Goal: Task Accomplishment & Management: Manage account settings

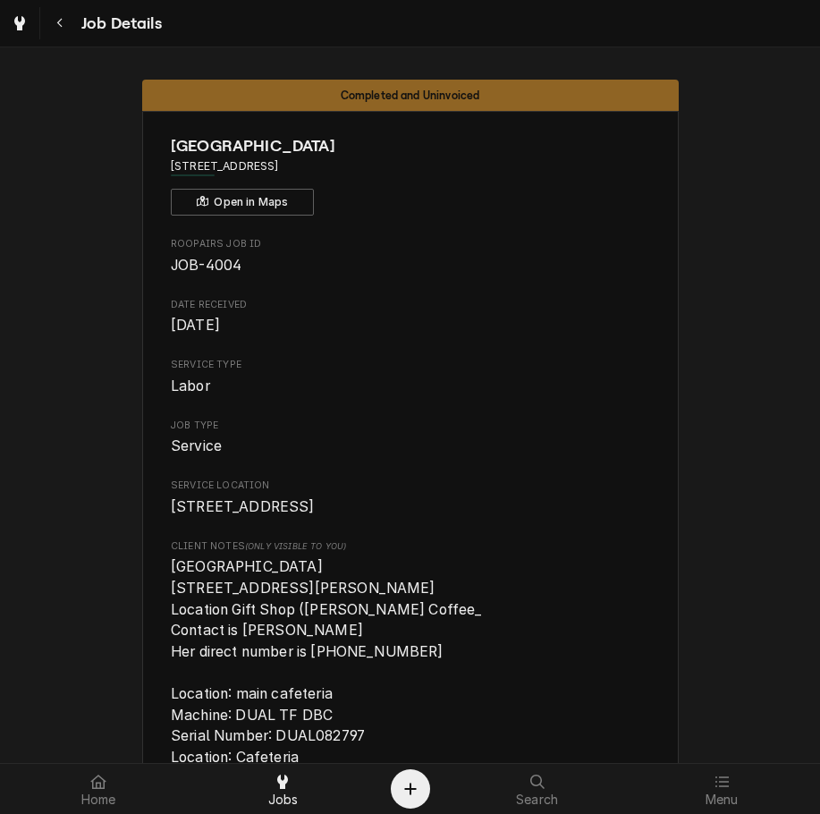
click at [527, 667] on span "UC Hospital 7700 University Drive West Chester, OH 45069 Location Gift Shop (Ki…" at bounding box center [410, 683] width 479 height 254
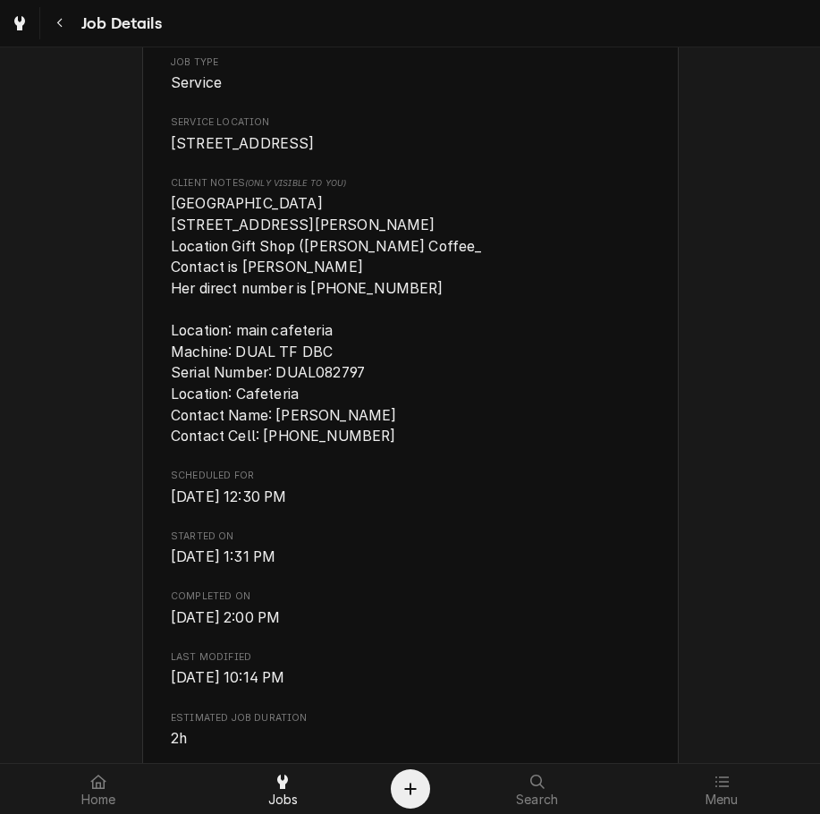
scroll to position [384, 0]
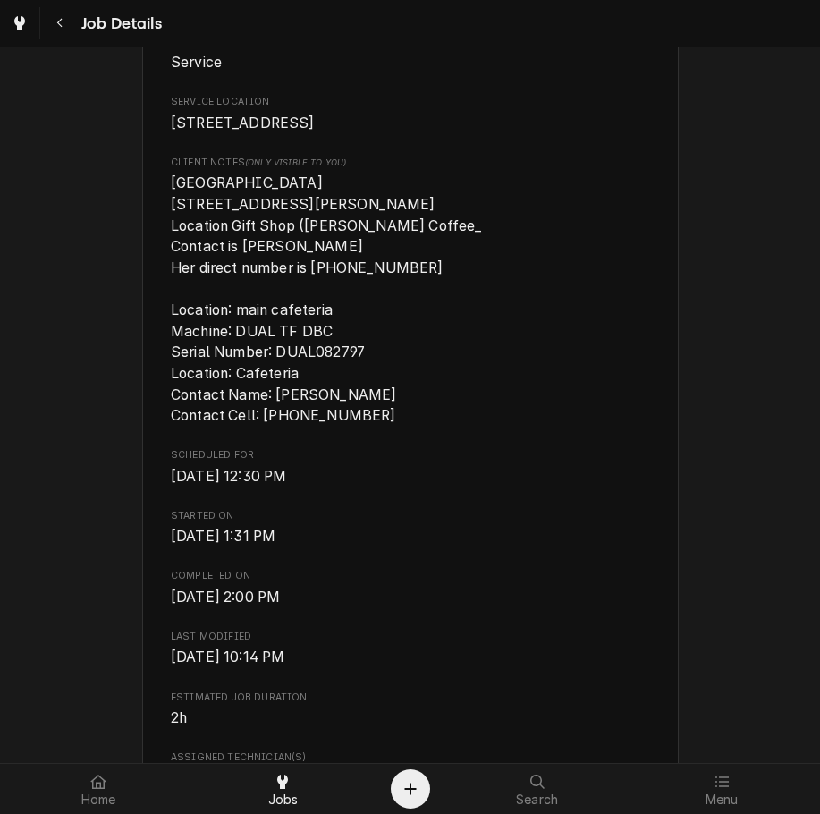
click at [186, 656] on div "Roopairs Job ID JOB-4004 Date Received Aug 19, 2025 Service Type Labor Job Type…" at bounding box center [410, 716] width 479 height 1726
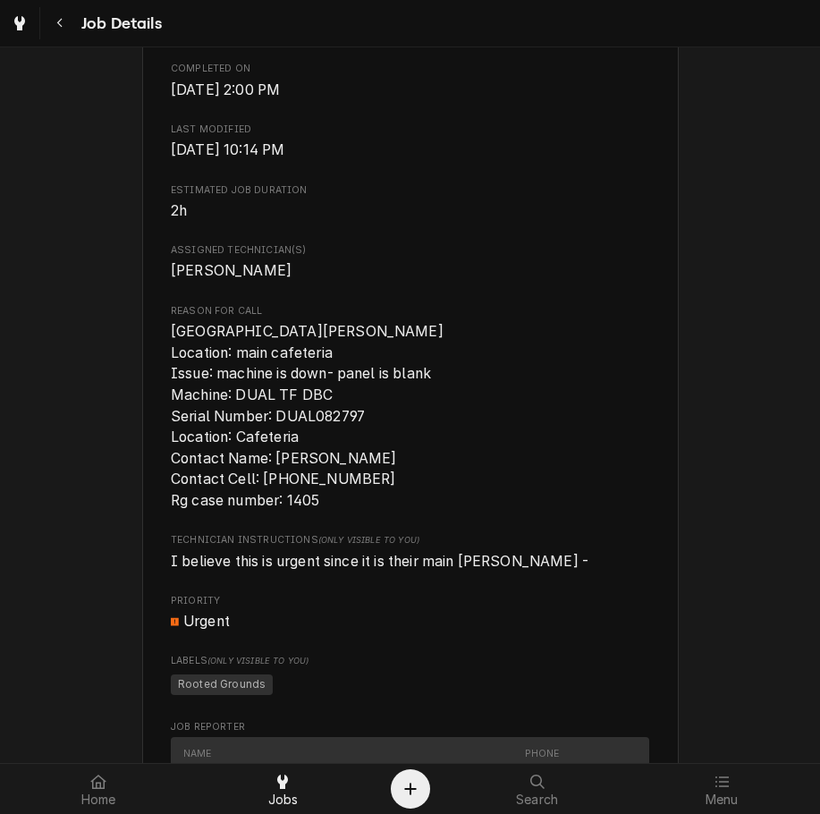
scroll to position [897, 0]
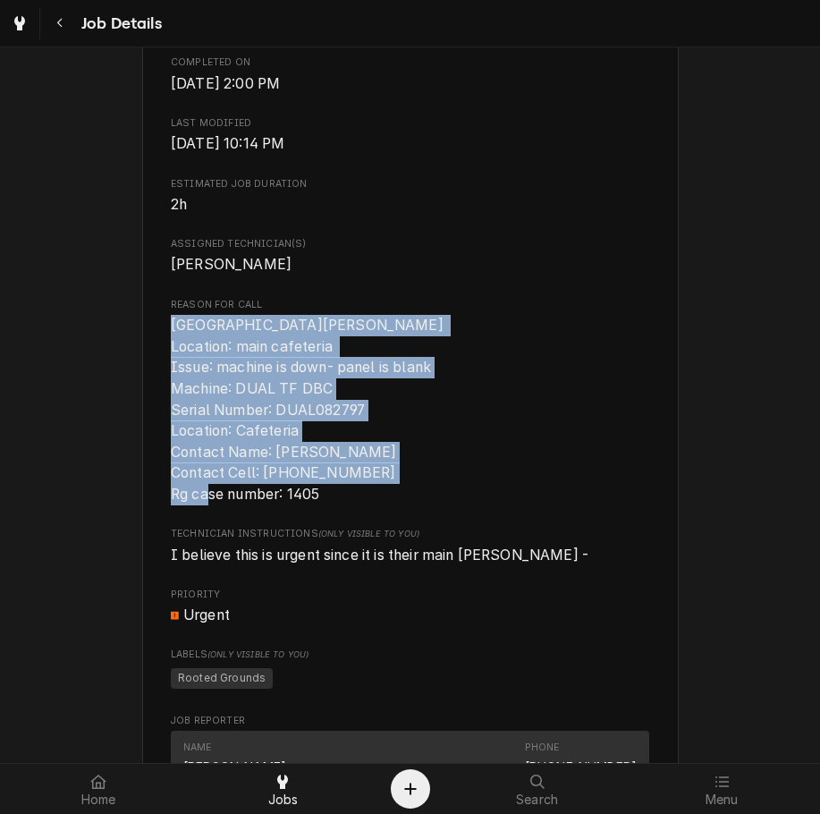
drag, startPoint x: 319, startPoint y: 534, endPoint x: 163, endPoint y: 368, distance: 228.5
click at [163, 368] on div "UC Hospital 7700 University Dr, OH 45069 Open in Maps Roopairs Job ID JOB-4004 …" at bounding box center [410, 346] width 537 height 2264
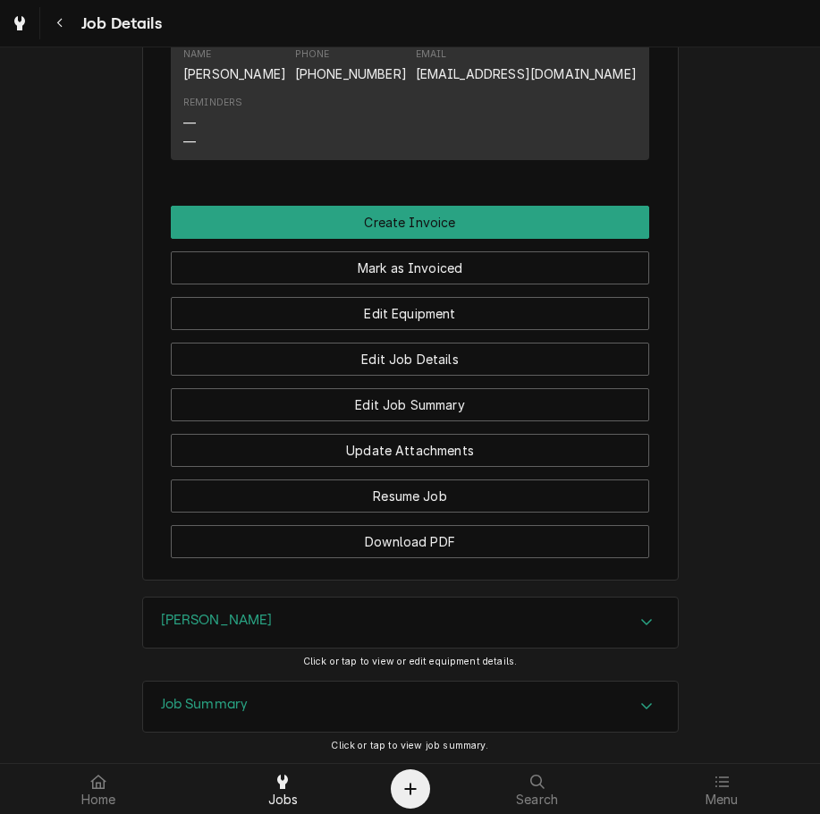
scroll to position [2008, 0]
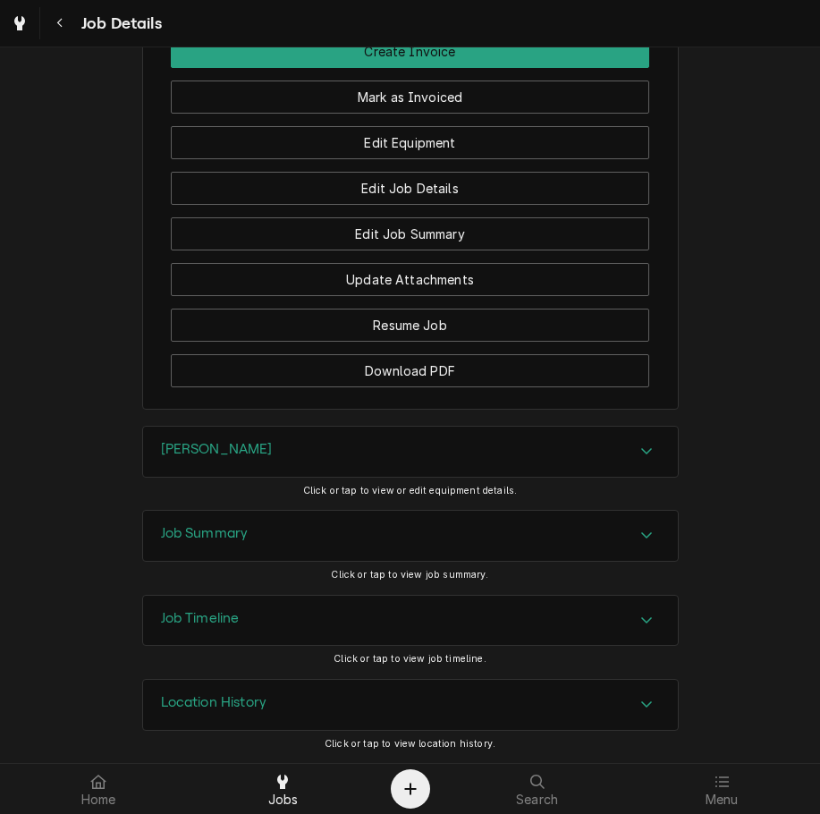
click at [259, 456] on div "Brewer" at bounding box center [410, 452] width 535 height 50
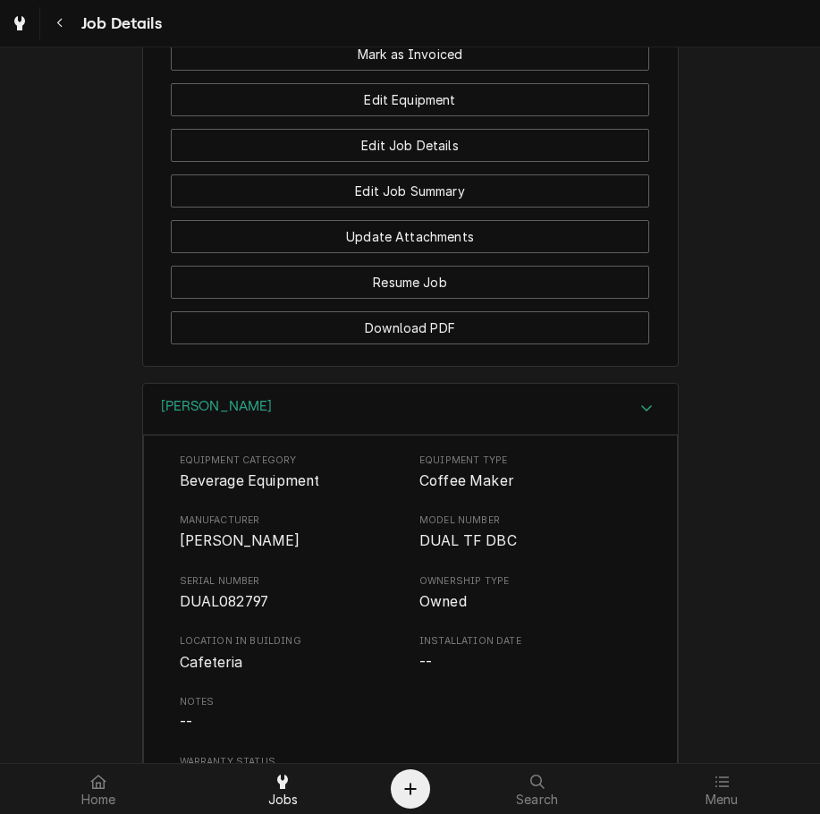
click at [583, 613] on div "Equipment Category Beverage Equipment Equipment Type Coffee Maker Manufacturer …" at bounding box center [411, 624] width 462 height 341
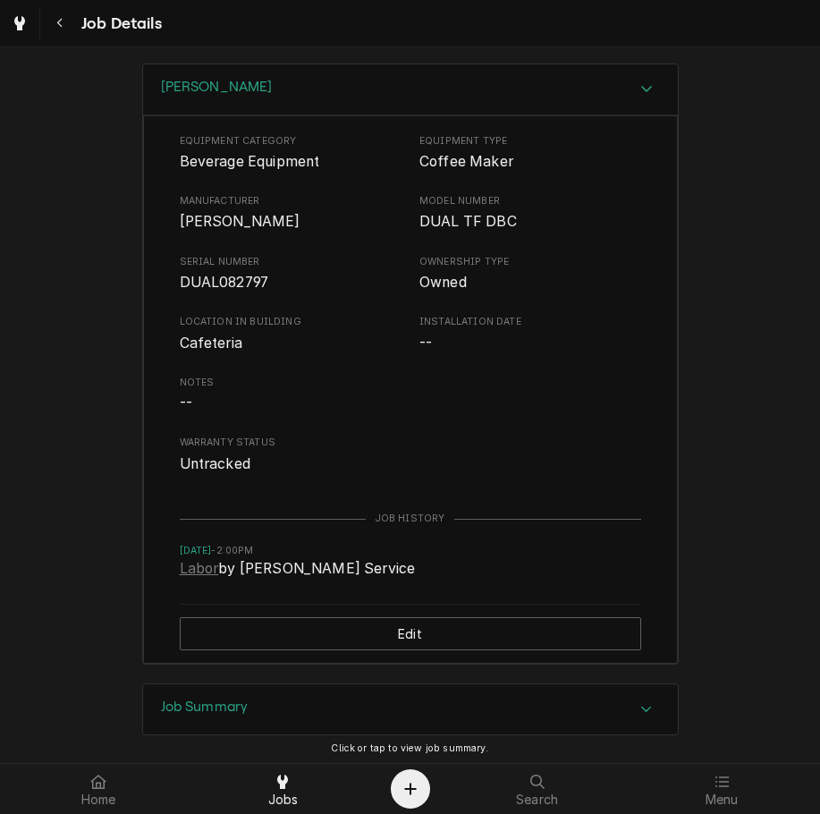
click at [561, 115] on div "Brewer" at bounding box center [410, 89] width 535 height 51
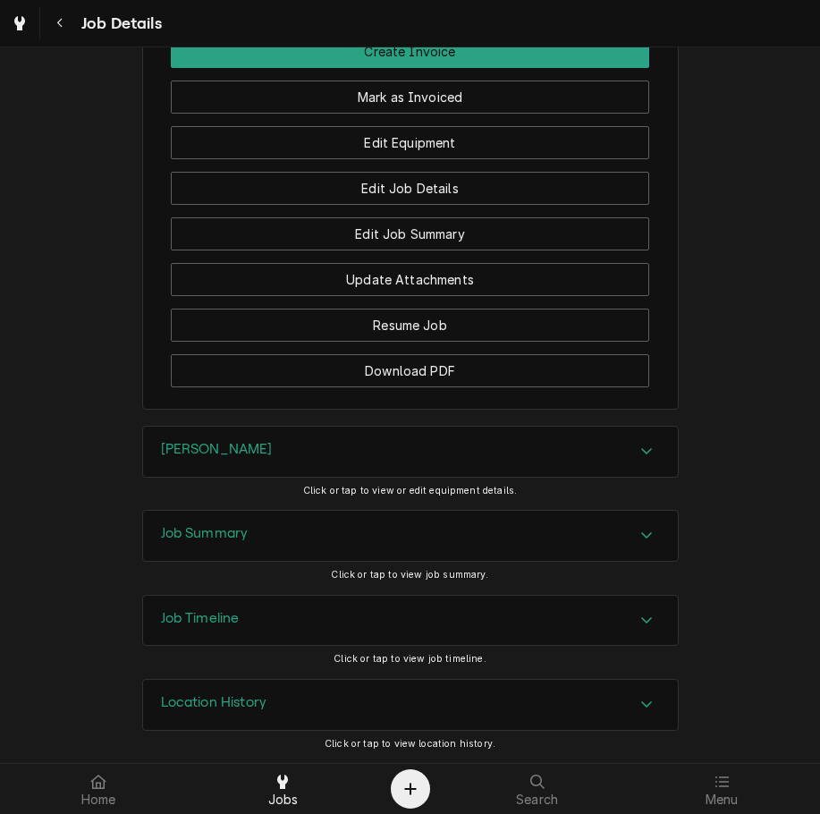
click at [507, 536] on div "Job Summary" at bounding box center [410, 536] width 535 height 50
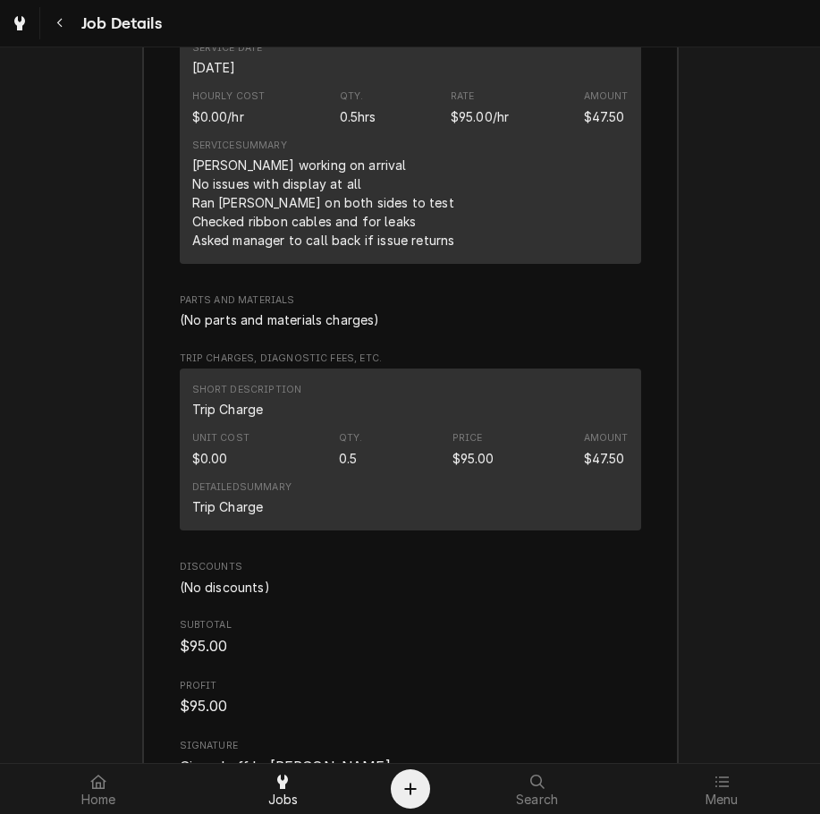
scroll to position [2826, 0]
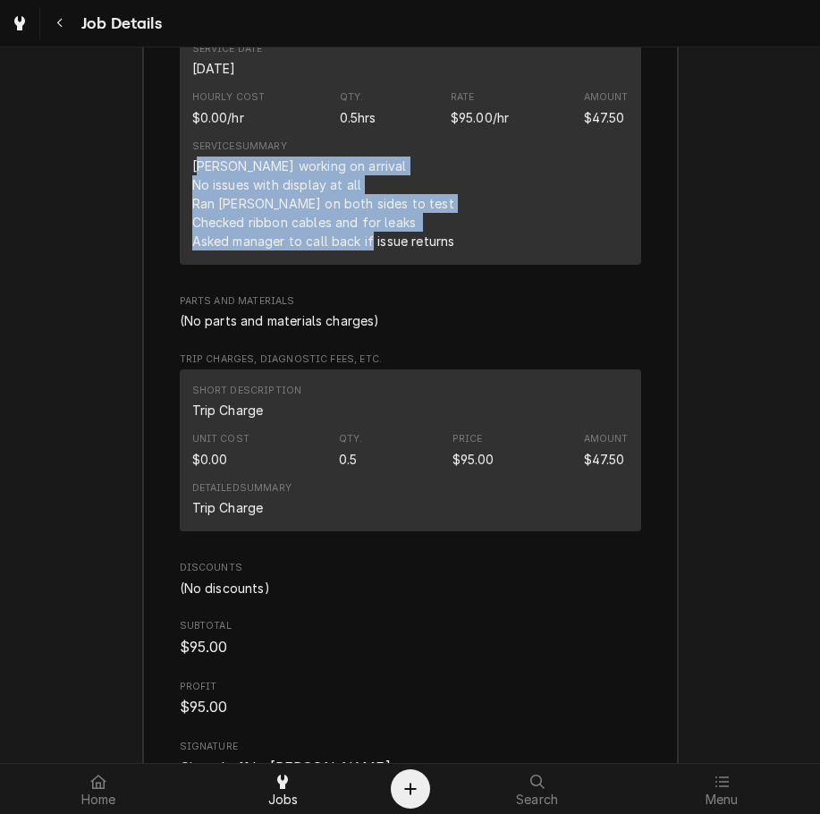
drag, startPoint x: 452, startPoint y: 280, endPoint x: 190, endPoint y: 204, distance: 272.9
click at [192, 204] on div "Service Summary Brewer working on arrival No issues with display at all Ran bre…" at bounding box center [410, 194] width 437 height 123
click at [449, 257] on div "Service Summary Brewer working on arrival No issues with display at all Ran bre…" at bounding box center [410, 194] width 437 height 123
drag, startPoint x: 461, startPoint y: 276, endPoint x: 187, endPoint y: 212, distance: 281.2
click at [192, 212] on div "Service Summary Brewer working on arrival No issues with display at all Ran bre…" at bounding box center [410, 194] width 437 height 123
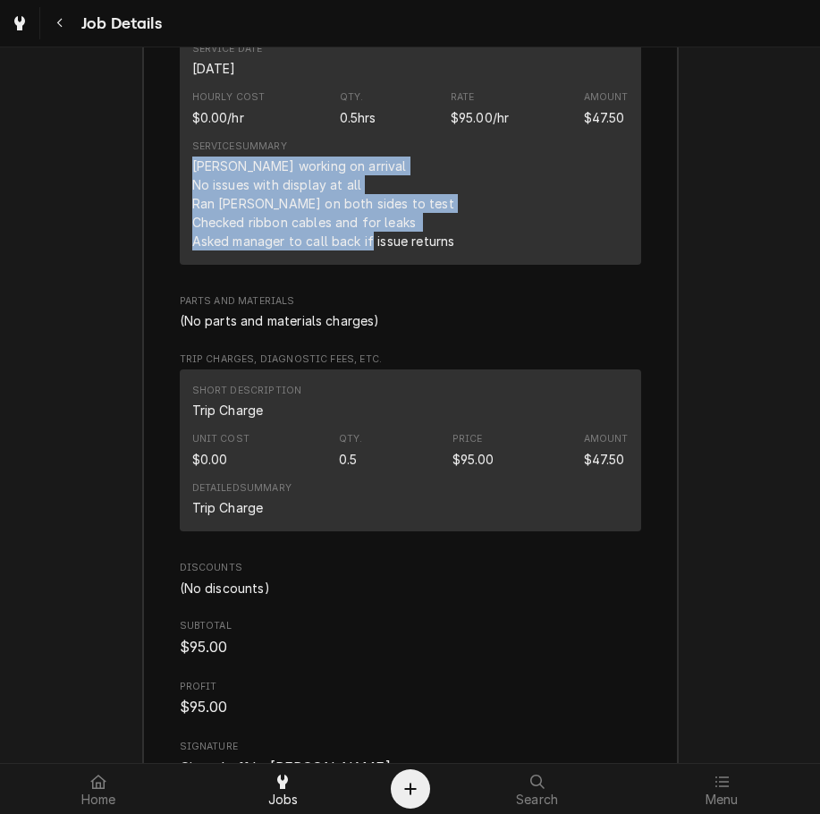
click at [496, 472] on div "Unit Cost $0.00 Qty. 0.5 Price $95.00 Amount $47.50" at bounding box center [410, 450] width 437 height 48
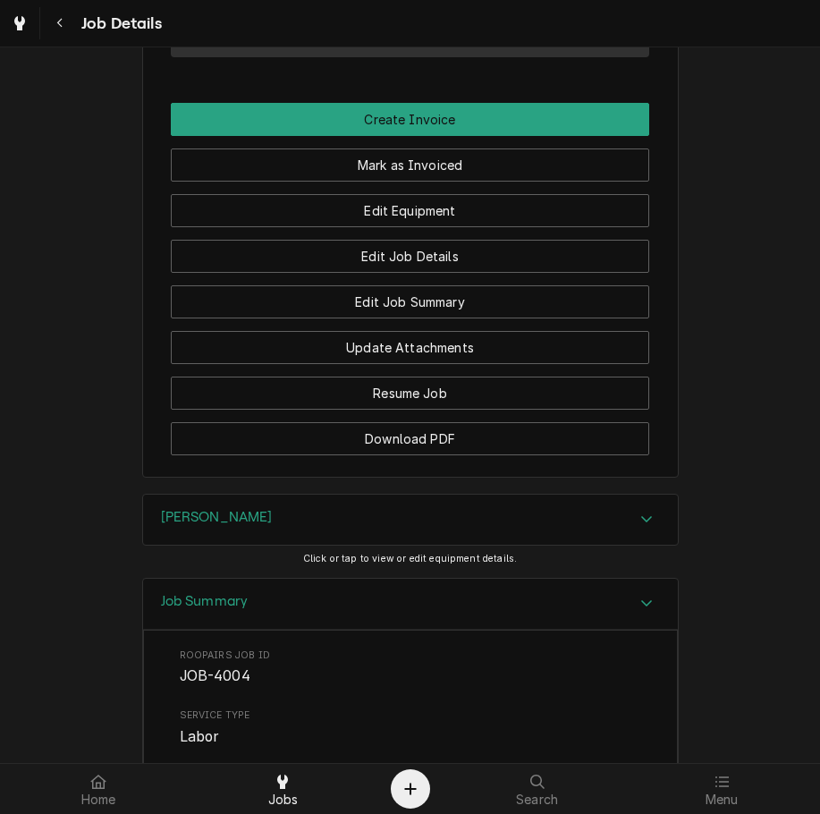
scroll to position [1889, 0]
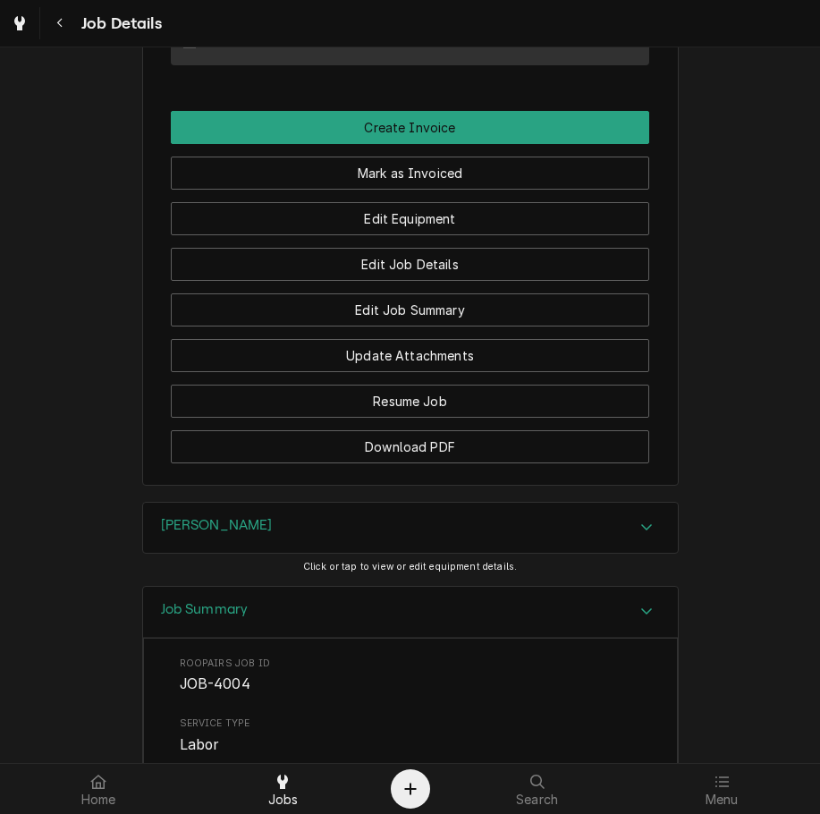
click at [508, 463] on button "Download PDF" at bounding box center [410, 446] width 479 height 33
click at [530, 190] on button "Mark as Invoiced" at bounding box center [410, 173] width 479 height 33
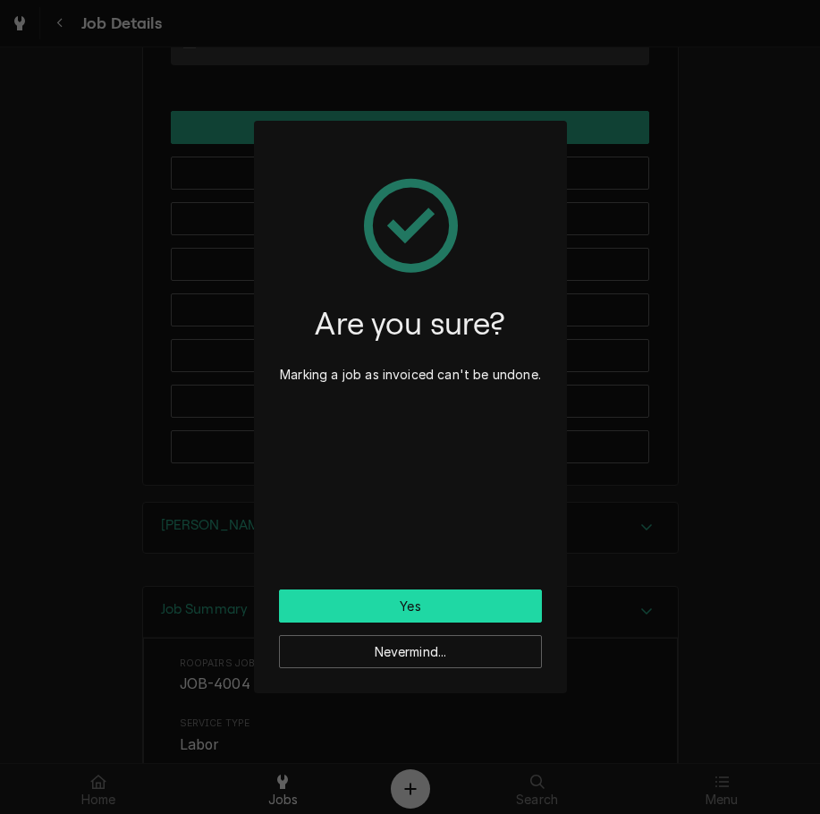
click at [462, 610] on button "Yes" at bounding box center [410, 606] width 263 height 33
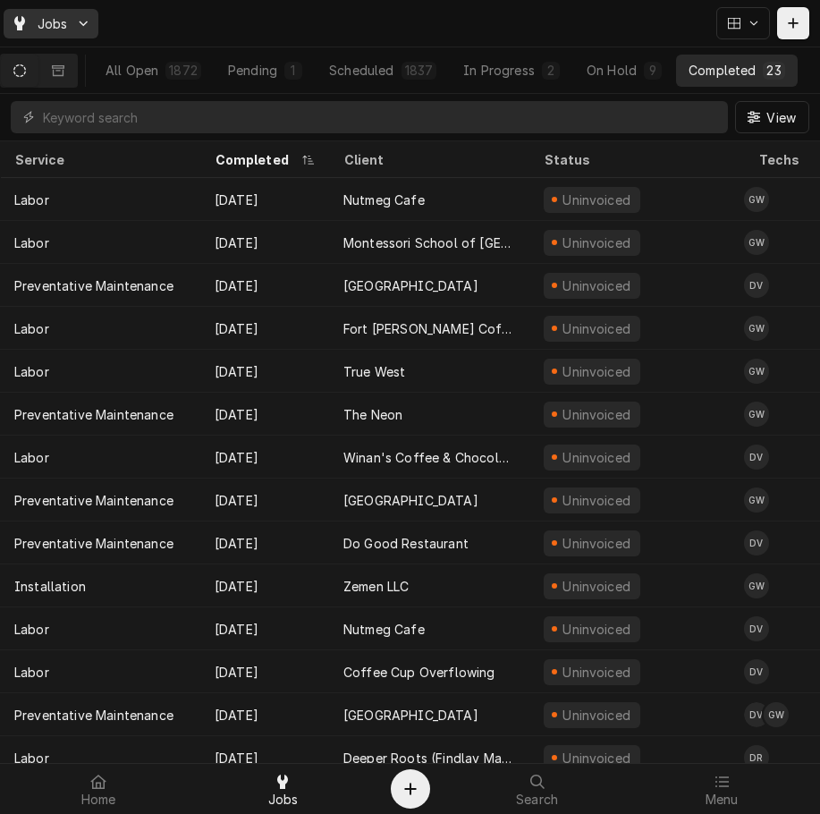
click at [12, 23] on div "Dynamic Content Wrapper" at bounding box center [20, 23] width 18 height 21
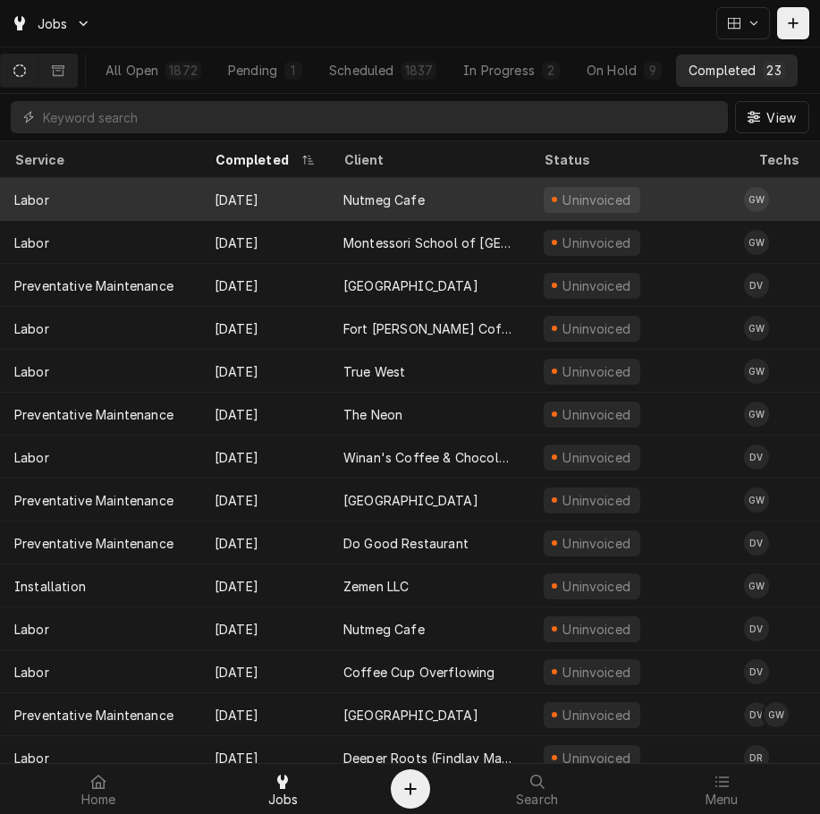
click at [98, 199] on html "Jobs All Open 1872 Pending 1 Scheduled 1837 In Progress 2 On Hold 9 Completed 2…" at bounding box center [410, 407] width 820 height 814
click at [98, 199] on div "Labor" at bounding box center [100, 199] width 200 height 43
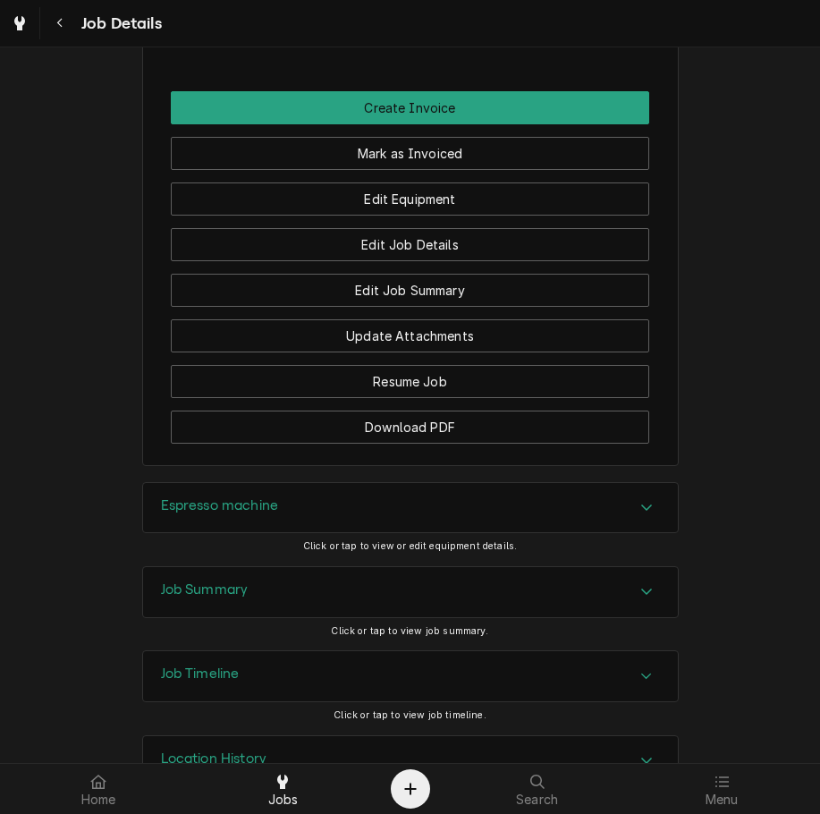
scroll to position [1558, 0]
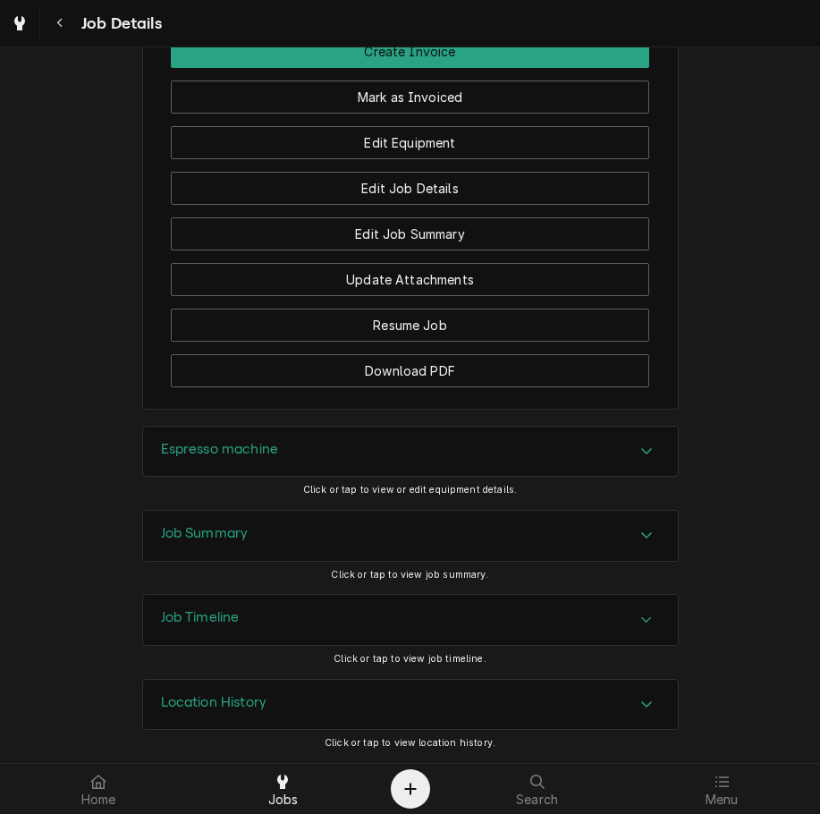
click at [514, 539] on div "Job Summary" at bounding box center [410, 536] width 535 height 50
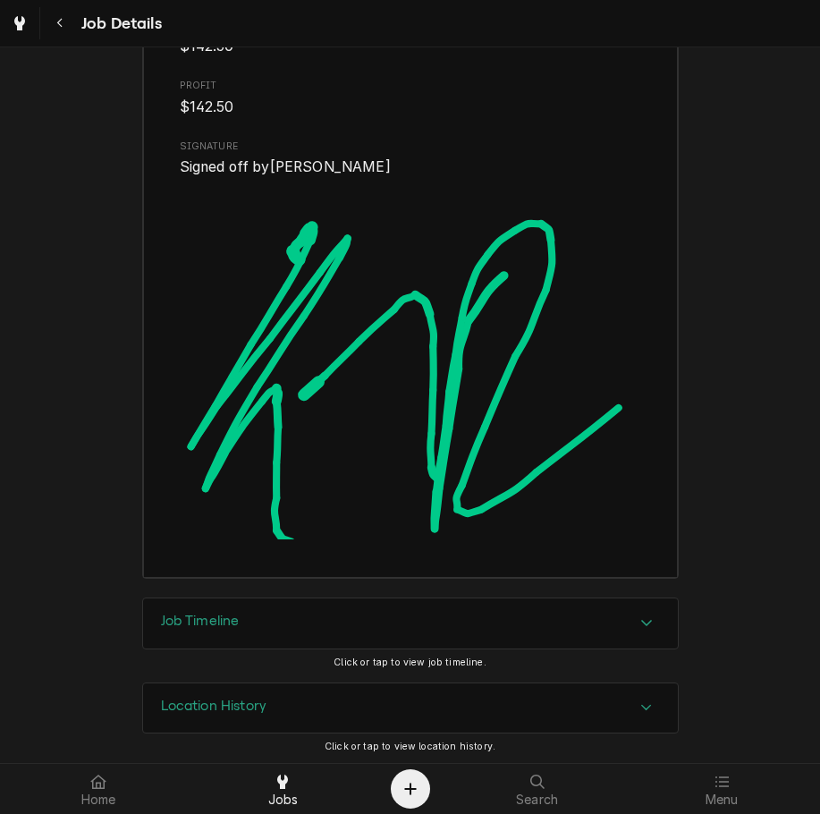
scroll to position [3042, 0]
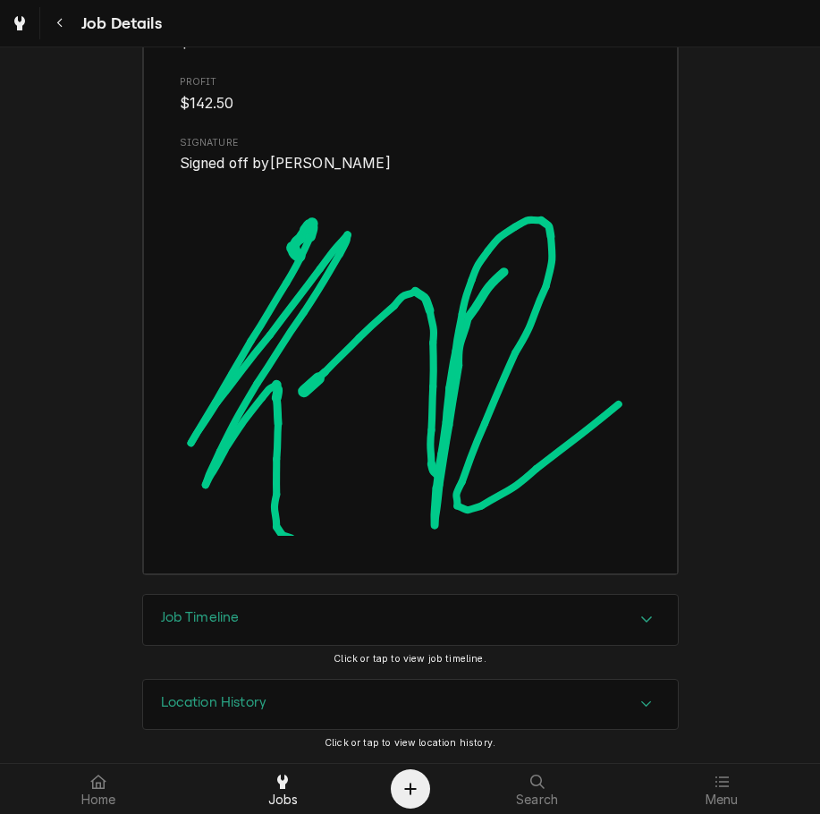
click at [333, 225] on img "Signator" at bounding box center [411, 354] width 462 height 361
click at [302, 661] on div "Job Timeline Click or tap to view job timeline." at bounding box center [410, 636] width 537 height 84
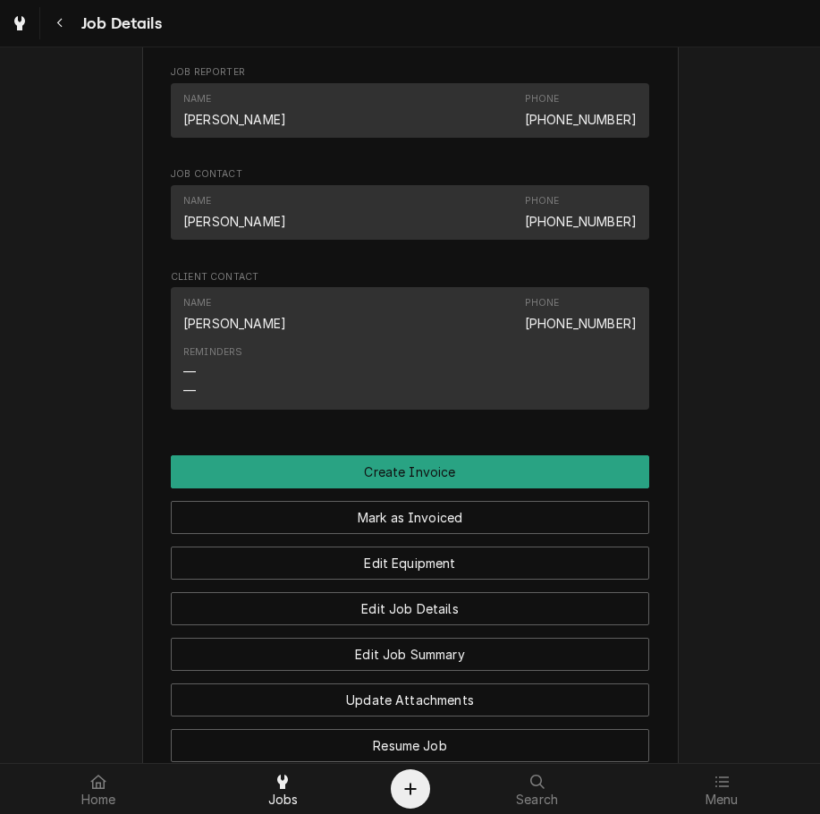
scroll to position [0, 0]
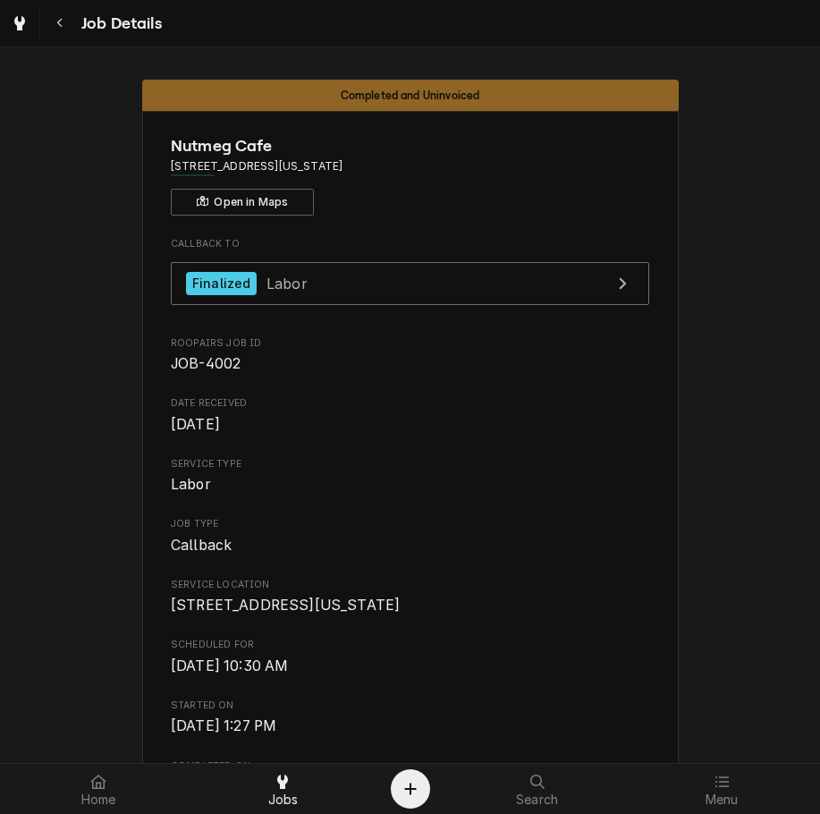
click at [547, 604] on span "9166 Dayton Lebanon Pike Washington Township, OH 45458" at bounding box center [410, 605] width 479 height 21
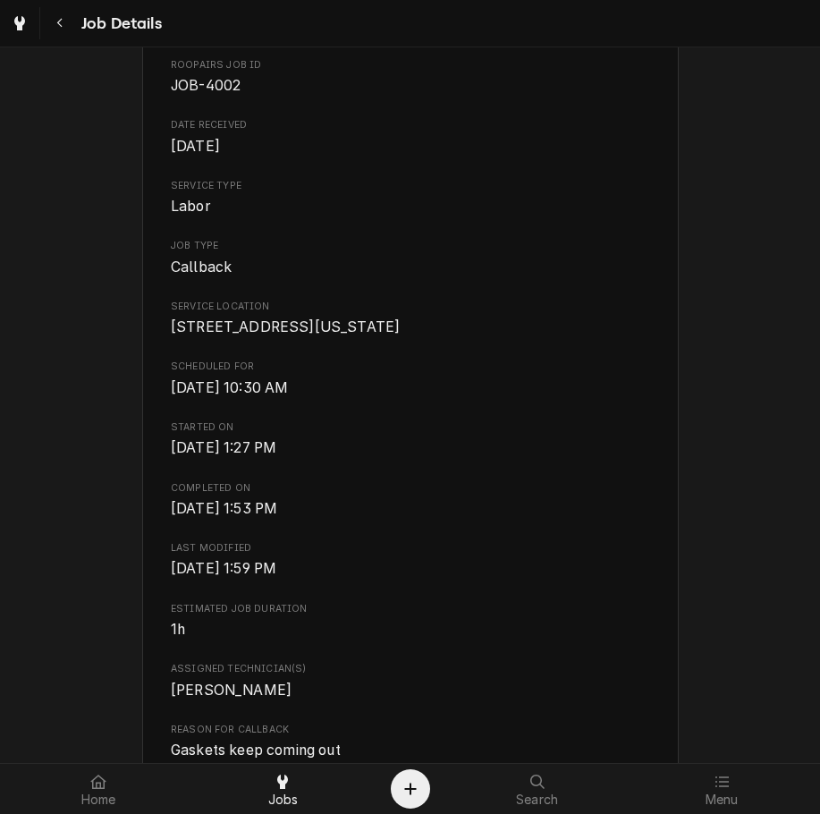
scroll to position [280, 0]
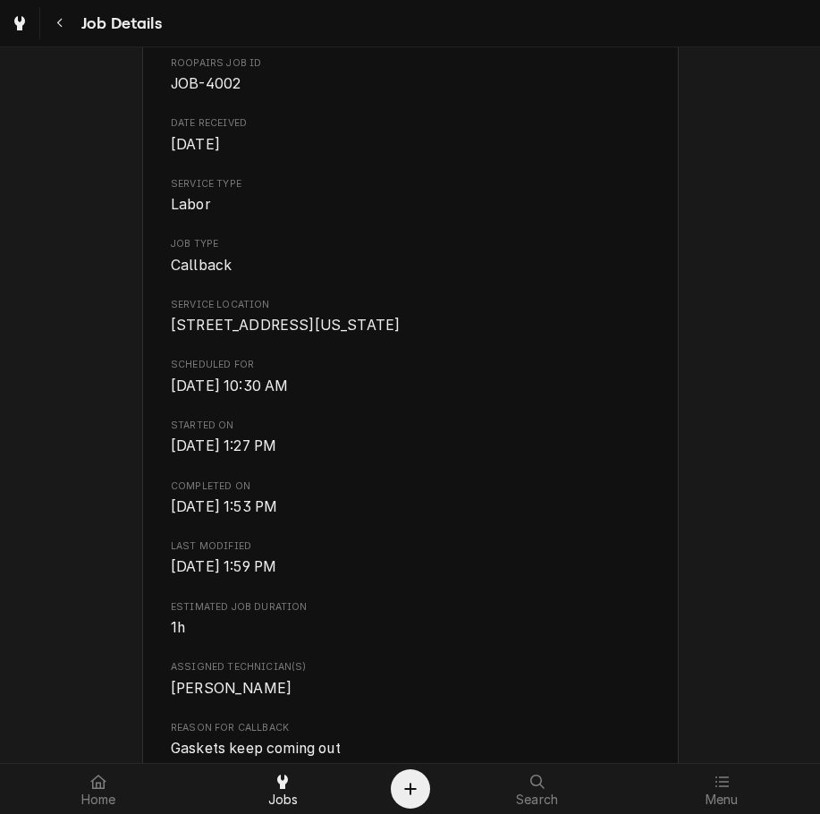
click at [586, 578] on span "Tue, Aug 19th, 2025 - 1:59 PM" at bounding box center [410, 566] width 479 height 21
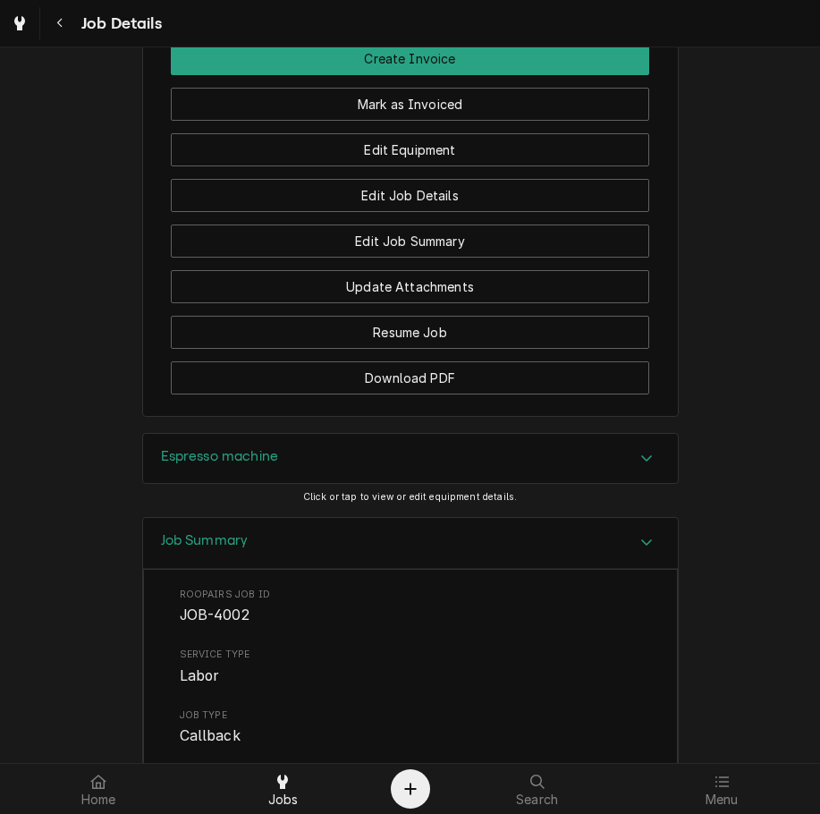
scroll to position [1524, 0]
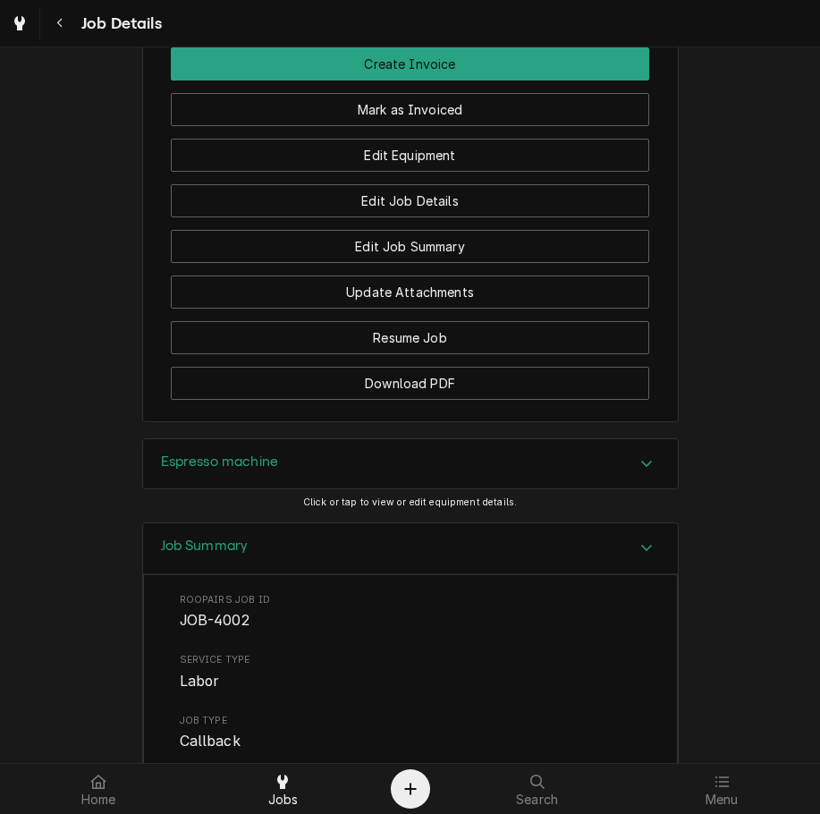
click at [591, 574] on div "Job Summary" at bounding box center [410, 548] width 535 height 51
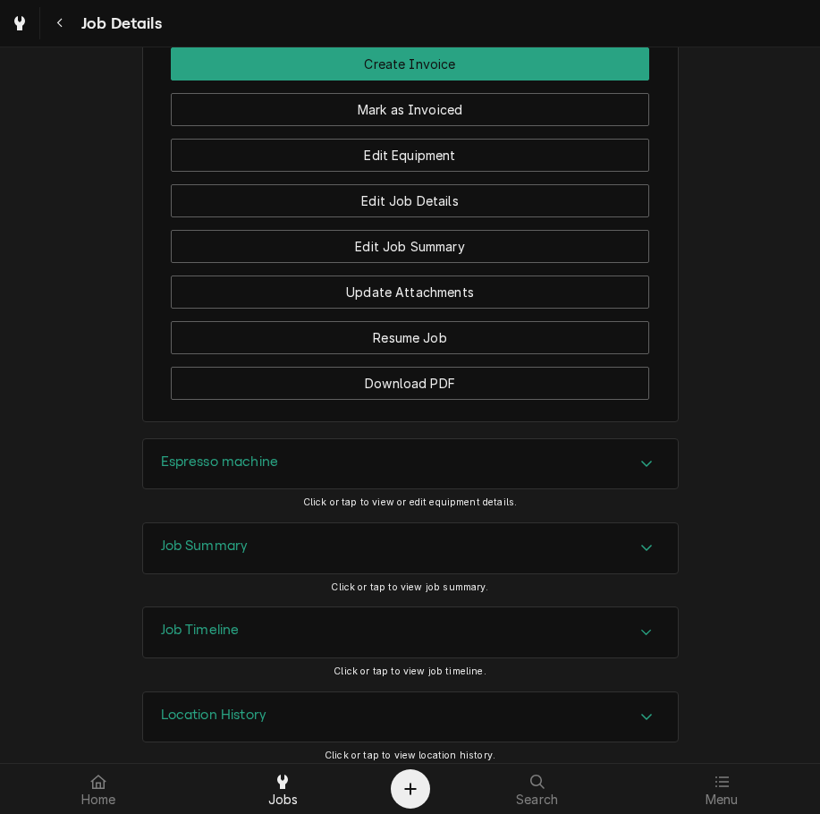
scroll to position [1558, 0]
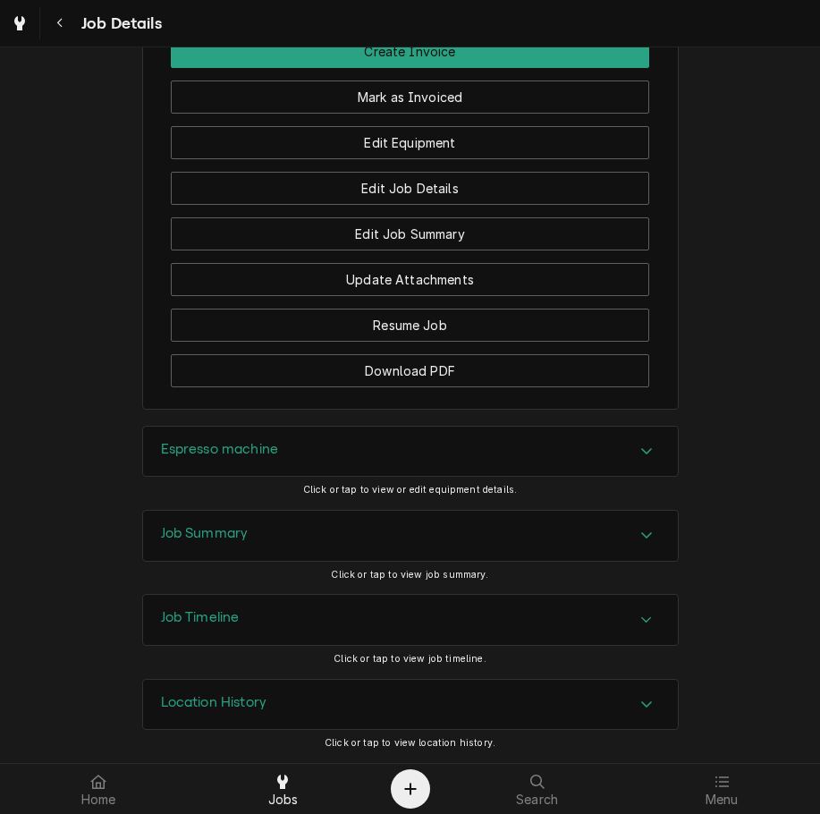
click at [494, 466] on div "Espresso machine" at bounding box center [410, 452] width 535 height 50
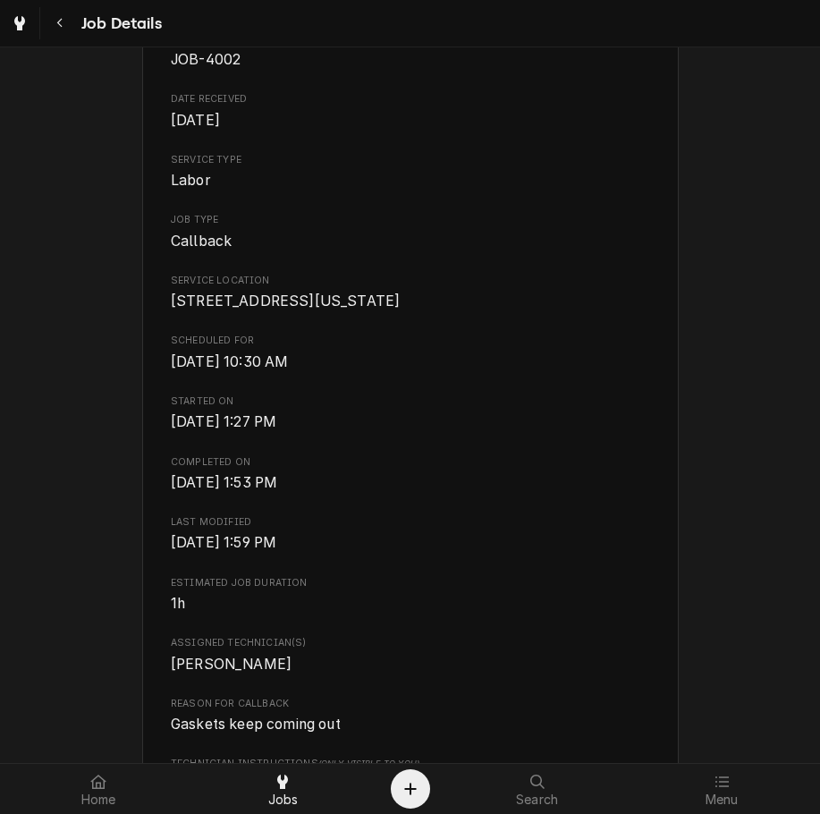
scroll to position [0, 0]
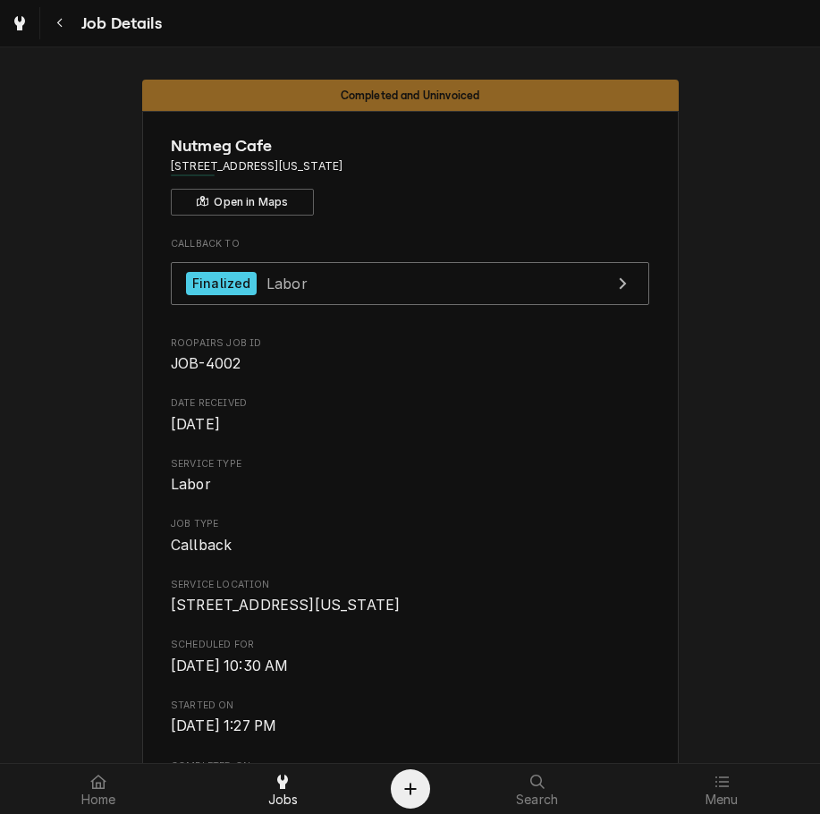
click at [583, 553] on span "Callback" at bounding box center [410, 545] width 479 height 21
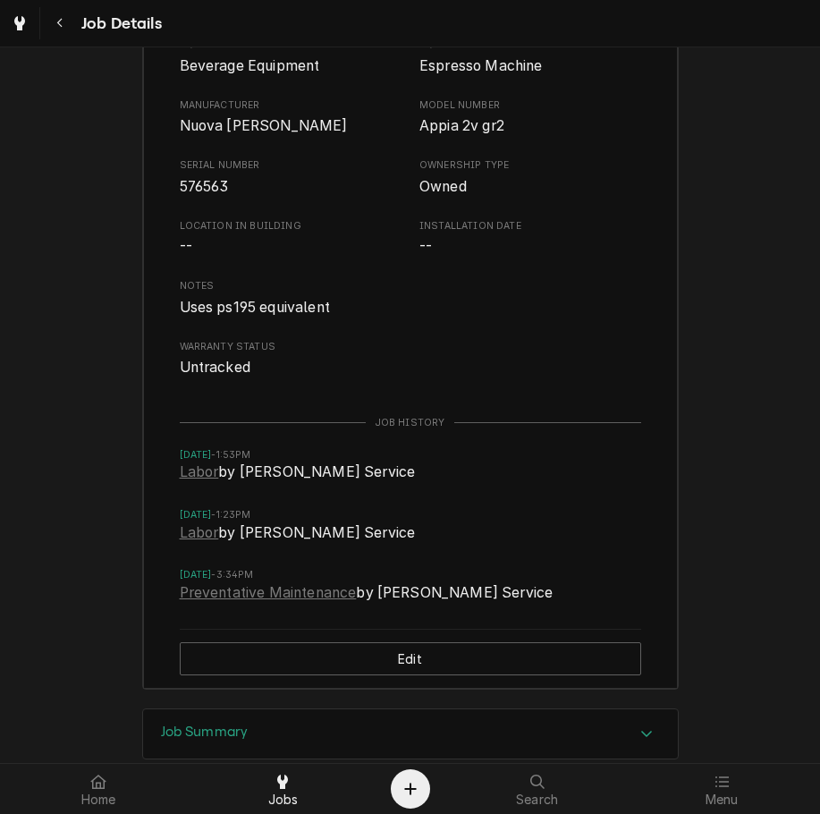
scroll to position [1992, 0]
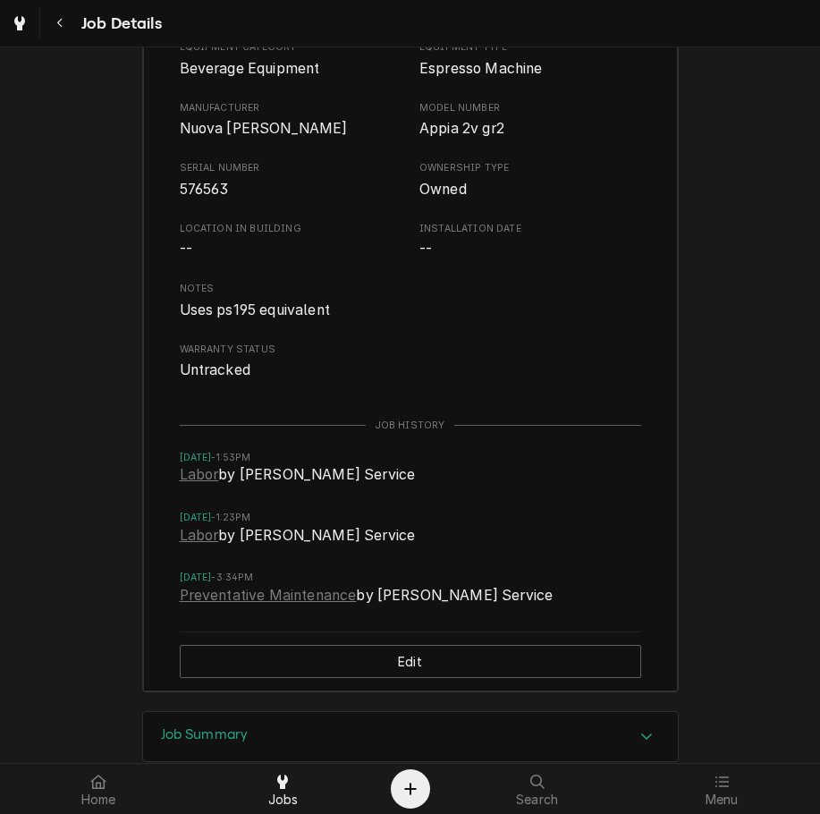
click at [604, 525] on span "Mon, Aug 4, 2025 - 1:23PM" at bounding box center [411, 518] width 462 height 14
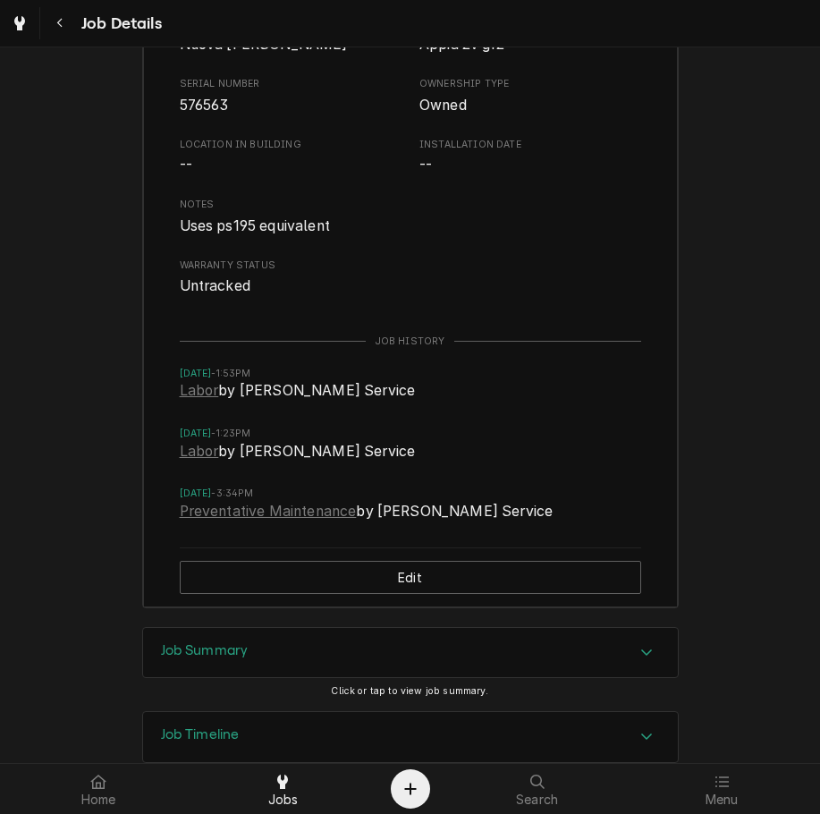
scroll to position [2214, 0]
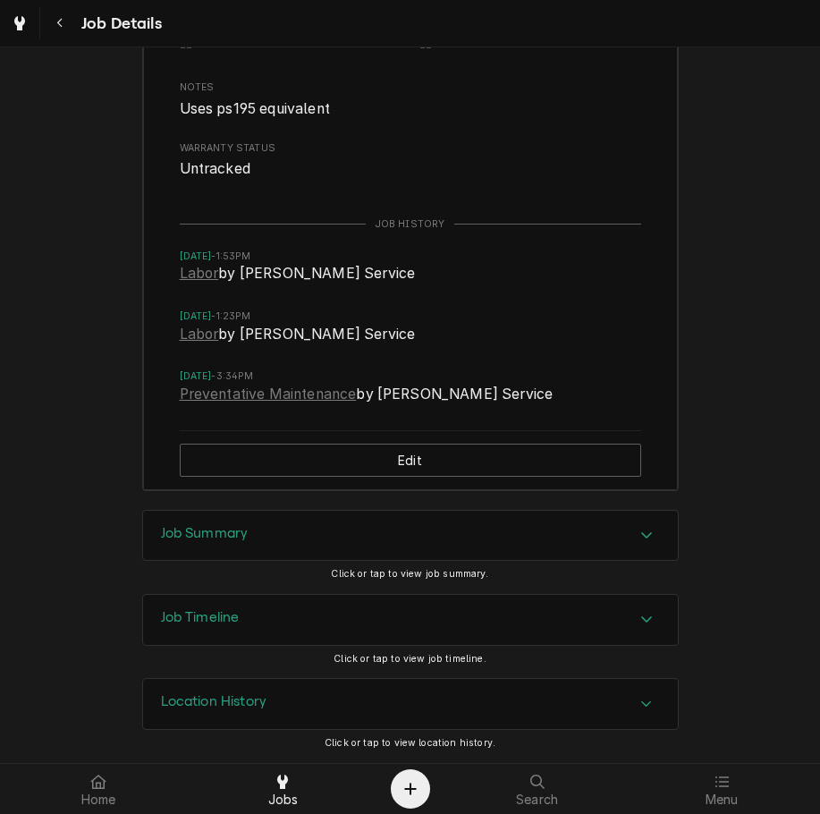
click at [486, 548] on div "Job Summary" at bounding box center [410, 536] width 535 height 50
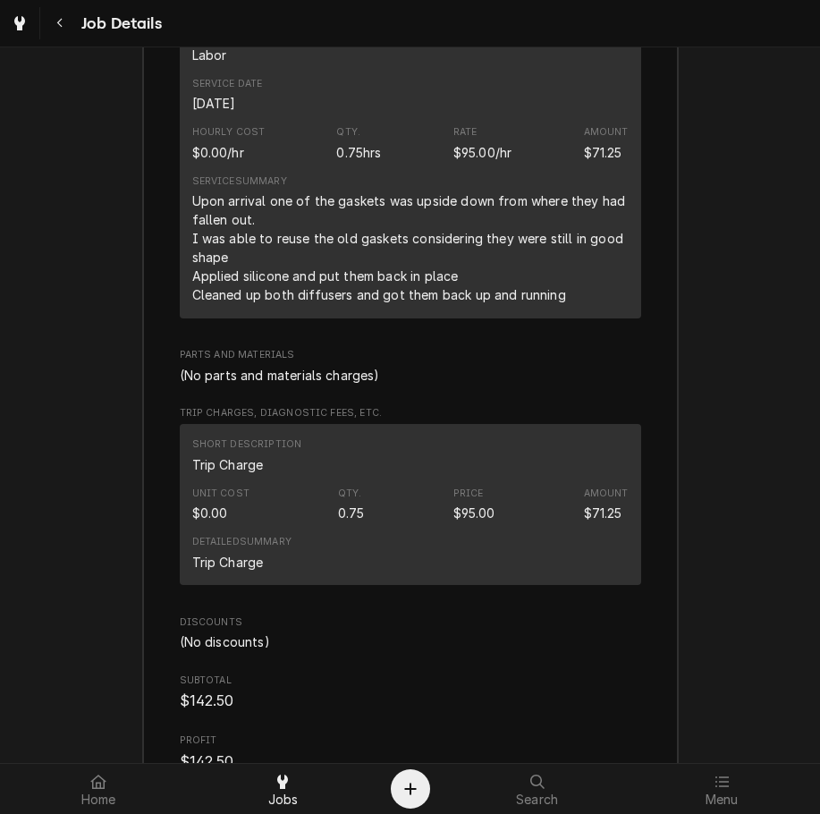
scroll to position [3021, 0]
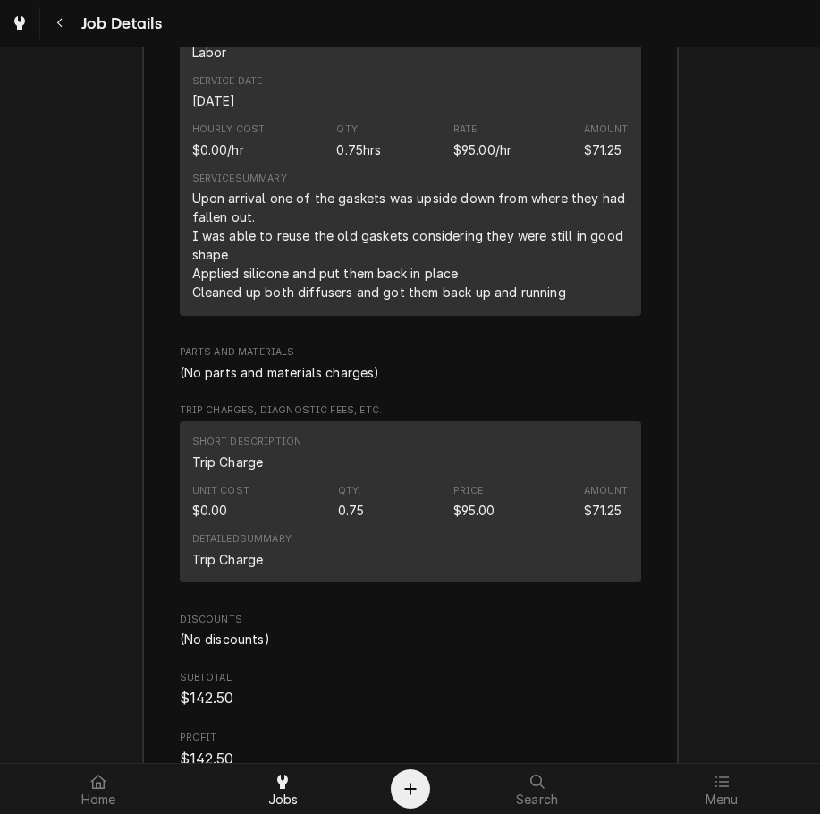
click at [302, 275] on div "Upon arrival one of the gaskets was upside down from where they had fallen out.…" at bounding box center [410, 245] width 437 height 113
click at [542, 301] on div "Upon arrival one of the gaskets was upside down from where they had fallen out.…" at bounding box center [410, 245] width 437 height 113
click at [505, 301] on div "Upon arrival one of the gaskets was upside down from where they had fallen out.…" at bounding box center [410, 245] width 437 height 113
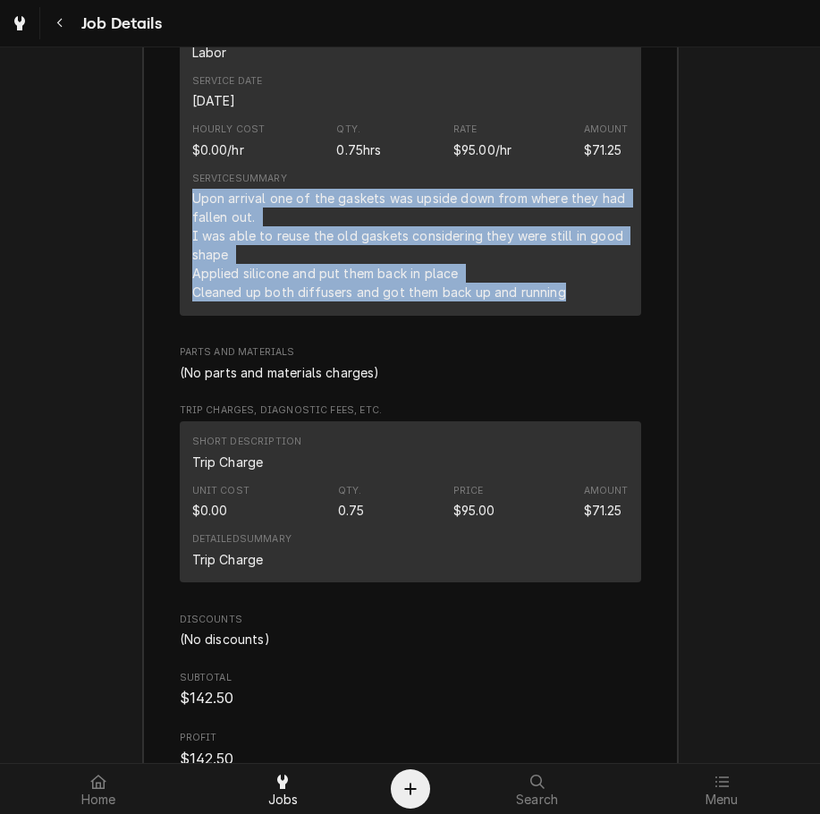
drag, startPoint x: 552, startPoint y: 312, endPoint x: 187, endPoint y: 218, distance: 376.9
click at [192, 218] on div "Upon arrival one of the gaskets was upside down from where they had fallen out.…" at bounding box center [410, 245] width 437 height 113
copy div "Upon arrival one of the gaskets was upside down from where they had fallen out.…"
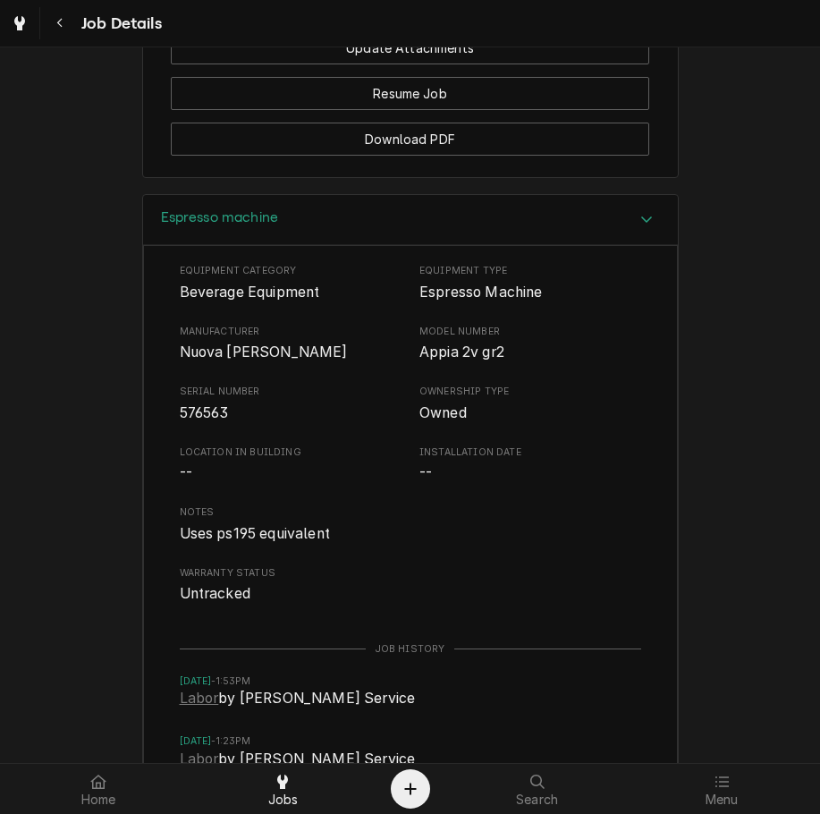
scroll to position [1142, 0]
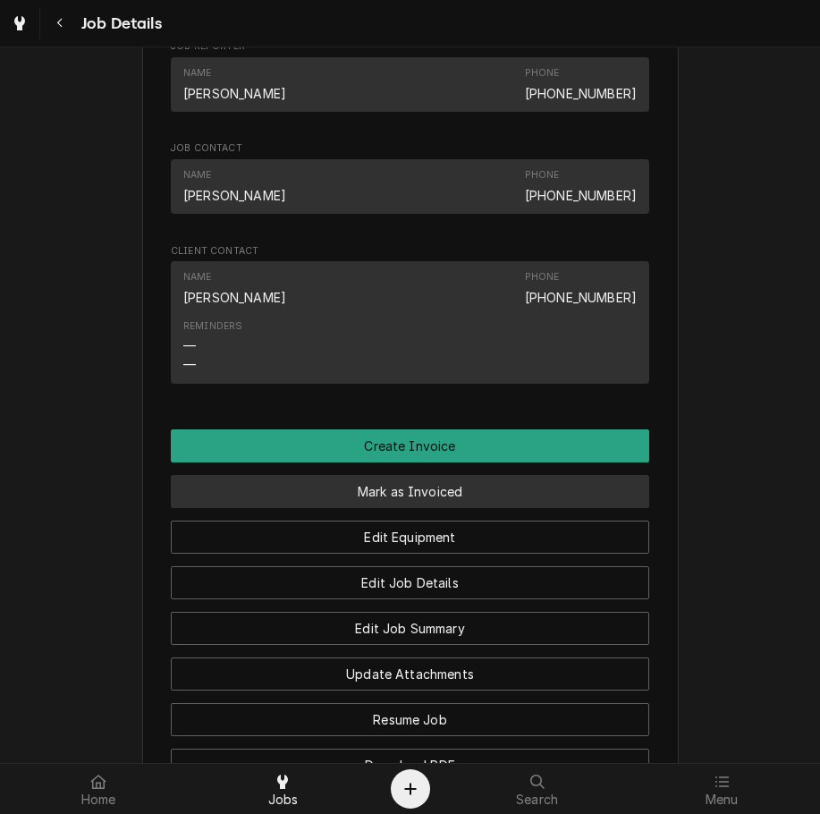
click at [412, 508] on button "Mark as Invoiced" at bounding box center [410, 491] width 479 height 33
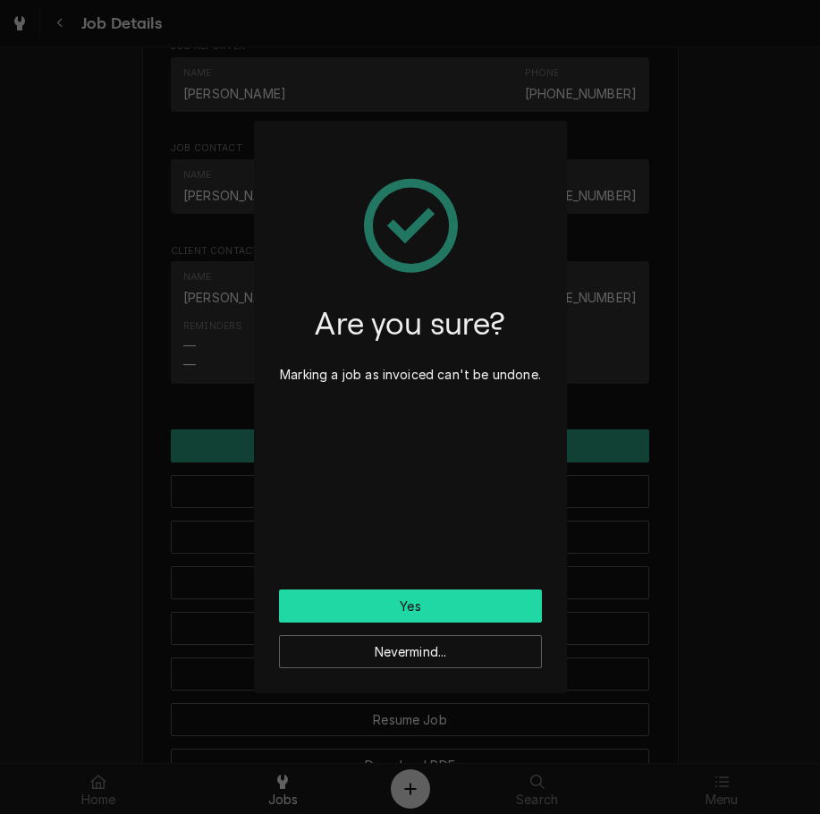
click at [323, 616] on button "Yes" at bounding box center [410, 606] width 263 height 33
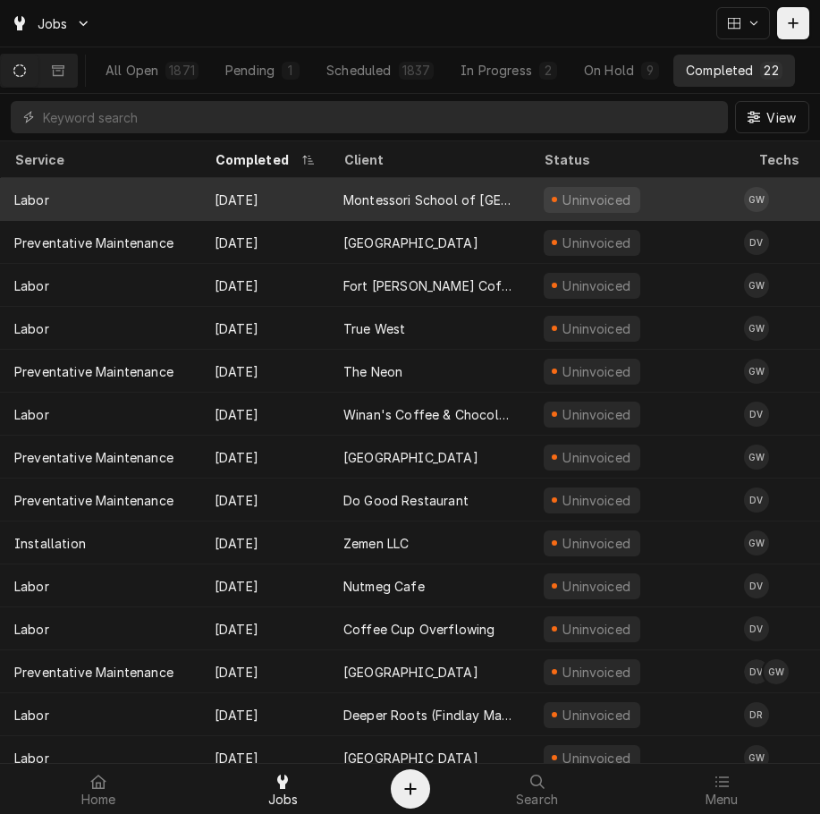
click at [250, 193] on div "[DATE]" at bounding box center [264, 199] width 129 height 43
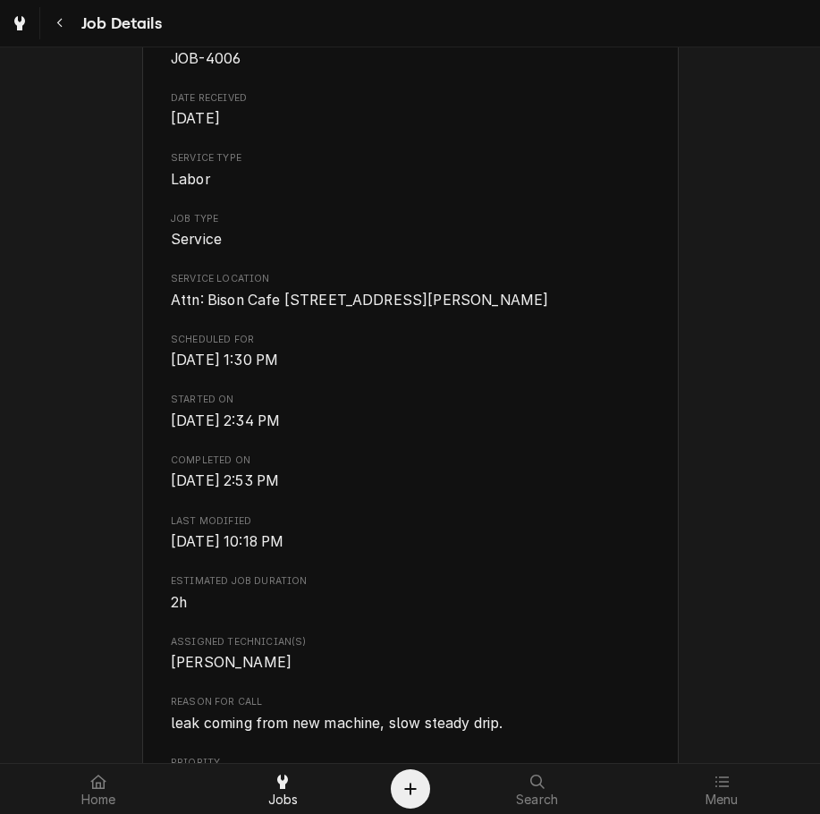
scroll to position [209, 0]
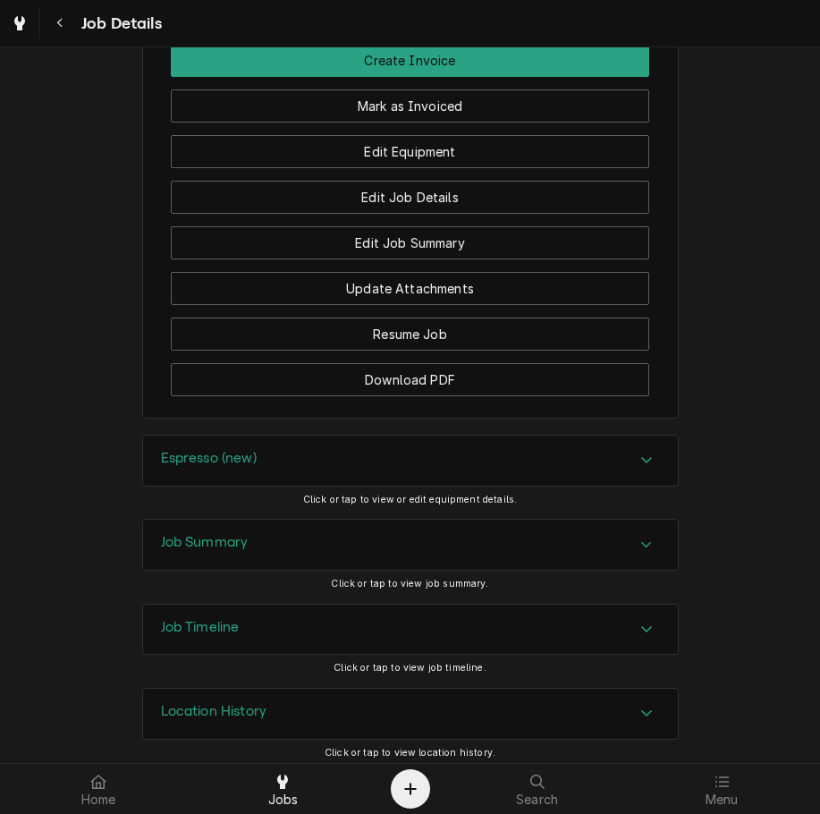
click at [541, 473] on div "Espresso (new)" at bounding box center [410, 461] width 535 height 50
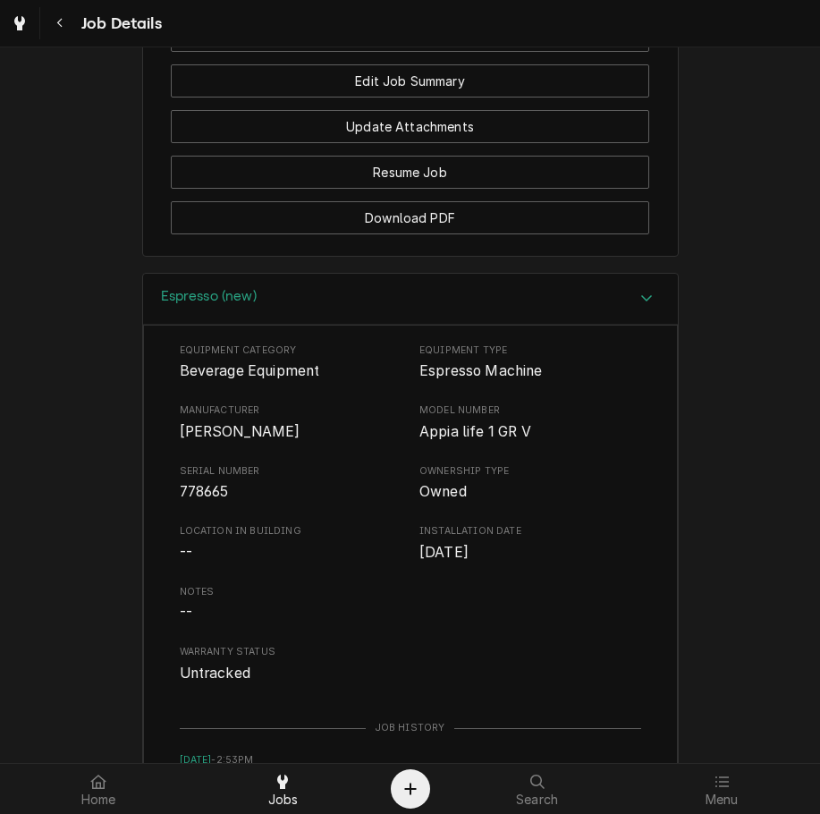
scroll to position [1421, 0]
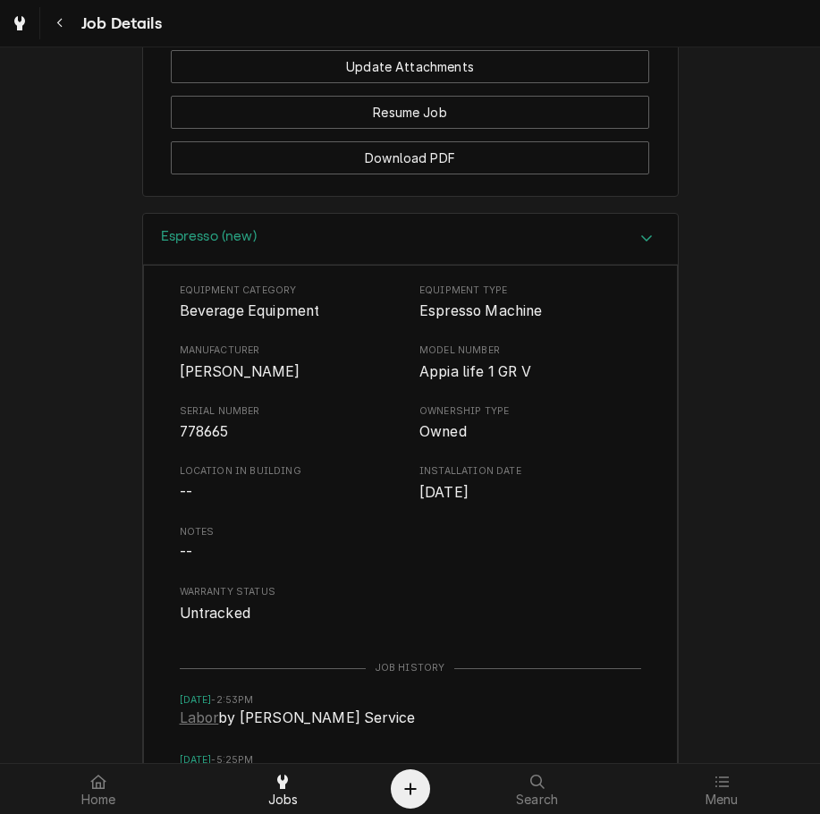
click at [563, 247] on div "Espresso (new)" at bounding box center [410, 239] width 535 height 51
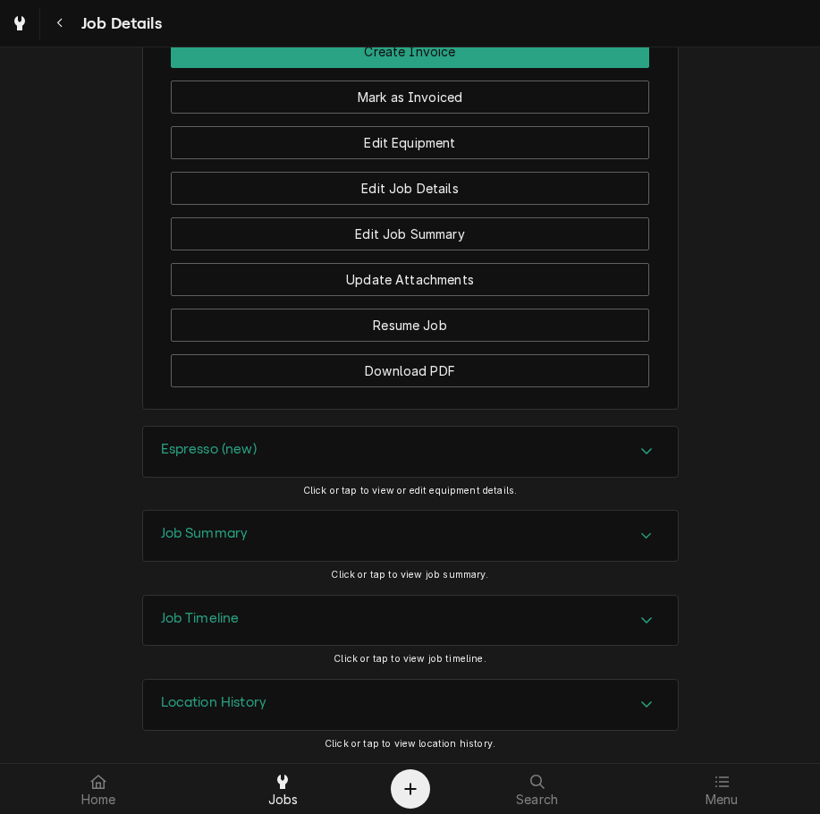
click at [403, 539] on div "Job Summary" at bounding box center [410, 536] width 535 height 50
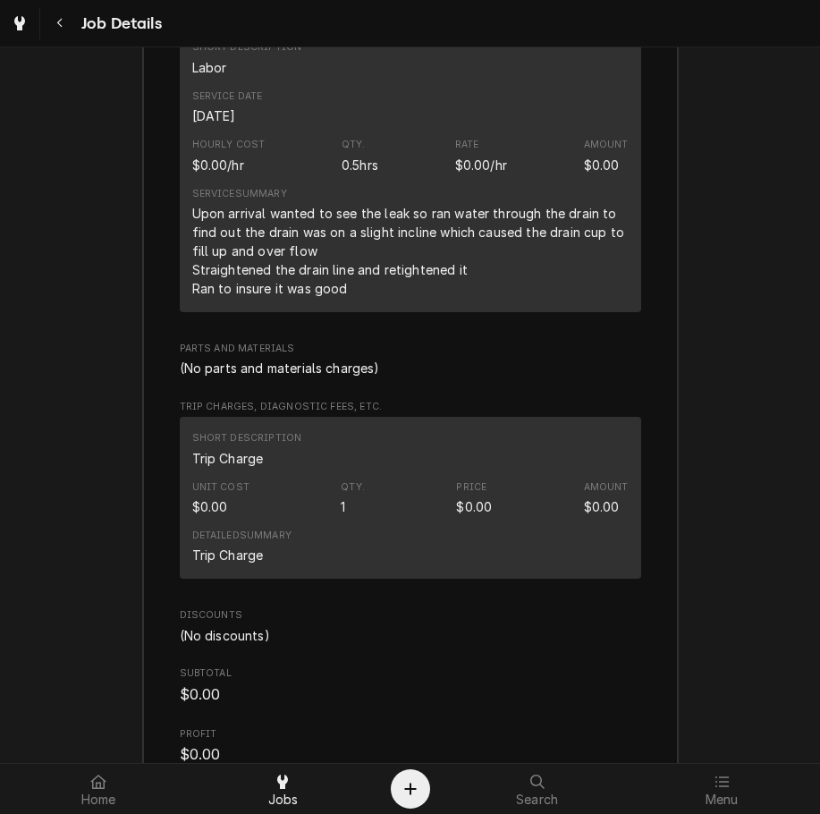
scroll to position [2023, 0]
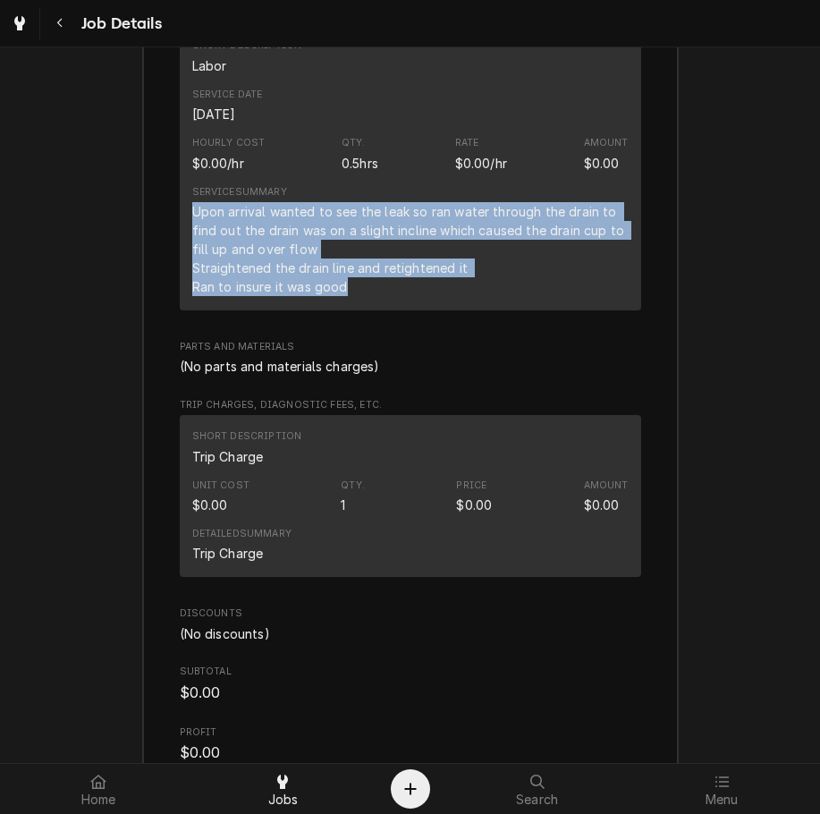
drag, startPoint x: 350, startPoint y: 305, endPoint x: 179, endPoint y: 239, distance: 183.2
click at [180, 239] on div "Short Description Labor Service Date [DATE] Hourly Cost $0.00/hr Qty. 0.5hrs Ra…" at bounding box center [411, 167] width 462 height 285
copy div "Upon arrival wanted to see the leak so ran water through the drain to find out …"
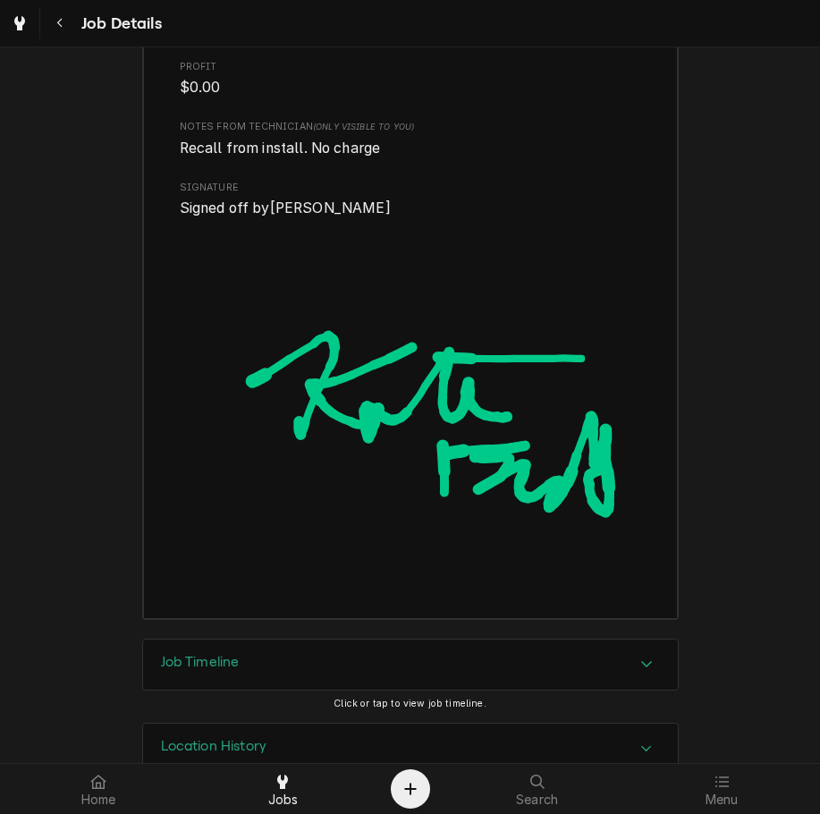
scroll to position [2677, 0]
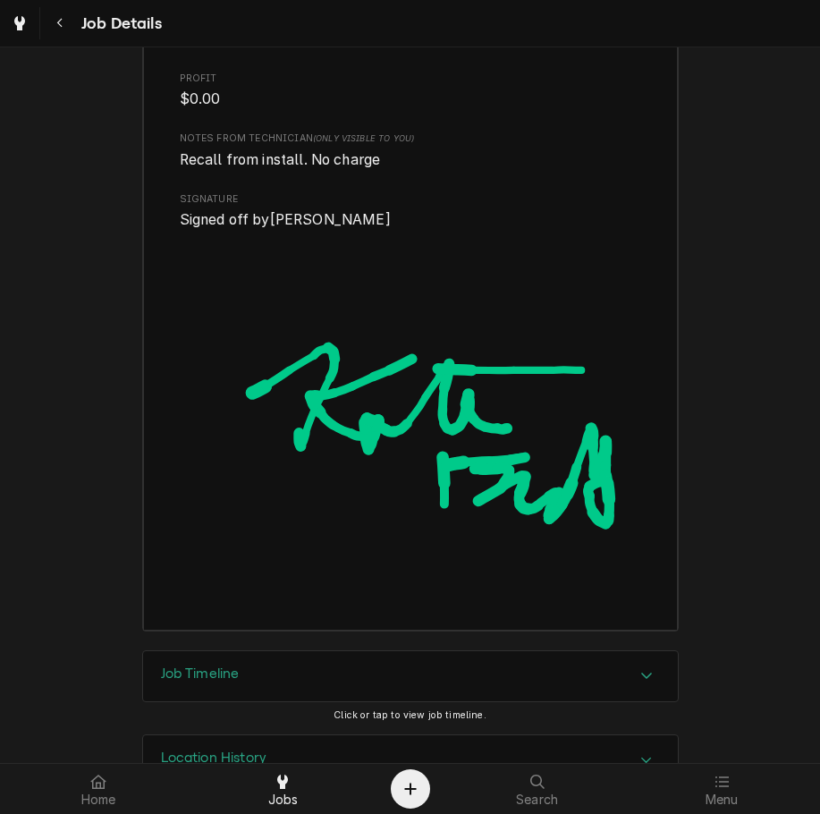
click at [604, 413] on img "Signator" at bounding box center [411, 411] width 462 height 361
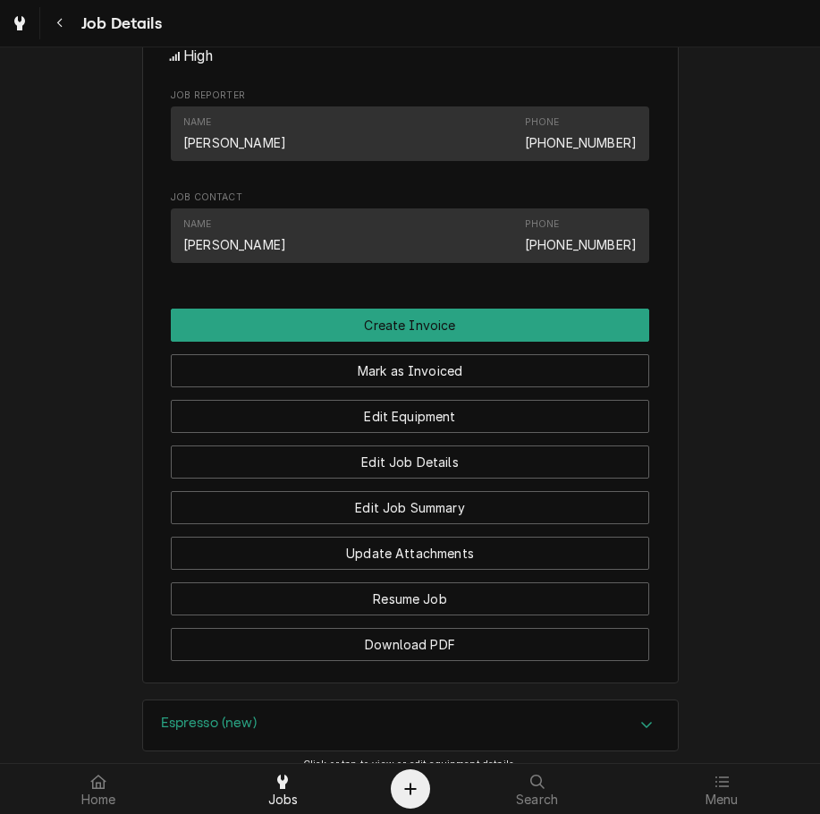
scroll to position [1056, 0]
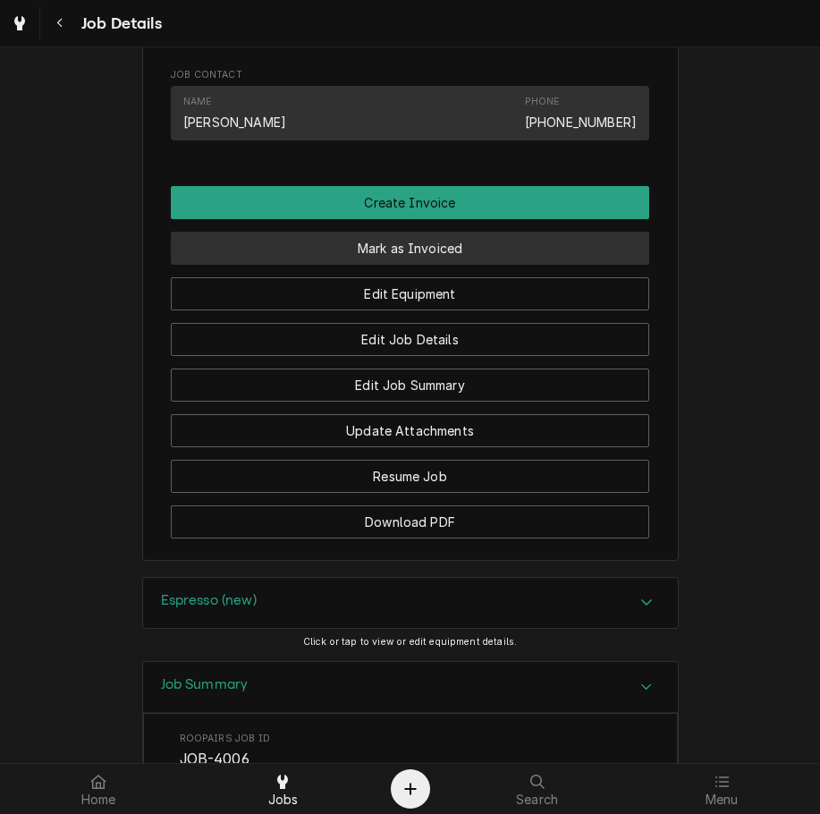
click at [402, 265] on button "Mark as Invoiced" at bounding box center [410, 248] width 479 height 33
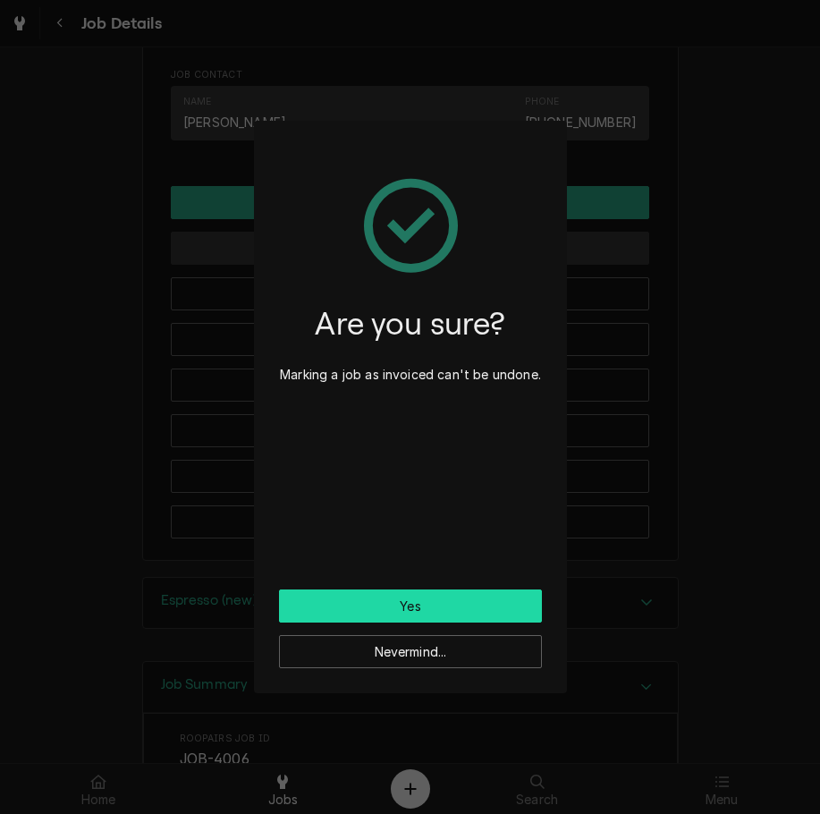
click at [295, 599] on button "Yes" at bounding box center [410, 606] width 263 height 33
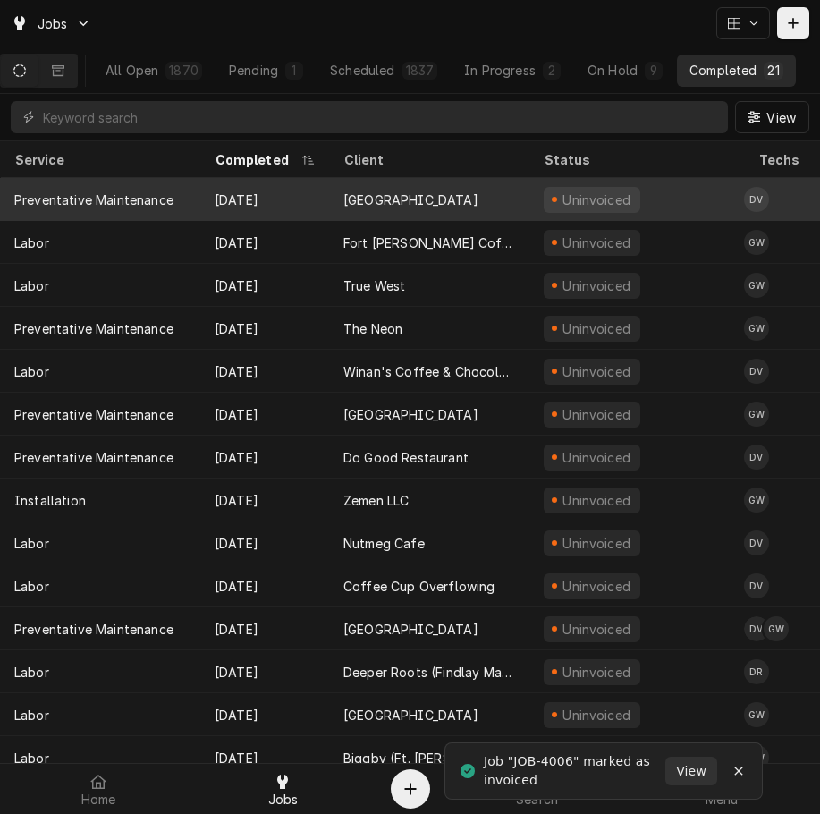
click at [388, 201] on div "[GEOGRAPHIC_DATA]" at bounding box center [411, 200] width 135 height 19
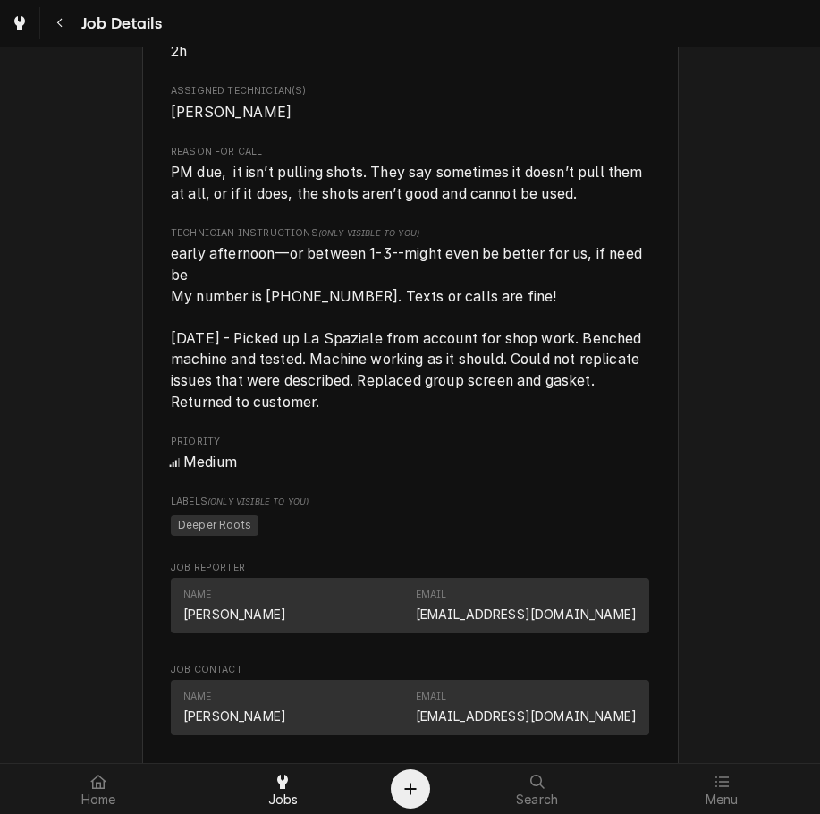
scroll to position [827, 0]
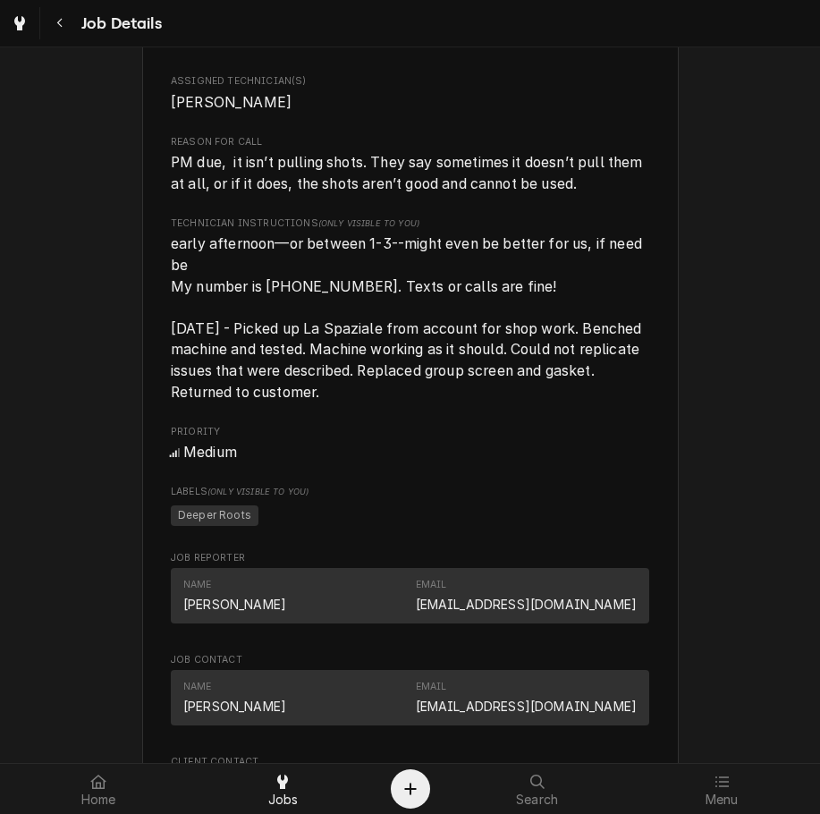
click at [572, 192] on span "PM due, it isn’t pulling shots. They say sometimes it doesn’t pull them at all,…" at bounding box center [409, 173] width 476 height 38
click at [563, 192] on span "PM due, it isn’t pulling shots. They say sometimes it doesn’t pull them at all,…" at bounding box center [409, 173] width 476 height 38
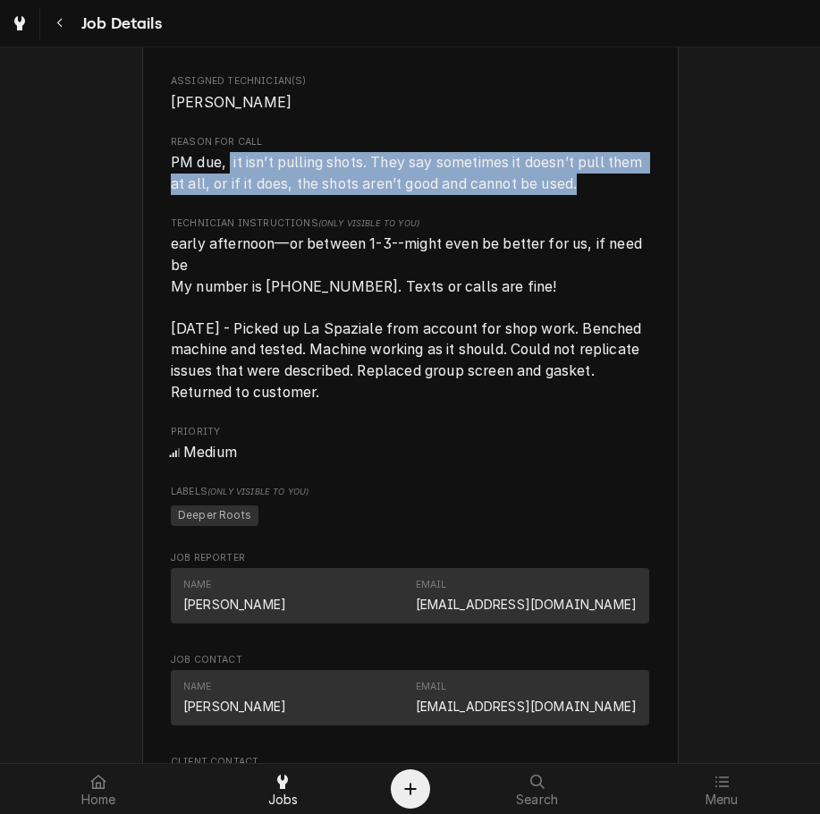
drag, startPoint x: 578, startPoint y: 208, endPoint x: 225, endPoint y: 187, distance: 353.1
click at [225, 187] on span "PM due, it isn’t pulling shots. They say sometimes it doesn’t pull them at all,…" at bounding box center [410, 173] width 479 height 42
copy span "it isn’t pulling shots. They say sometimes it doesn’t pull them at all, or if i…"
click at [519, 553] on div "Roopairs Job ID JOB-3995 Date Received Aug 15, 2025 Service Type Preventative M…" at bounding box center [410, 237] width 479 height 1654
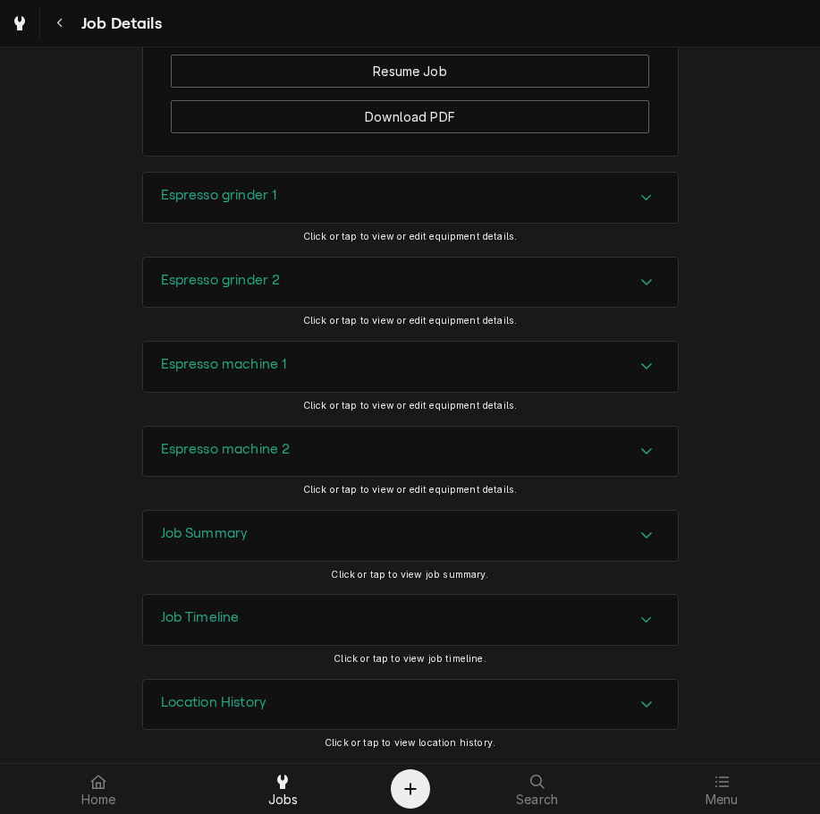
scroll to position [2169, 0]
click at [282, 200] on div "Espresso grinder 1" at bounding box center [410, 198] width 535 height 50
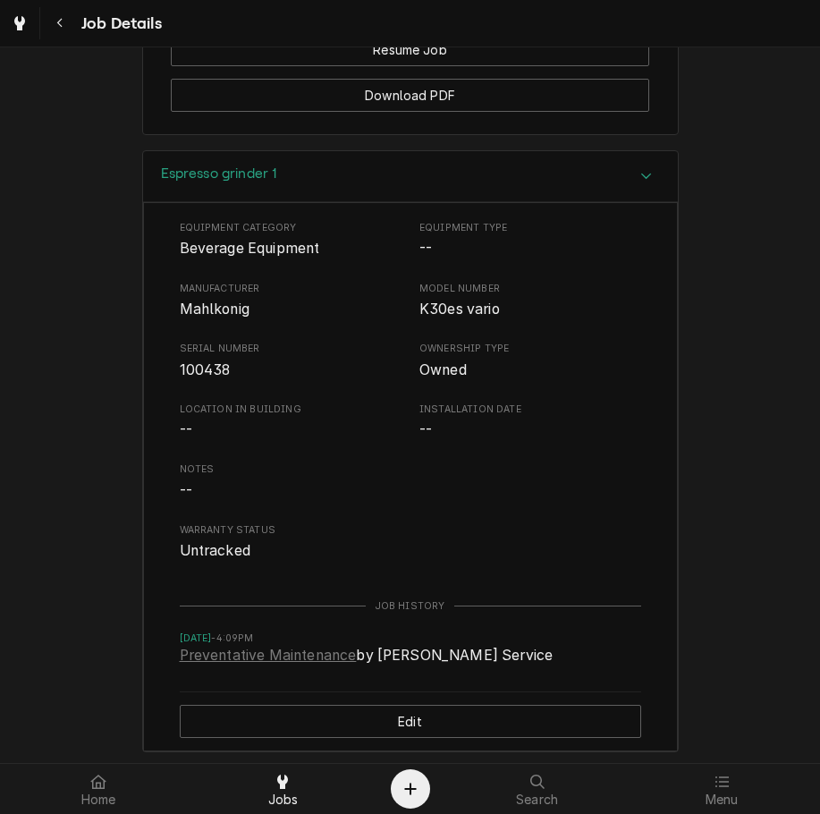
click at [192, 318] on span "Mahlkonig" at bounding box center [215, 309] width 70 height 17
click at [285, 199] on div "Espresso grinder 1" at bounding box center [410, 176] width 535 height 51
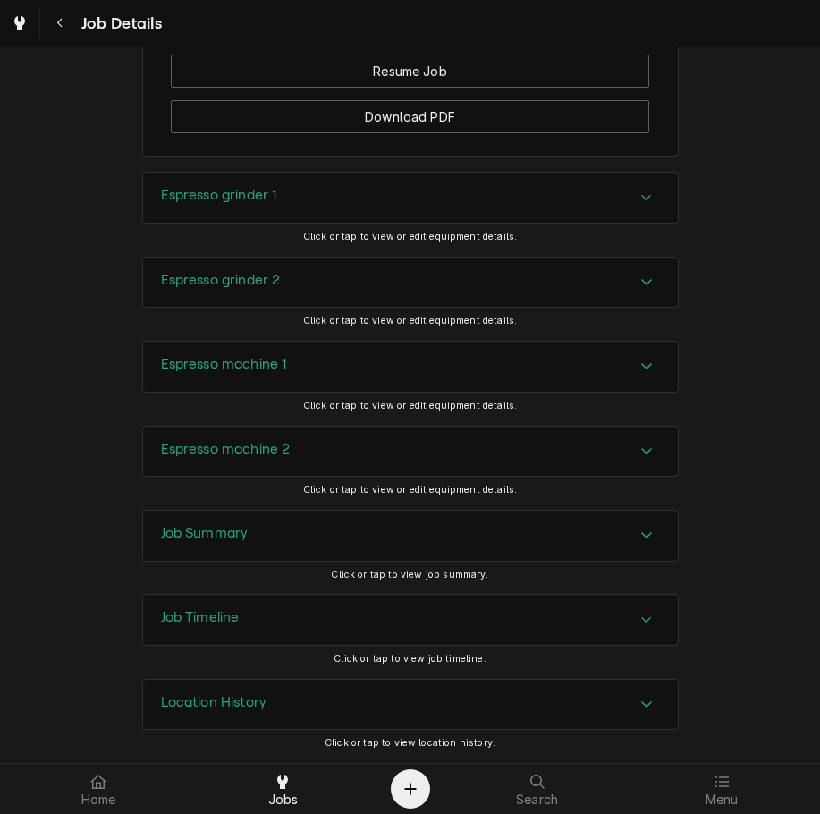
click at [334, 296] on div "Espresso grinder 2" at bounding box center [410, 283] width 535 height 50
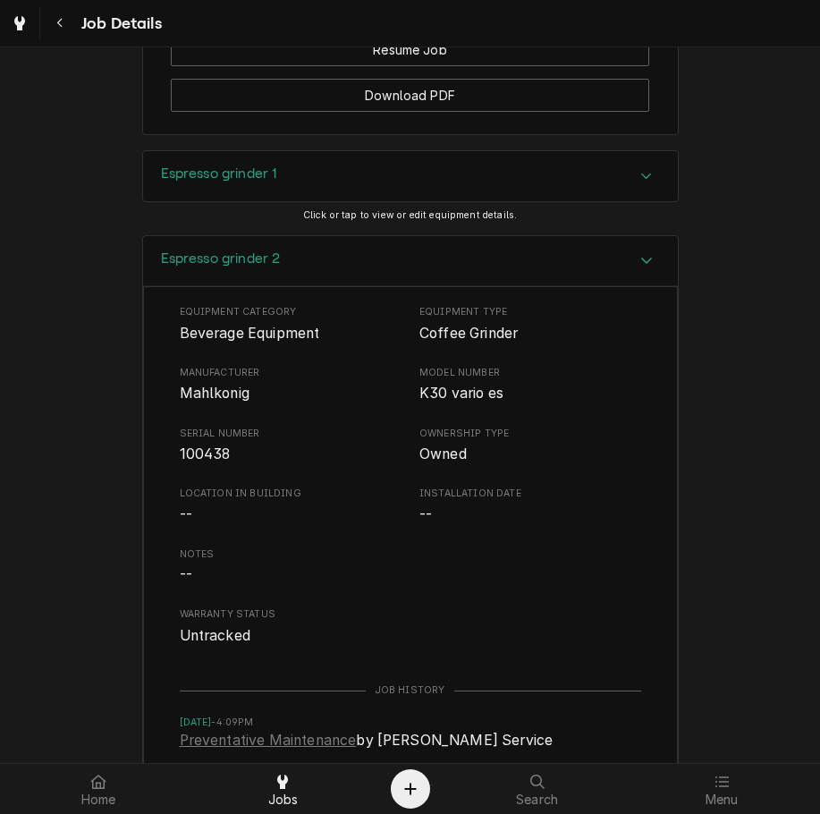
click at [298, 275] on div "Espresso grinder 2" at bounding box center [410, 261] width 535 height 51
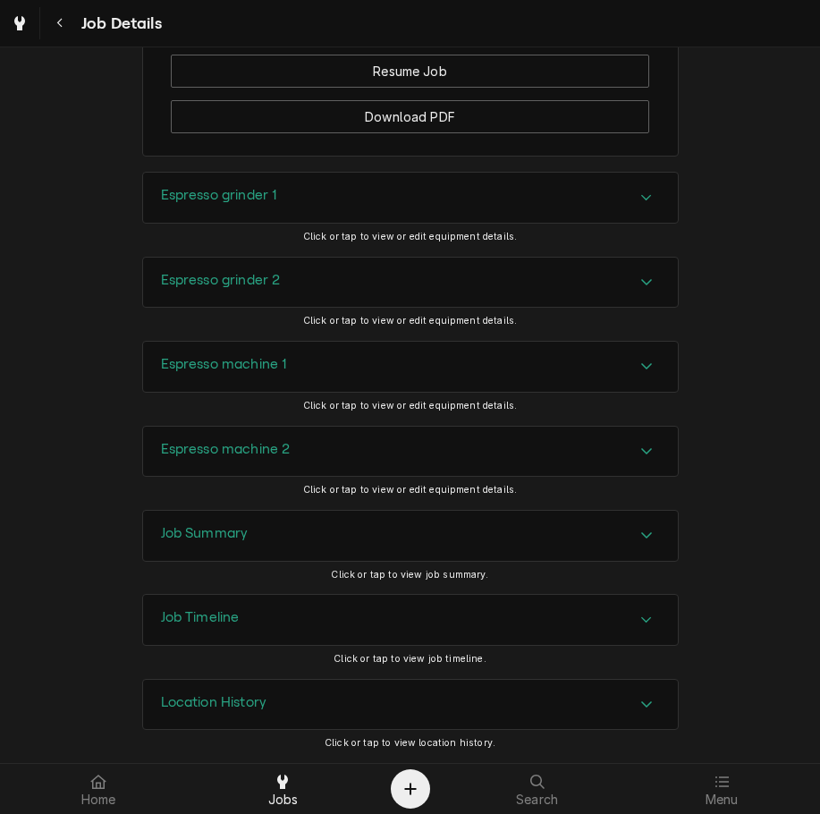
click at [287, 196] on div "Espresso grinder 1" at bounding box center [410, 198] width 535 height 50
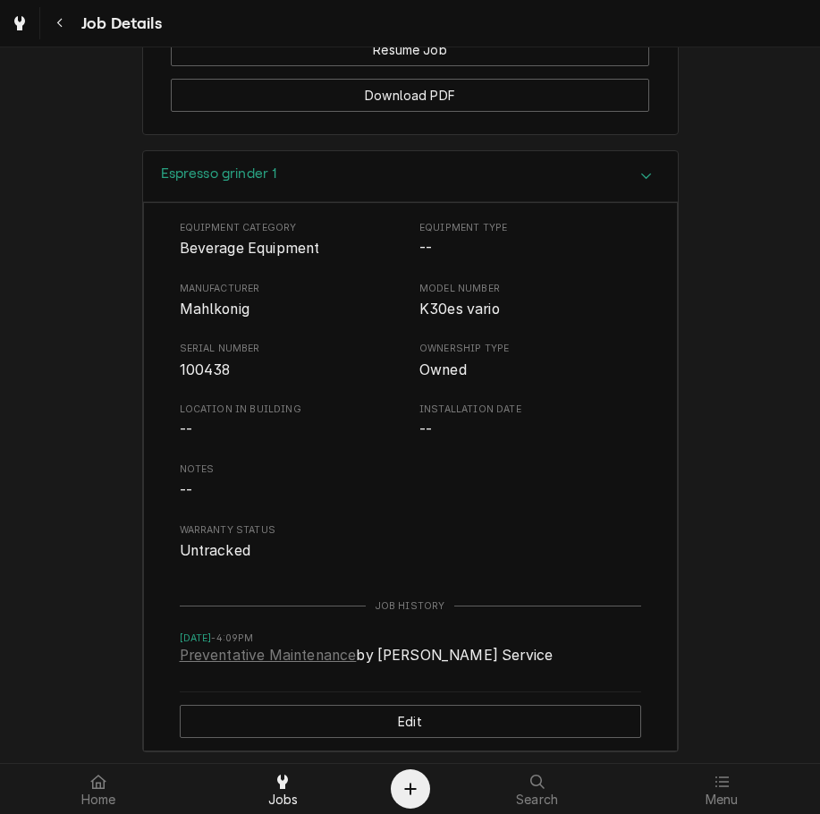
click at [478, 200] on div "Espresso grinder 1" at bounding box center [410, 176] width 535 height 51
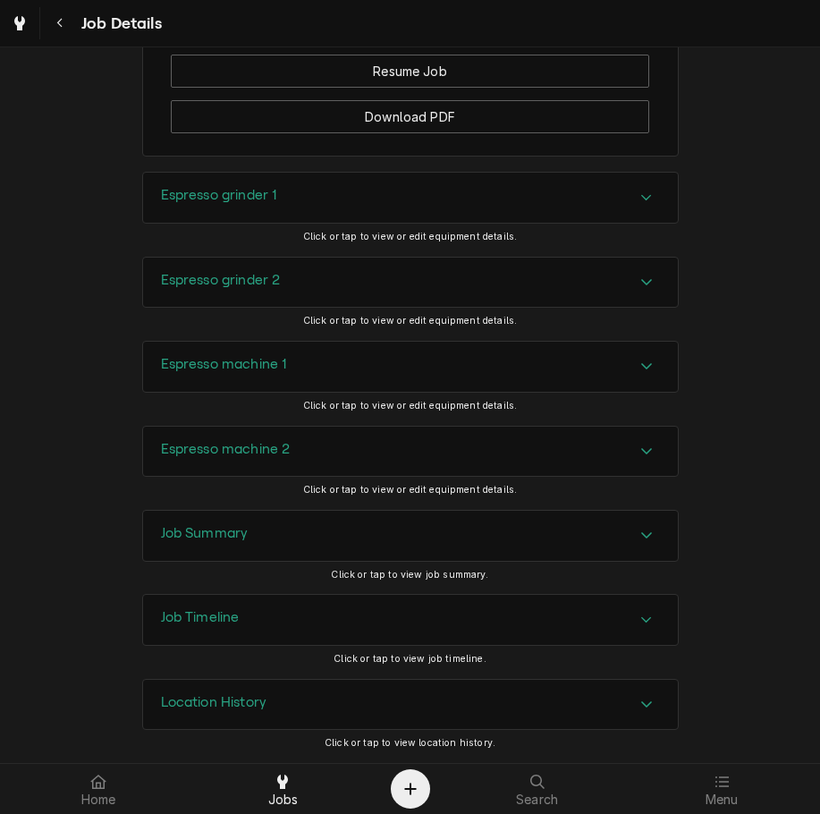
click at [453, 280] on div "Espresso grinder 2" at bounding box center [410, 283] width 535 height 50
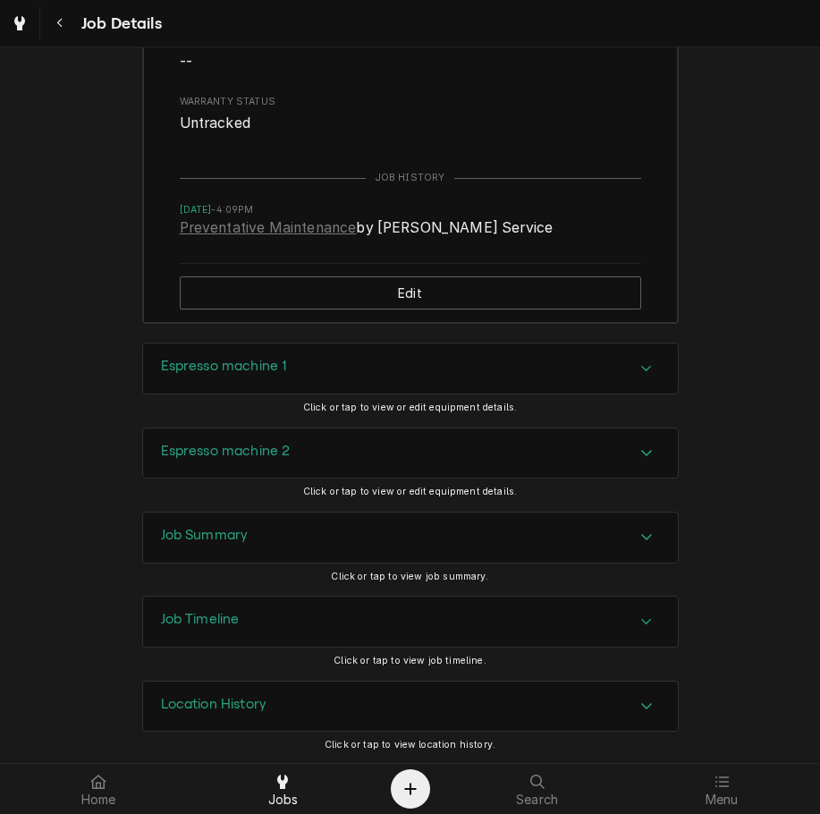
scroll to position [2654, 0]
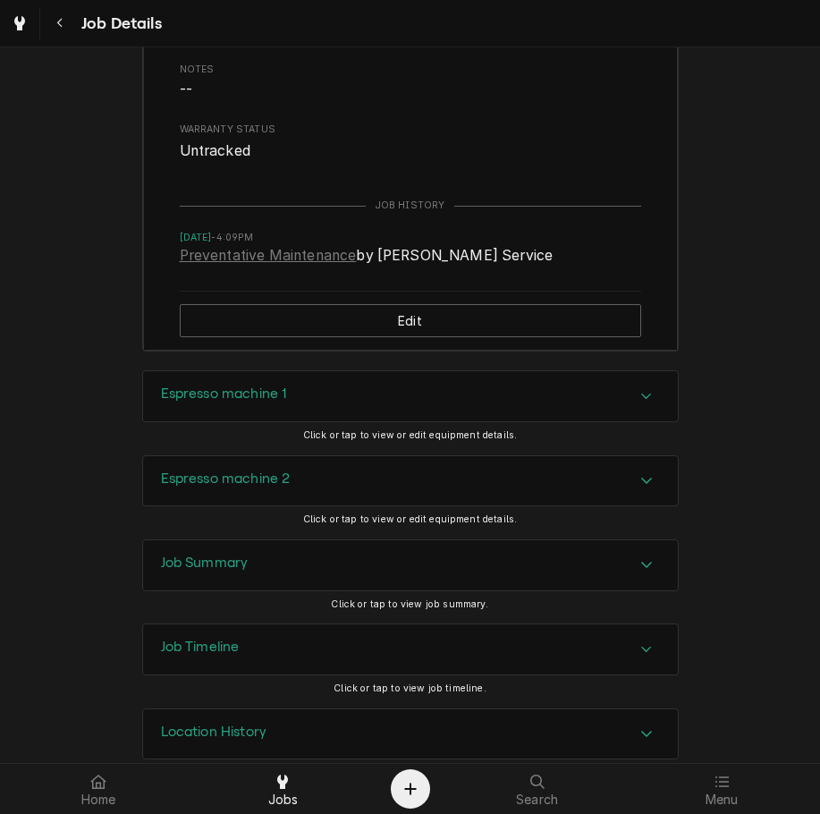
click at [488, 394] on div "Espresso machine 1" at bounding box center [410, 396] width 535 height 50
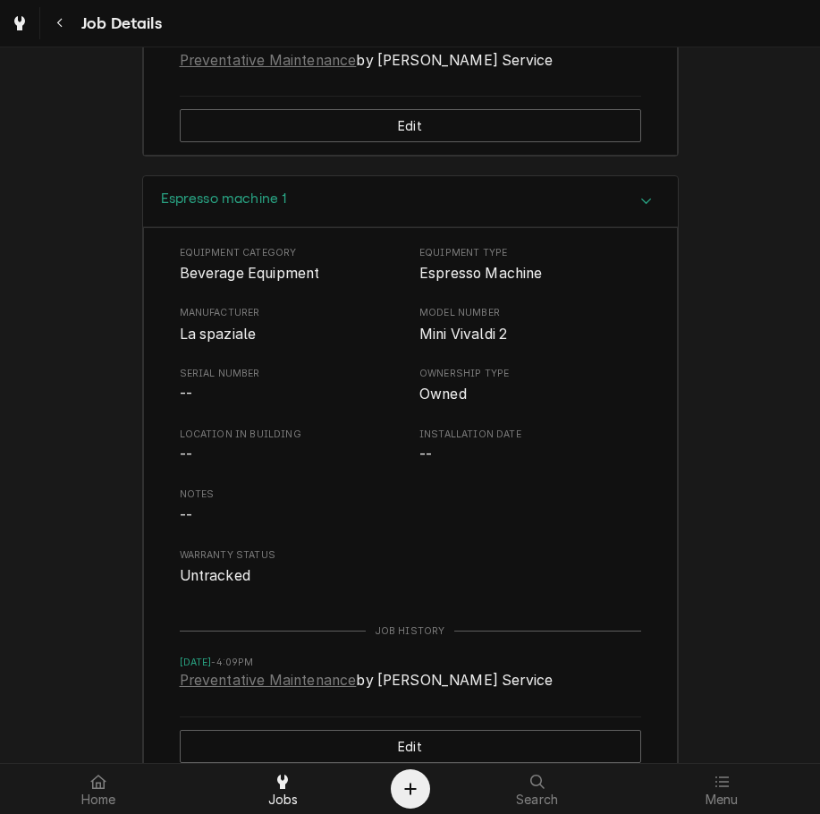
scroll to position [2850, 0]
click at [276, 226] on div "Espresso machine 1" at bounding box center [410, 200] width 535 height 51
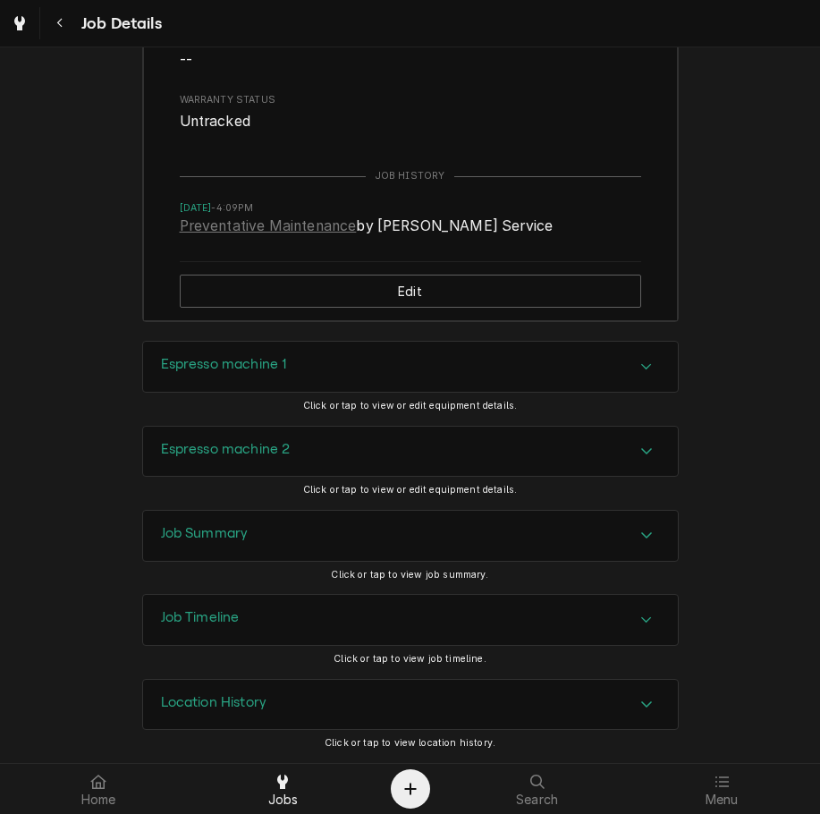
click at [279, 385] on div "Espresso machine 1" at bounding box center [410, 367] width 535 height 50
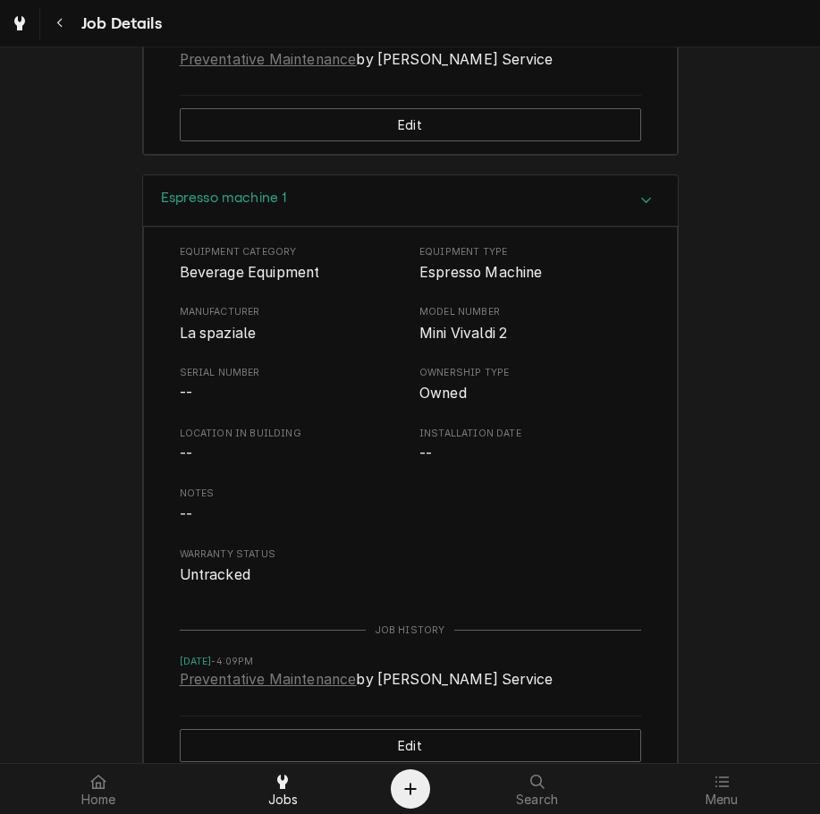
click at [303, 226] on div "Espresso machine 1" at bounding box center [410, 200] width 535 height 51
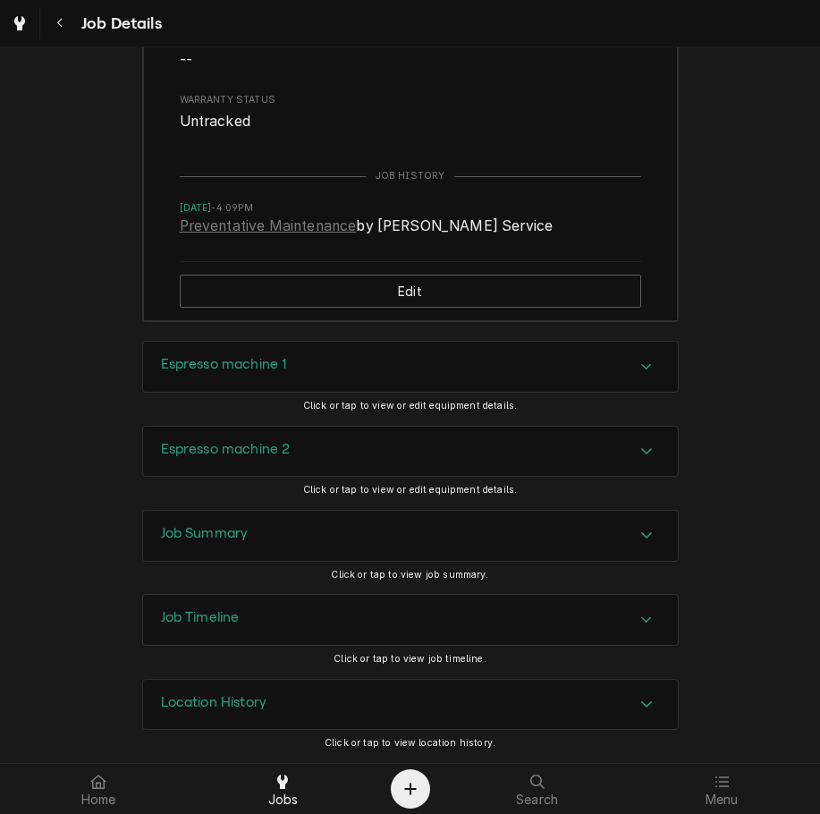
scroll to position [2705, 0]
click at [297, 464] on div "Espresso machine 2" at bounding box center [410, 452] width 535 height 50
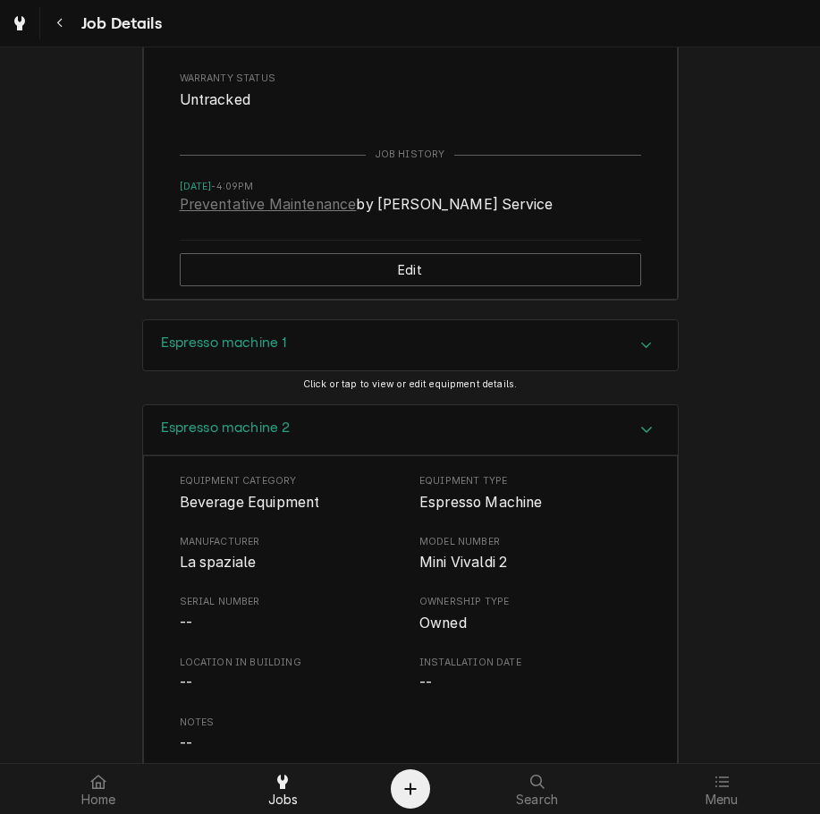
click at [321, 454] on div "Espresso machine 2" at bounding box center [410, 430] width 535 height 51
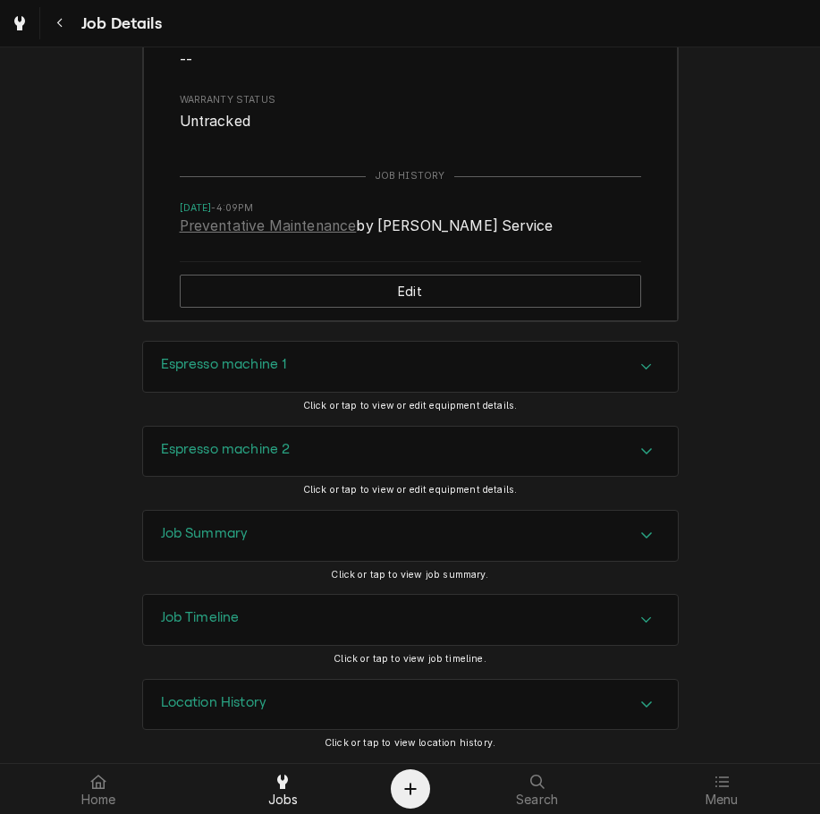
click at [320, 553] on div "Job Summary" at bounding box center [410, 536] width 535 height 50
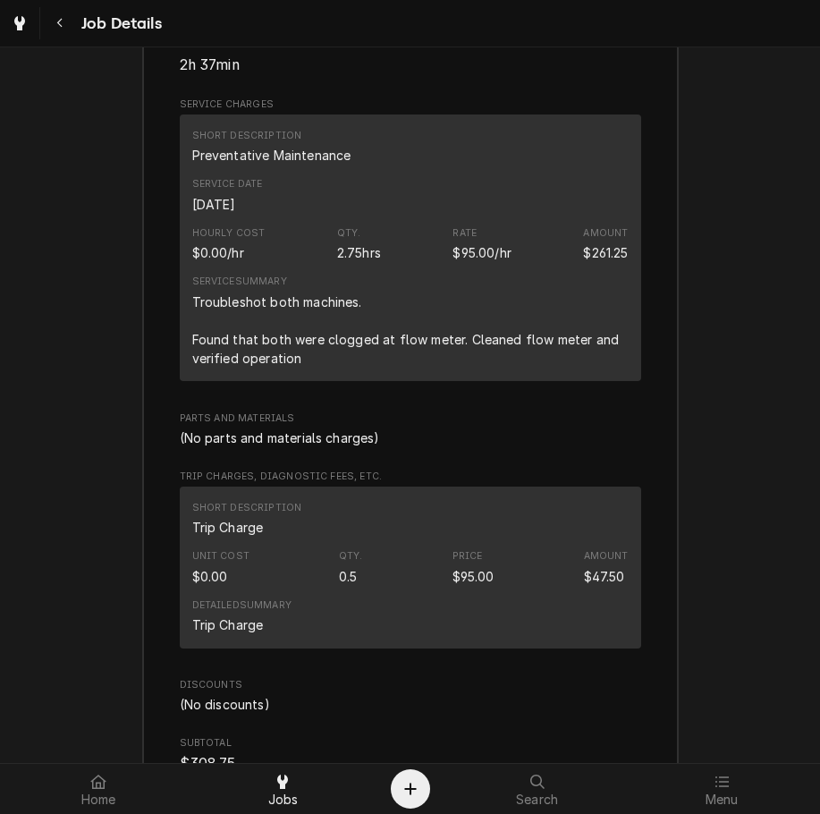
scroll to position [3409, 0]
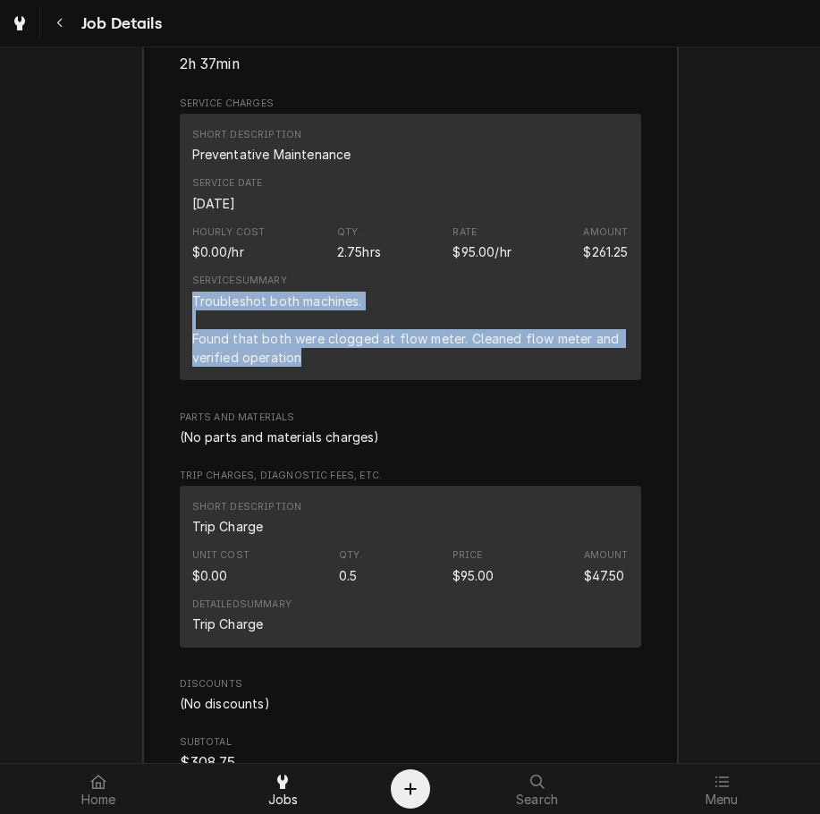
drag, startPoint x: 302, startPoint y: 379, endPoint x: 186, endPoint y: 318, distance: 131.7
click at [192, 318] on div "Troubleshot both machines. Found that both were clogged at flow meter. Cleaned …" at bounding box center [410, 329] width 437 height 75
copy div "Troubleshot both machines. Found that both were clogged at flow meter. Cleaned …"
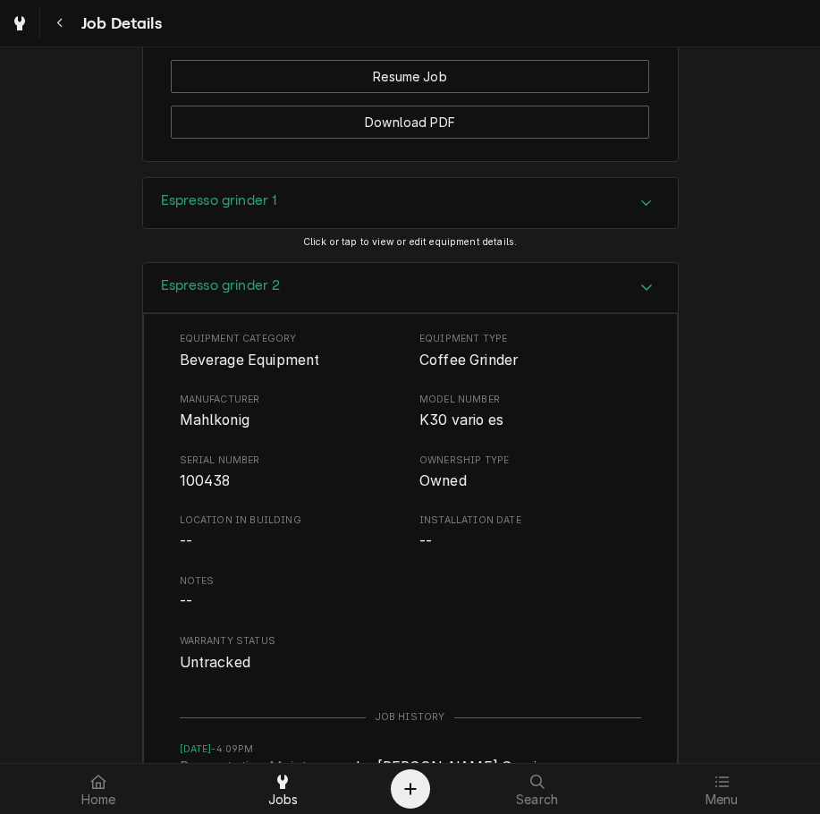
scroll to position [1516, 0]
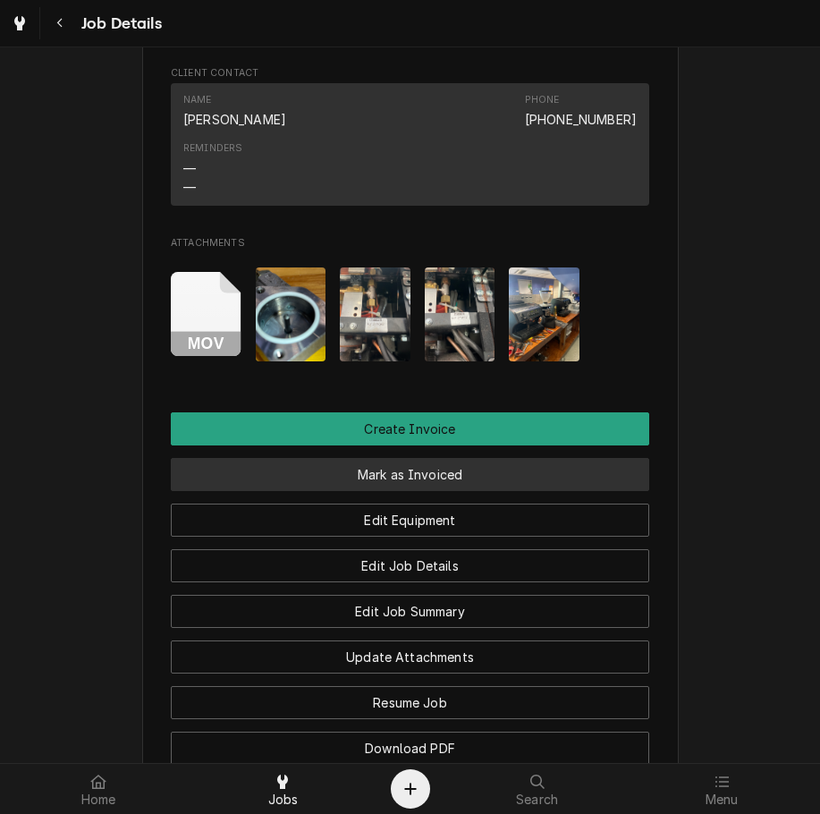
click at [403, 491] on button "Mark as Invoiced" at bounding box center [410, 474] width 479 height 33
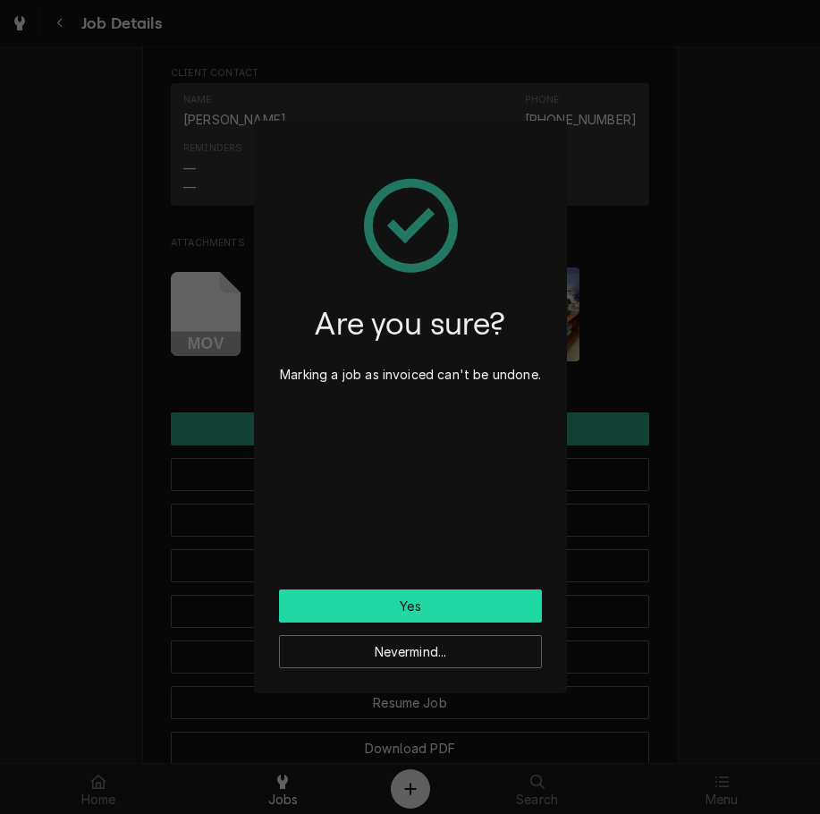
click at [395, 593] on button "Yes" at bounding box center [410, 606] width 263 height 33
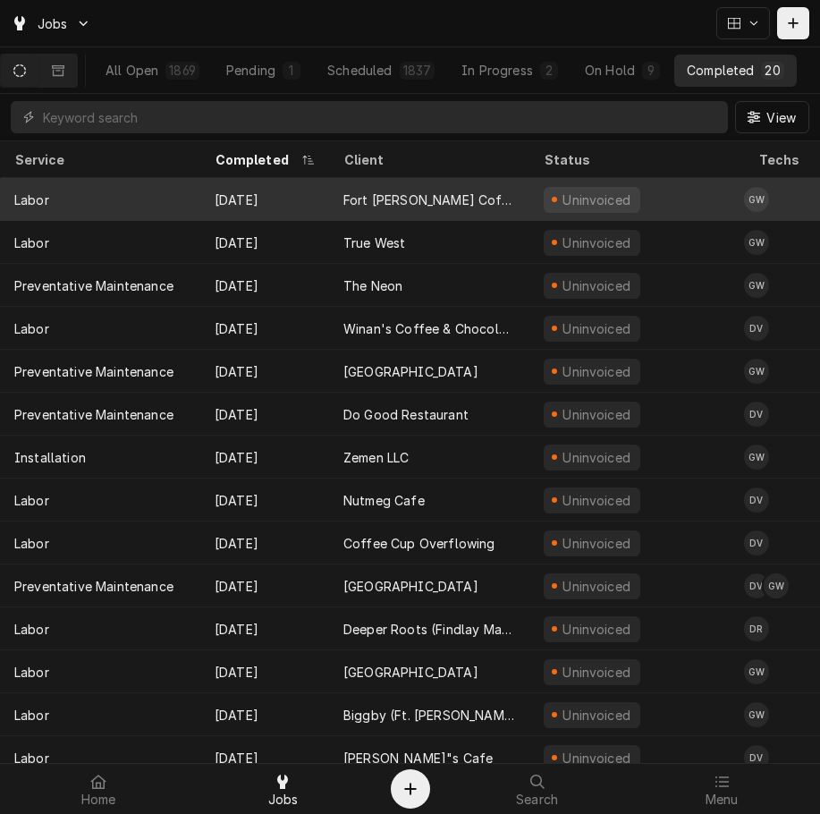
click at [369, 194] on div "Fort [PERSON_NAME] Coffee" at bounding box center [430, 200] width 172 height 19
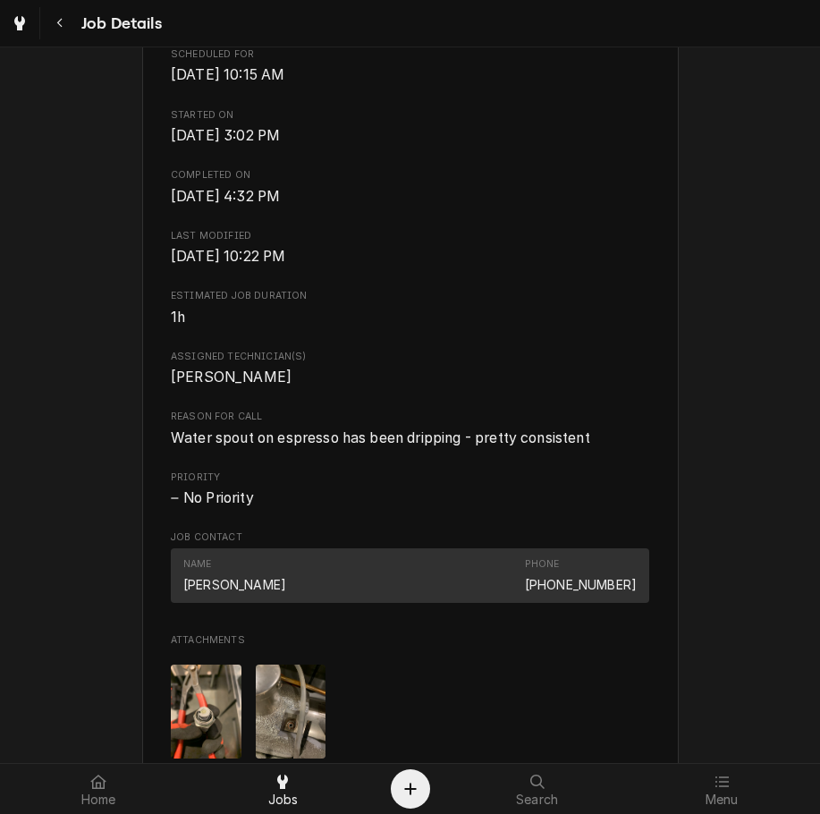
scroll to position [584, 0]
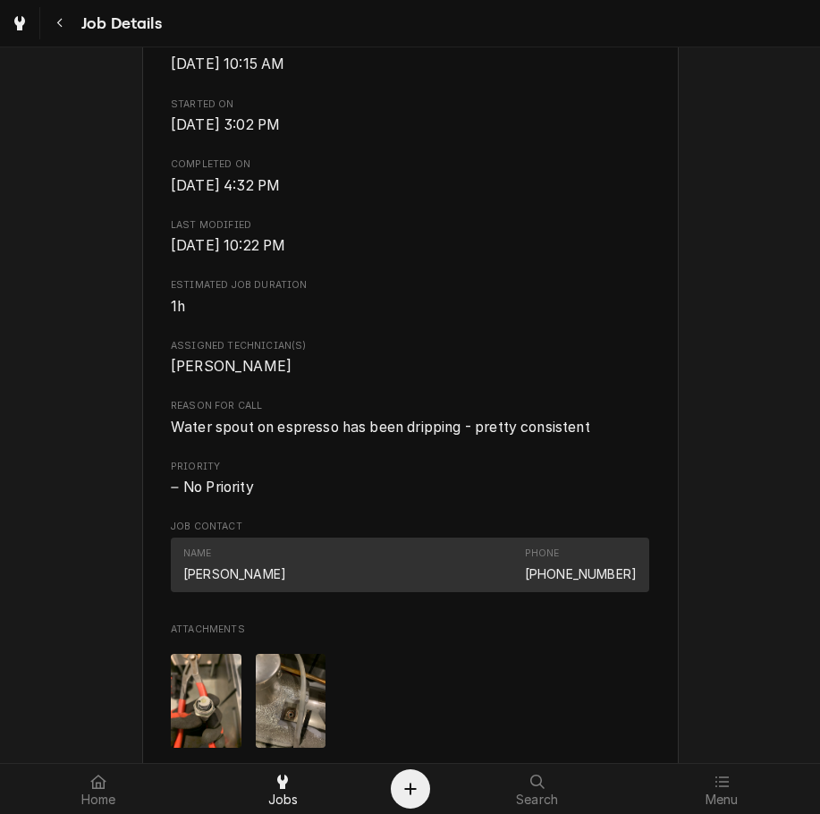
click at [177, 427] on span "Water spout on espresso has been dripping - pretty consistent" at bounding box center [381, 427] width 420 height 17
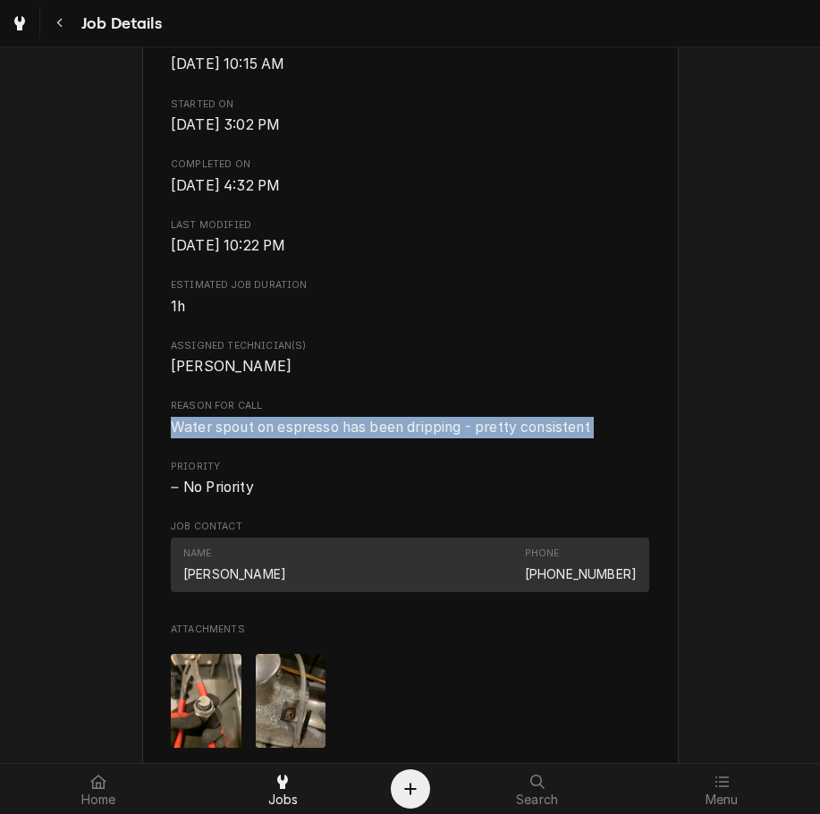
click at [177, 427] on span "Water spout on espresso has been dripping - pretty consistent" at bounding box center [381, 427] width 420 height 17
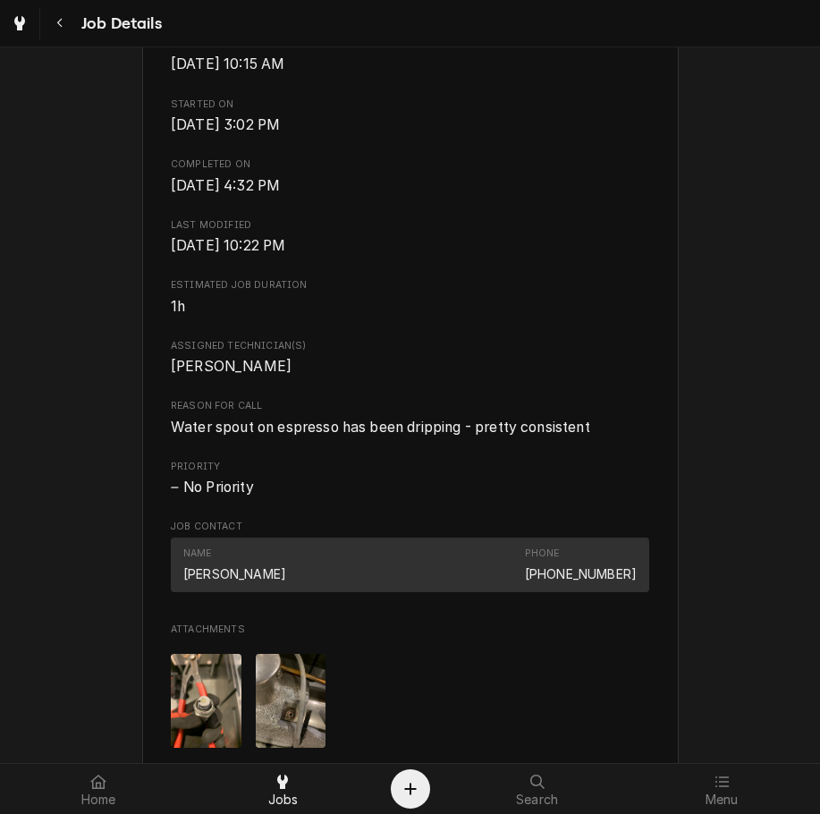
click at [177, 427] on span "Water spout on espresso has been dripping - pretty consistent" at bounding box center [381, 427] width 420 height 17
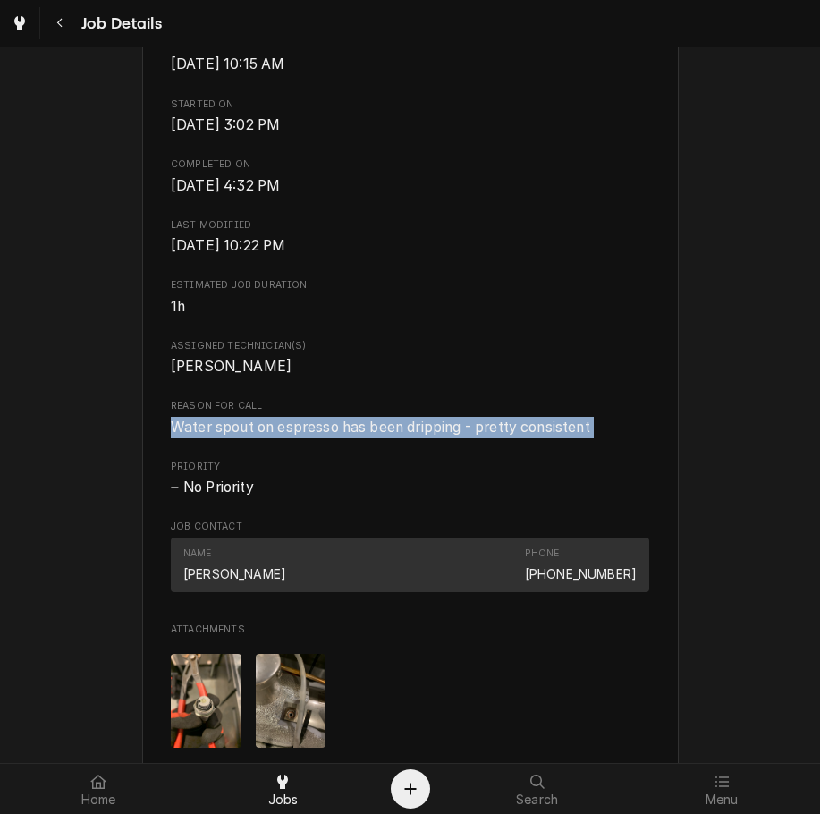
click at [177, 427] on span "Water spout on espresso has been dripping - pretty consistent" at bounding box center [381, 427] width 420 height 17
copy span "Water spout on espresso has been dripping - pretty consistent"
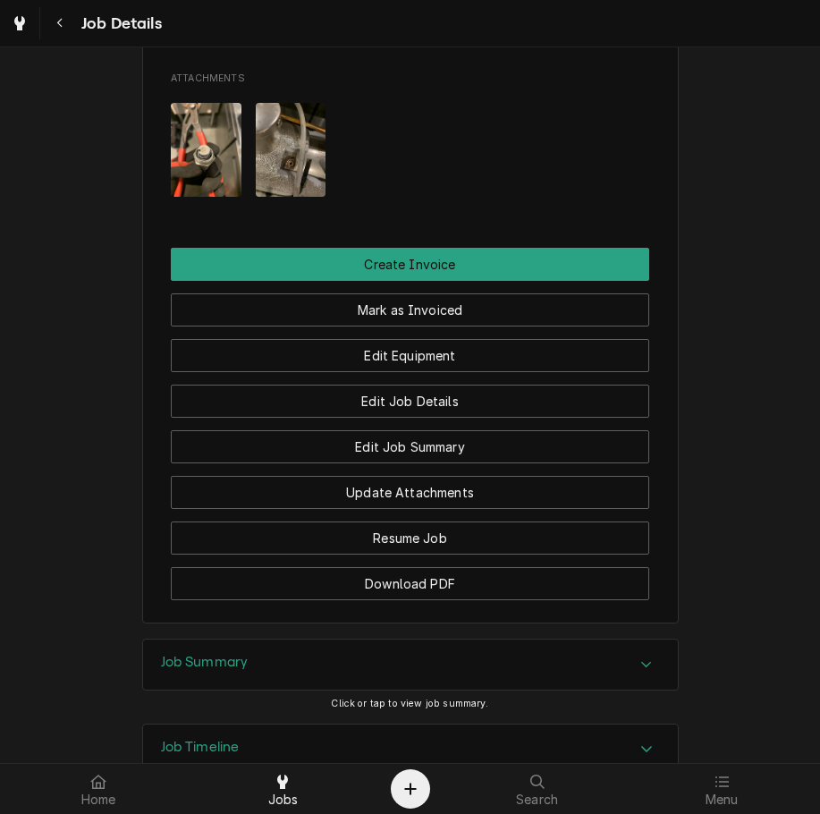
scroll to position [1265, 0]
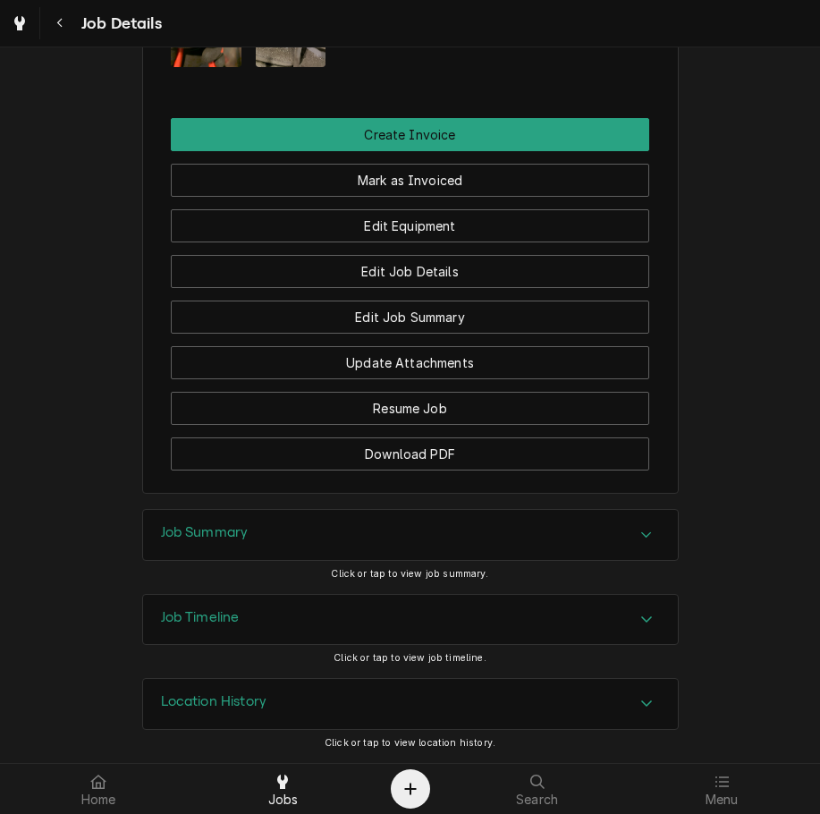
click at [284, 531] on div "Job Summary" at bounding box center [410, 535] width 535 height 50
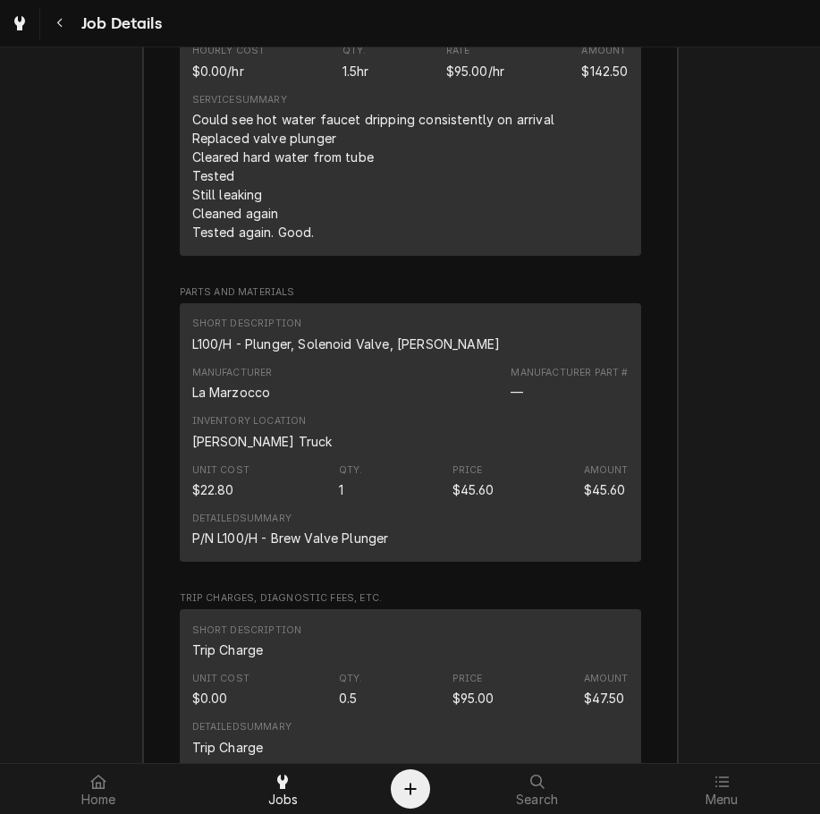
scroll to position [2195, 0]
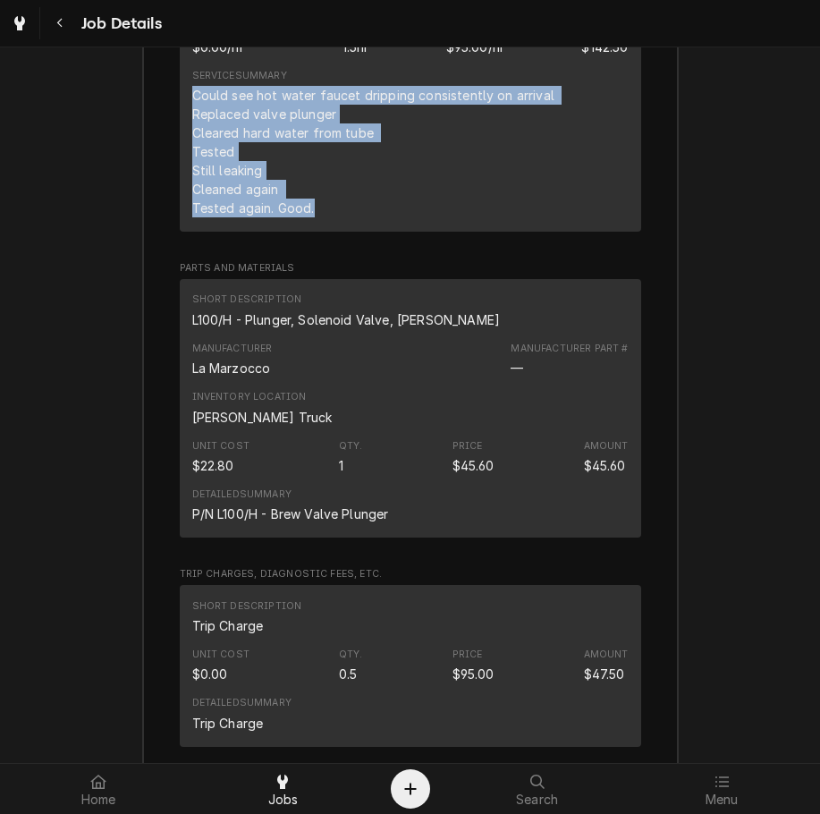
drag, startPoint x: 307, startPoint y: 208, endPoint x: 184, endPoint y: 88, distance: 171.4
click at [184, 88] on div "Short Description Labor Service Date Aug 19, 2025 Hourly Cost $0.00/hr Qty. 1.5…" at bounding box center [411, 70] width 462 height 323
copy div "Could see hot water faucet dripping consistently on arrival Replaced valve plun…"
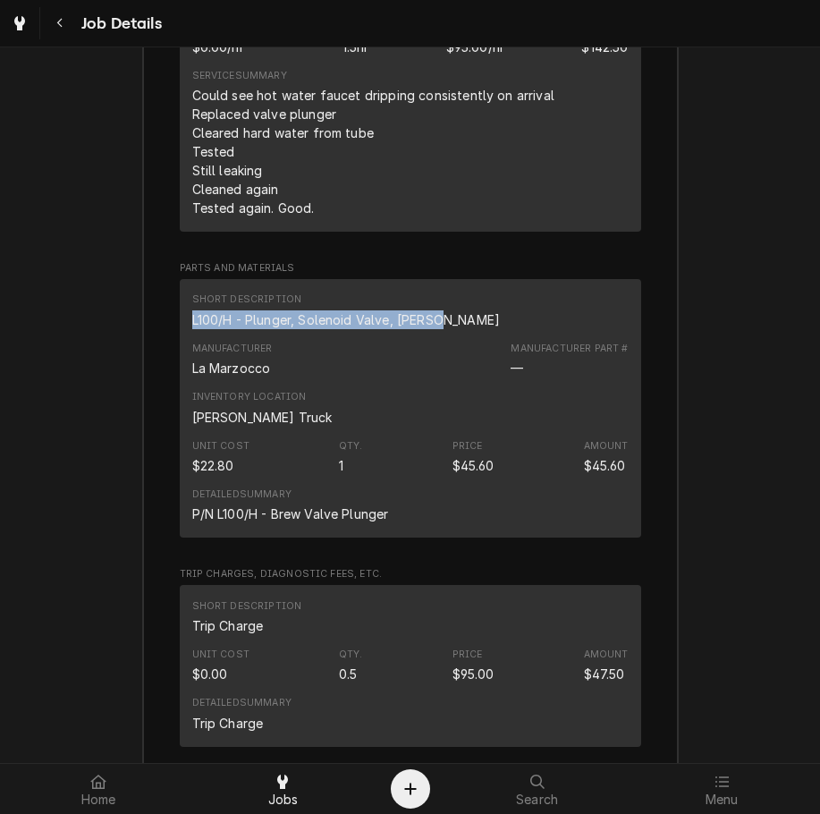
drag, startPoint x: 433, startPoint y: 322, endPoint x: 181, endPoint y: 323, distance: 252.3
click at [181, 323] on div "Short Description L100/H - Plunger, Solenoid Valve, Brewer Manufacturer La Marz…" at bounding box center [411, 408] width 462 height 259
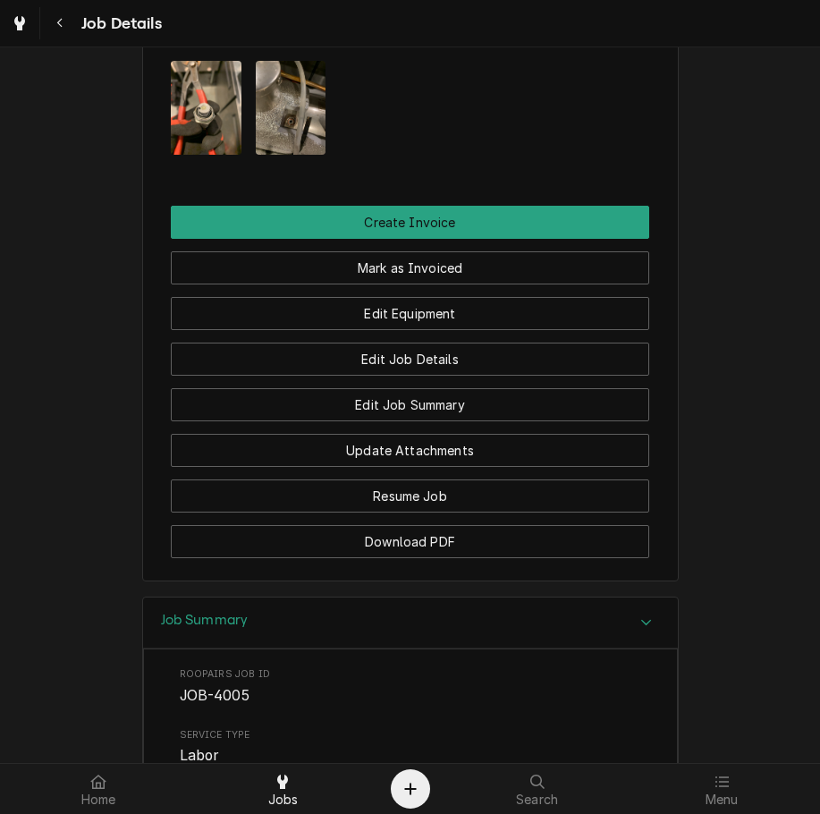
scroll to position [1096, 0]
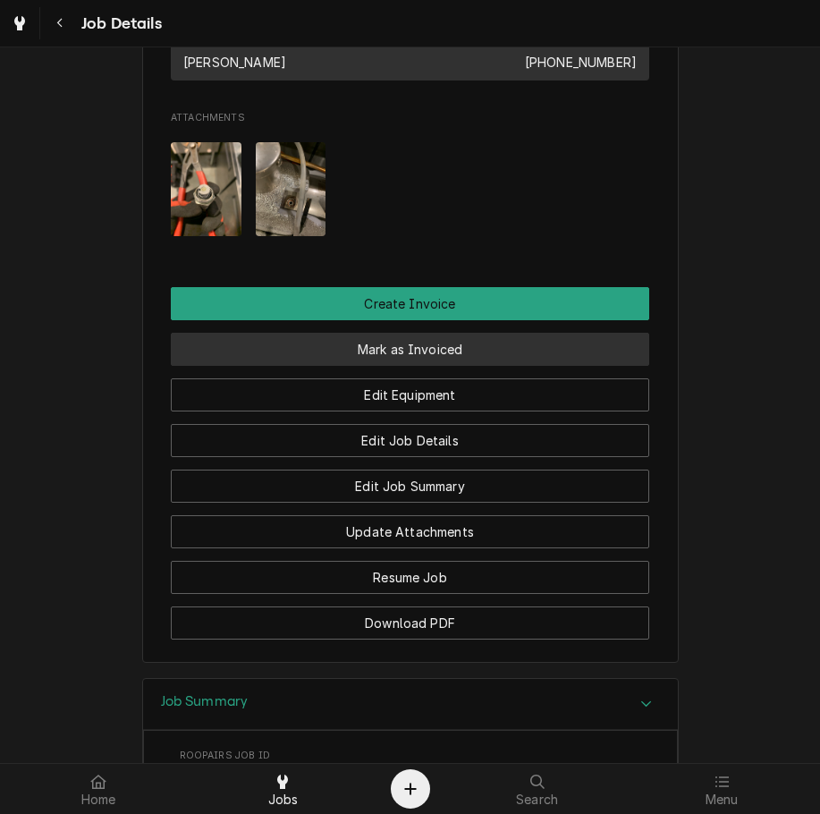
click at [445, 350] on button "Mark as Invoiced" at bounding box center [410, 349] width 479 height 33
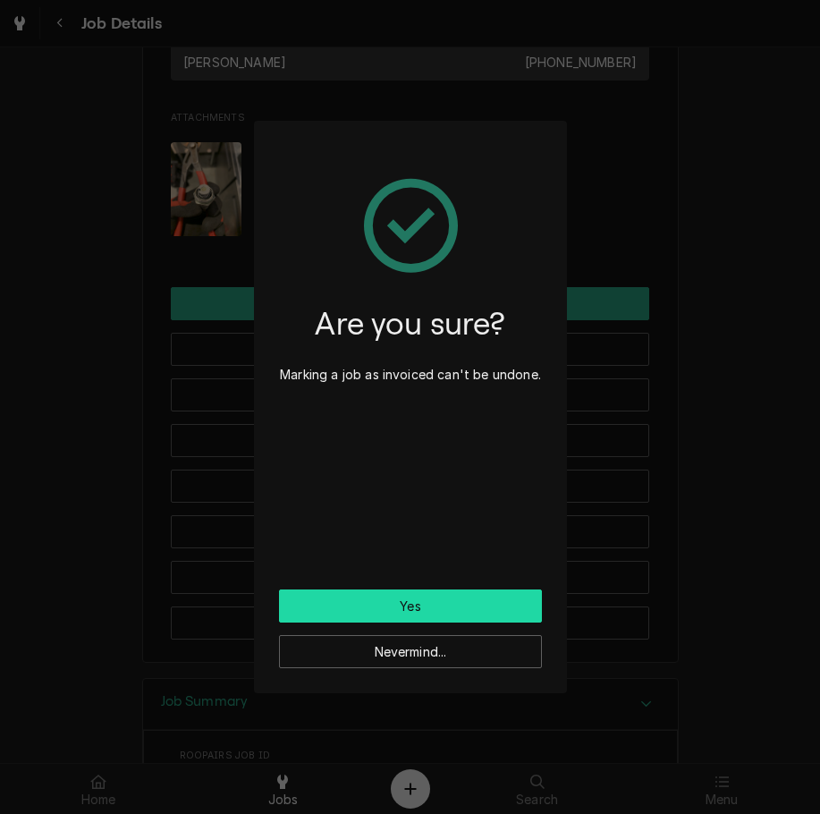
click at [442, 618] on button "Yes" at bounding box center [410, 606] width 263 height 33
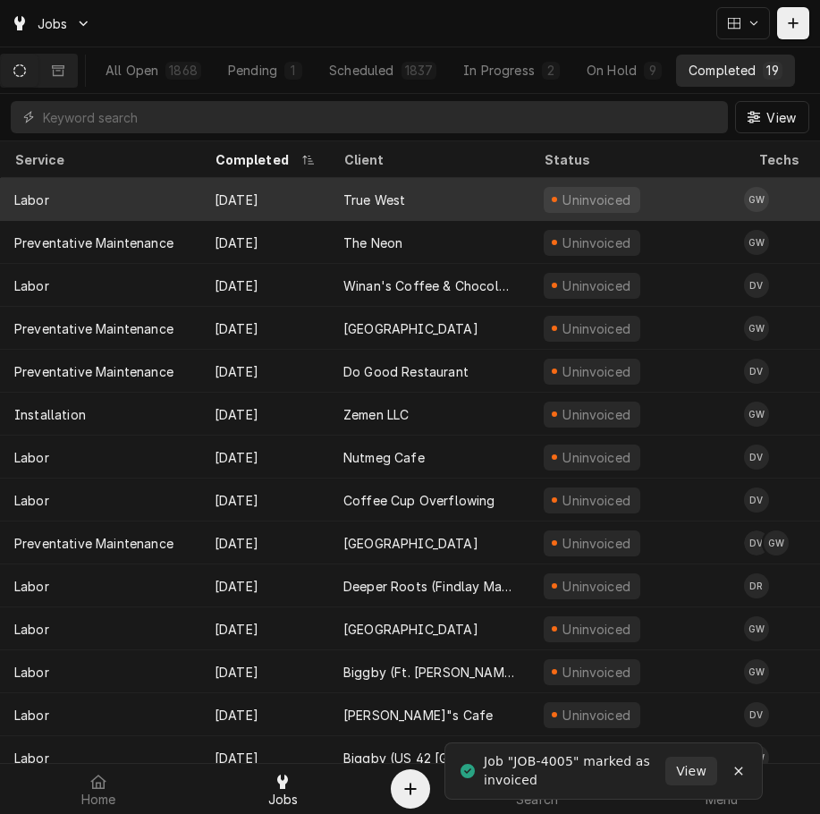
click at [364, 182] on div "True West" at bounding box center [429, 199] width 200 height 43
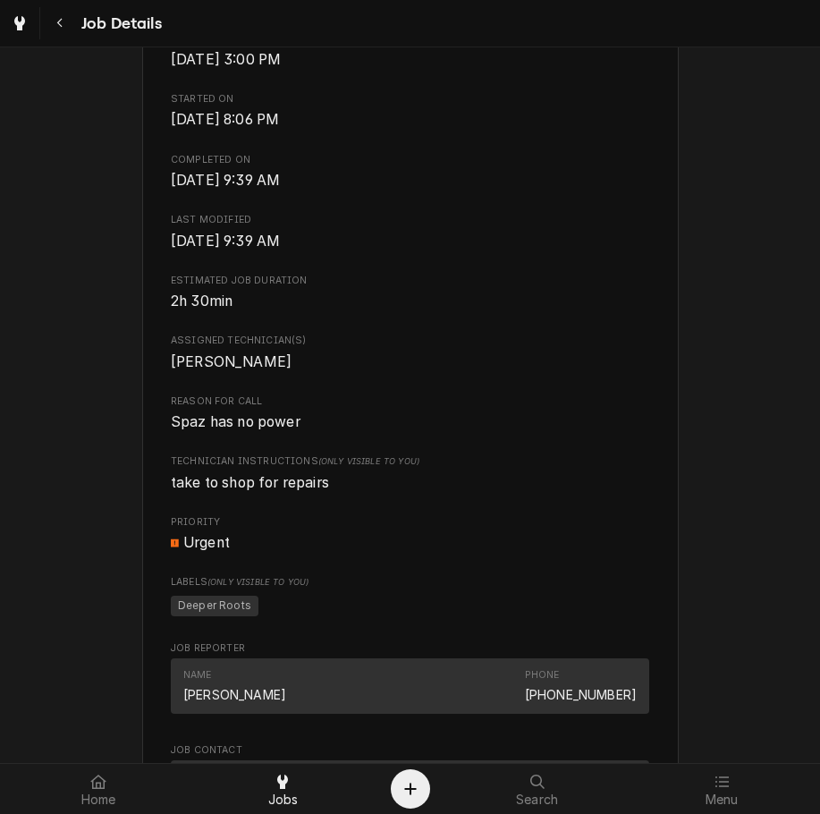
scroll to position [598, 0]
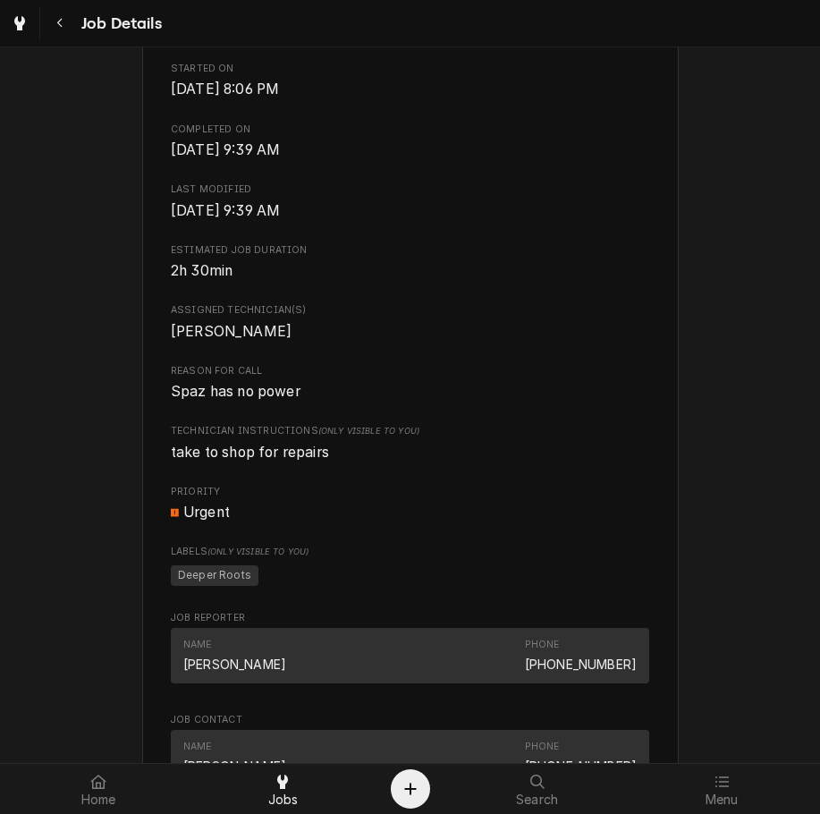
click at [802, 752] on div "Completed and Uninvoiced True West [STREET_ADDRESS] Open in Maps Roopairs Job I…" at bounding box center [410, 345] width 820 height 1754
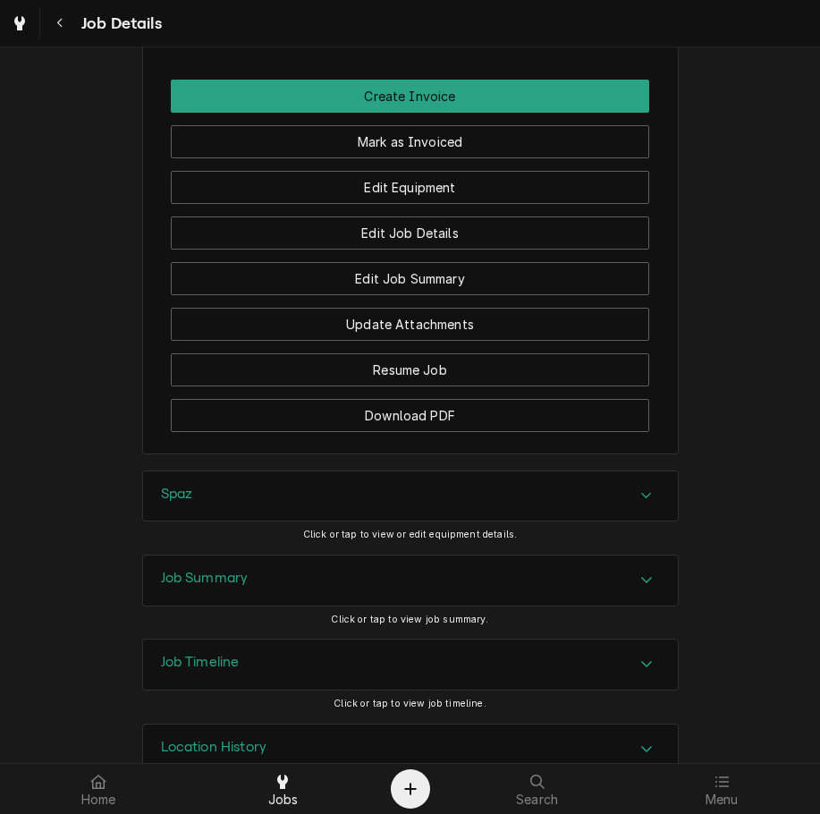
scroll to position [1416, 0]
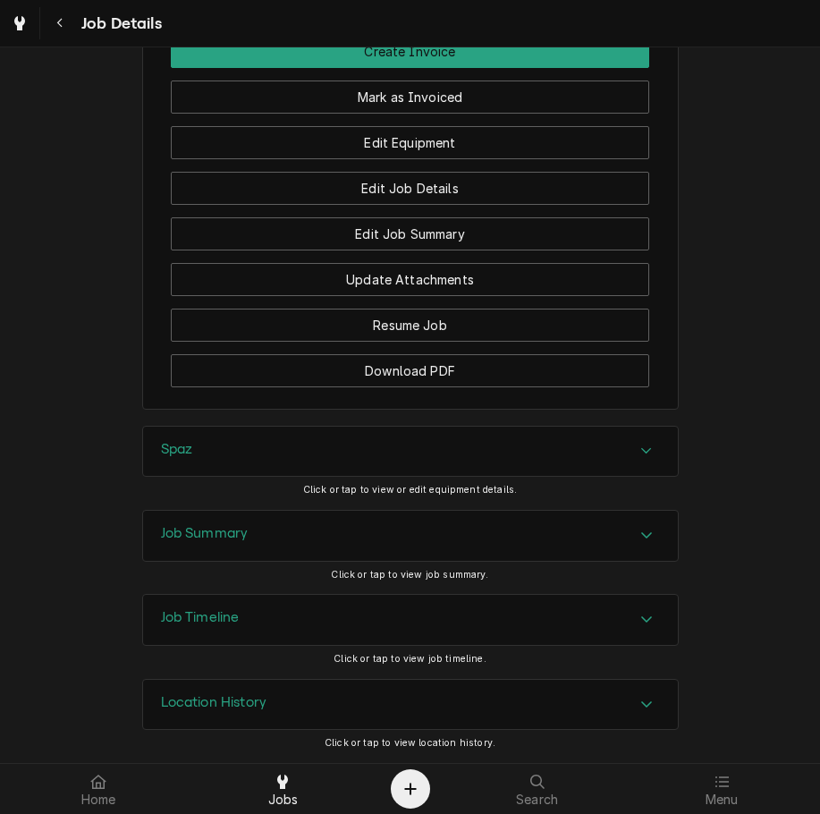
click at [523, 431] on div "Spaz" at bounding box center [410, 452] width 535 height 50
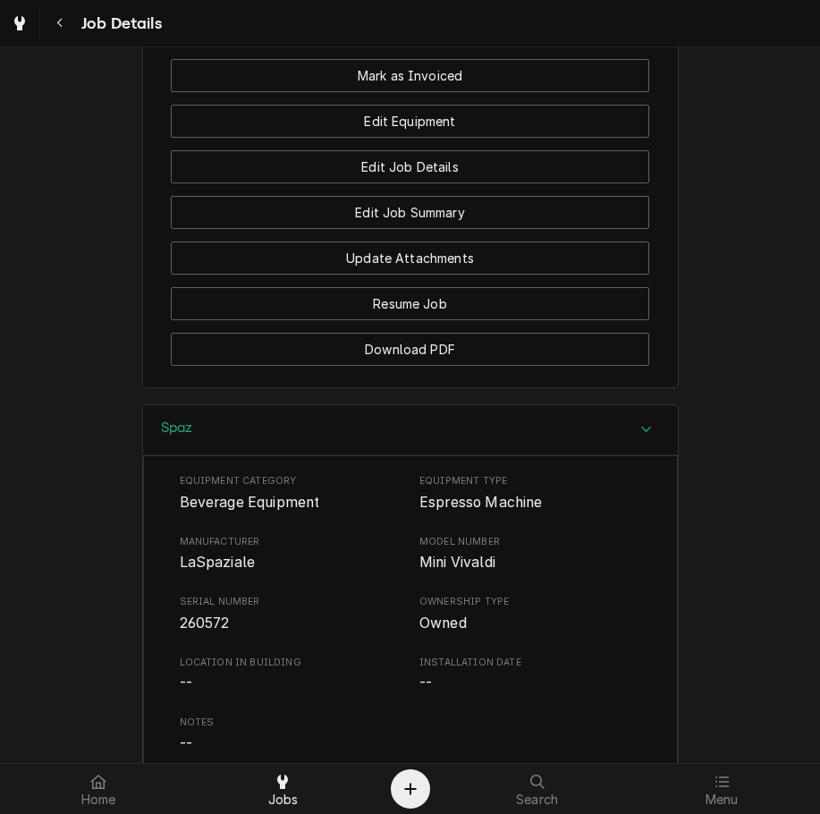
click at [216, 455] on div "Spaz" at bounding box center [410, 430] width 535 height 51
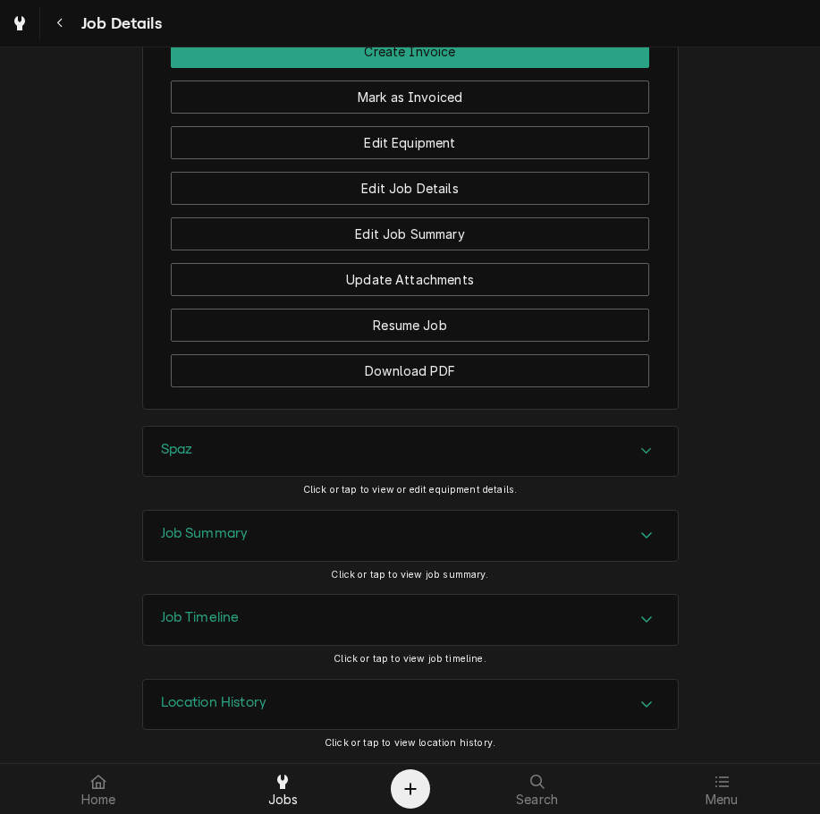
click at [192, 535] on h3 "Job Summary" at bounding box center [205, 533] width 88 height 17
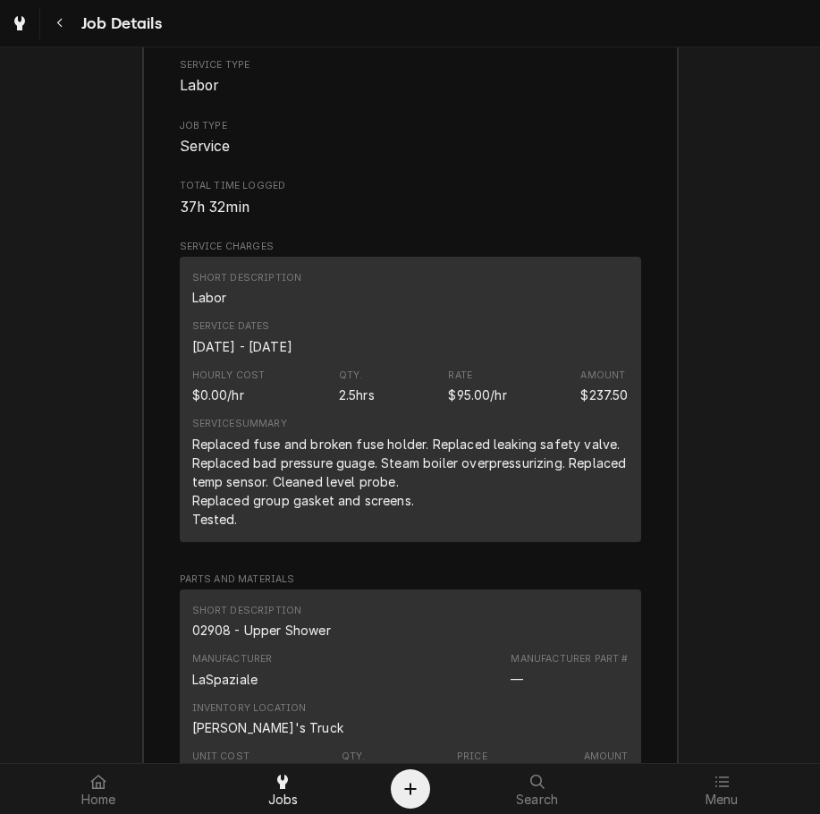
scroll to position [2049, 0]
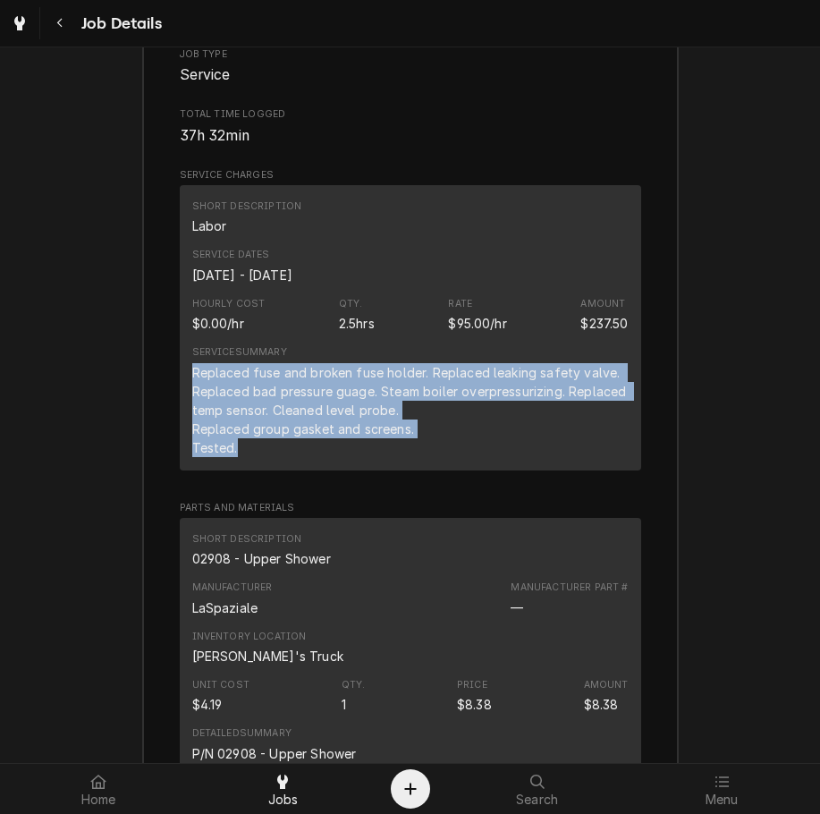
drag, startPoint x: 235, startPoint y: 472, endPoint x: 158, endPoint y: 394, distance: 110.1
copy div "Replaced fuse and broken fuse holder. Replaced leaking safety valve. Replaced b…"
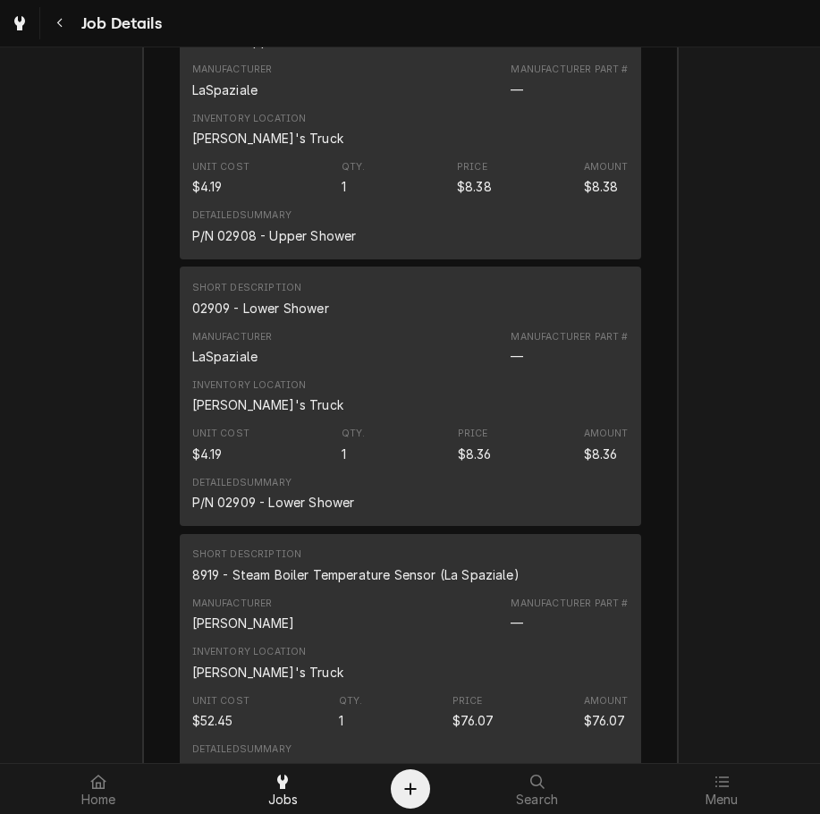
scroll to position [2524, 0]
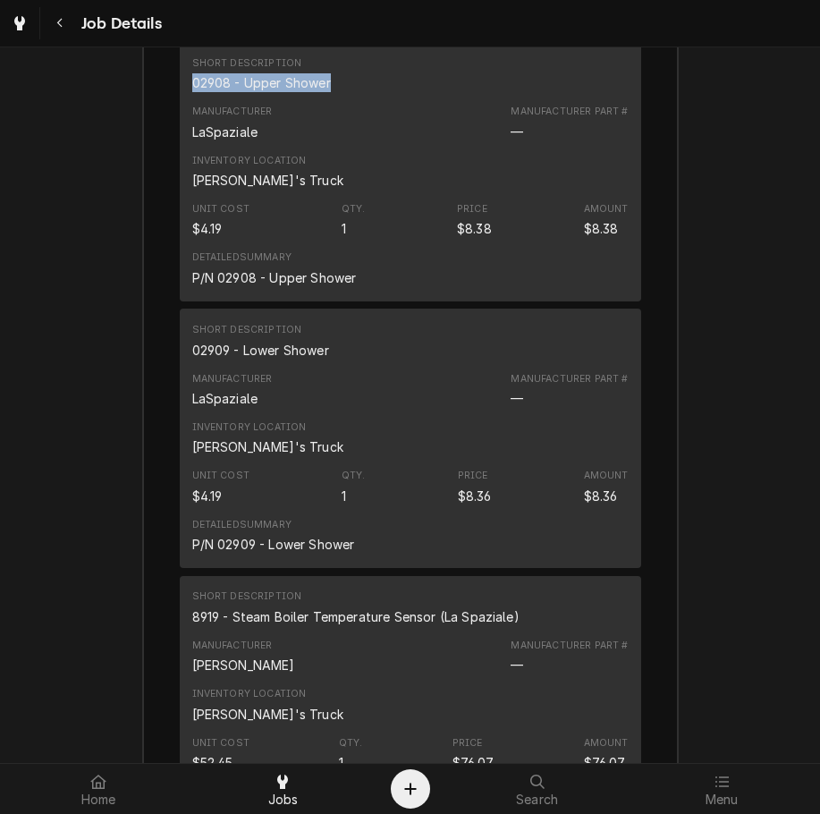
drag, startPoint x: 327, startPoint y: 98, endPoint x: 186, endPoint y: 105, distance: 140.6
click at [192, 98] on div "Short Description 02908 - Upper Shower" at bounding box center [410, 74] width 437 height 48
drag, startPoint x: 335, startPoint y: 370, endPoint x: 174, endPoint y: 378, distance: 160.3
click at [180, 378] on div "Short Description 02909 - Lower Shower Manufacturer LaSpaziale Manufacturer Par…" at bounding box center [411, 438] width 462 height 259
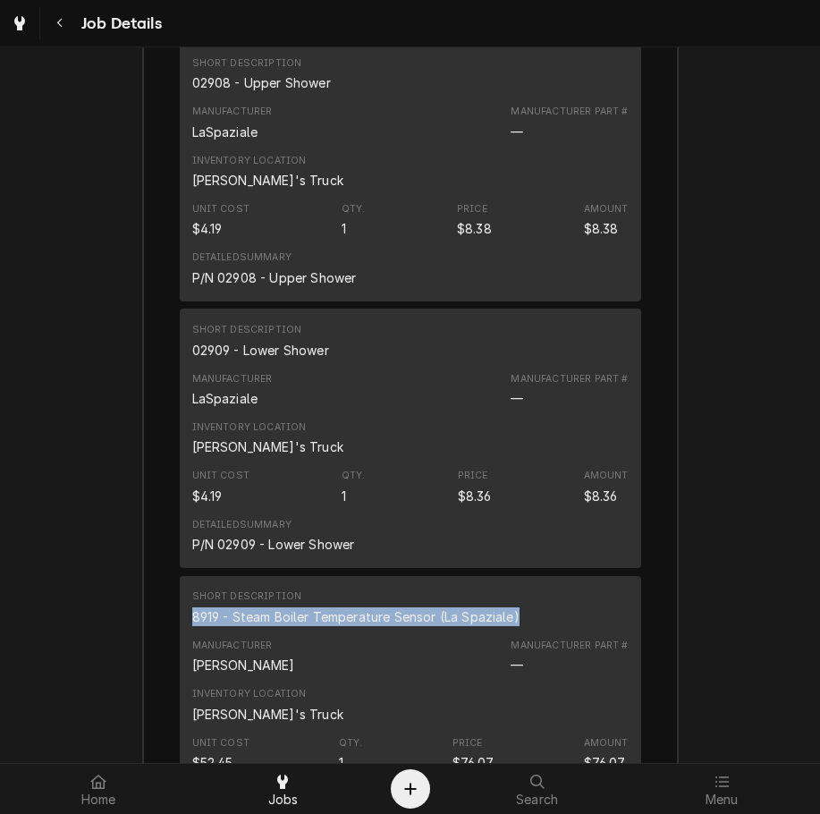
drag, startPoint x: 514, startPoint y: 642, endPoint x: 181, endPoint y: 643, distance: 333.7
click at [181, 643] on div "Short Description 8919 - Steam Boiler Temperature Sensor (La Spaziale) Manufact…" at bounding box center [411, 705] width 462 height 259
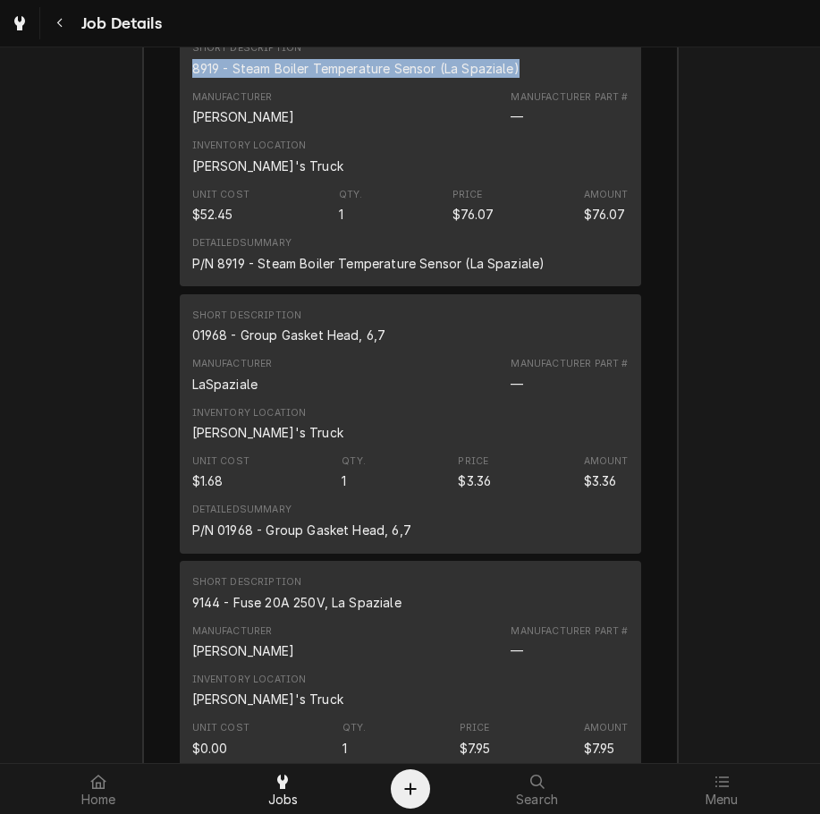
scroll to position [3109, 0]
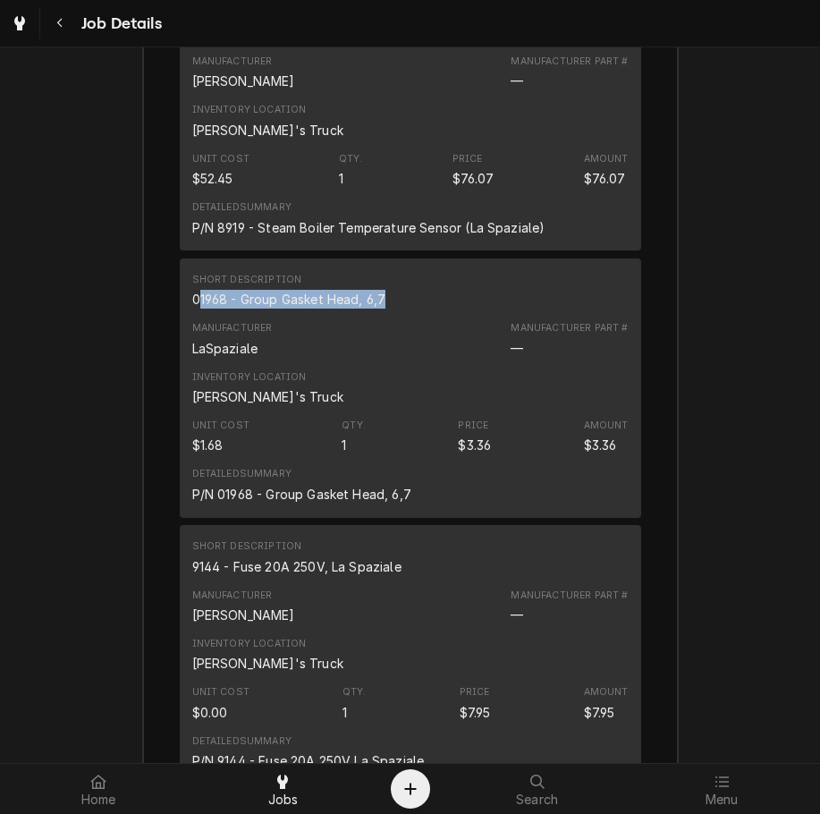
drag, startPoint x: 393, startPoint y: 318, endPoint x: 194, endPoint y: 325, distance: 198.7
click at [194, 315] on div "Short Description 01968 - Group Gasket Head, 6,7" at bounding box center [410, 291] width 437 height 48
click at [395, 576] on div "9144 - Fuse 20A 250V, La Spaziale" at bounding box center [296, 566] width 209 height 19
click at [408, 581] on div "Short Description 9144 - Fuse 20A 250V, La Spaziale" at bounding box center [410, 557] width 437 height 48
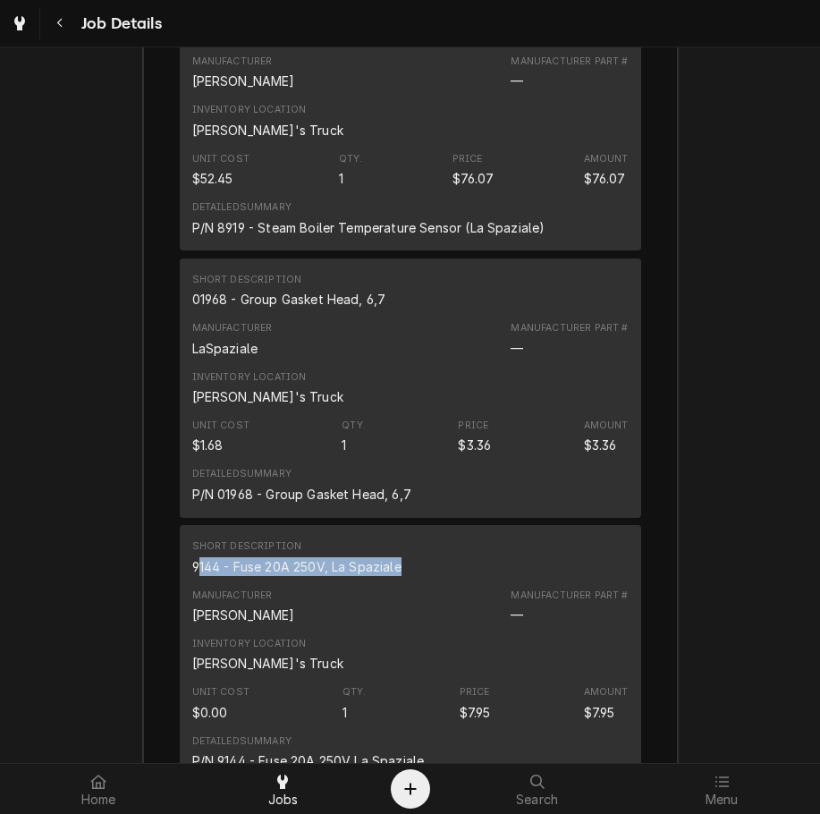
drag, startPoint x: 397, startPoint y: 586, endPoint x: 191, endPoint y: 585, distance: 205.8
click at [192, 581] on div "Short Description 9144 - Fuse 20A 250V, La Spaziale" at bounding box center [410, 557] width 437 height 48
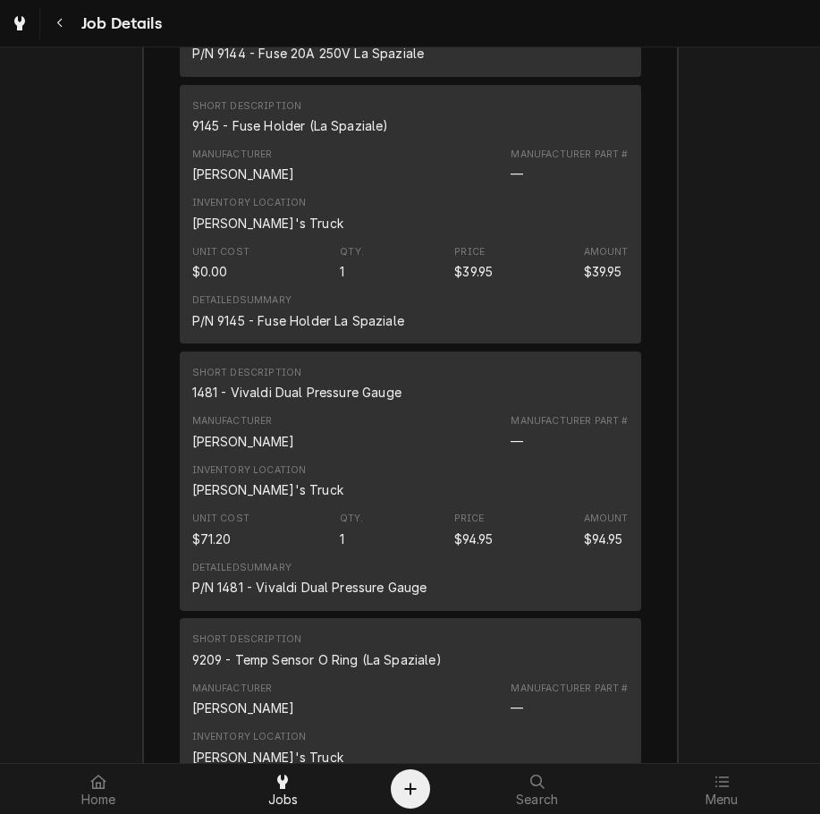
scroll to position [3824, 0]
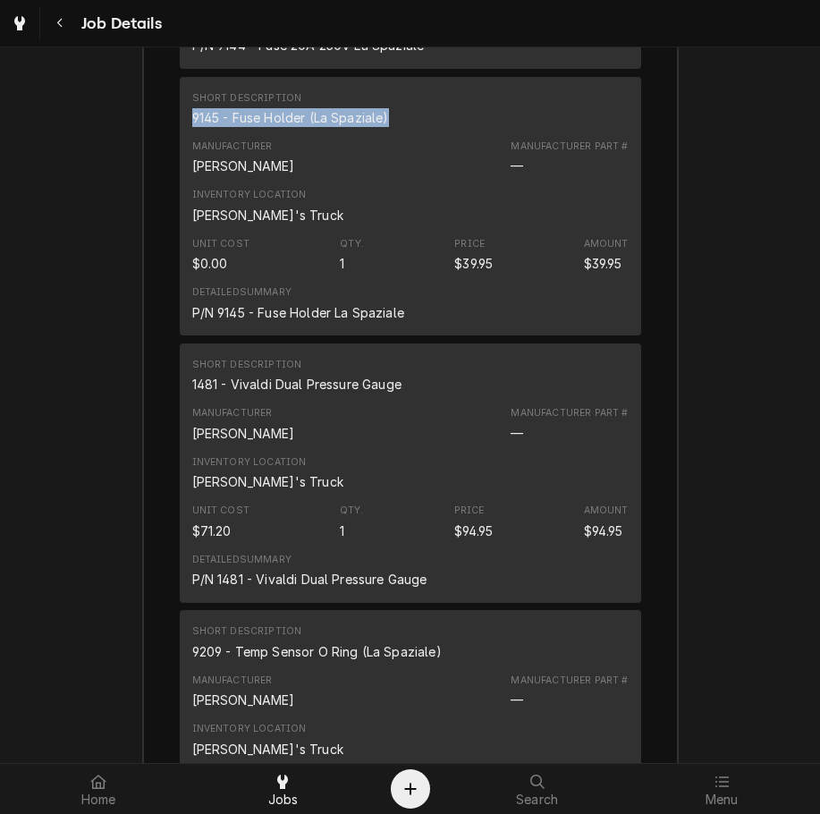
drag, startPoint x: 389, startPoint y: 143, endPoint x: 188, endPoint y: 141, distance: 201.3
click at [192, 133] on div "Short Description 9145 - Fuse Holder (La Spaziale)" at bounding box center [410, 109] width 437 height 48
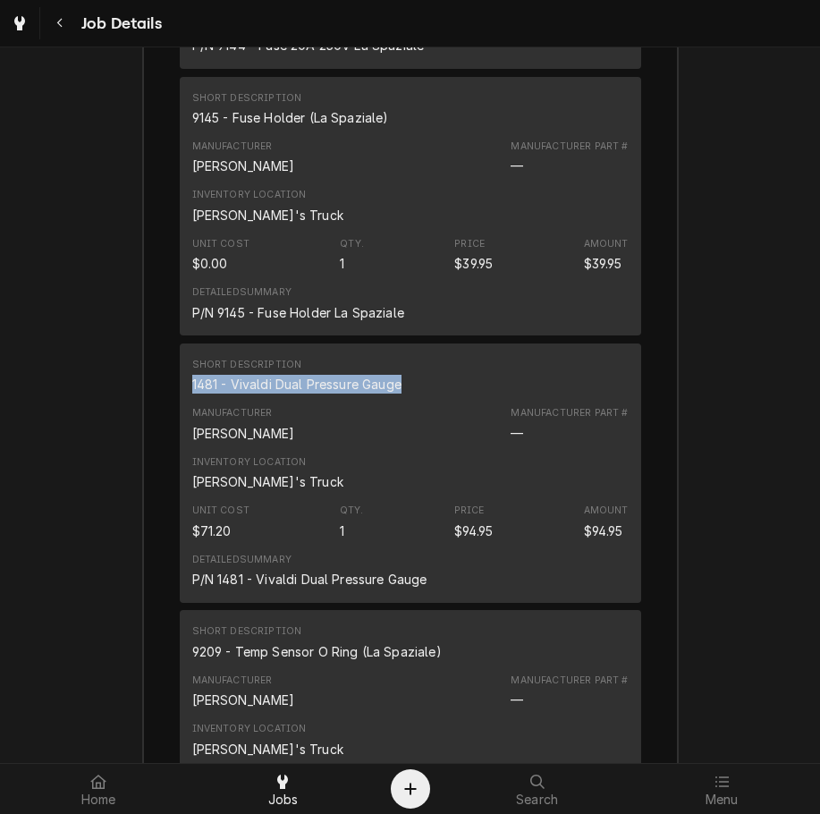
drag, startPoint x: 399, startPoint y: 406, endPoint x: 170, endPoint y: 410, distance: 229.0
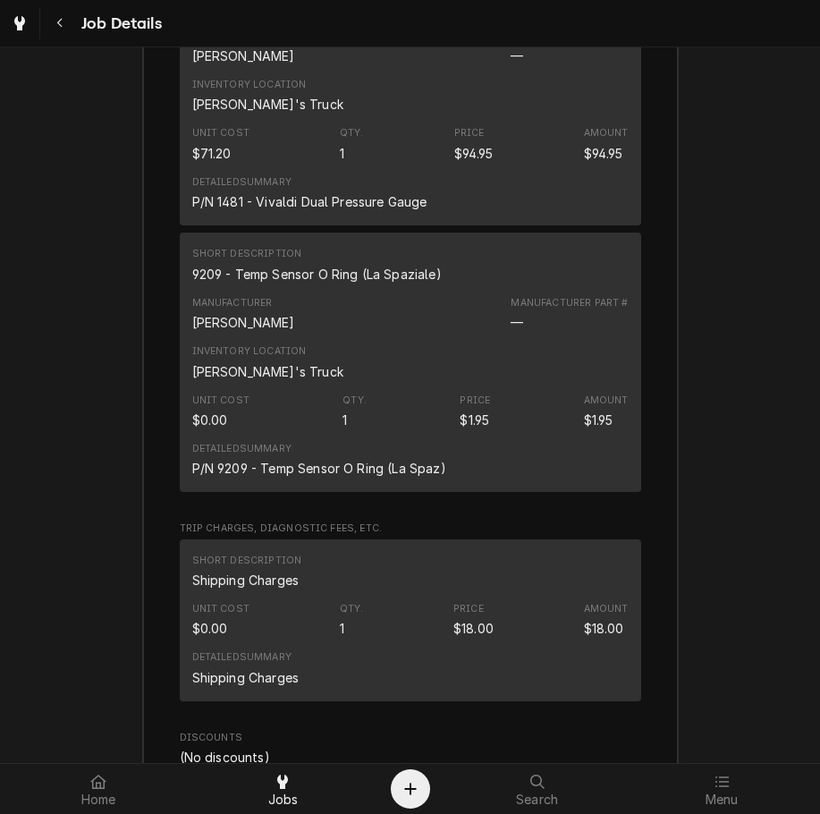
scroll to position [4216, 0]
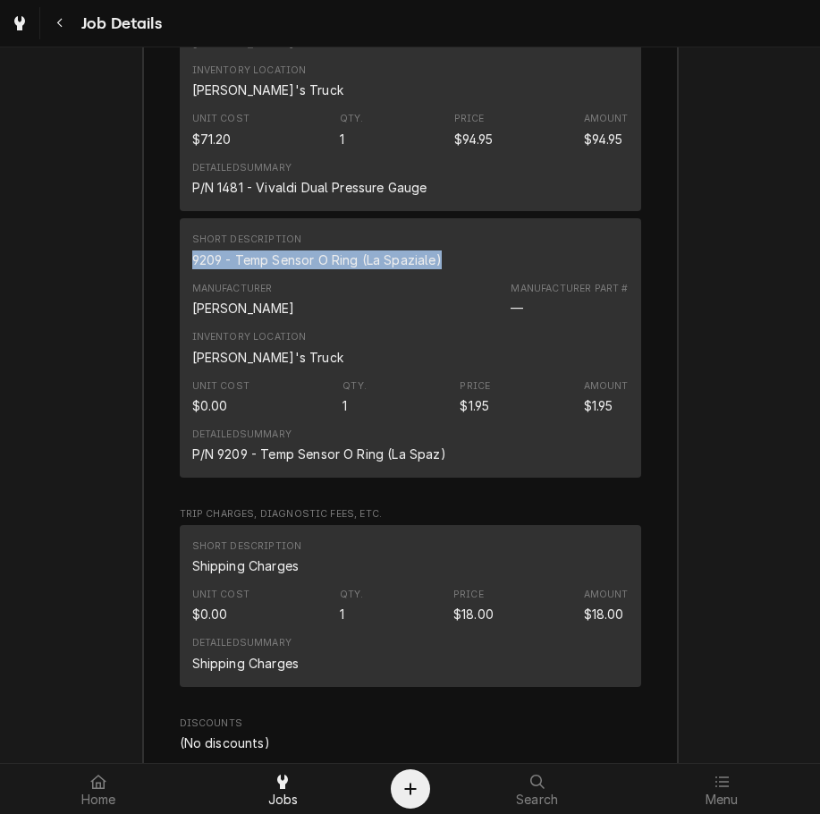
drag, startPoint x: 437, startPoint y: 284, endPoint x: 178, endPoint y: 282, distance: 258.5
click at [180, 282] on div "Short Description 9209 - Temp Sensor O Ring (La Spaziale) Manufacturer Chris Co…" at bounding box center [411, 347] width 462 height 259
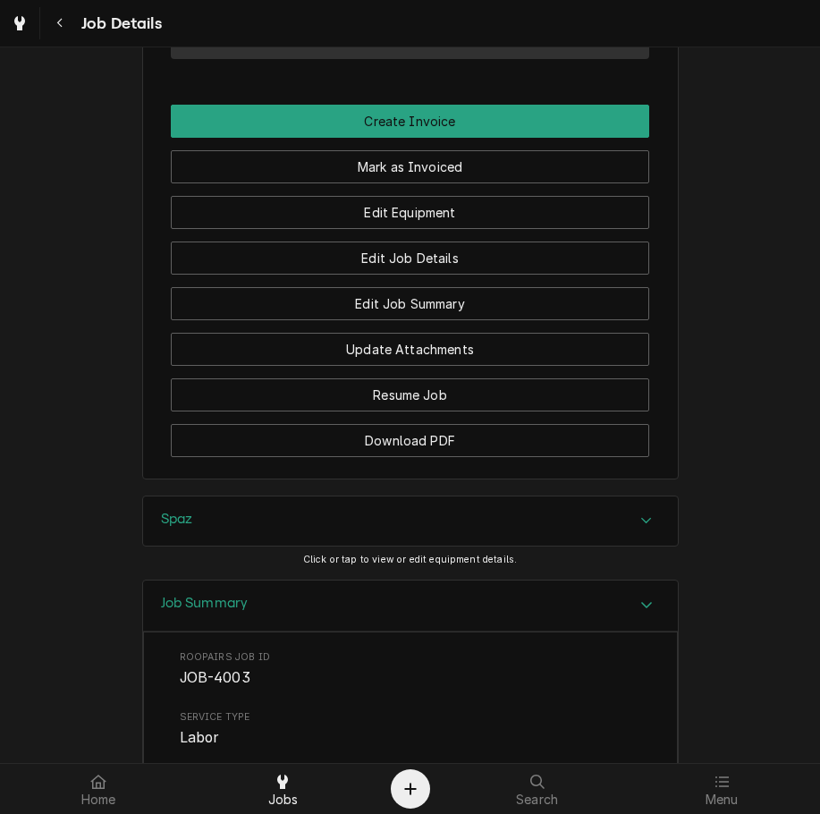
scroll to position [1267, 0]
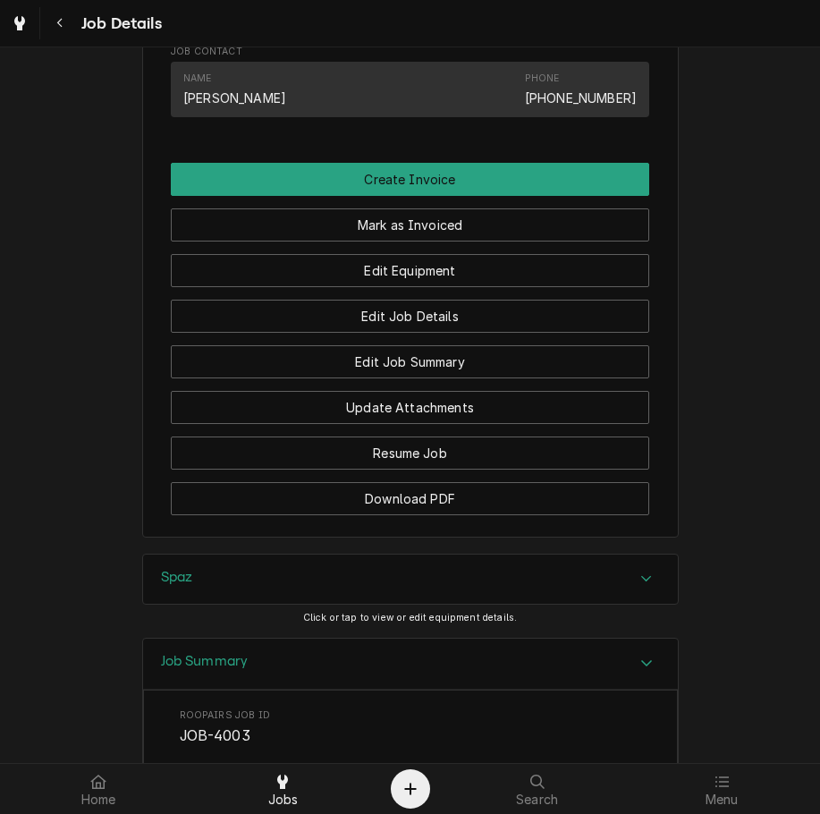
click at [465, 242] on button "Mark as Invoiced" at bounding box center [410, 224] width 479 height 33
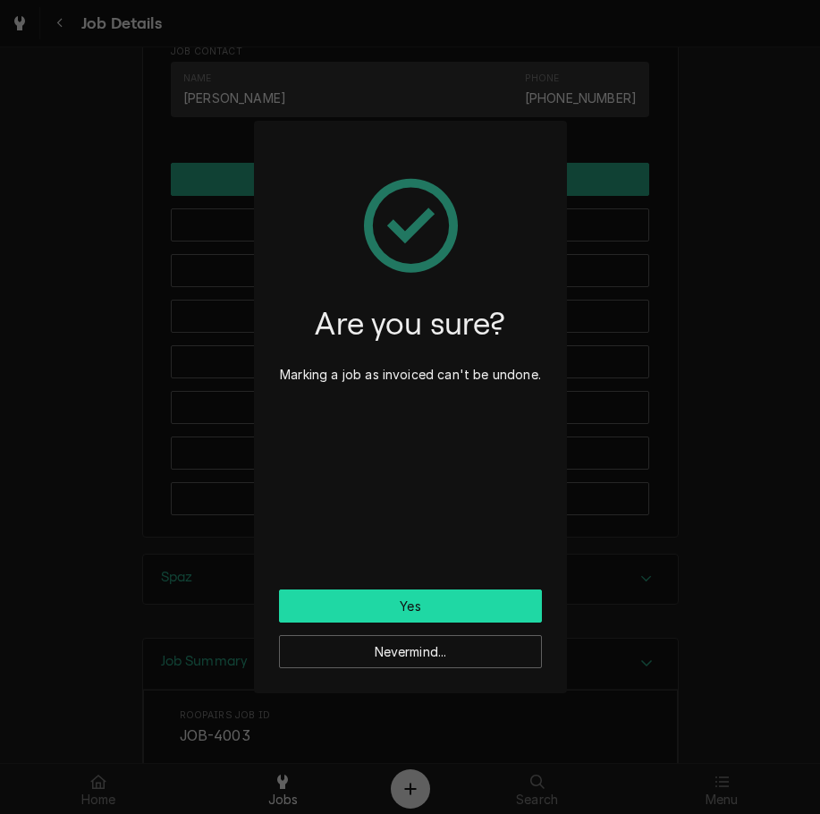
click at [338, 615] on button "Yes" at bounding box center [410, 606] width 263 height 33
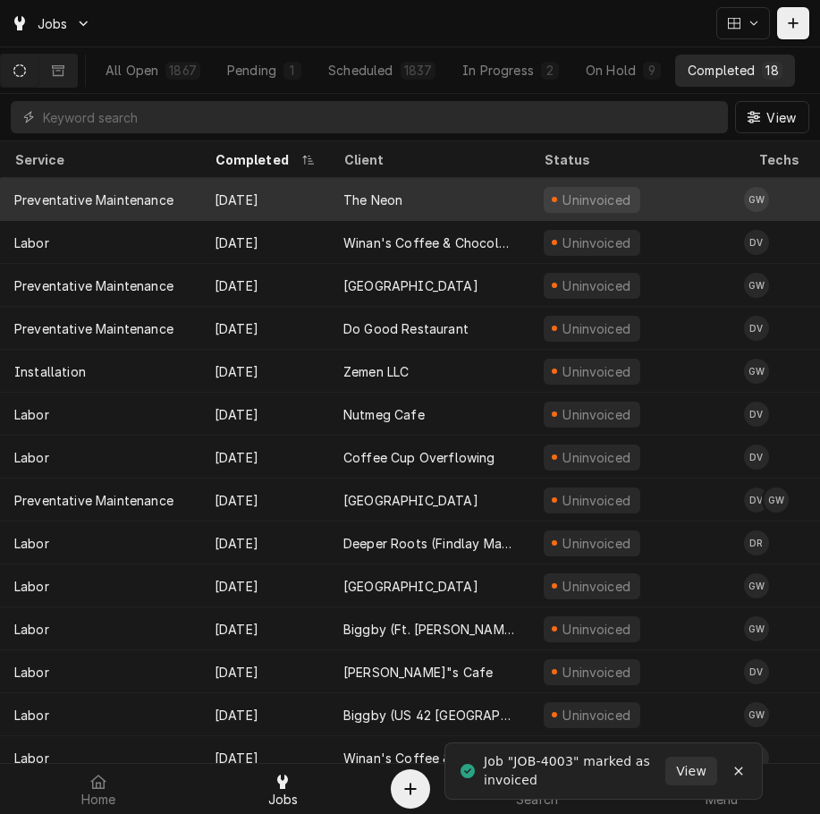
click at [133, 182] on div "Preventative Maintenance" at bounding box center [100, 199] width 200 height 43
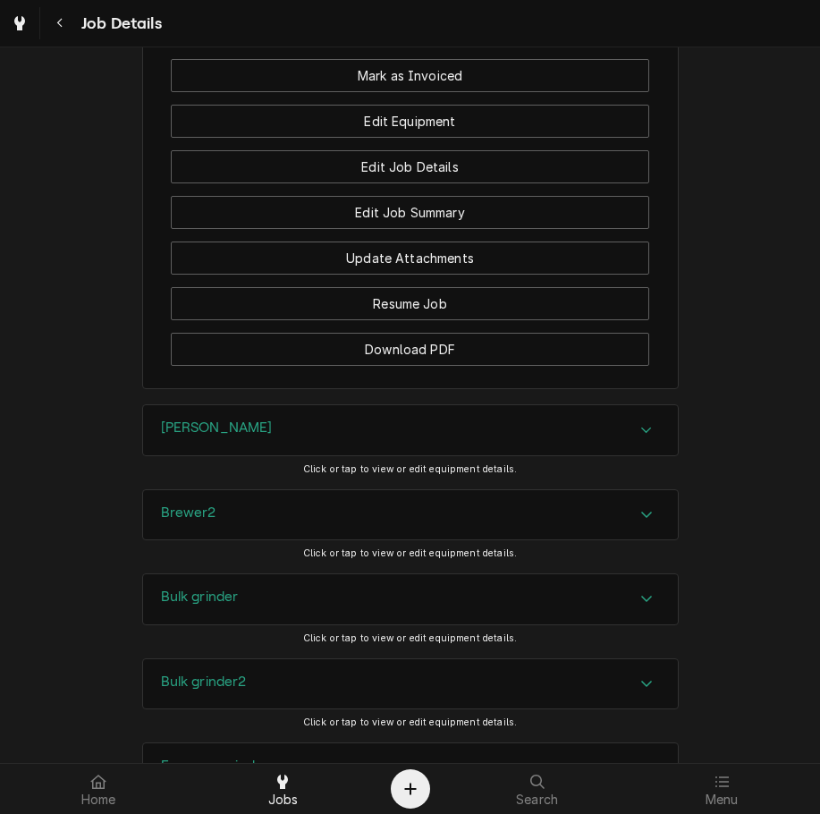
scroll to position [1514, 0]
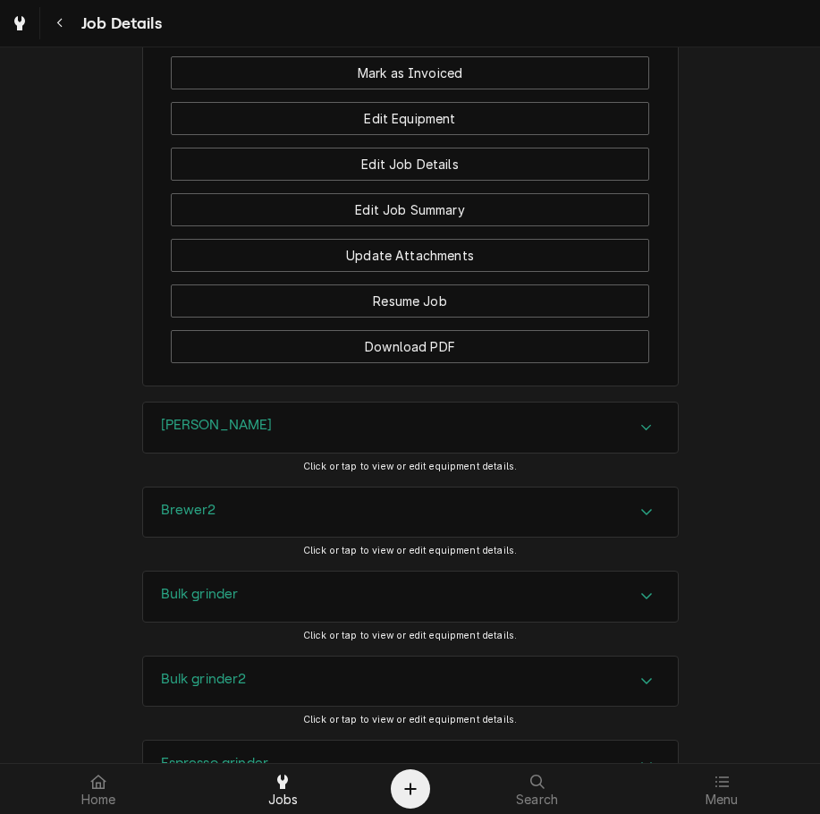
click at [284, 453] on div "[PERSON_NAME]" at bounding box center [410, 428] width 535 height 50
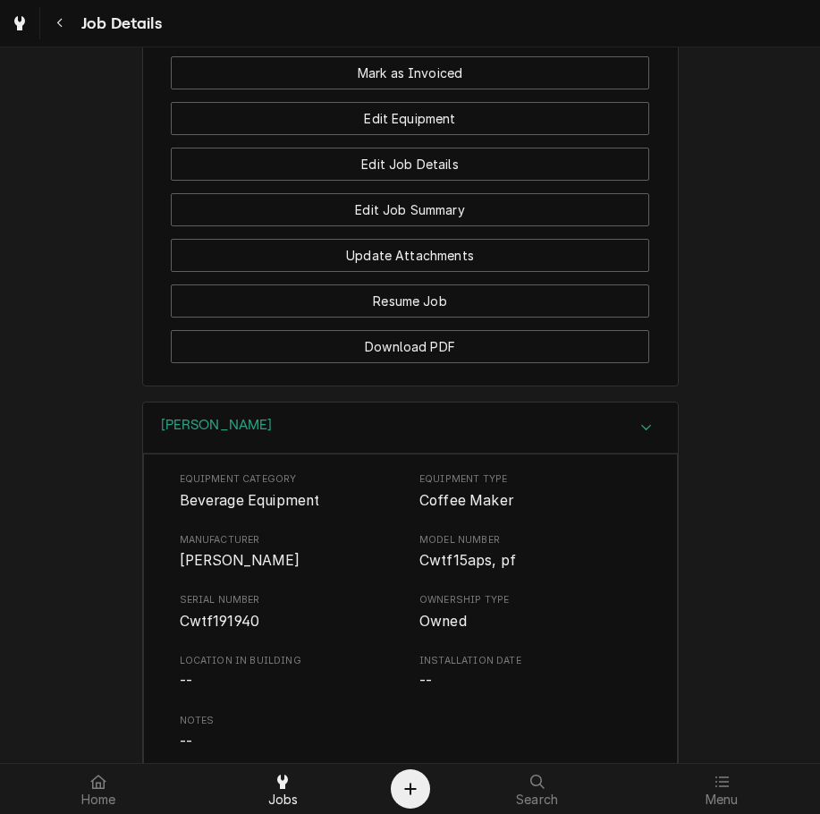
click at [218, 427] on div "[PERSON_NAME]" at bounding box center [410, 428] width 535 height 51
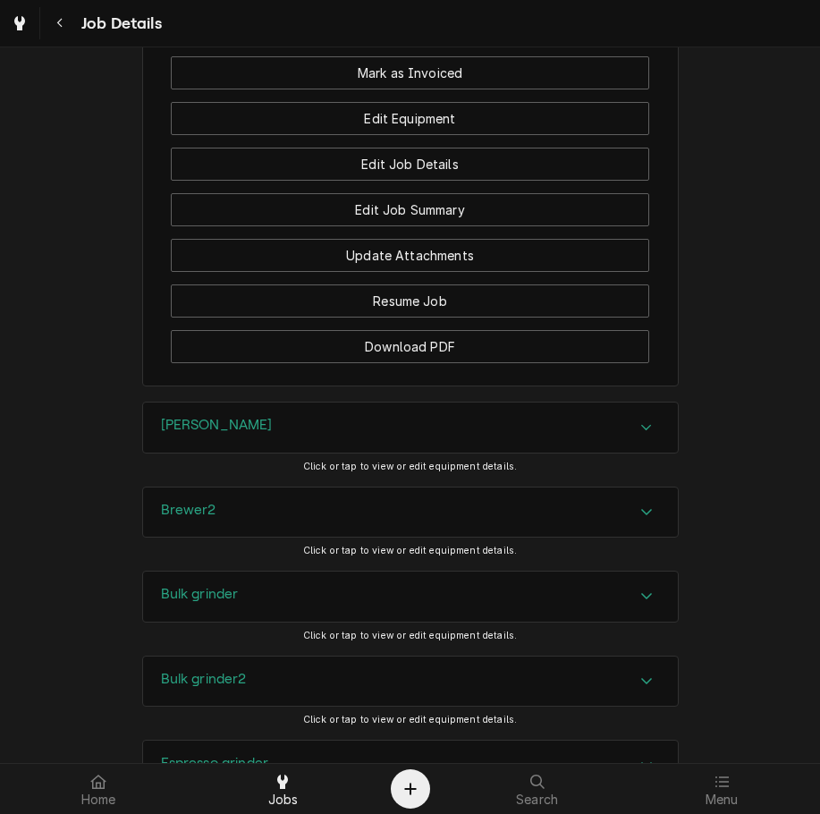
click at [216, 535] on div "Brewer2" at bounding box center [410, 513] width 535 height 50
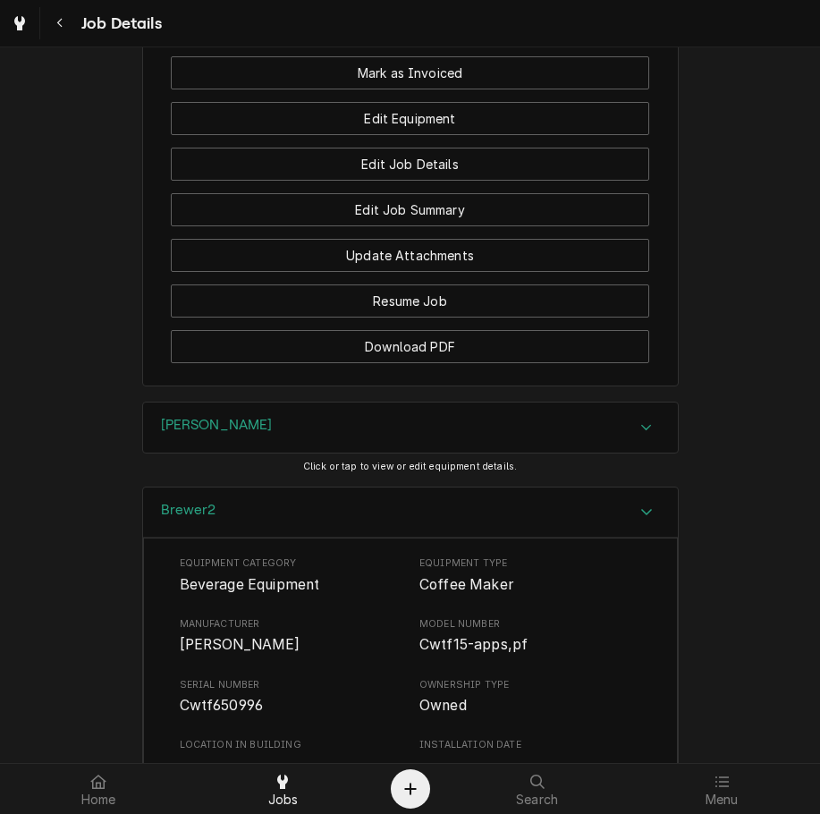
click at [194, 717] on span "Cwtf650996" at bounding box center [291, 705] width 222 height 21
click at [198, 686] on div "Equipment Category Beverage Equipment Equipment Type Coffee Maker Manufacturer …" at bounding box center [411, 726] width 462 height 341
click at [231, 513] on div "Brewer2" at bounding box center [410, 513] width 535 height 51
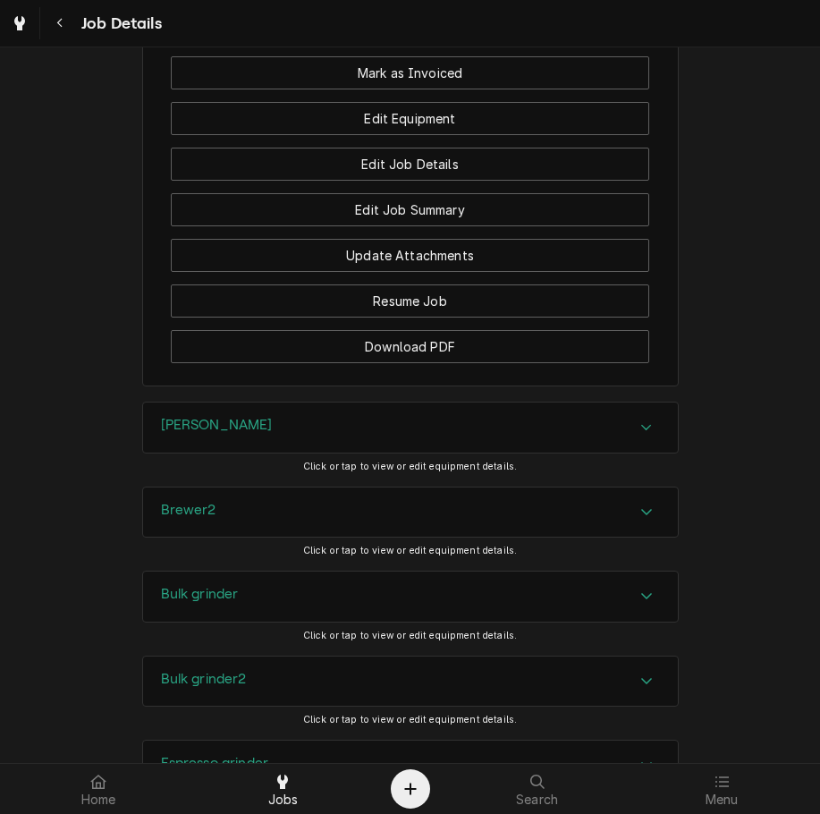
click at [216, 607] on div "Bulk grinder" at bounding box center [200, 596] width 78 height 21
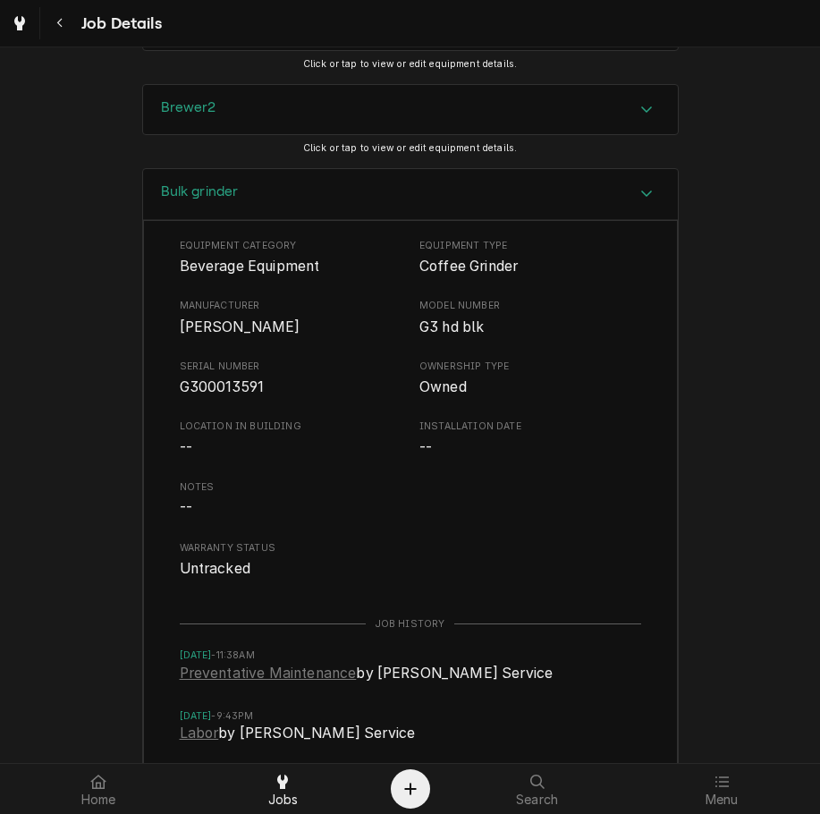
scroll to position [1920, 0]
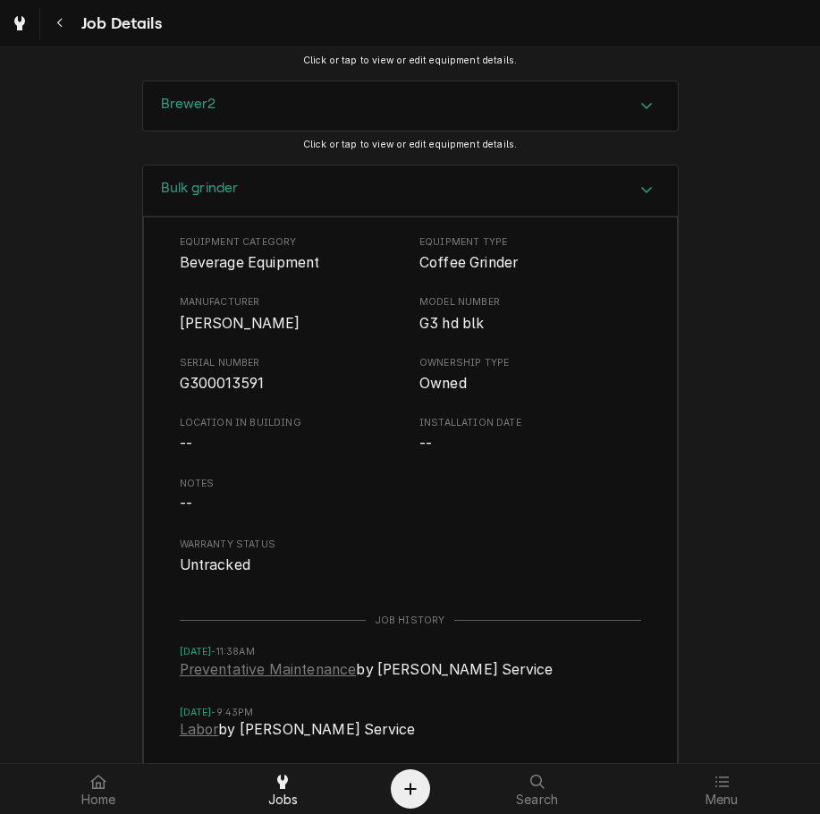
click at [199, 201] on div "Bulk grinder" at bounding box center [200, 190] width 78 height 21
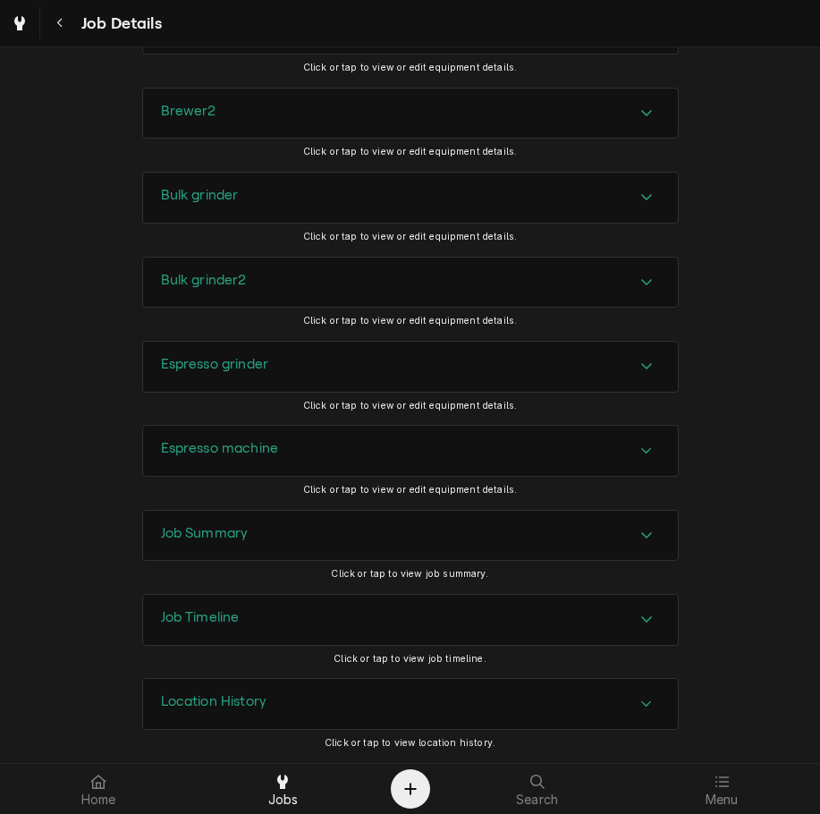
click at [206, 289] on h3 "Bulk grinder2" at bounding box center [204, 280] width 86 height 17
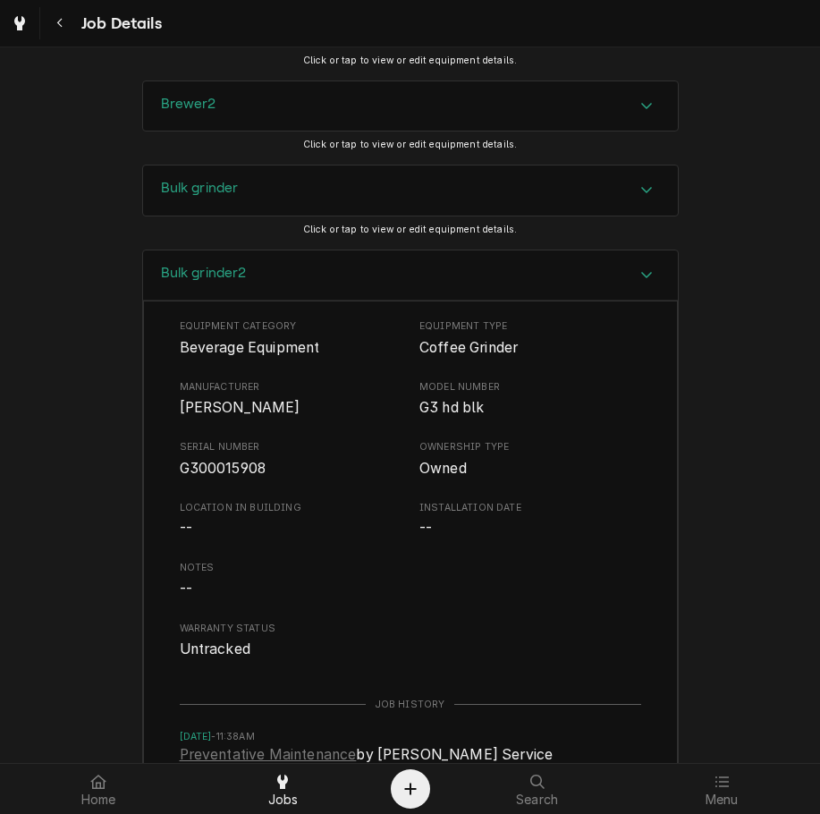
click at [199, 477] on span "G300015908" at bounding box center [223, 468] width 87 height 17
click at [199, 477] on div "Serial Number G300015908" at bounding box center [291, 459] width 222 height 38
click at [197, 477] on span "G300015908" at bounding box center [223, 468] width 87 height 17
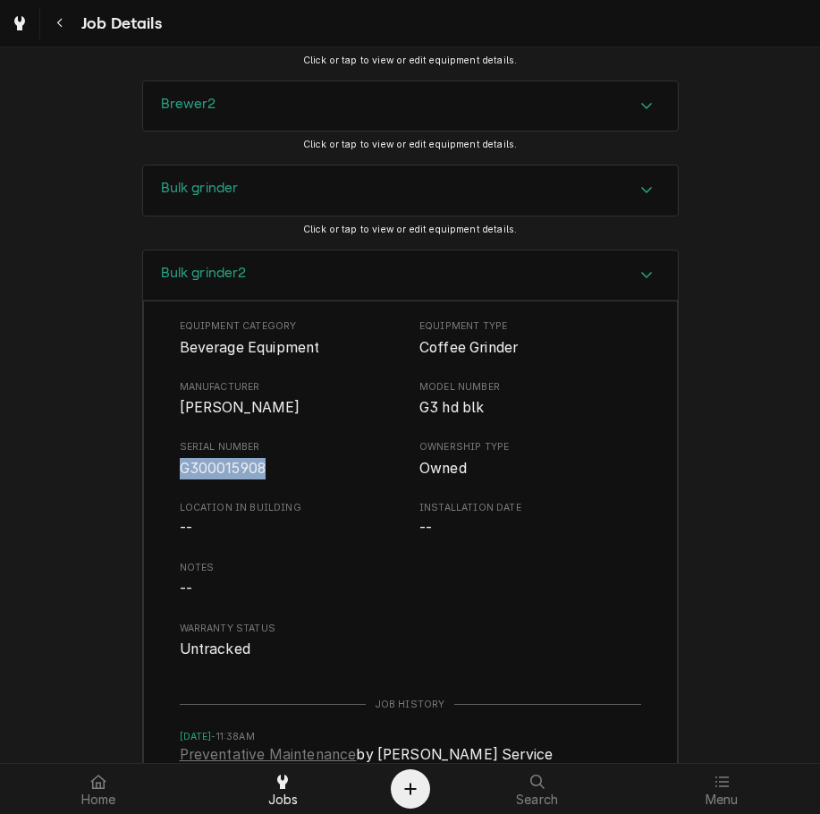
click at [249, 284] on div "Bulk grinder2" at bounding box center [410, 275] width 535 height 51
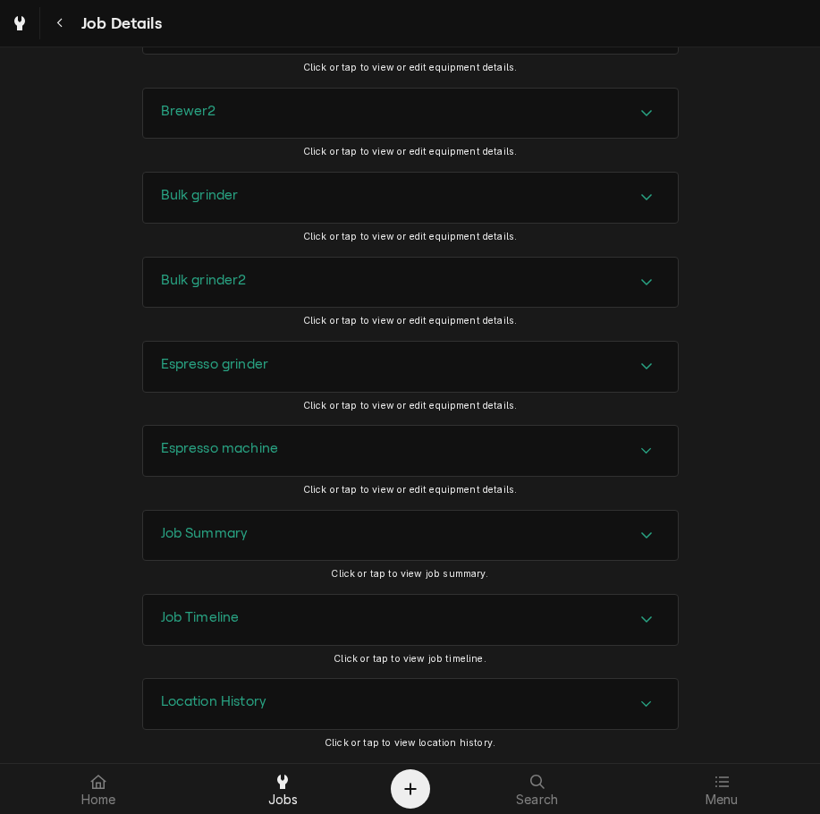
click at [269, 369] on div "Espresso grinder" at bounding box center [410, 367] width 535 height 50
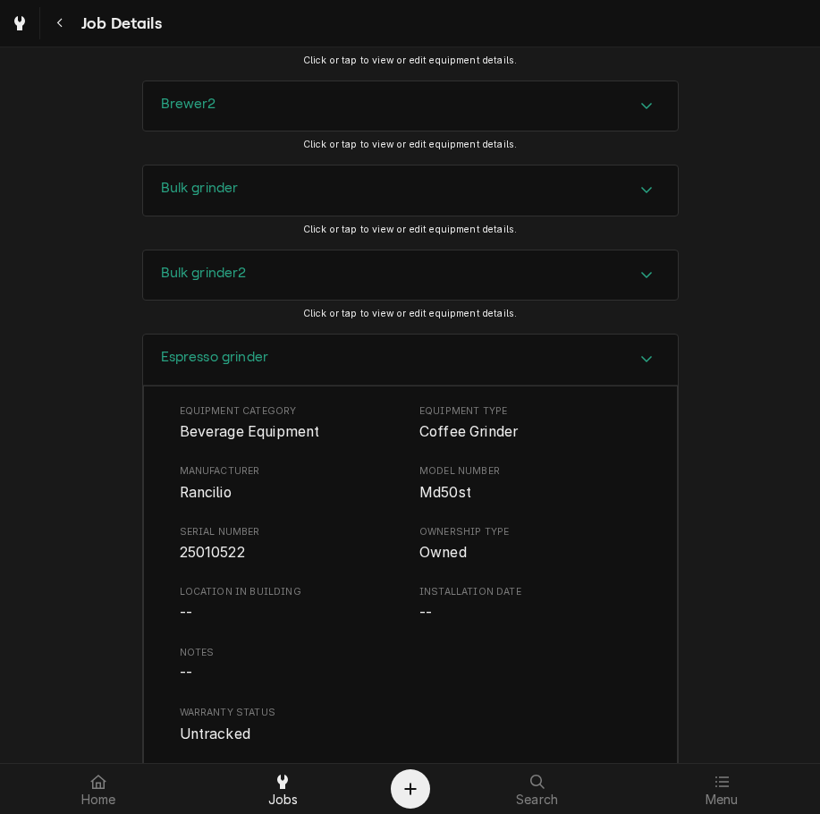
click at [269, 367] on div "Espresso grinder" at bounding box center [410, 360] width 535 height 51
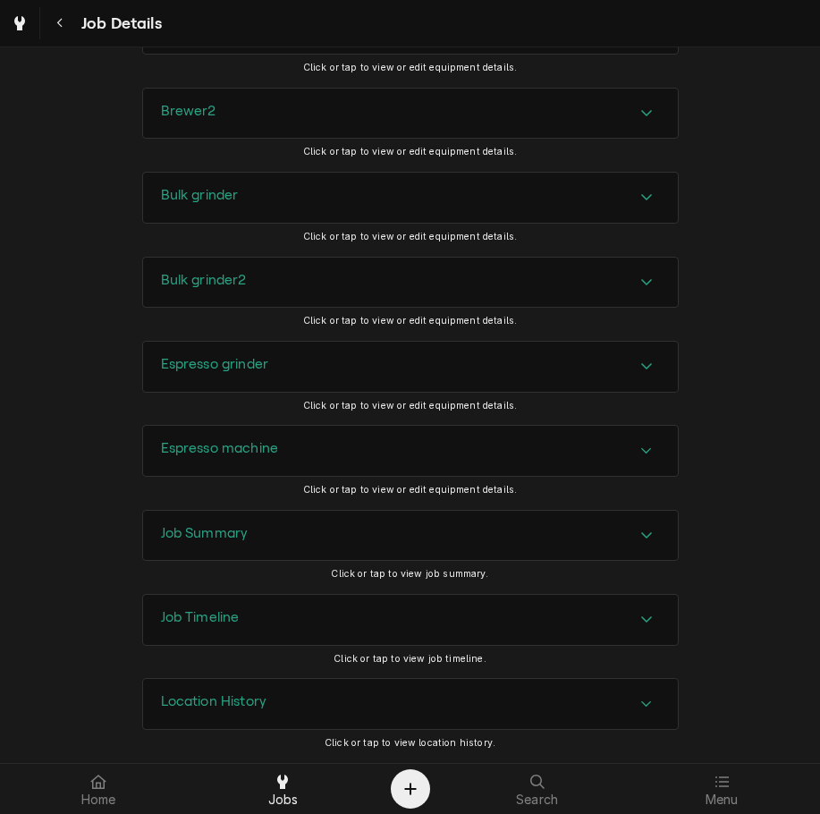
click at [295, 455] on div "Espresso machine" at bounding box center [410, 451] width 535 height 50
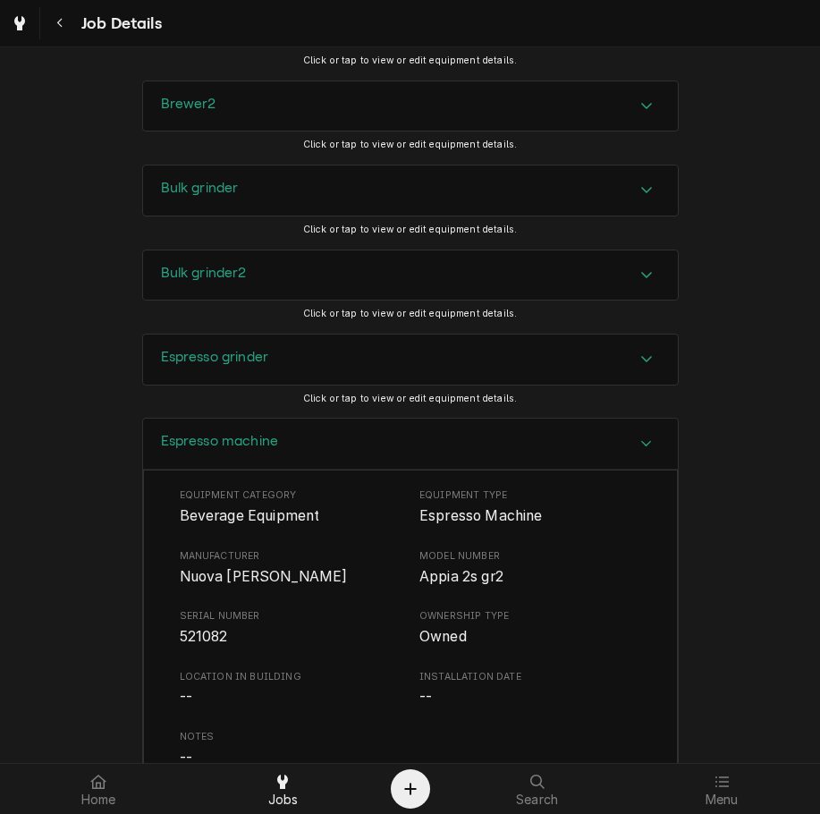
click at [300, 470] on div "Espresso machine" at bounding box center [410, 444] width 535 height 51
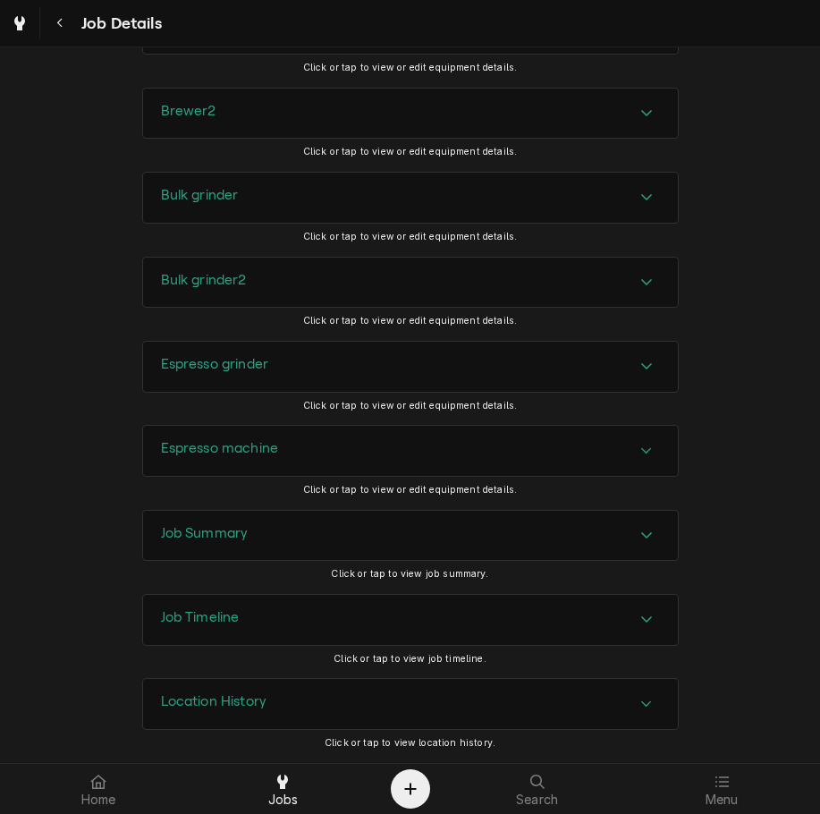
click at [225, 526] on div "Job Summary" at bounding box center [410, 536] width 535 height 50
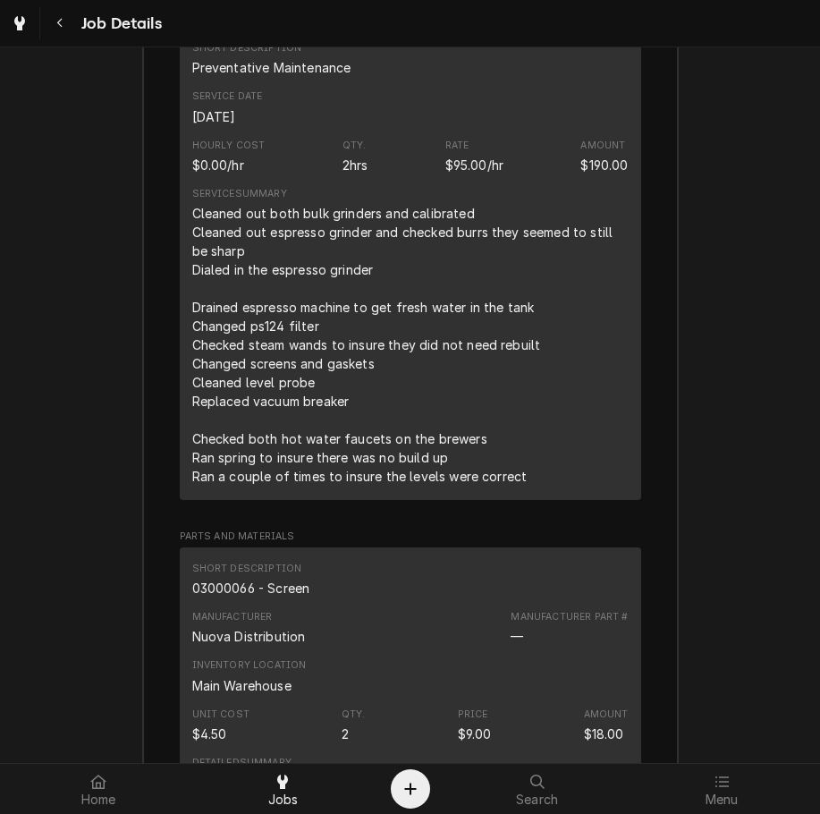
scroll to position [2773, 0]
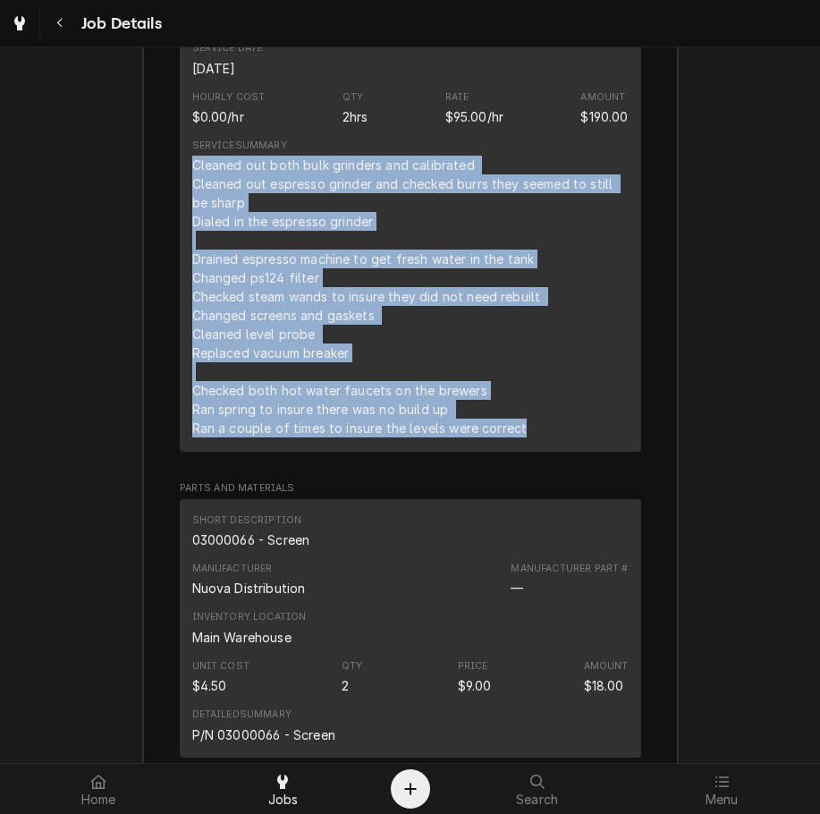
drag, startPoint x: 522, startPoint y: 453, endPoint x: 185, endPoint y: 190, distance: 427.7
click at [192, 190] on div "Cleaned out both bulk grinders and calibrated Cleaned out espresso grinder and …" at bounding box center [410, 297] width 437 height 282
copy div "Cleaned out both bulk grinders and calibrated Cleaned out espresso grinder and …"
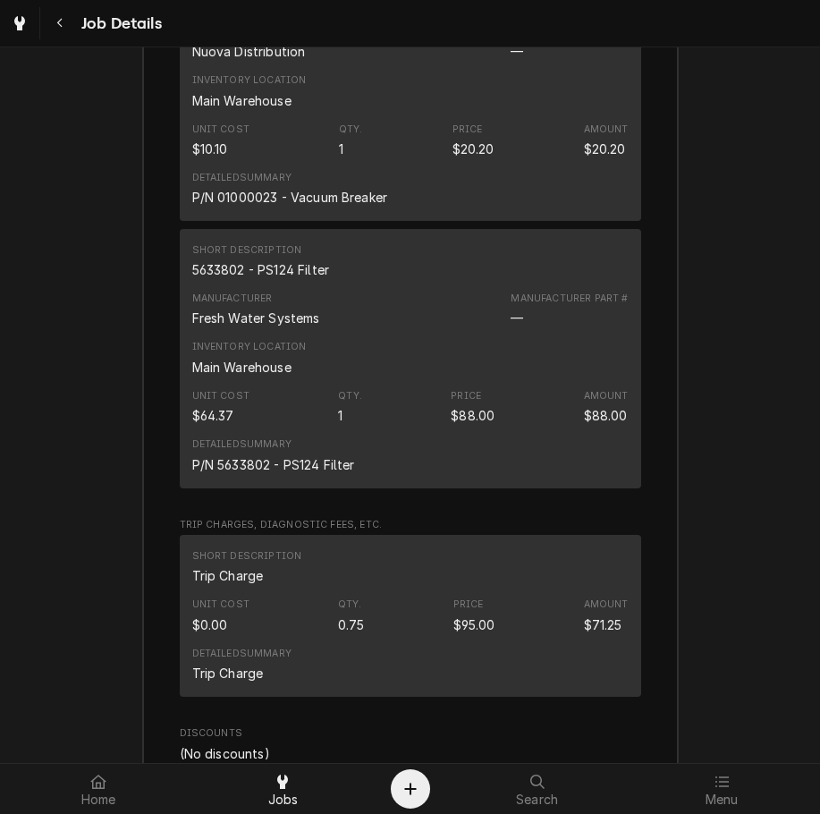
scroll to position [3927, 0]
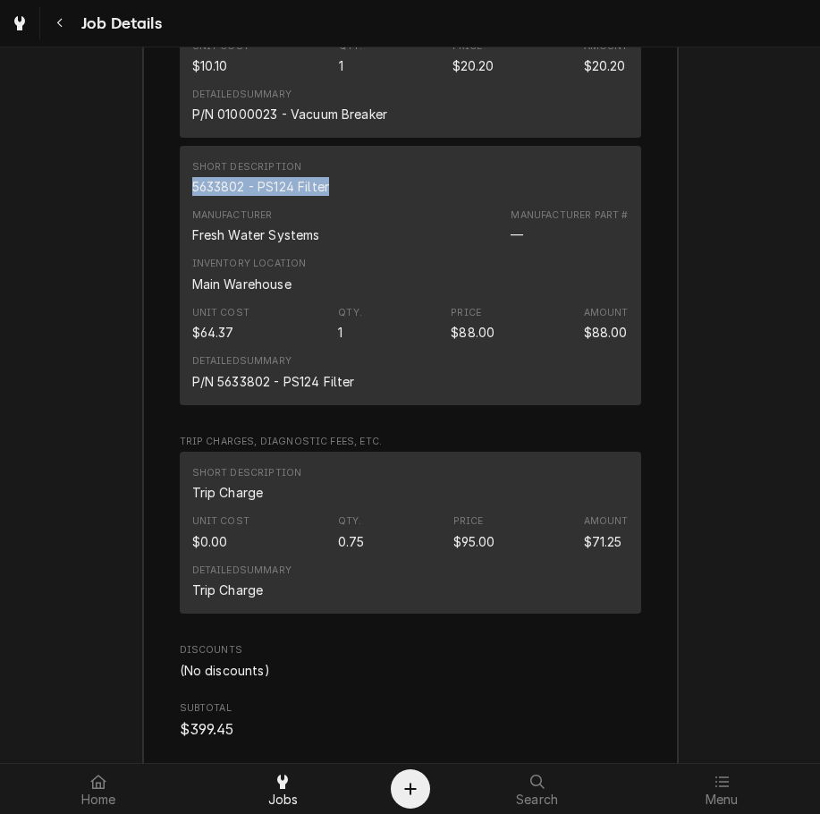
drag, startPoint x: 326, startPoint y: 203, endPoint x: 176, endPoint y: 201, distance: 149.4
click at [180, 201] on div "Short Description 5633802 - PS124 Filter Manufacturer Fresh Water Systems Manuf…" at bounding box center [411, 275] width 462 height 259
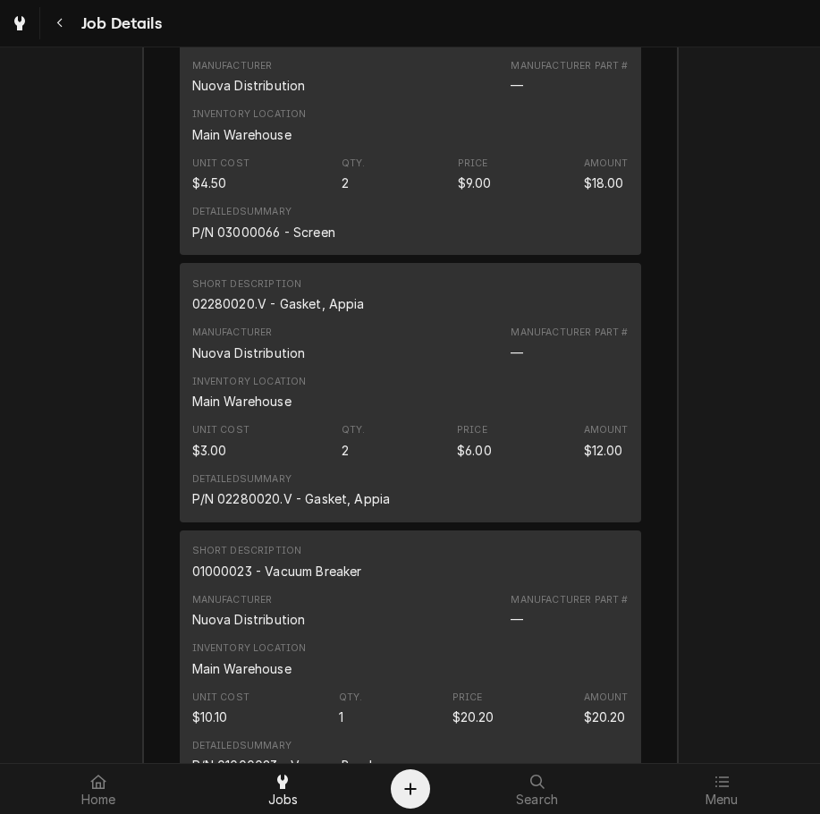
scroll to position [3206, 0]
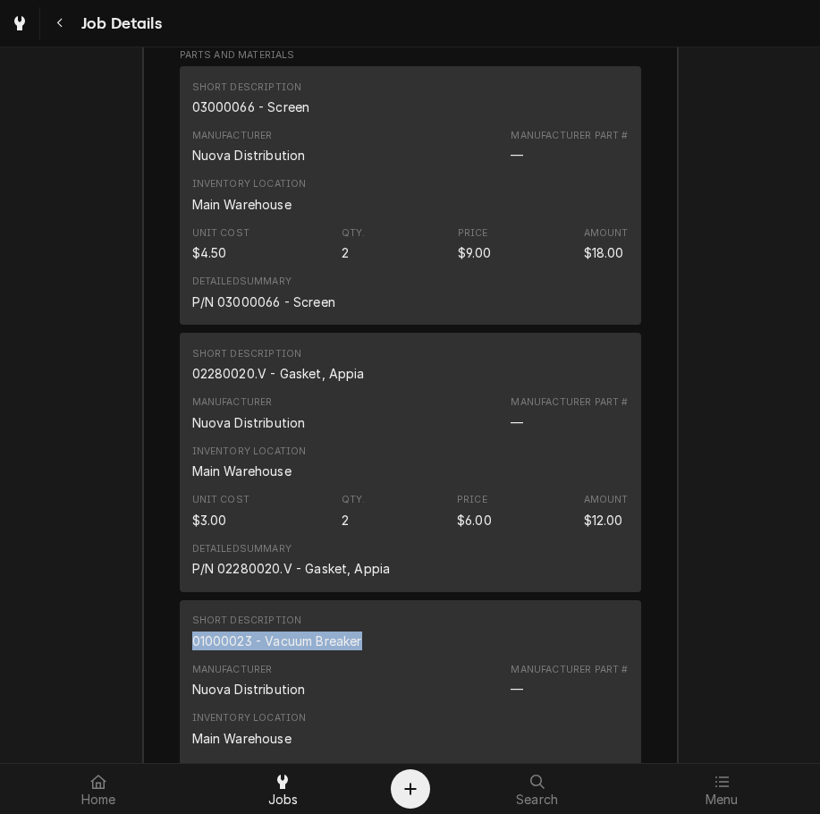
drag, startPoint x: 363, startPoint y: 667, endPoint x: 173, endPoint y: 655, distance: 191.0
click at [180, 655] on div "Short Description 01000023 - Vacuum Breaker Manufacturer Nuova Distribution Man…" at bounding box center [411, 729] width 462 height 259
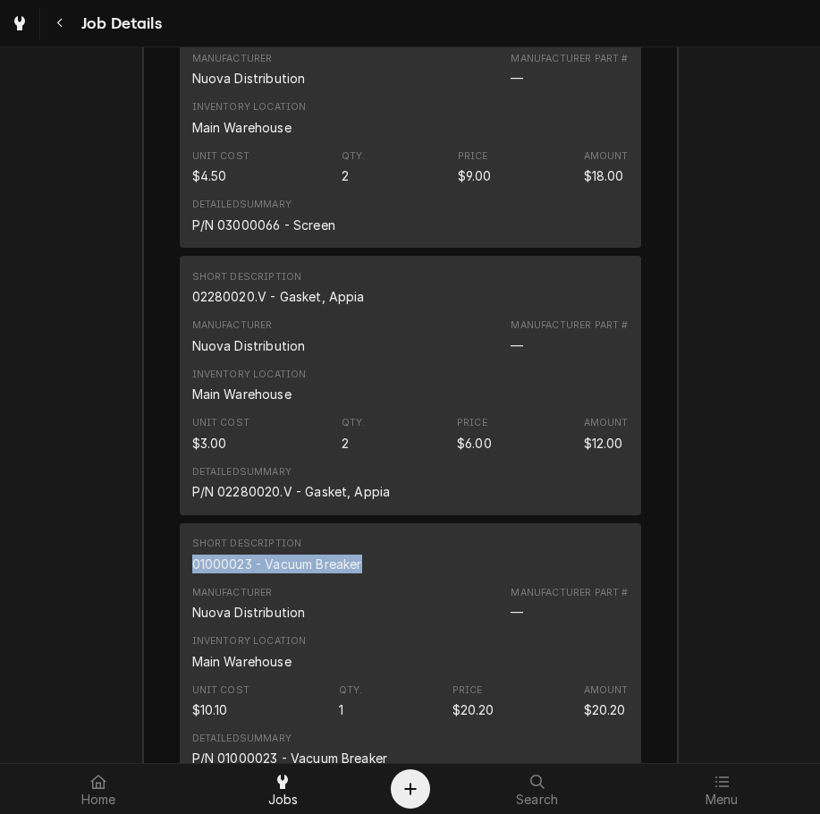
scroll to position [3311, 0]
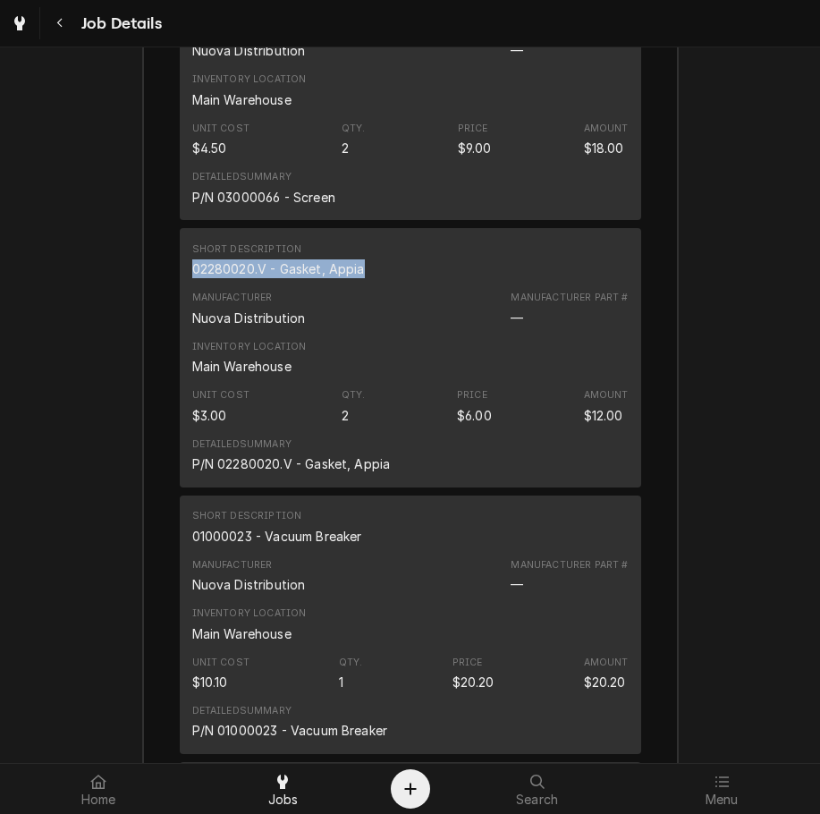
drag, startPoint x: 370, startPoint y: 283, endPoint x: 161, endPoint y: 296, distance: 209.8
click at [161, 296] on div "Roopairs Job ID JOB-2120 Service Type Preventative Maintenance Job Type Service…" at bounding box center [410, 520] width 535 height 2714
drag, startPoint x: 326, startPoint y: 218, endPoint x: 271, endPoint y: 225, distance: 54.9
click at [271, 207] on div "P/N 03000066 - Screen" at bounding box center [263, 197] width 143 height 19
drag, startPoint x: 336, startPoint y: 224, endPoint x: 208, endPoint y: 223, distance: 127.9
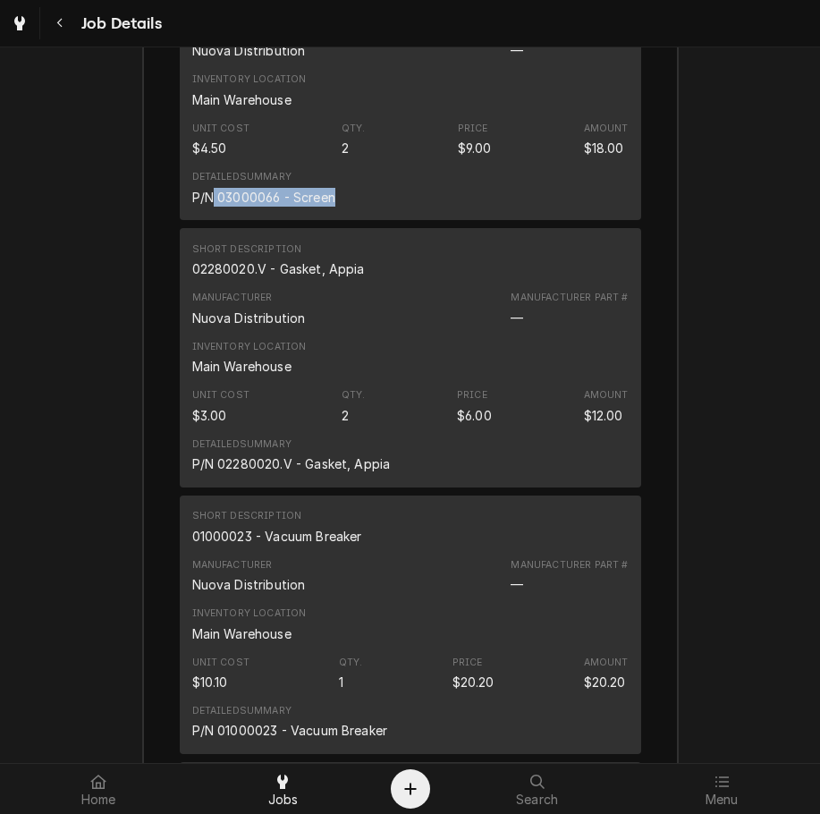
click at [208, 212] on div "Detailed Summary P/N 03000066 - Screen" at bounding box center [410, 188] width 437 height 48
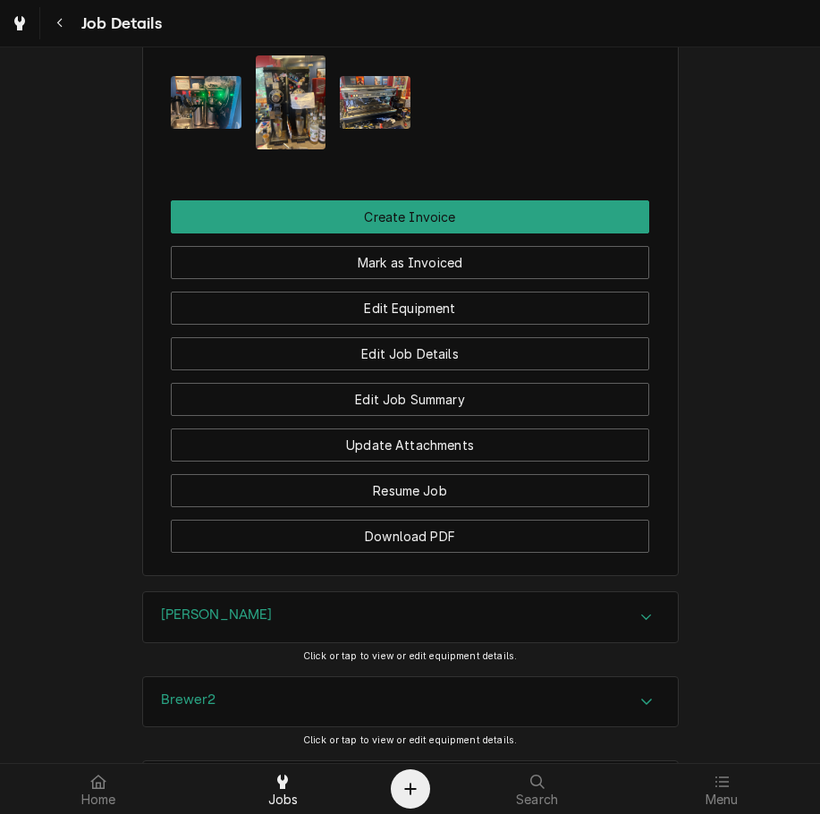
scroll to position [1360, 0]
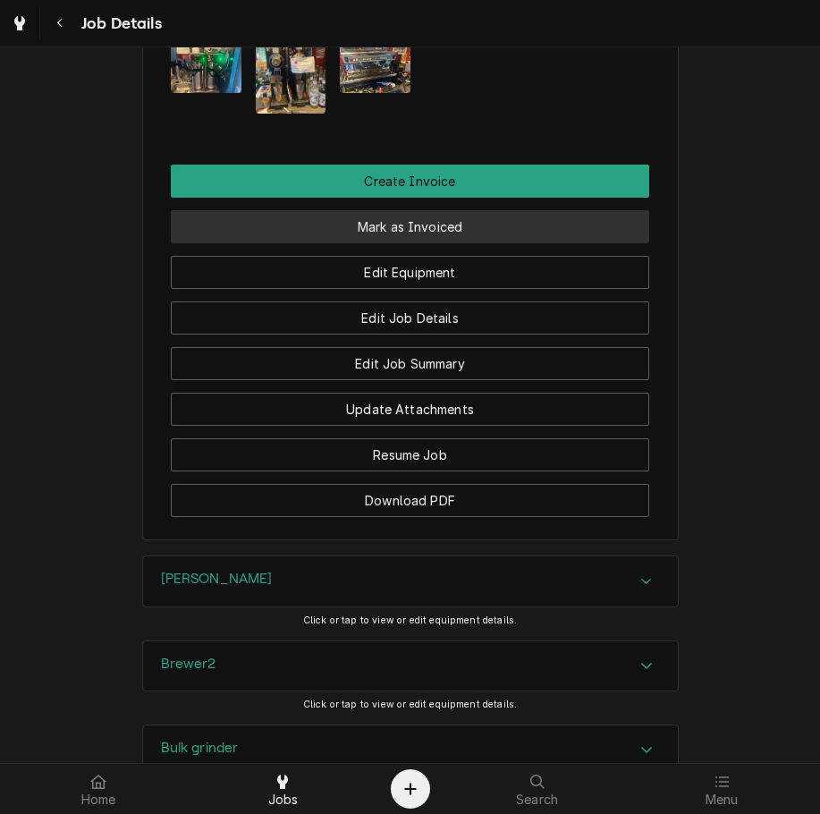
click at [595, 240] on button "Mark as Invoiced" at bounding box center [410, 226] width 479 height 33
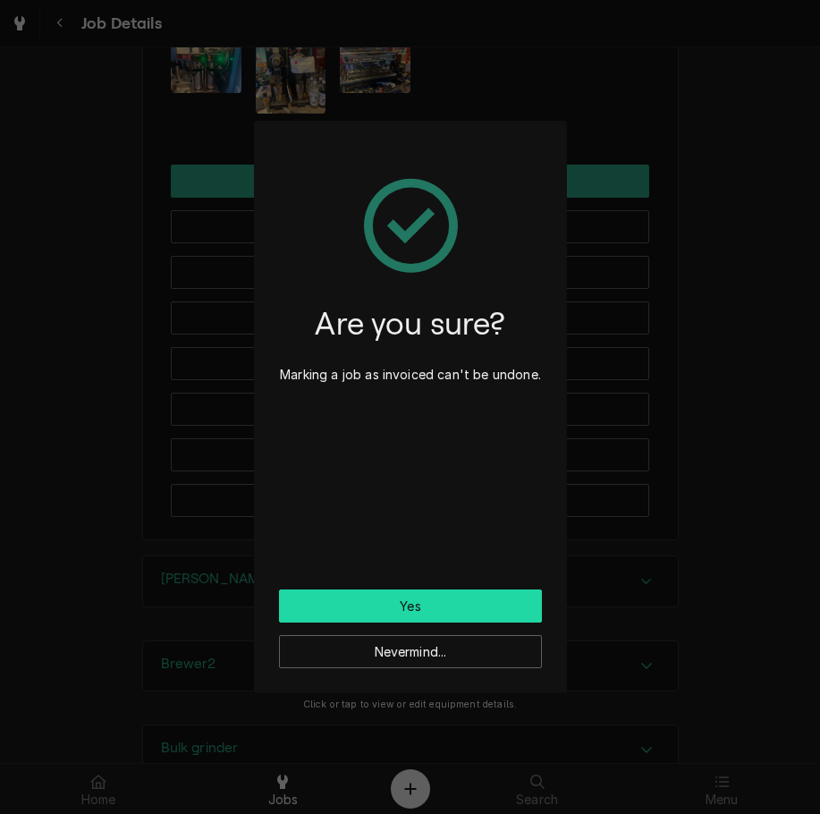
click at [393, 609] on button "Yes" at bounding box center [410, 606] width 263 height 33
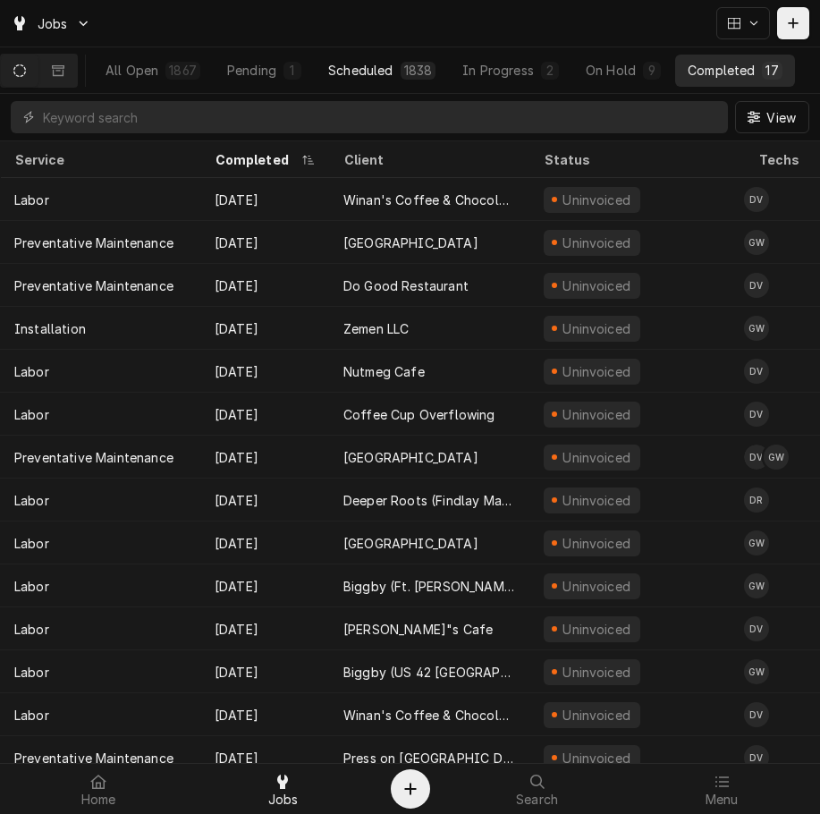
click at [432, 75] on div "1838" at bounding box center [418, 70] width 29 height 19
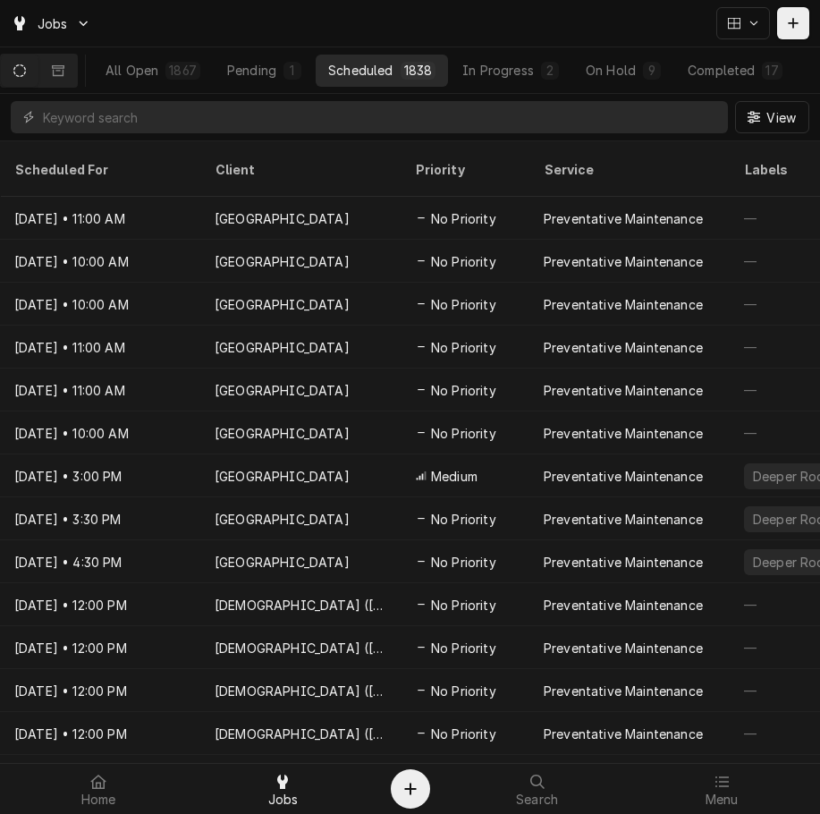
click at [395, 99] on div "View" at bounding box center [410, 117] width 820 height 47
click at [338, 131] on input "Dynamic Content Wrapper" at bounding box center [381, 117] width 676 height 32
type input "m"
type input "e"
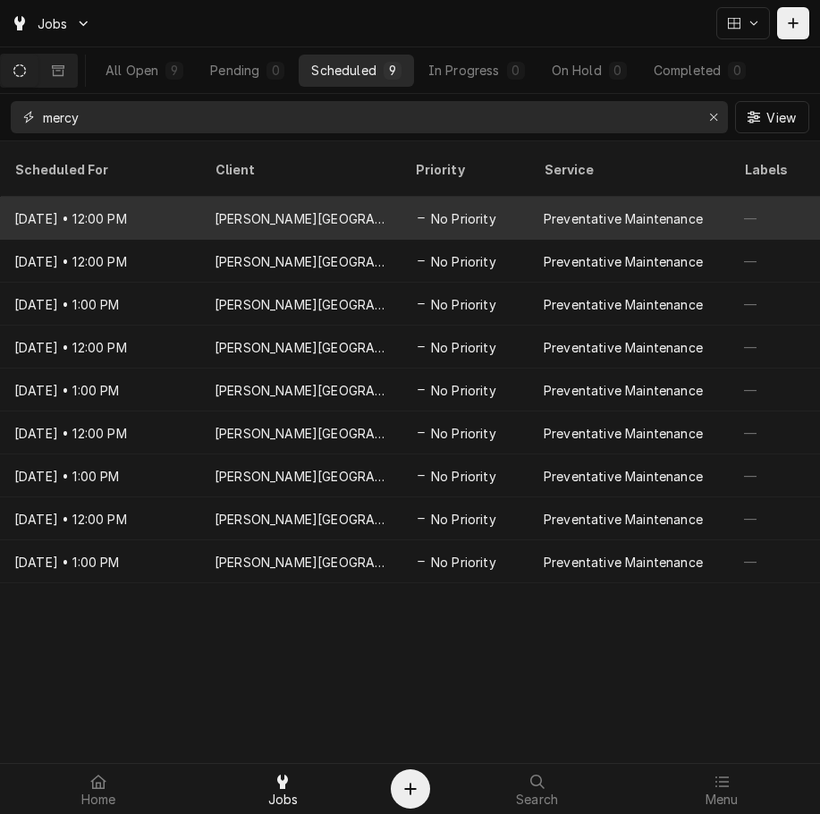
type input "mercy"
click at [310, 209] on div "[PERSON_NAME][GEOGRAPHIC_DATA]" at bounding box center [301, 218] width 172 height 19
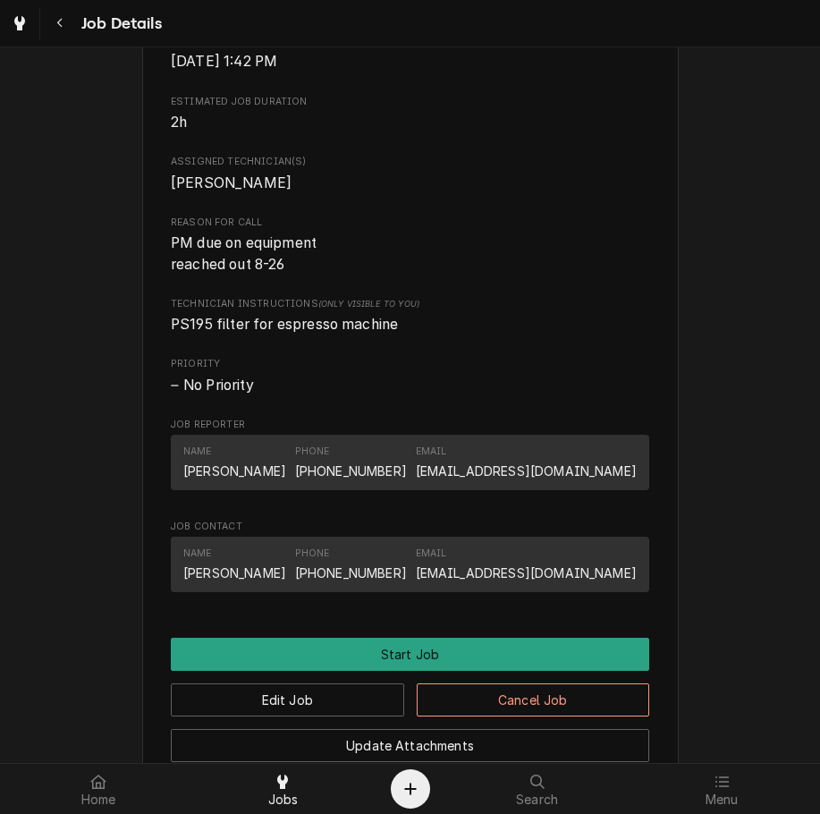
scroll to position [1198, 0]
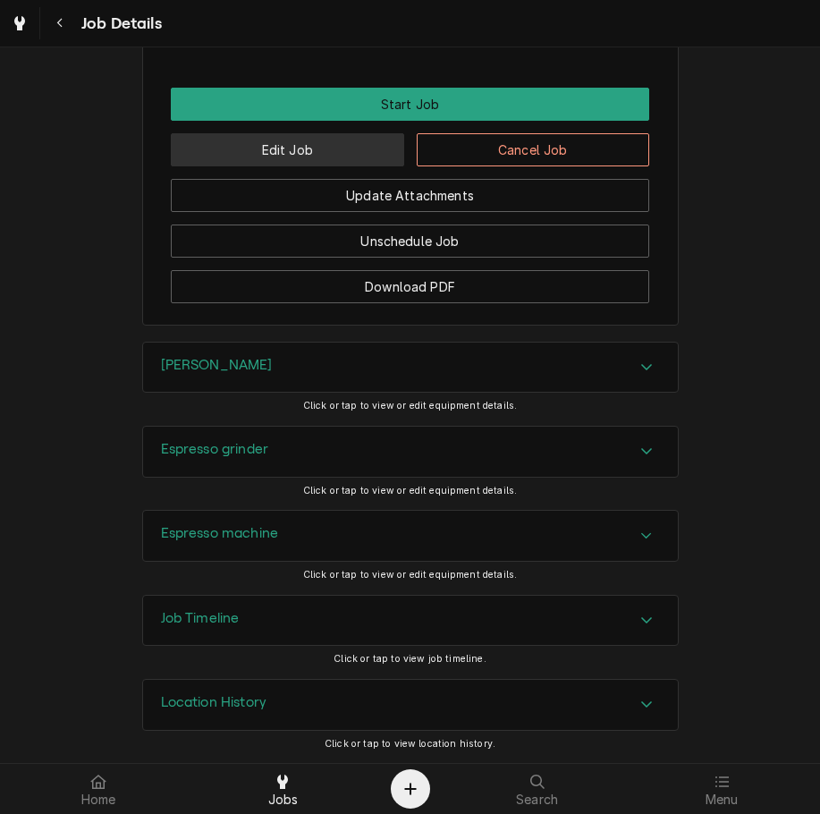
click at [338, 137] on button "Edit Job" at bounding box center [287, 149] width 233 height 33
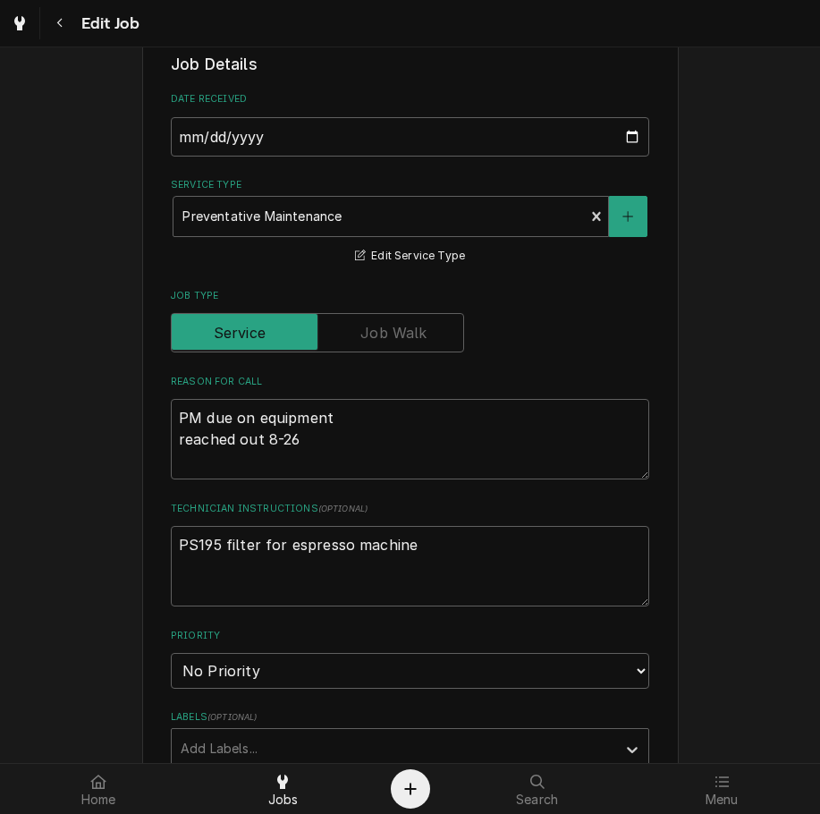
scroll to position [394, 0]
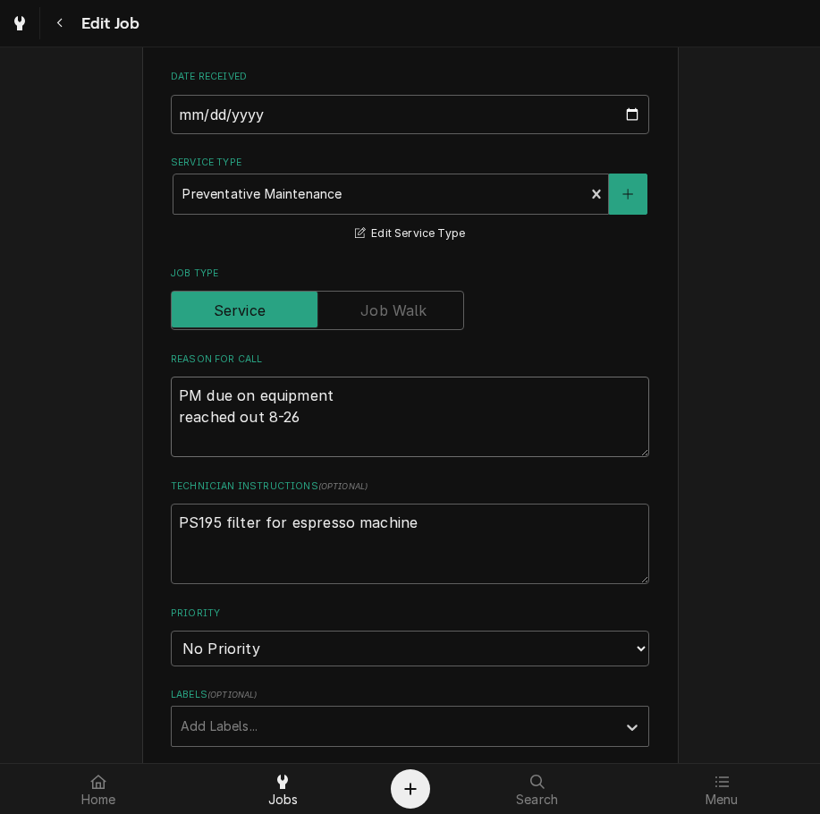
drag, startPoint x: 331, startPoint y: 411, endPoint x: 65, endPoint y: 437, distance: 267.0
type textarea "x"
type textarea "PM due on equipment se"
type textarea "x"
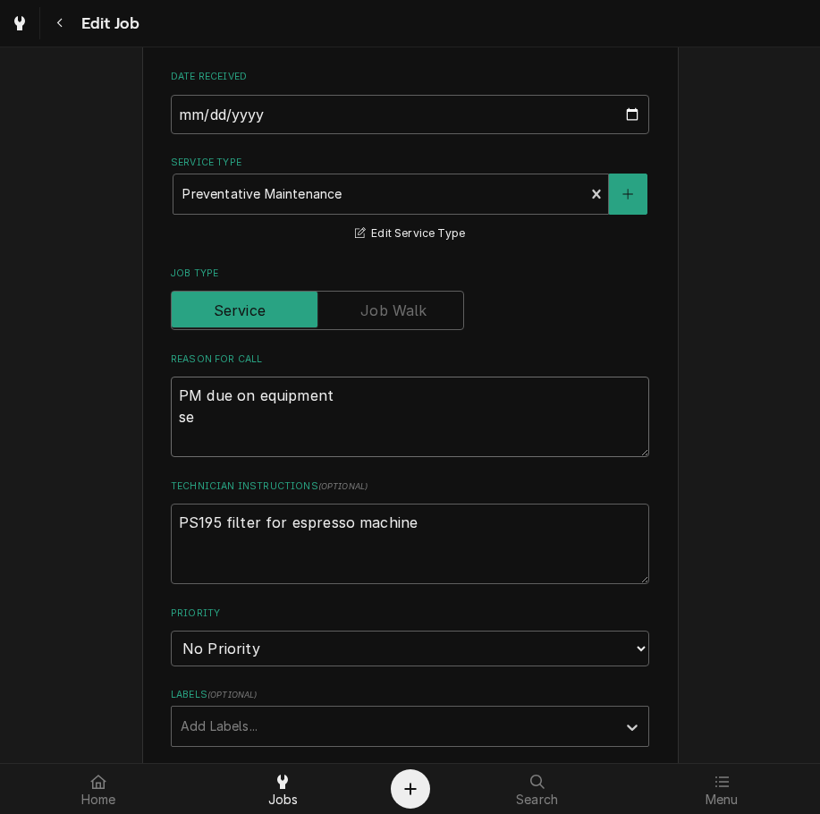
type textarea "PM due on equipment set"
type textarea "x"
type textarea "PM due on equipment set"
type textarea "x"
type textarea "PM due on equipment set f"
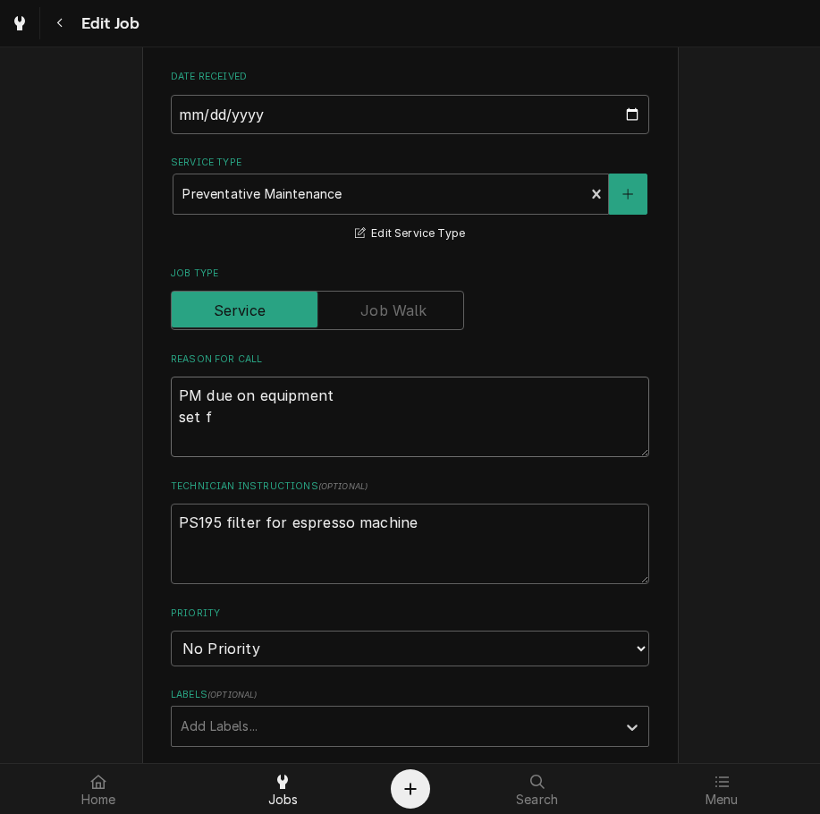
type textarea "x"
type textarea "PM due on equipment set fo"
type textarea "x"
type textarea "PM due on equipment set for"
type textarea "x"
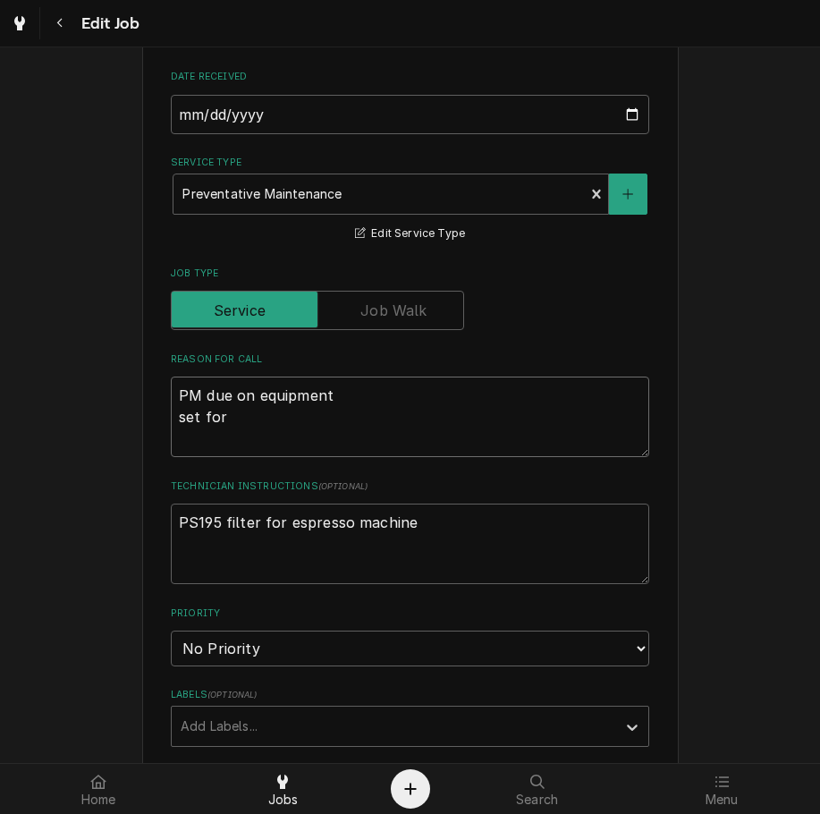
type textarea "PM due on equipment set for 9"
type textarea "x"
type textarea "PM due on equipment set for 9-"
type textarea "x"
type textarea "PM due on equipment set for 9-1"
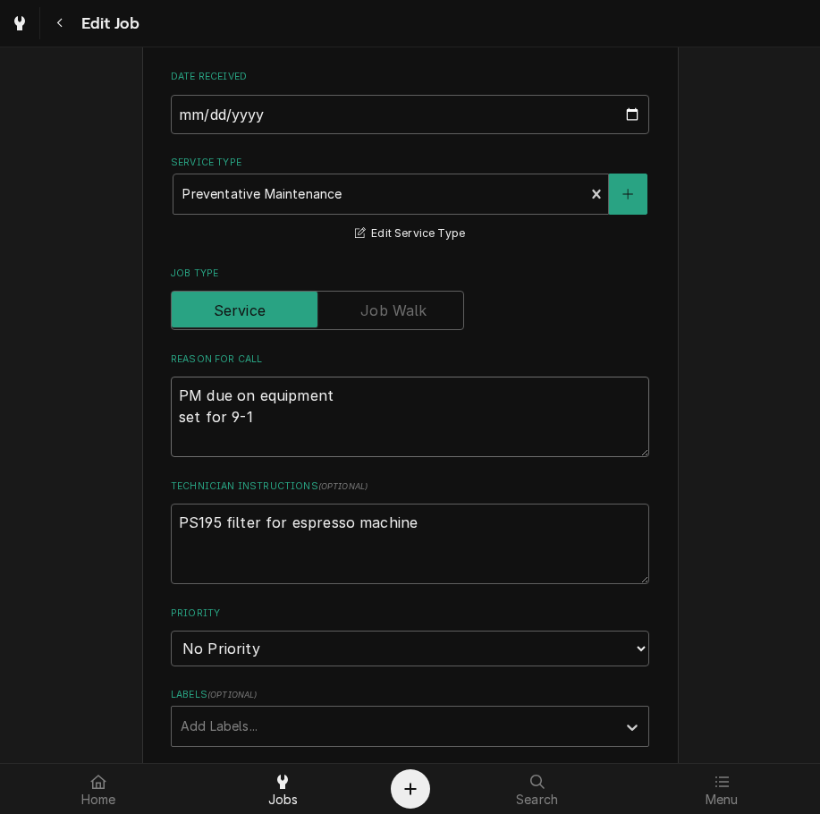
type textarea "x"
type textarea "PM due on equipment set for 9-19"
type textarea "x"
type textarea "PM due on equipment set for 9-19,"
type textarea "x"
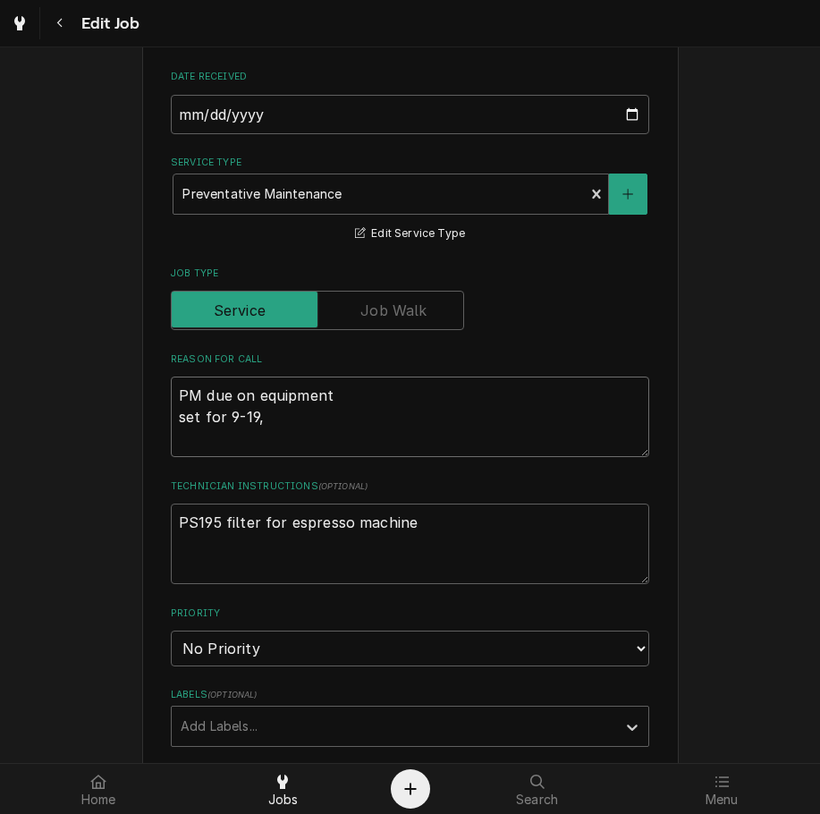
type textarea "PM due on equipment set for 9-19,"
type textarea "x"
type textarea "PM due on equipment set for 9-19, 8"
type textarea "x"
type textarea "PM due on equipment set for 9-19, 8-"
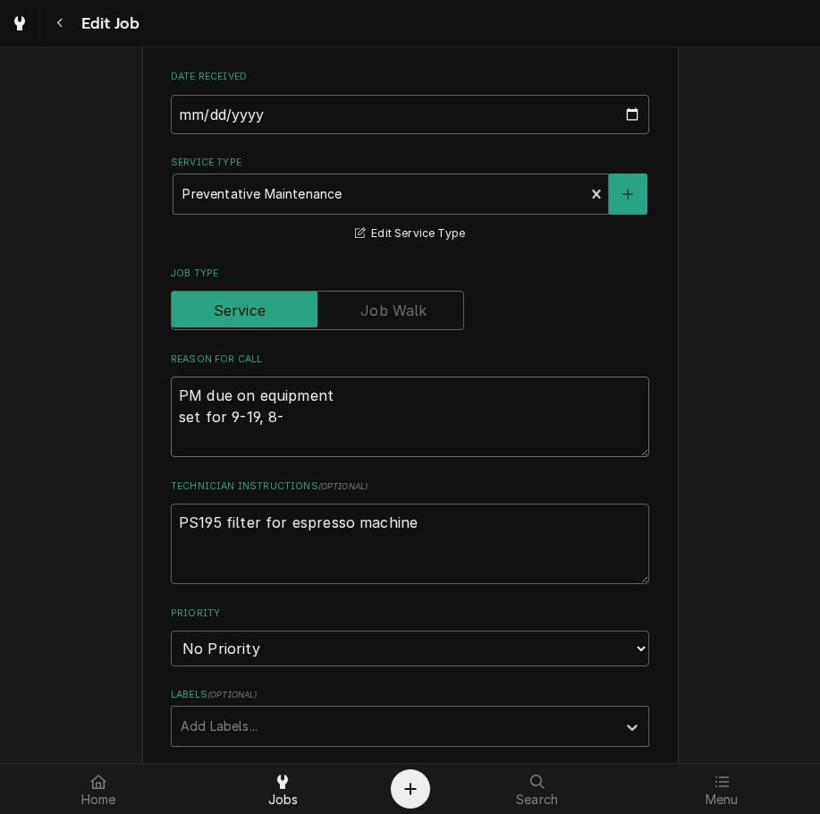
type textarea "x"
type textarea "PM due on equipment set for 9-19, 8-2"
type textarea "x"
type textarea "PM due on equipment set for 9-19, 8-27"
type textarea "x"
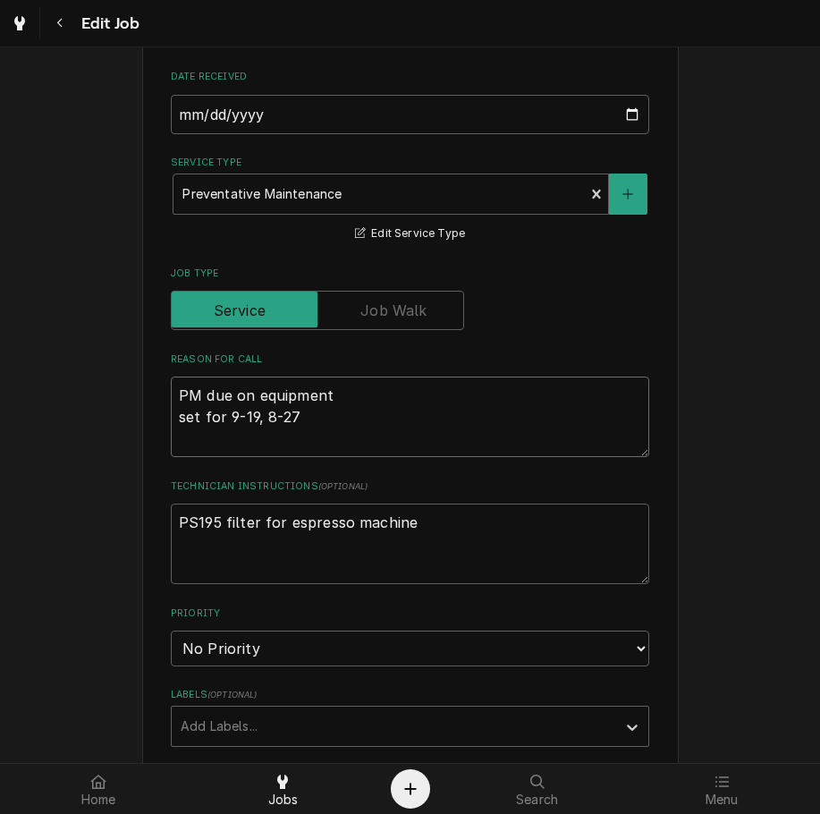
type textarea "PM due on equipment set for 9-19, 8-27"
click at [558, 660] on select "No Priority Urgent High Medium Low" at bounding box center [410, 649] width 479 height 36
select select "3"
click at [171, 631] on select "No Priority Urgent High Medium Low" at bounding box center [410, 649] width 479 height 36
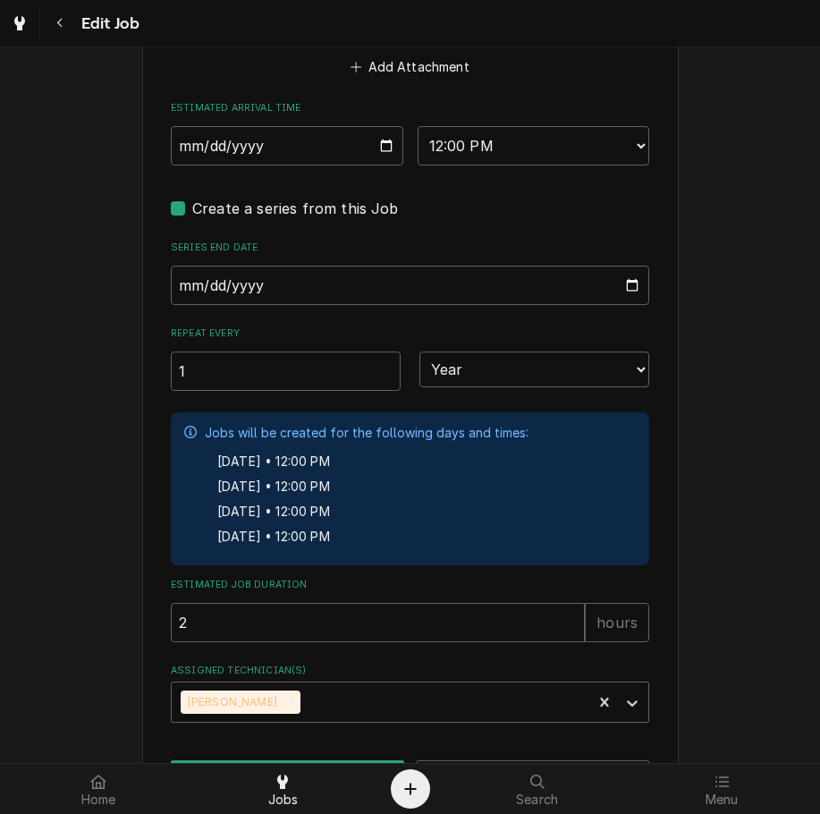
scroll to position [1622, 0]
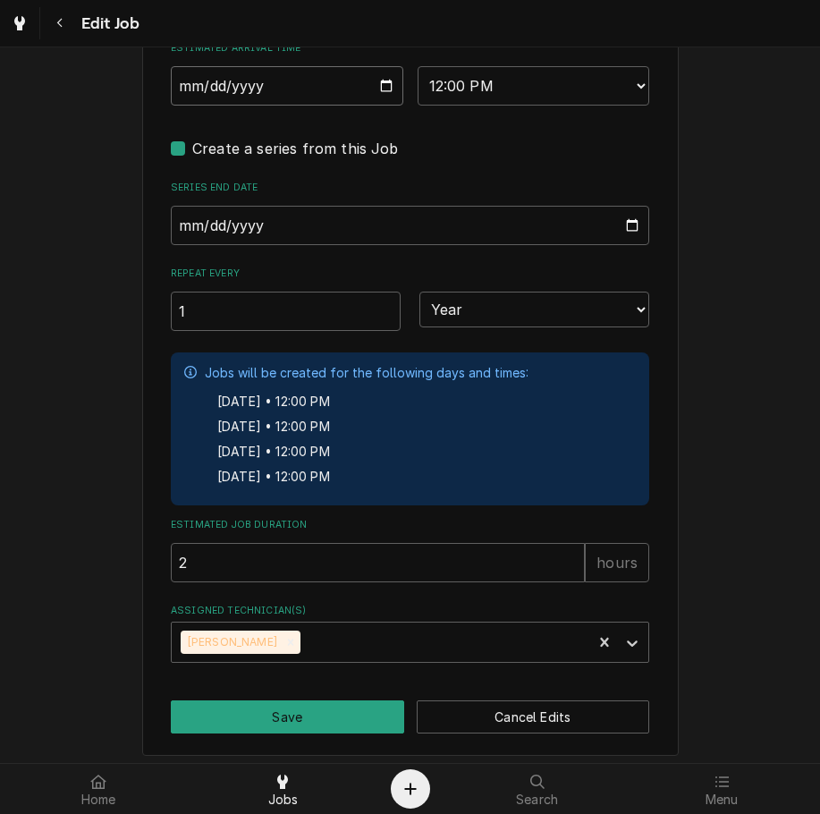
click at [383, 90] on input "2025-09-10" at bounding box center [287, 85] width 233 height 39
type textarea "x"
type input "2025-09-19"
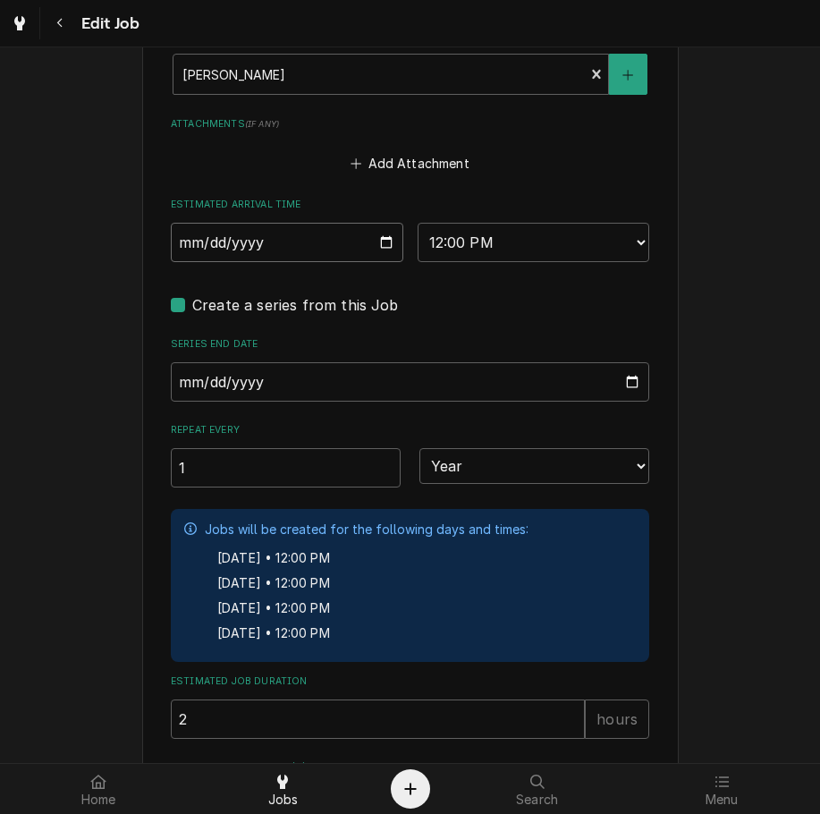
type textarea "x"
click at [458, 260] on select "AM / PM 6:00 AM 6:15 AM 6:30 AM 6:45 AM 7:00 AM 7:15 AM 7:30 AM 7:45 AM 8:00 AM…" at bounding box center [534, 242] width 233 height 39
select select "12:30:00"
click at [418, 223] on select "AM / PM 6:00 AM 6:15 AM 6:30 AM 6:45 AM 7:00 AM 7:15 AM 7:30 AM 7:45 AM 8:00 AM…" at bounding box center [534, 242] width 233 height 39
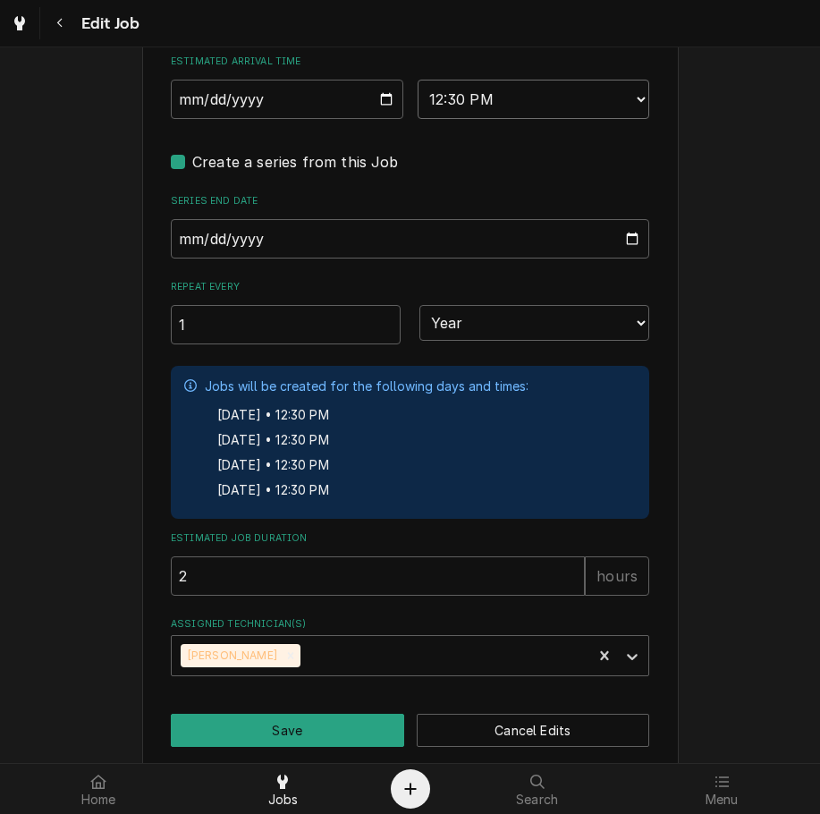
scroll to position [1632, 0]
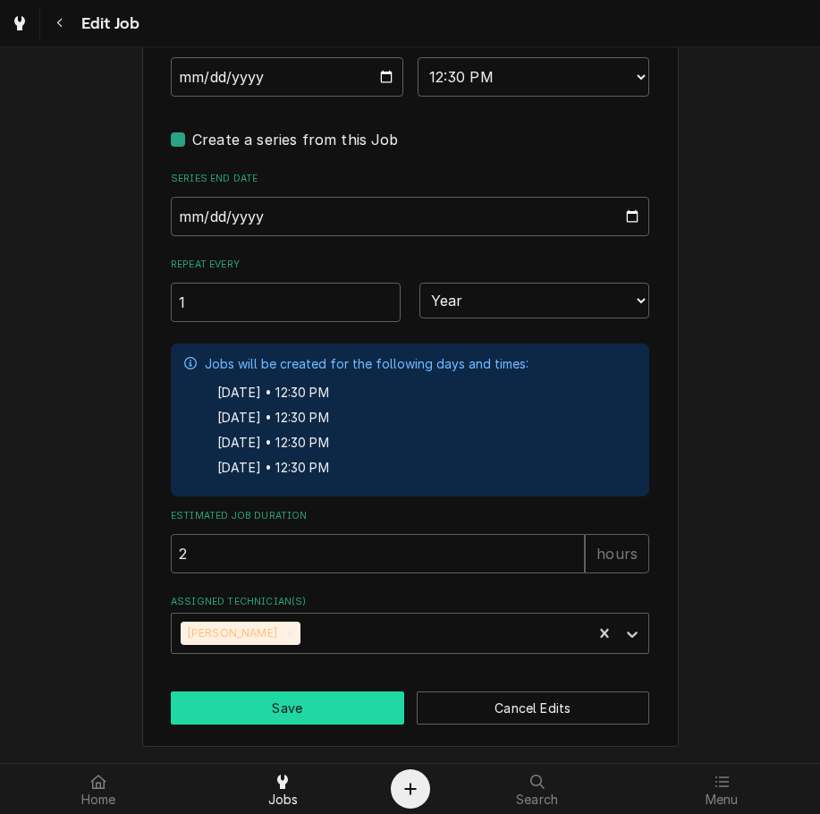
click at [235, 706] on button "Save" at bounding box center [287, 708] width 233 height 33
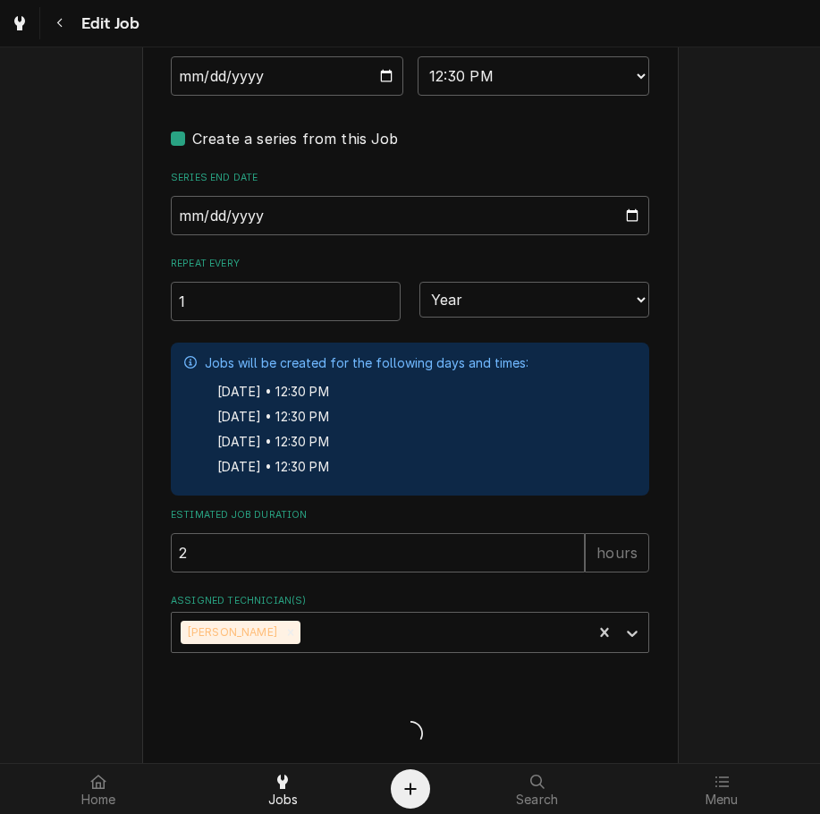
type textarea "x"
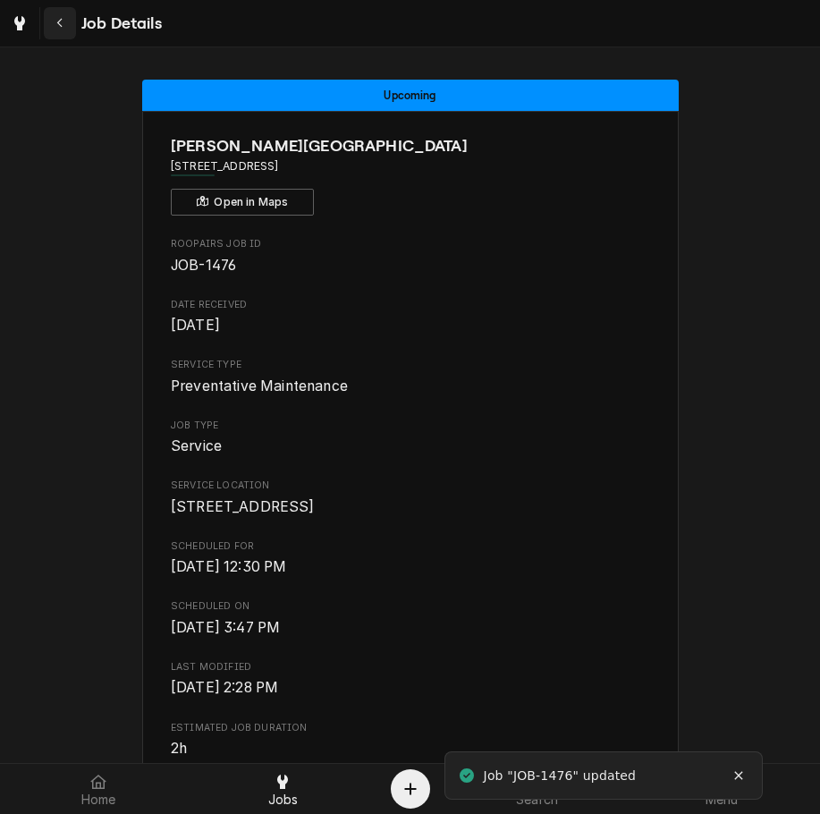
click at [55, 13] on button "Navigate back" at bounding box center [60, 23] width 32 height 32
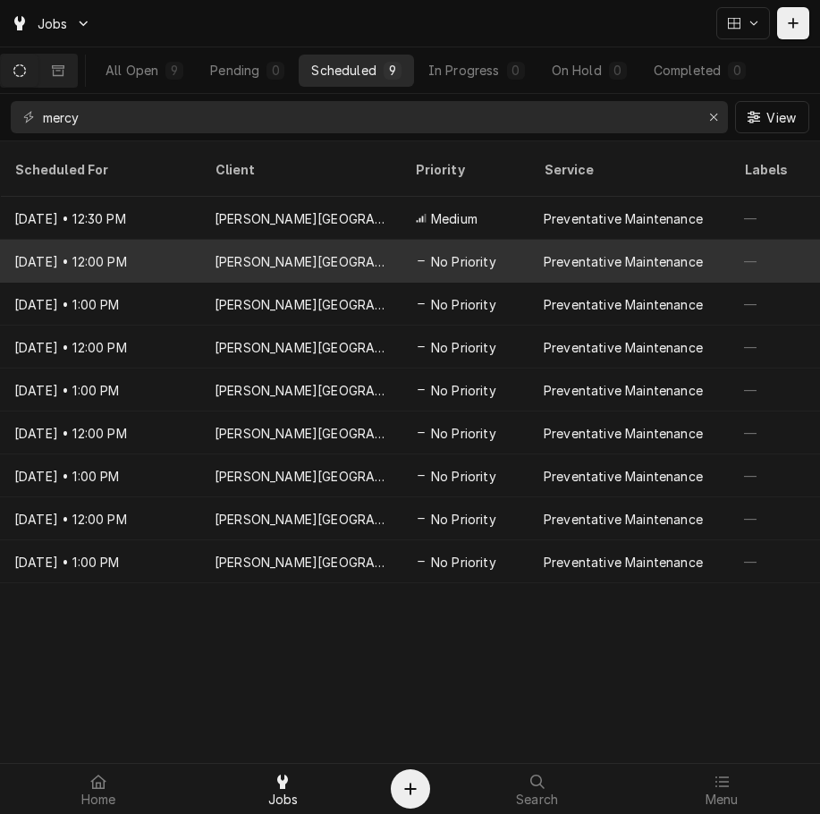
click at [193, 240] on div "[DATE] • 12:00 PM" at bounding box center [100, 261] width 200 height 43
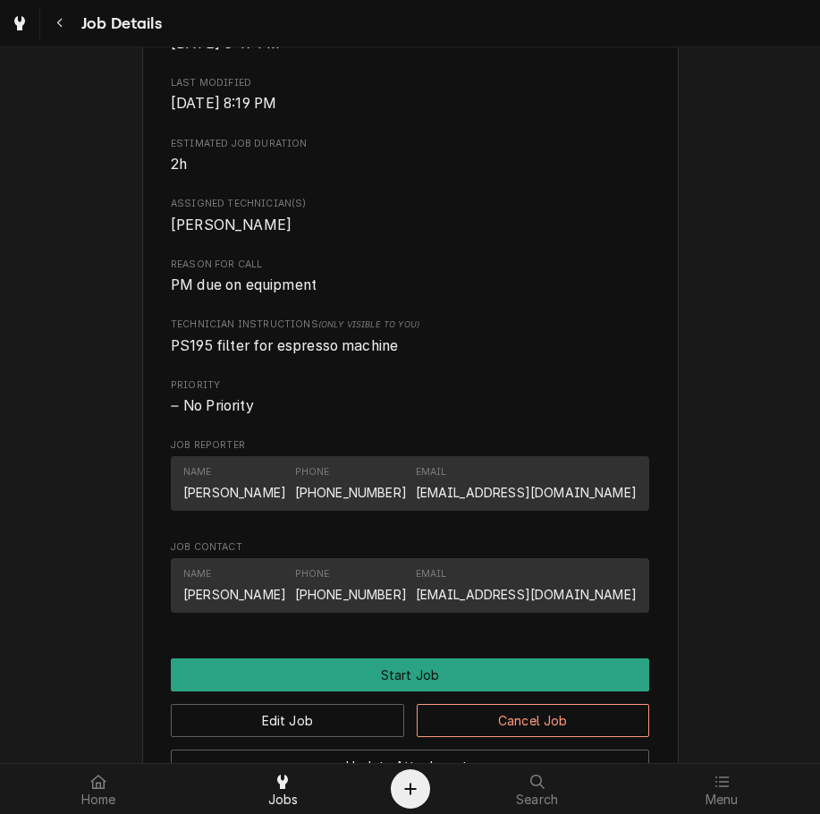
scroll to position [644, 0]
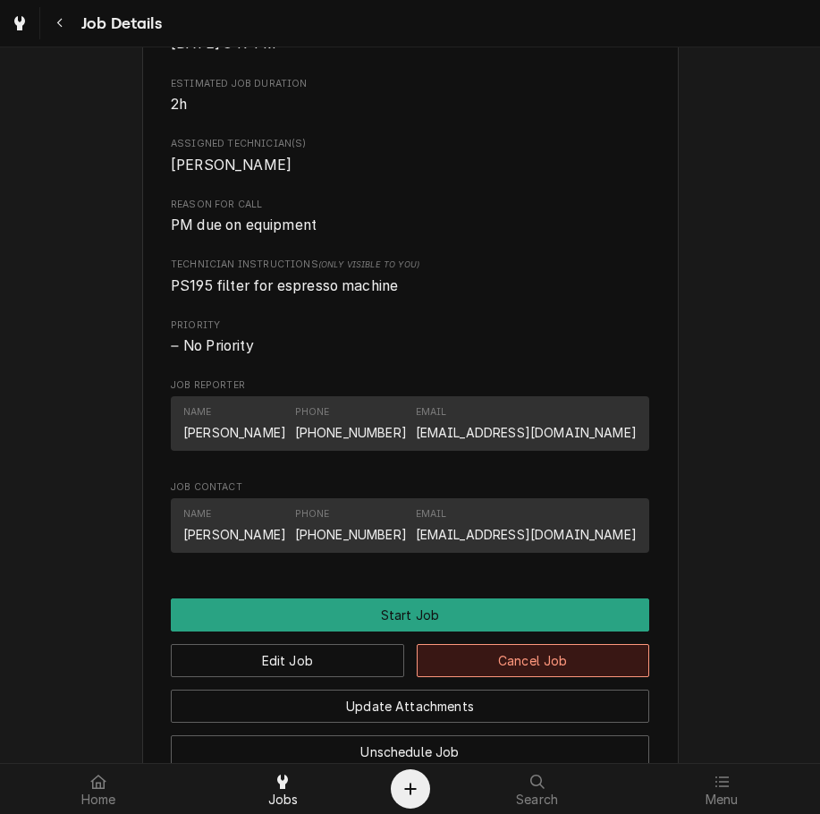
click at [583, 677] on button "Cancel Job" at bounding box center [533, 660] width 233 height 33
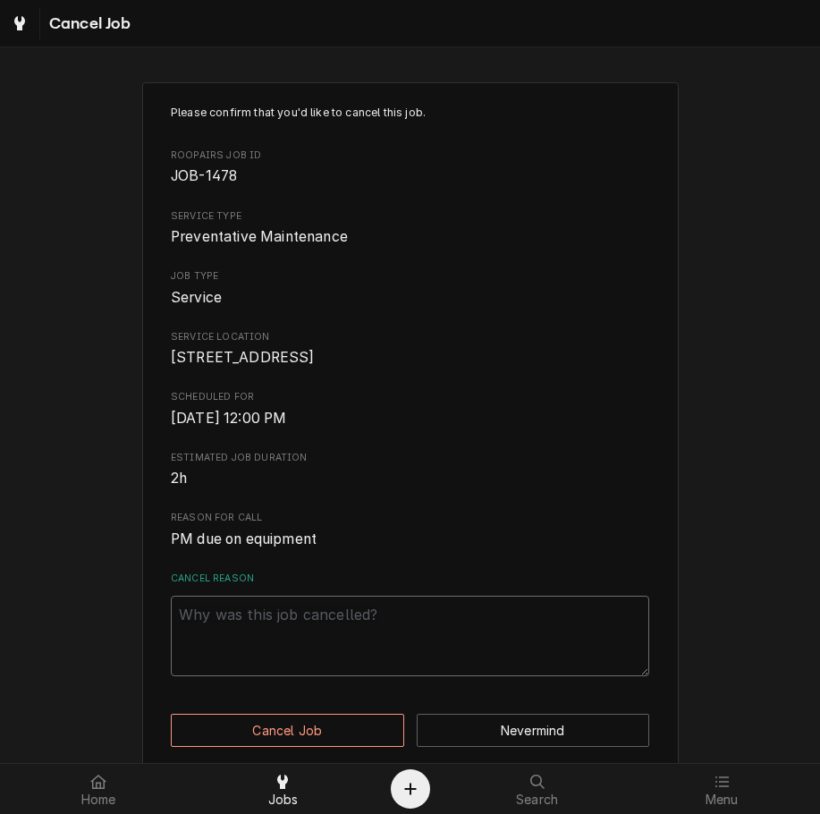
click at [441, 642] on textarea "Cancel Reason" at bounding box center [410, 636] width 479 height 81
type textarea "x"
type textarea "c"
type textarea "x"
type textarea "cl"
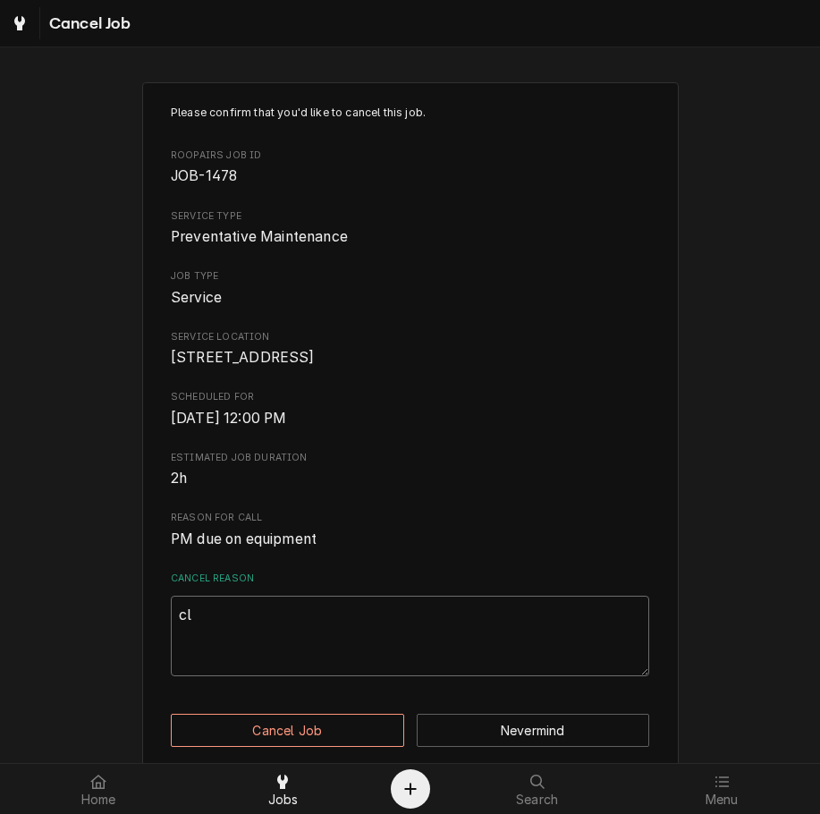
type textarea "x"
type textarea "cle"
type textarea "x"
type textarea "clea"
type textarea "x"
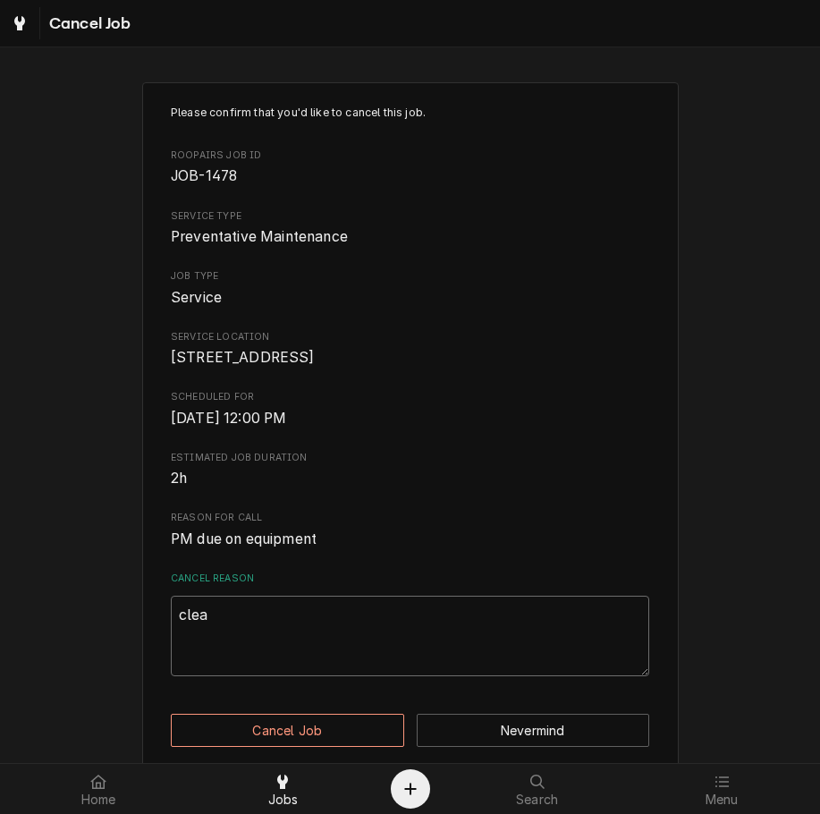
type textarea "clear"
type textarea "x"
type textarea "cleari"
type textarea "x"
type textarea "clearig"
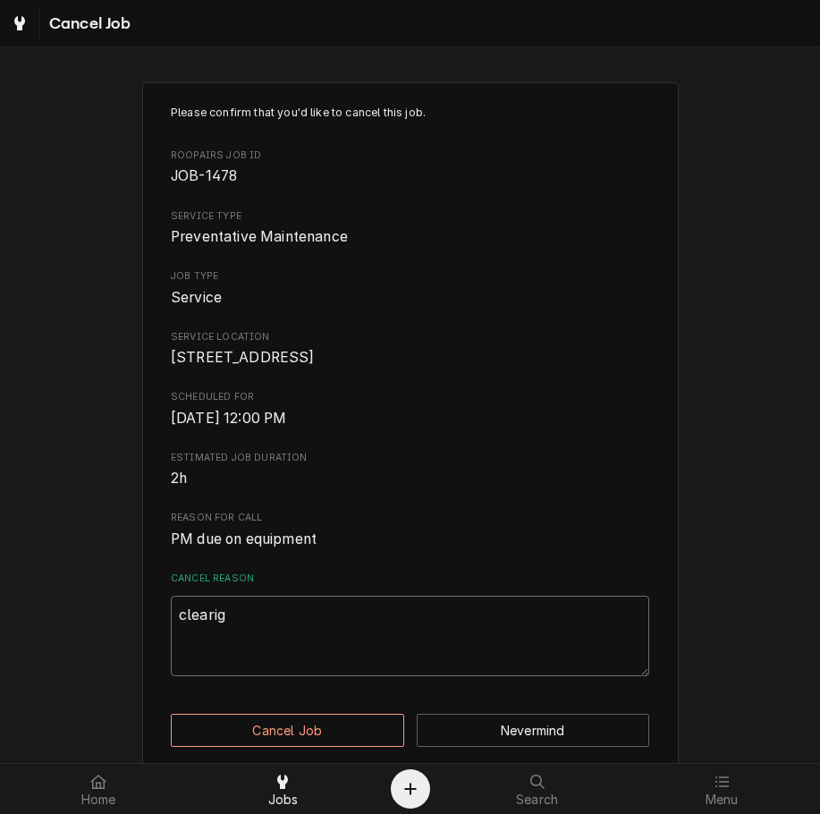
type textarea "x"
type textarea "clearign"
type textarea "x"
type textarea "clearig"
type textarea "x"
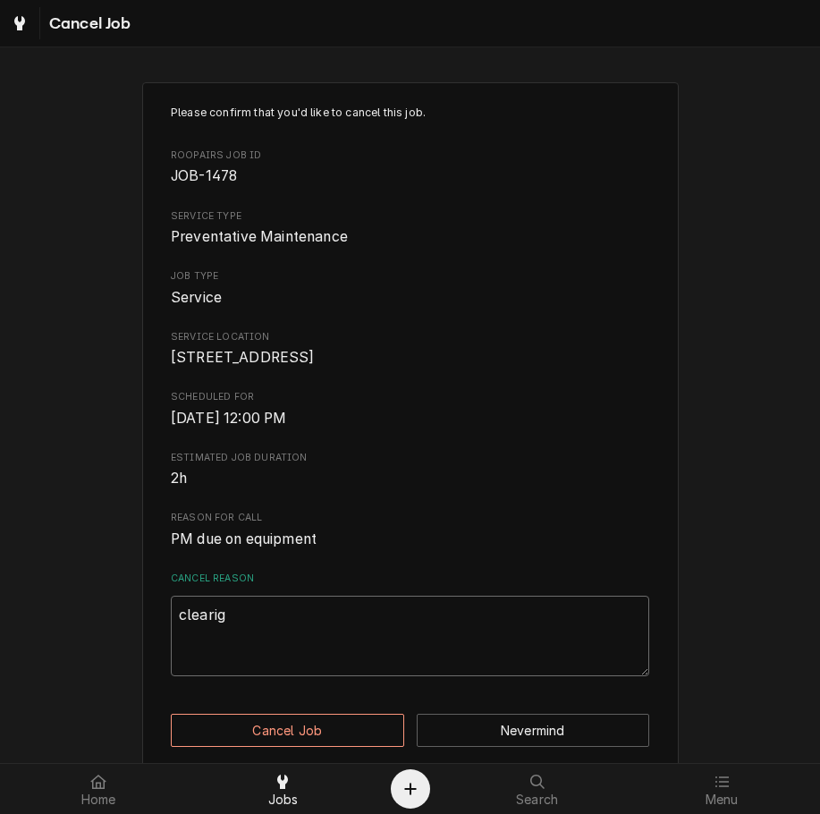
type textarea "cleari"
type textarea "x"
type textarea "clearin"
type textarea "x"
type textarea "clearing"
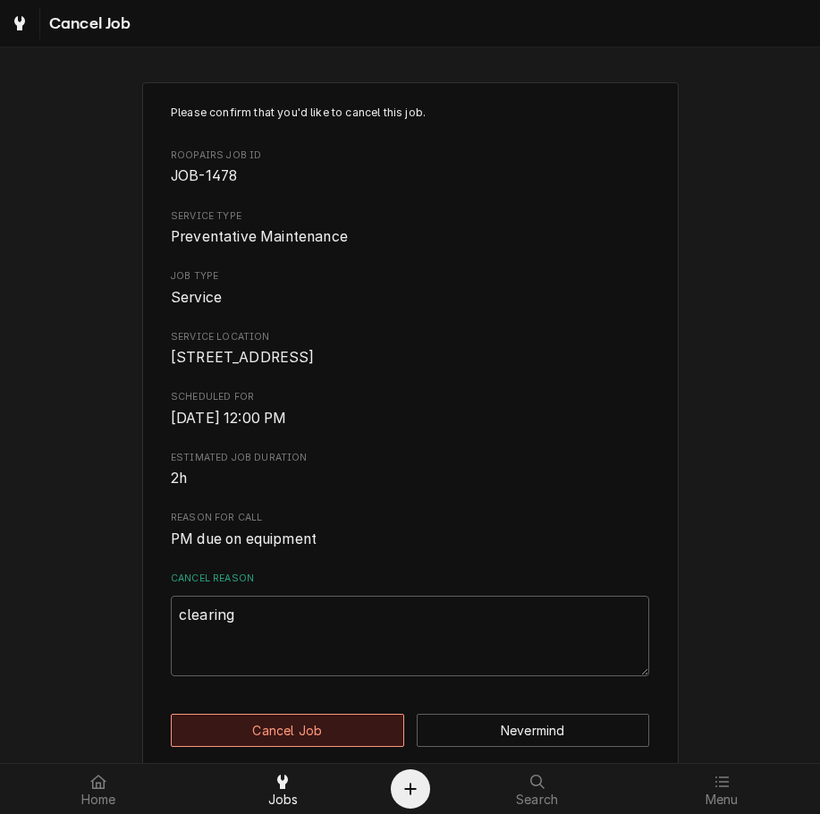
click at [352, 740] on button "Cancel Job" at bounding box center [287, 730] width 233 height 33
type textarea "x"
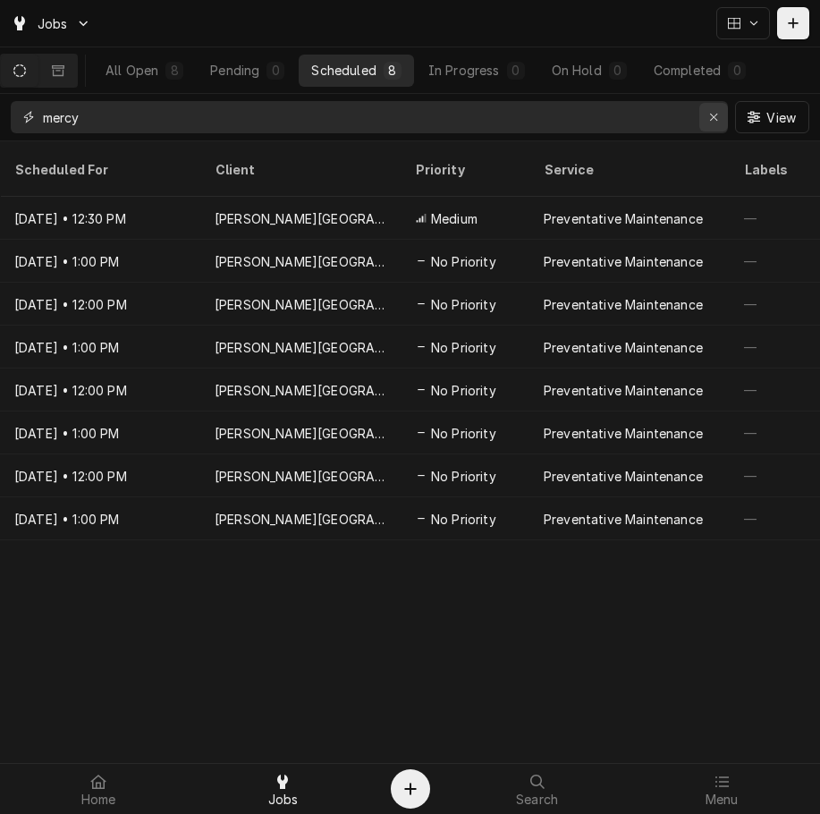
click at [707, 117] on div "Erase input" at bounding box center [714, 117] width 18 height 18
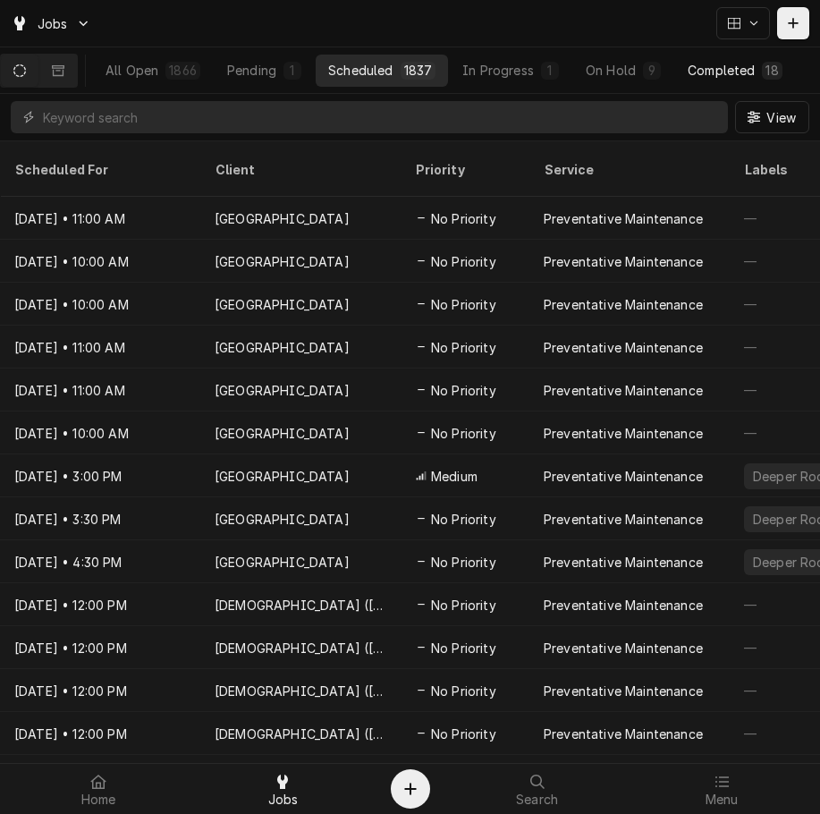
click at [730, 72] on div "Completed" at bounding box center [721, 70] width 67 height 19
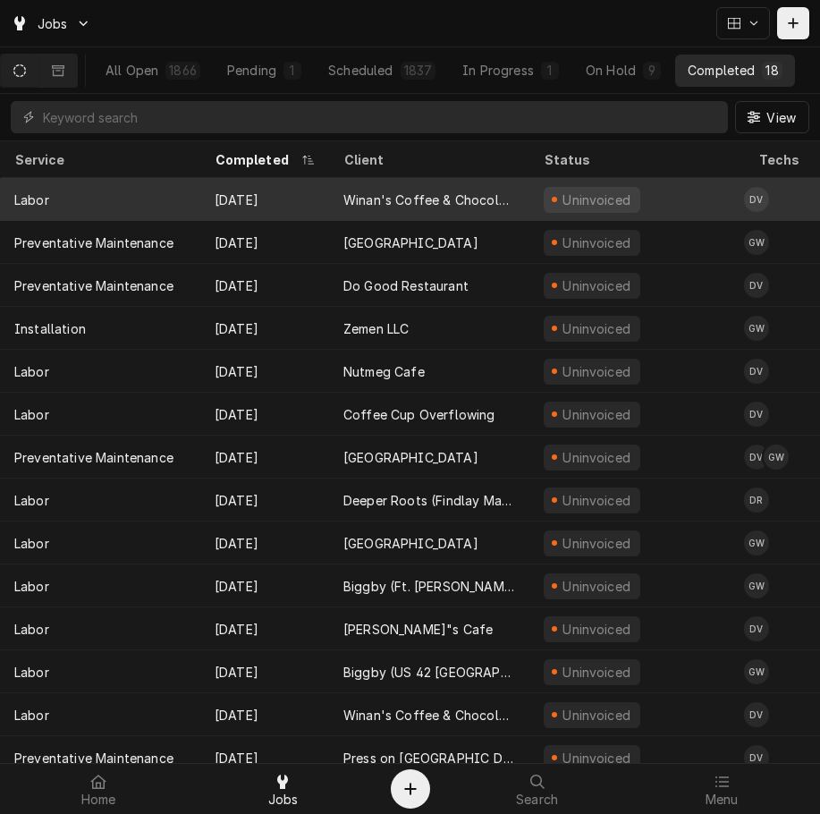
click at [199, 206] on div "Labor" at bounding box center [100, 199] width 200 height 43
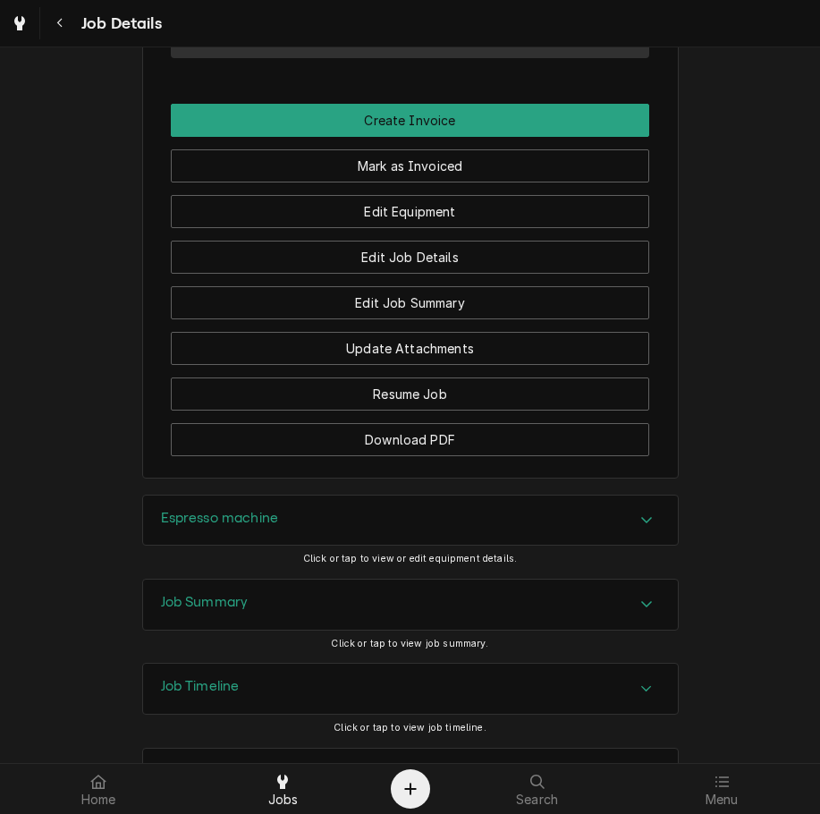
scroll to position [1251, 0]
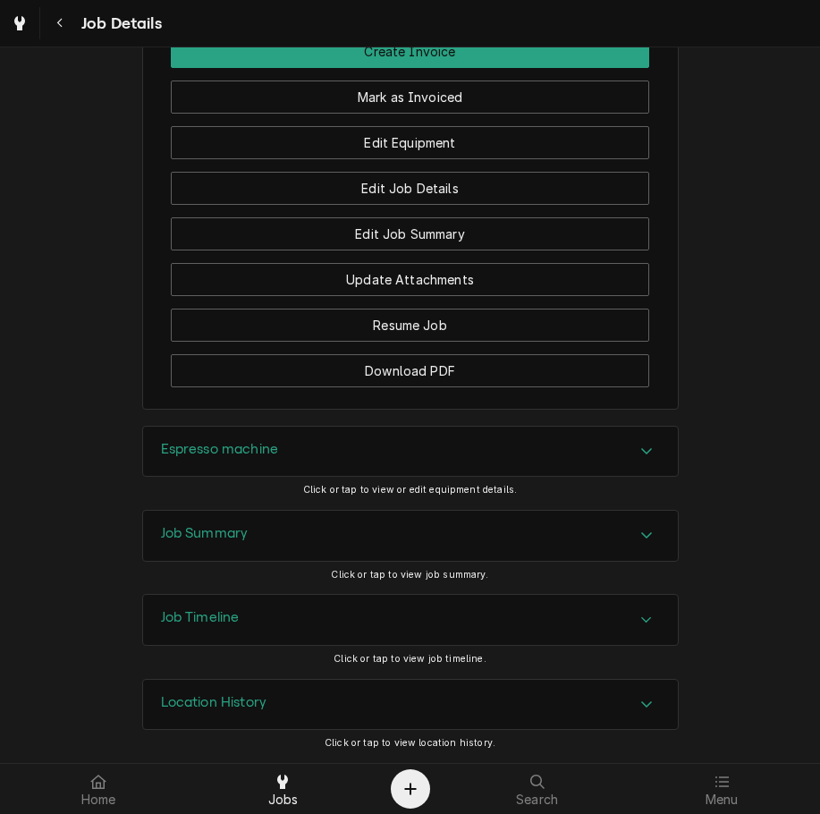
click at [373, 441] on div "Espresso machine" at bounding box center [410, 452] width 535 height 50
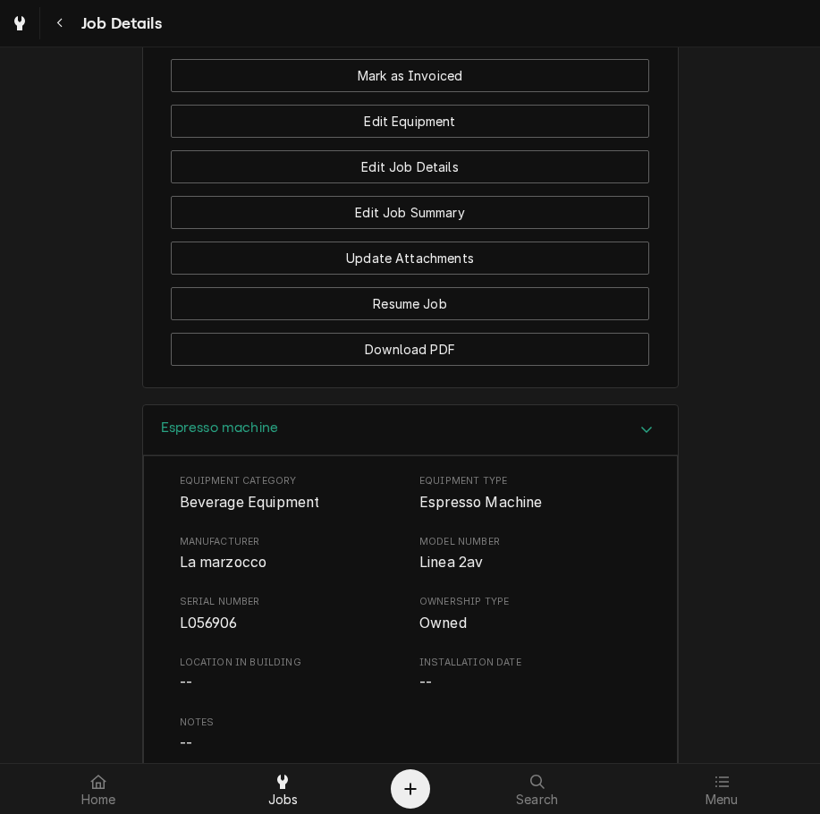
click at [218, 571] on span "La marzocco" at bounding box center [224, 562] width 88 height 17
click at [276, 454] on div "Espresso machine" at bounding box center [410, 430] width 535 height 51
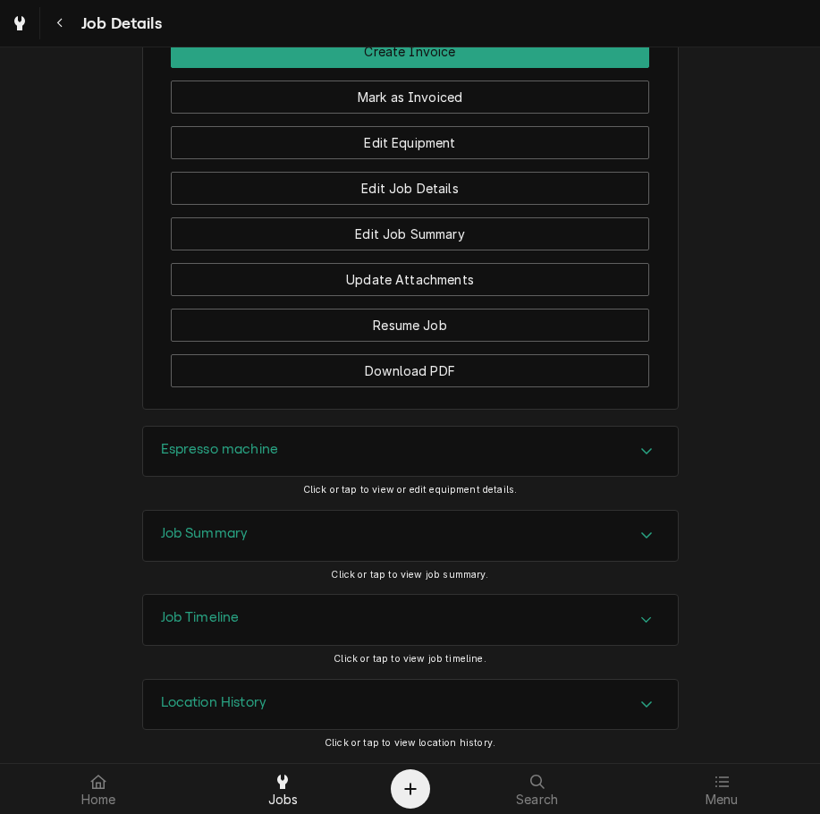
click at [291, 535] on div "Job Summary" at bounding box center [410, 536] width 535 height 50
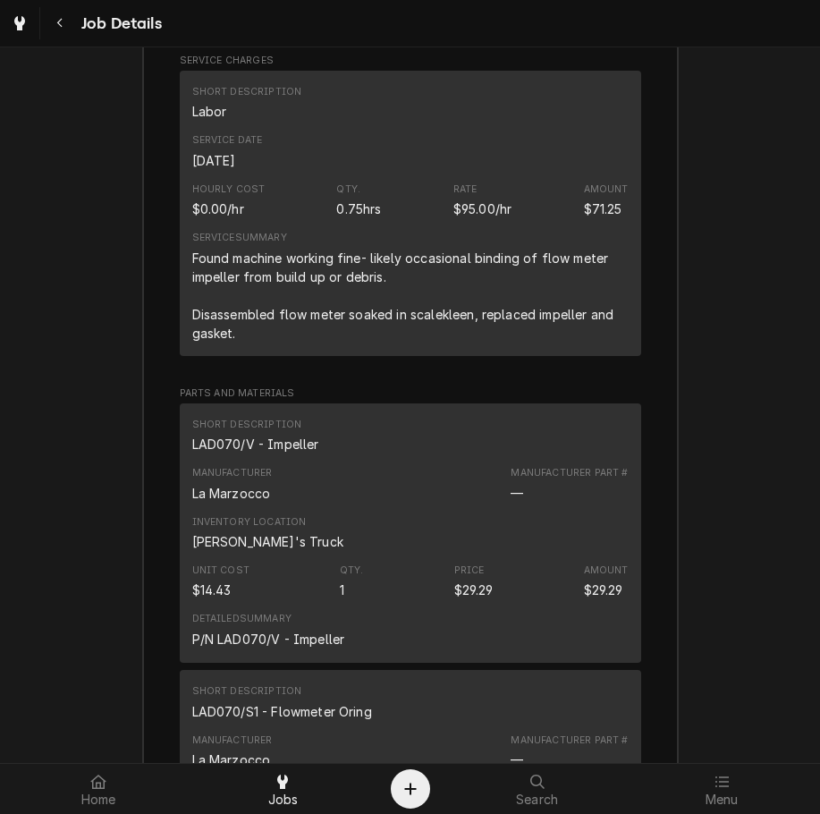
scroll to position [1992, 0]
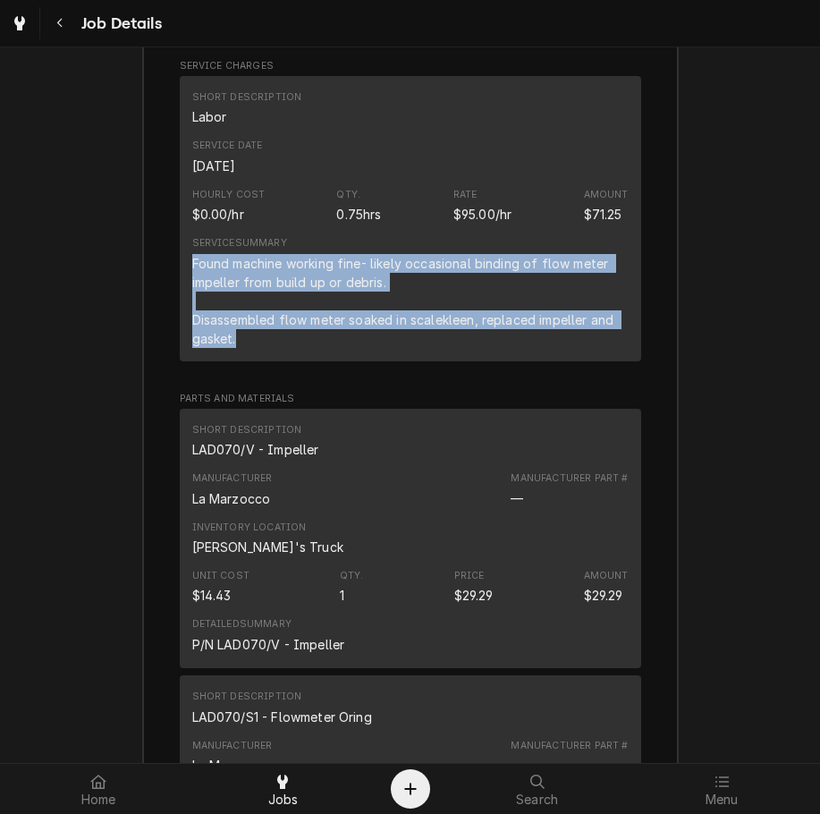
drag, startPoint x: 239, startPoint y: 361, endPoint x: 185, endPoint y: 285, distance: 93.1
click at [192, 285] on div "Found machine working fine- likely occasional binding of flow meter impeller fr…" at bounding box center [410, 301] width 437 height 94
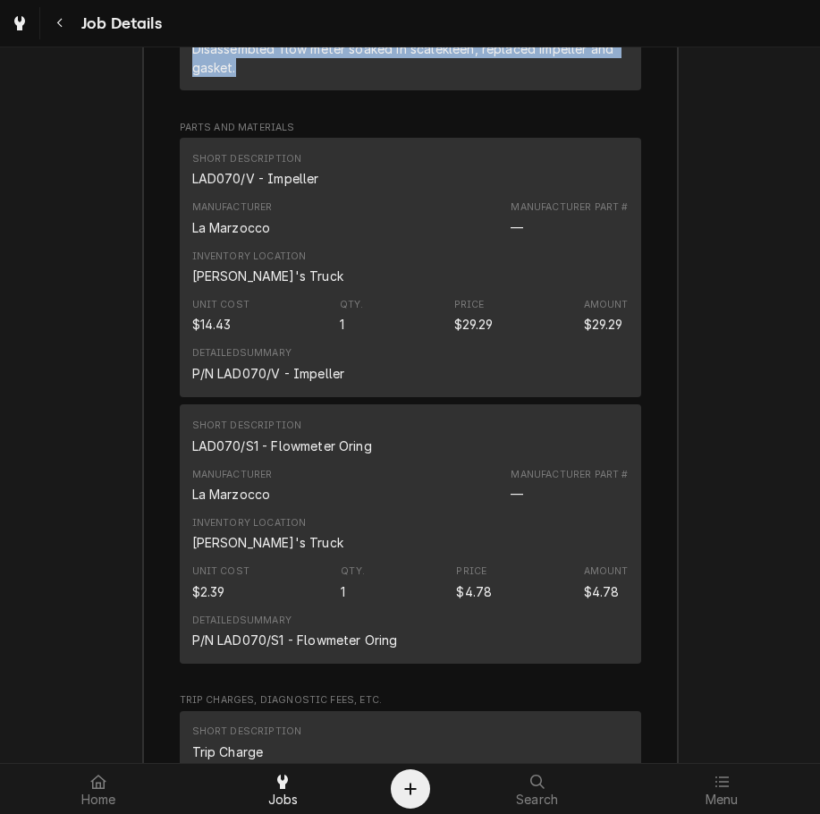
scroll to position [2269, 0]
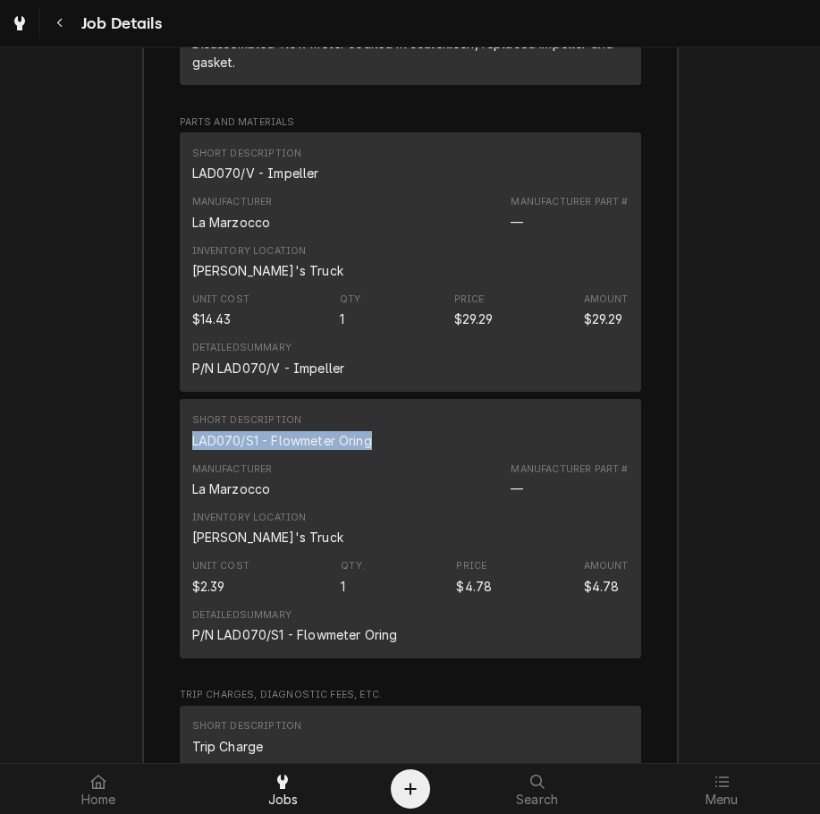
drag, startPoint x: 369, startPoint y: 452, endPoint x: 148, endPoint y: 459, distance: 220.2
click at [148, 459] on div "Roopairs Job ID JOB-4000 Service Type Labor Job Type Service Total Time Logged …" at bounding box center [410, 527] width 535 height 2010
drag, startPoint x: 309, startPoint y: 196, endPoint x: 300, endPoint y: 197, distance: 9.0
click at [300, 182] on div "LAD070/V - Impeller" at bounding box center [255, 173] width 127 height 19
drag, startPoint x: 327, startPoint y: 192, endPoint x: 180, endPoint y: 196, distance: 147.6
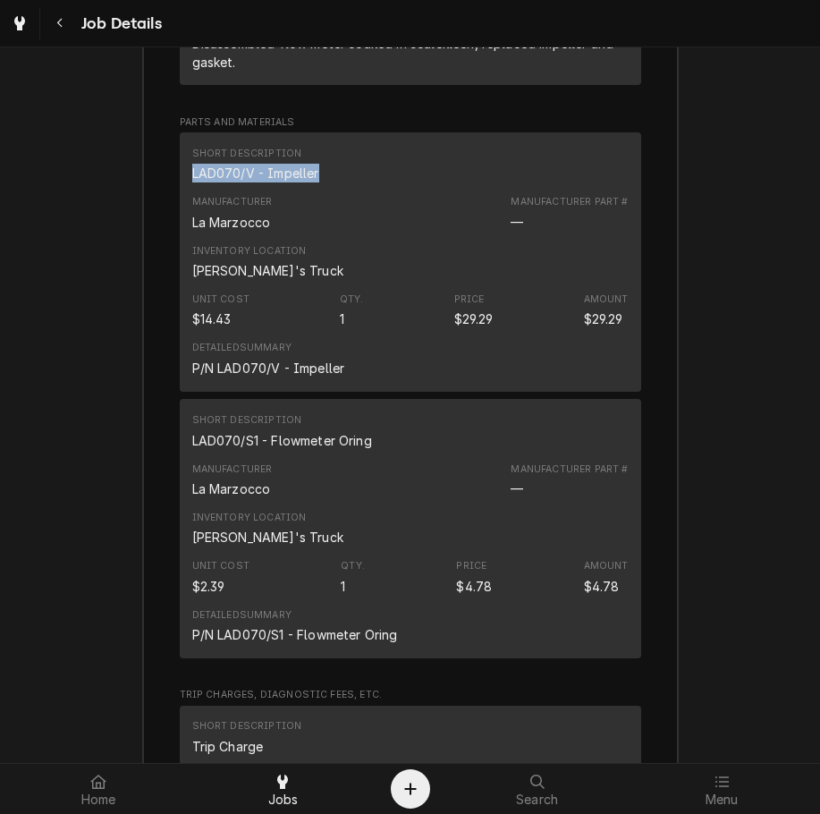
click at [180, 196] on div "Short Description LAD070/V - Impeller Manufacturer La Marzocco Manufacturer Par…" at bounding box center [411, 261] width 462 height 259
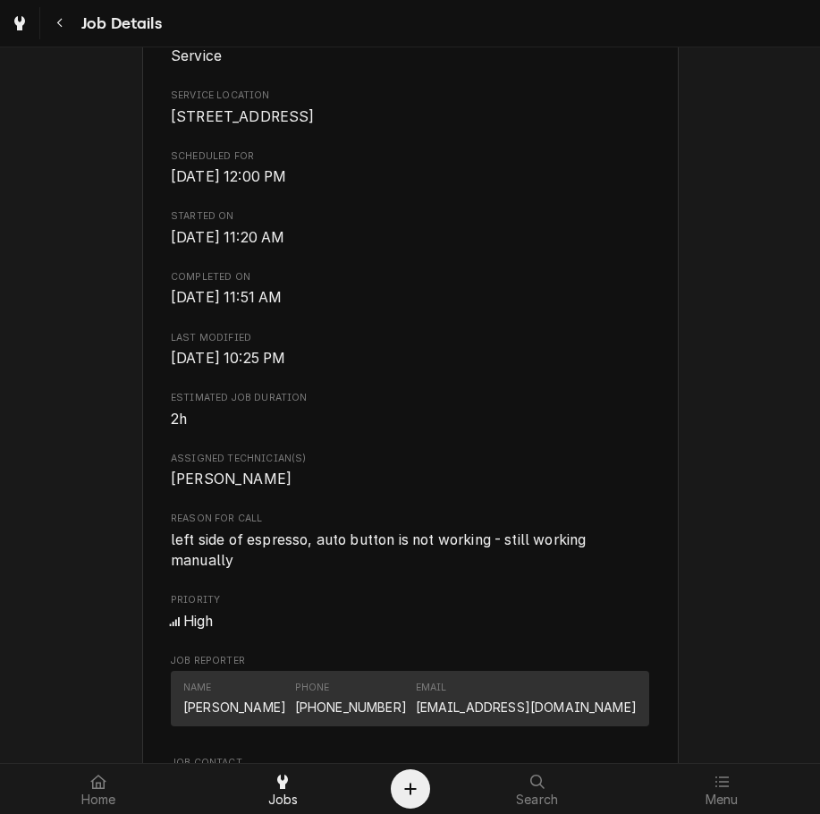
scroll to position [0, 0]
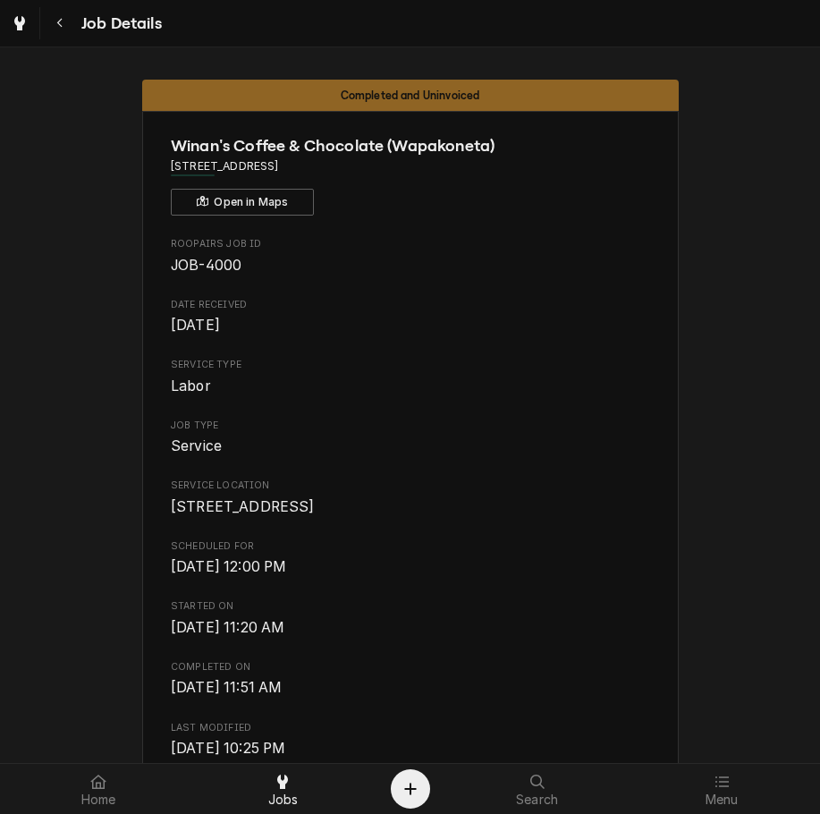
click at [591, 578] on span "Wed, Aug 20th, 2025 - 12:00 PM" at bounding box center [410, 566] width 479 height 21
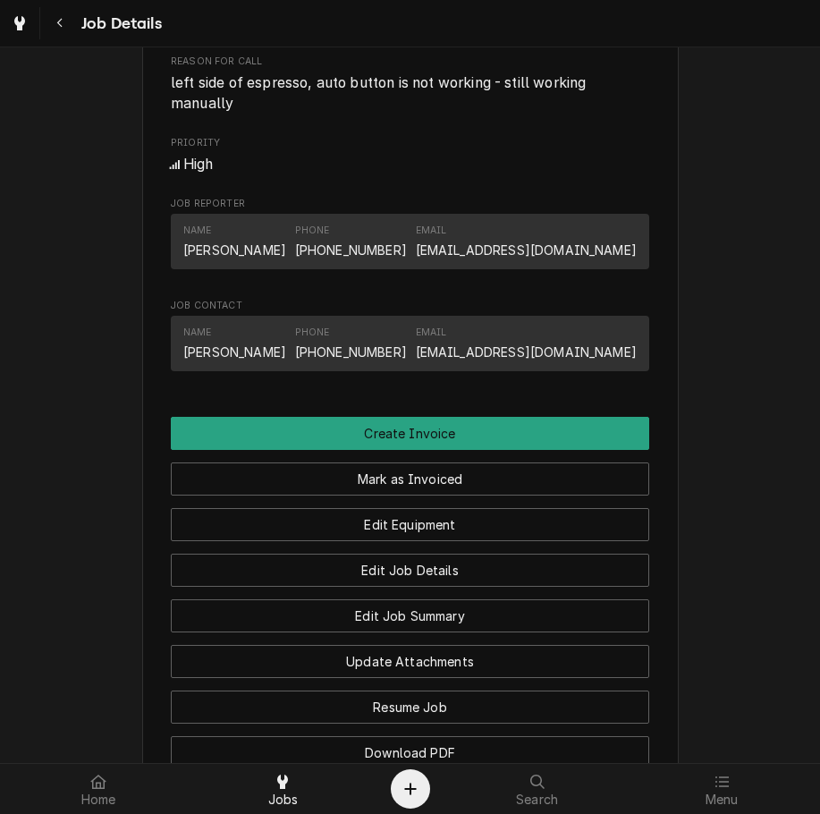
scroll to position [848, 0]
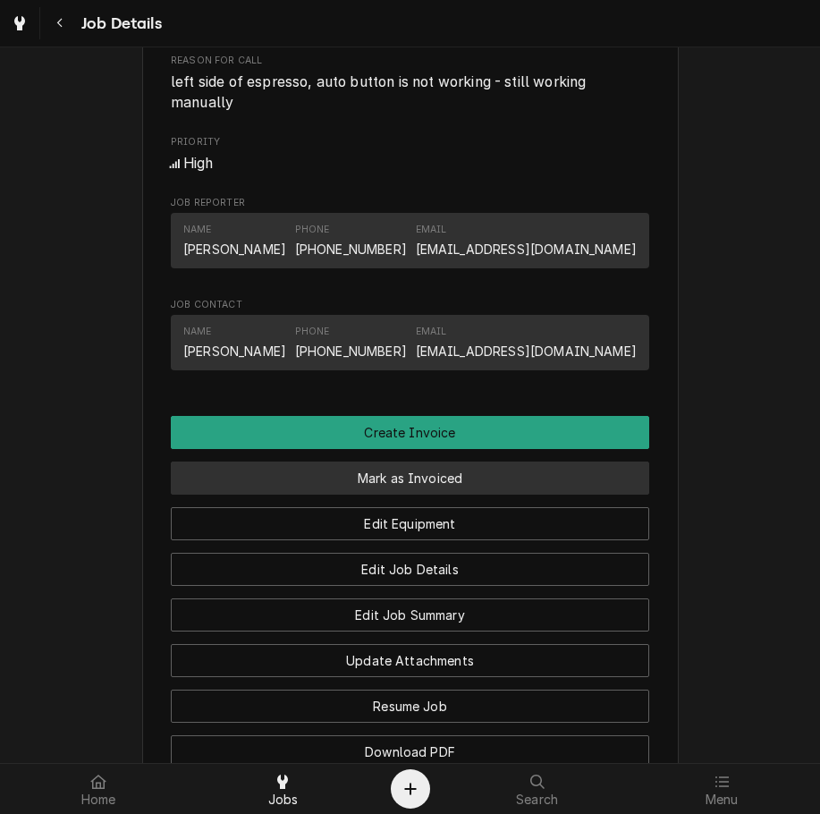
click at [509, 495] on button "Mark as Invoiced" at bounding box center [410, 478] width 479 height 33
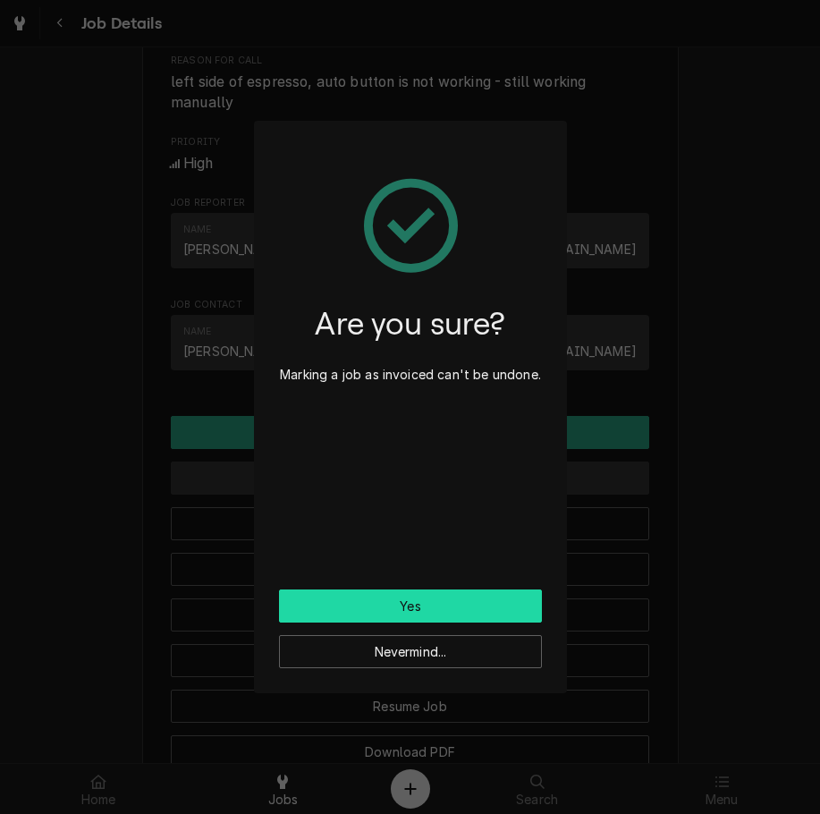
click at [500, 598] on button "Yes" at bounding box center [410, 606] width 263 height 33
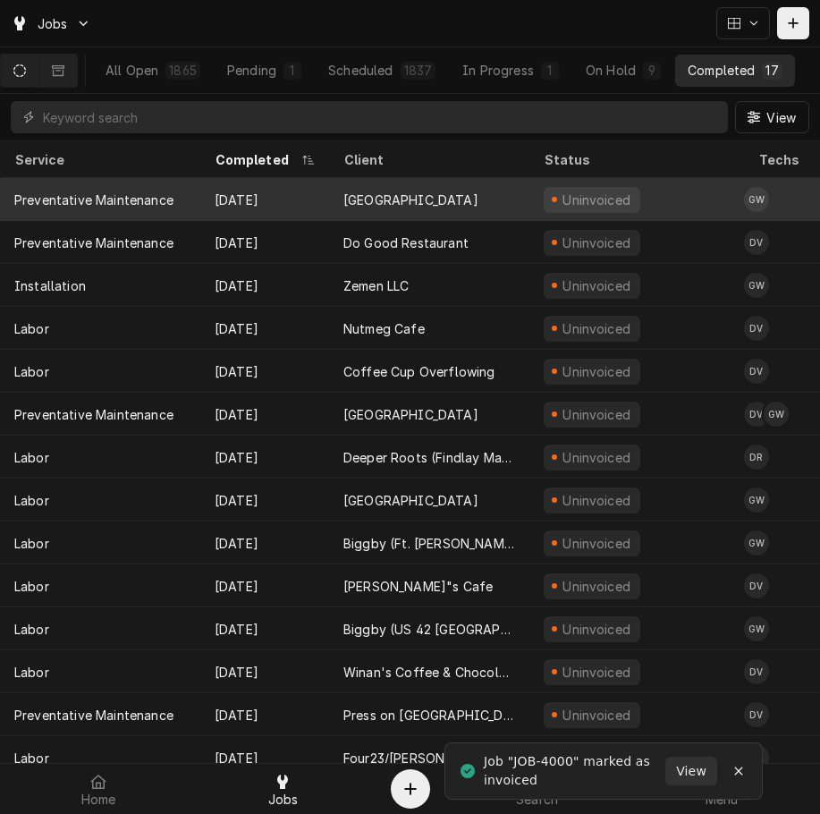
click at [479, 198] on div "[GEOGRAPHIC_DATA]" at bounding box center [411, 200] width 135 height 19
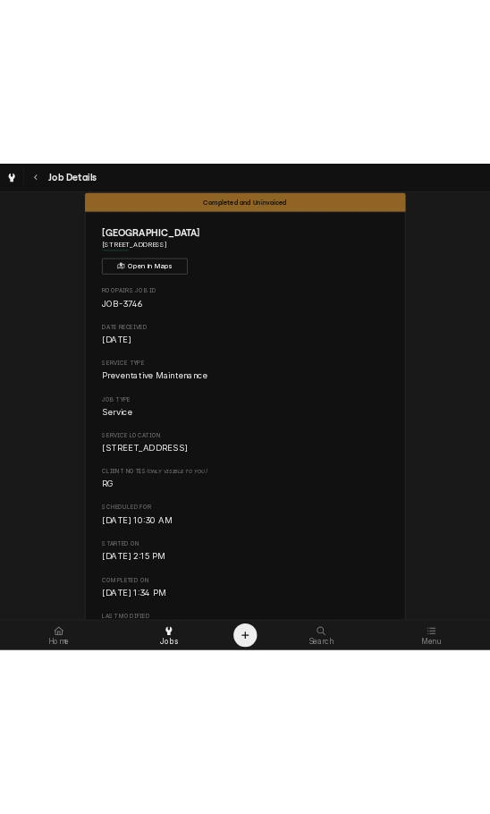
scroll to position [23, 0]
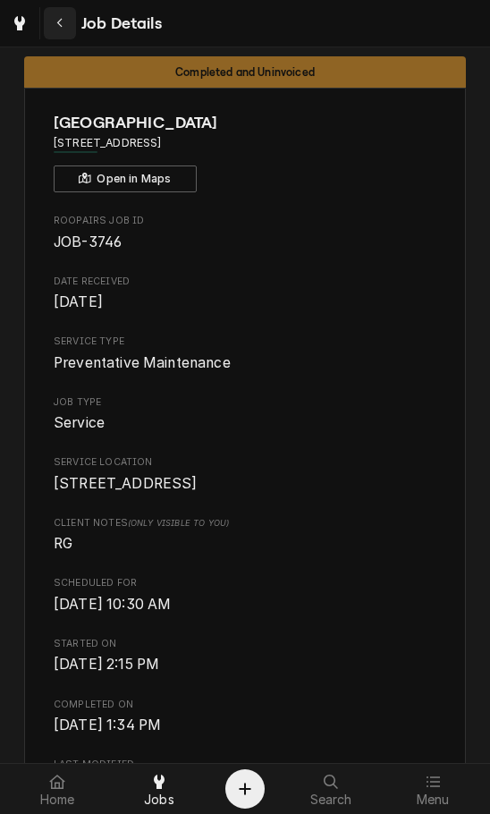
click at [60, 17] on icon "Navigate back" at bounding box center [60, 23] width 8 height 13
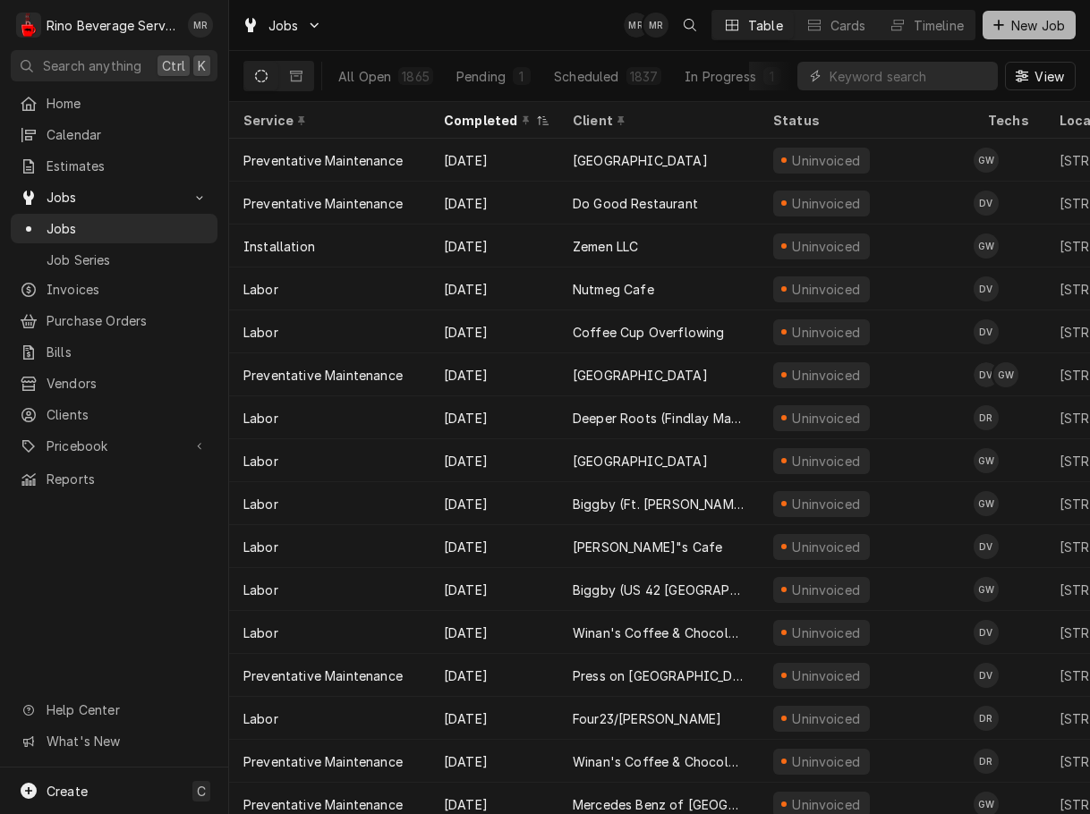
click at [489, 25] on span "New Job" at bounding box center [1037, 25] width 61 height 19
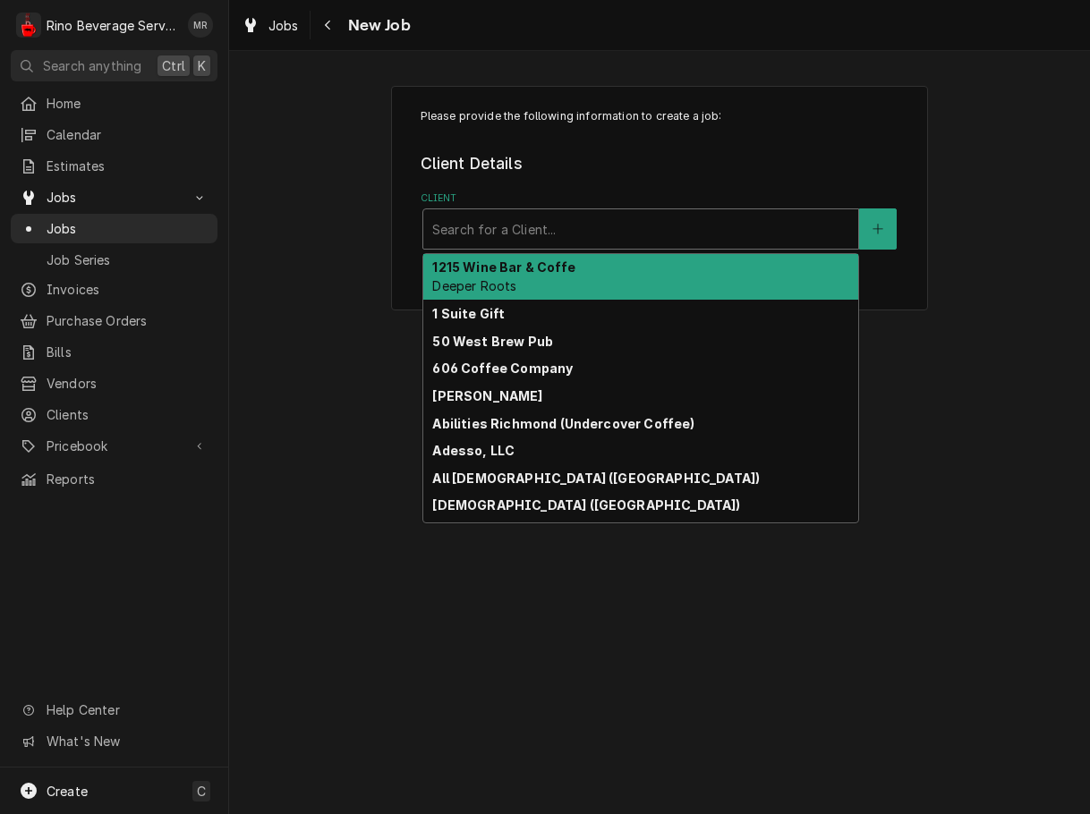
click at [472, 233] on div "Client" at bounding box center [640, 229] width 417 height 32
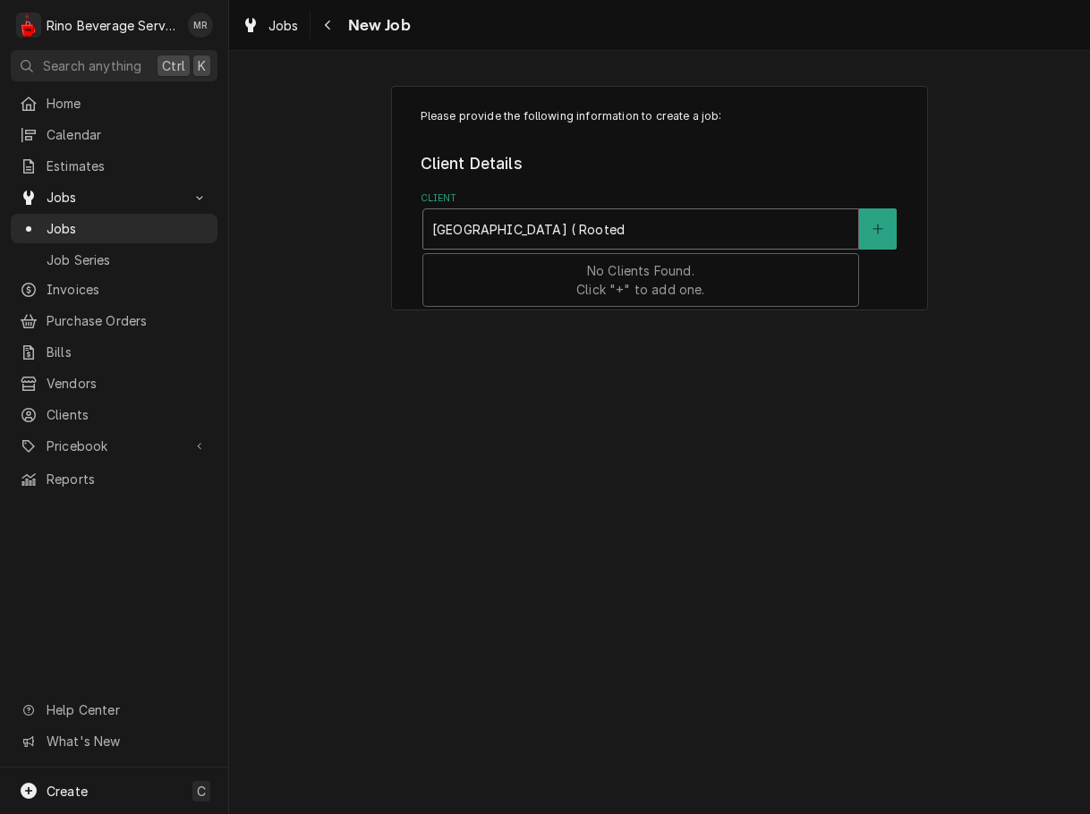
click at [521, 229] on input "UC Hospital ( Rooted Grounds)" at bounding box center [529, 229] width 195 height 29
type input "[GEOGRAPHIC_DATA] (Rooted Grounds)"
click at [866, 232] on button "Client" at bounding box center [878, 228] width 38 height 41
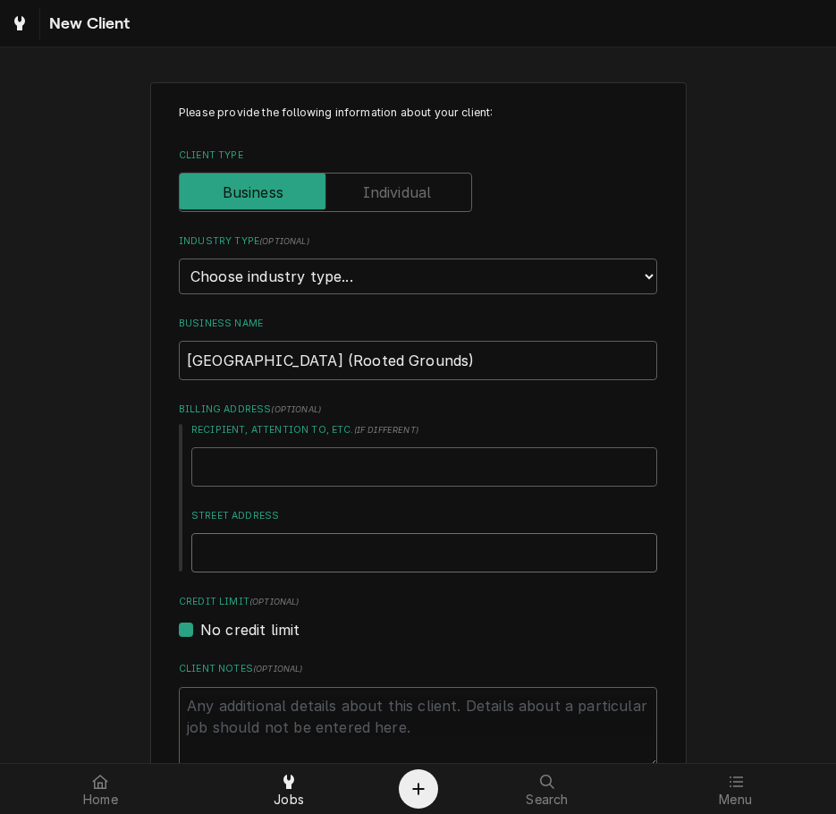
click at [209, 548] on input "Street Address" at bounding box center [424, 552] width 466 height 39
type textarea "x"
type input "7"
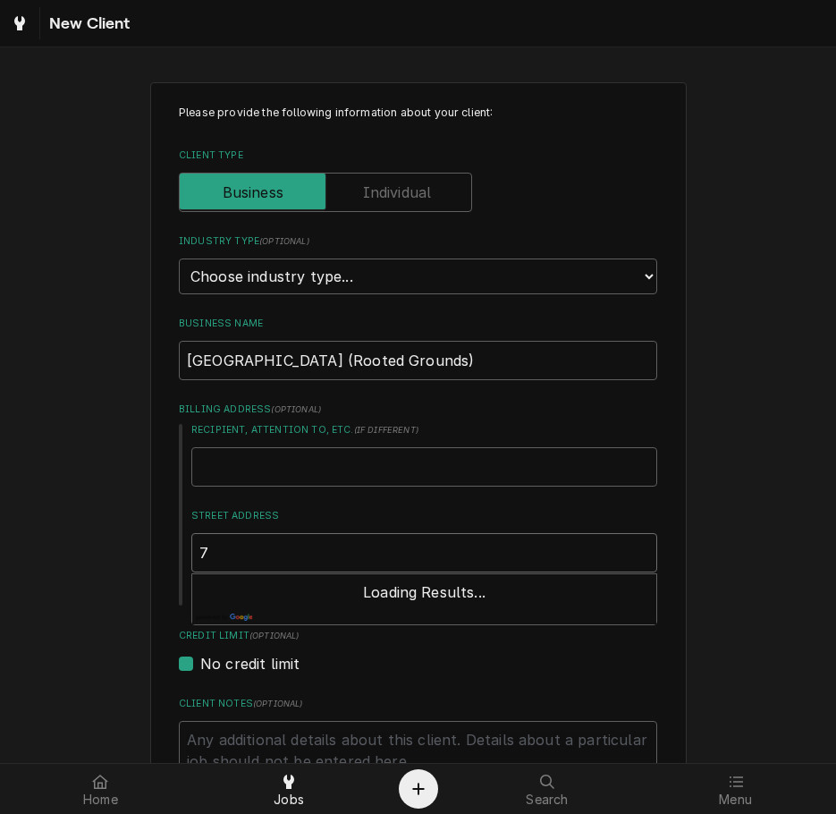
type textarea "x"
type input "77"
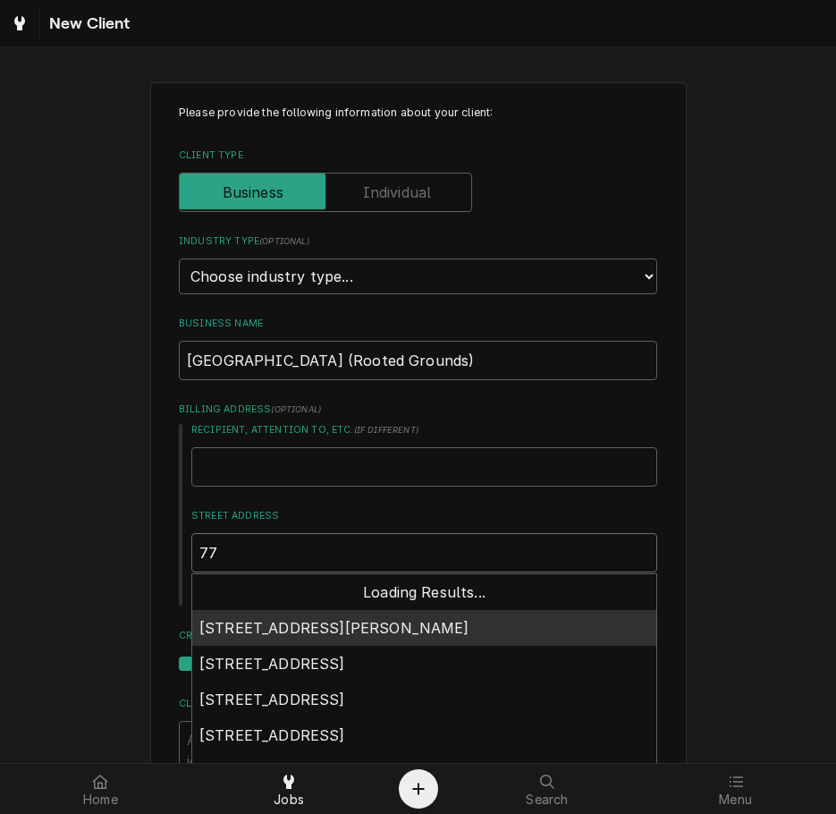
type textarea "x"
type input "770"
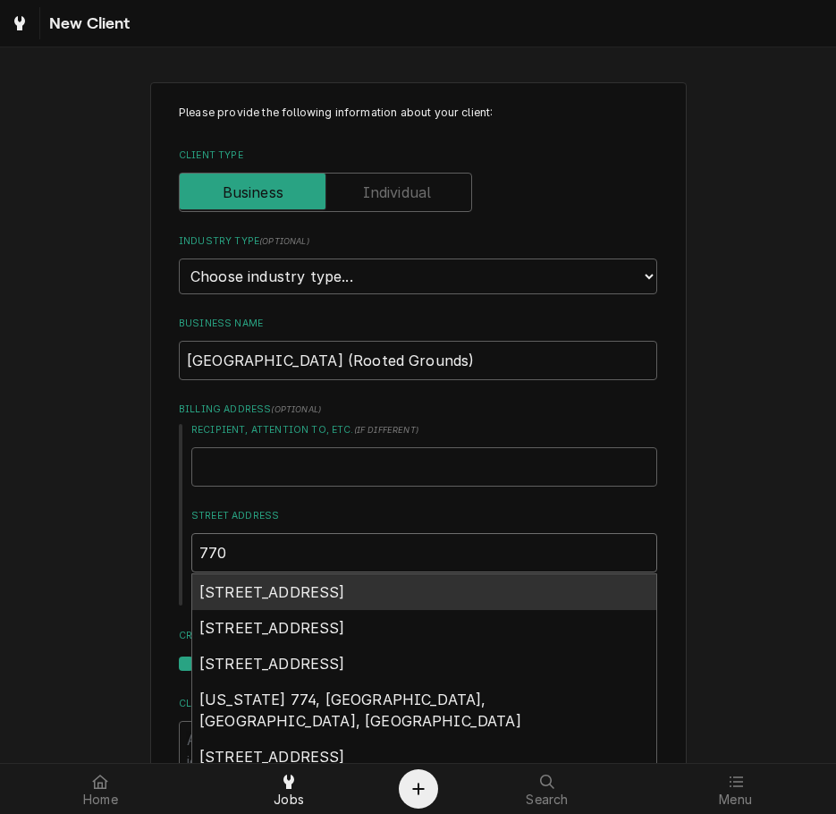
type textarea "x"
type input "7700"
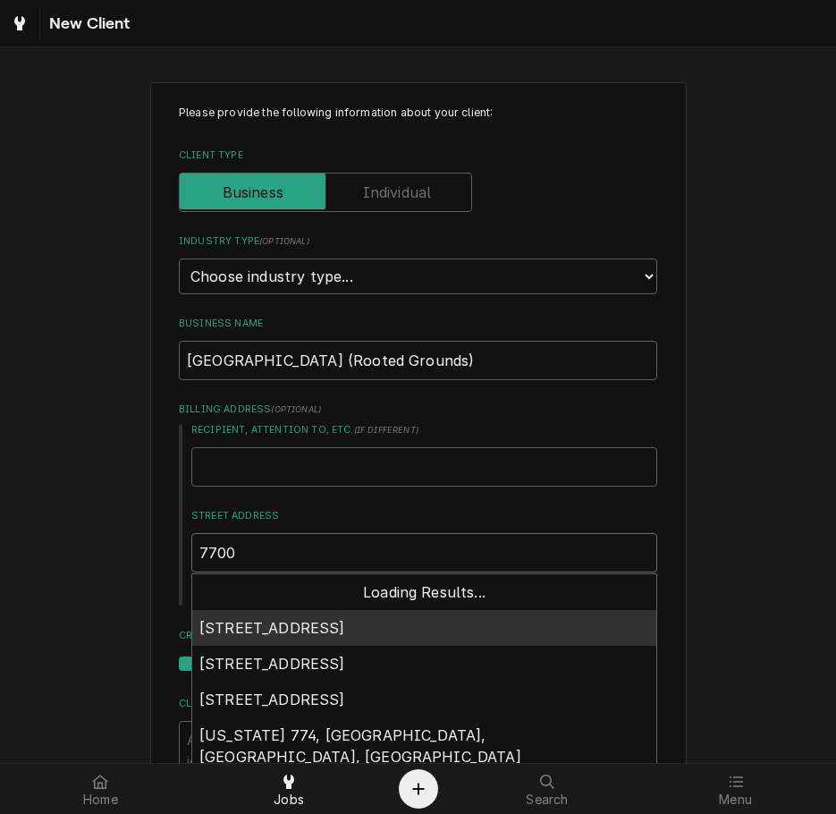
type textarea "x"
type input "7700"
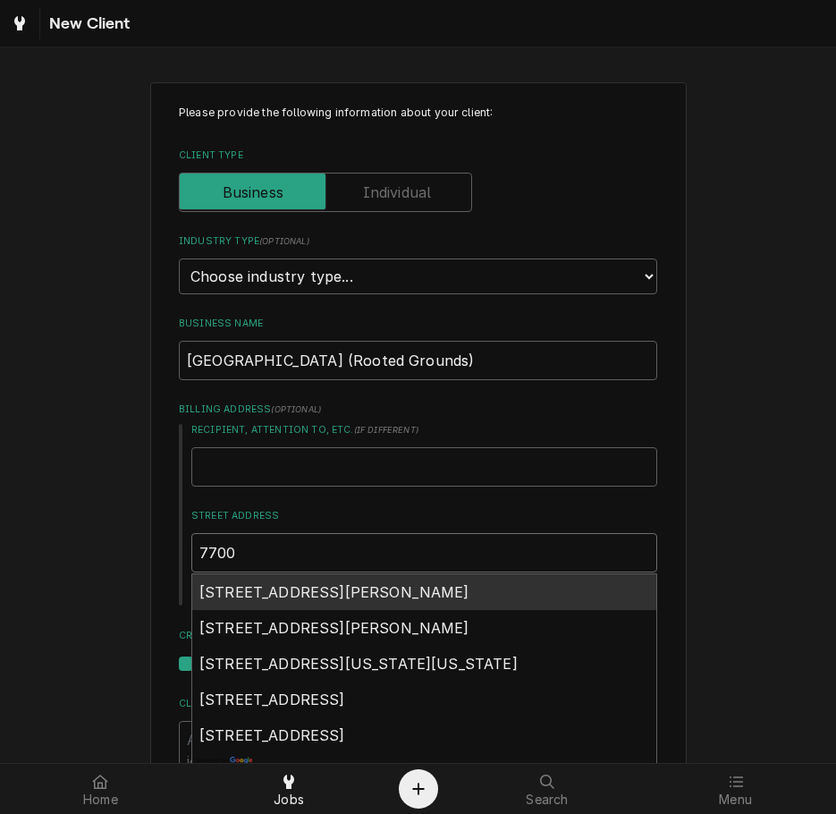
type textarea "x"
type input "7700 u"
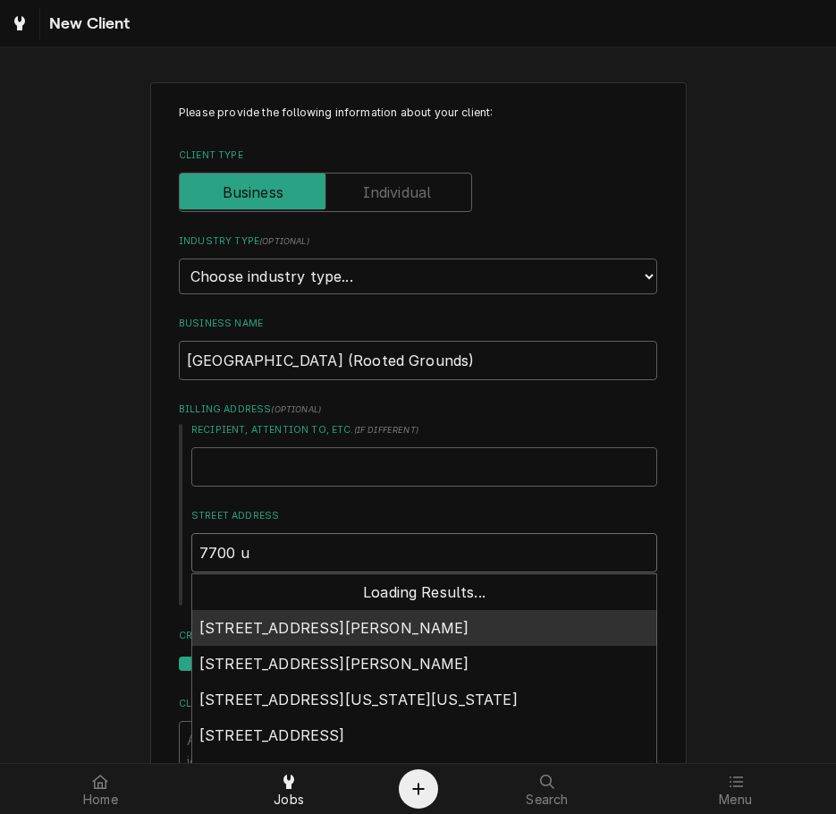
type textarea "x"
type input "7700 un"
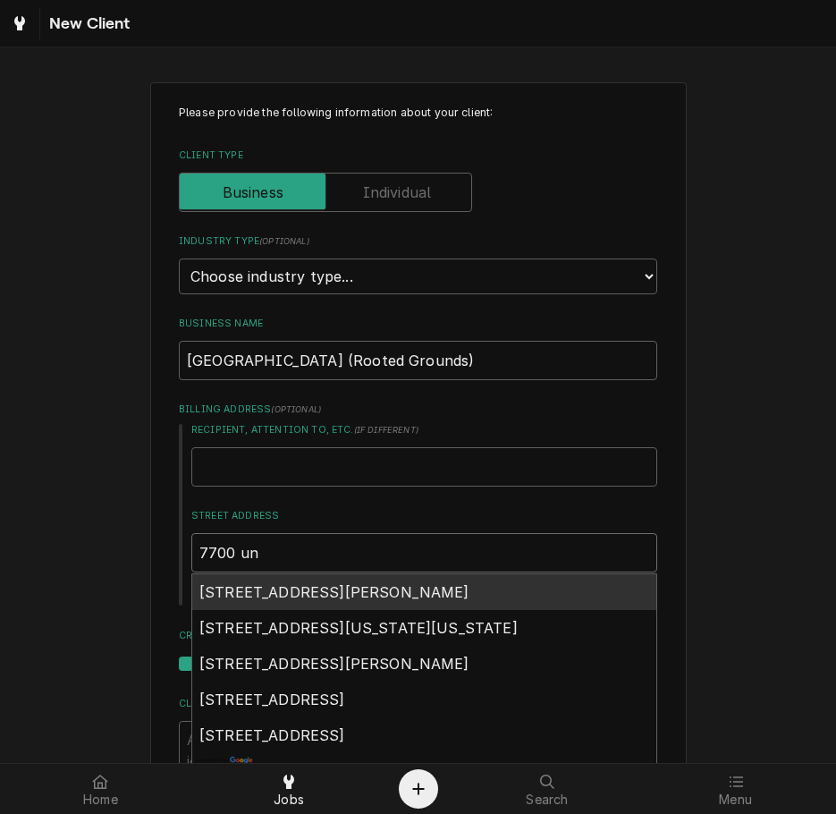
type textarea "x"
type input "7700 univ"
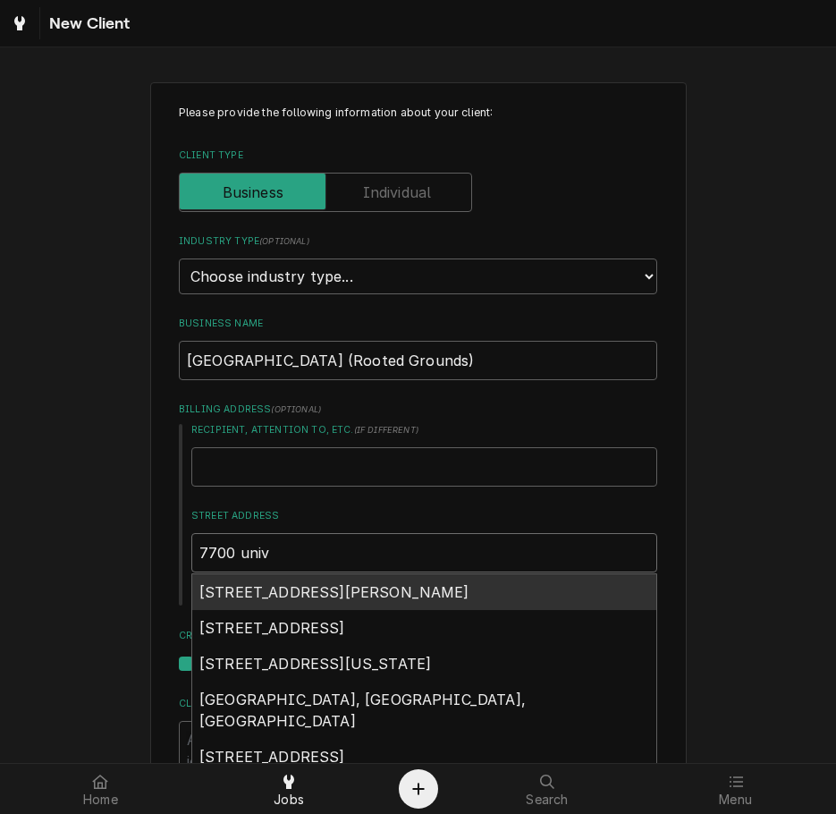
type textarea "x"
type input "7700 unive"
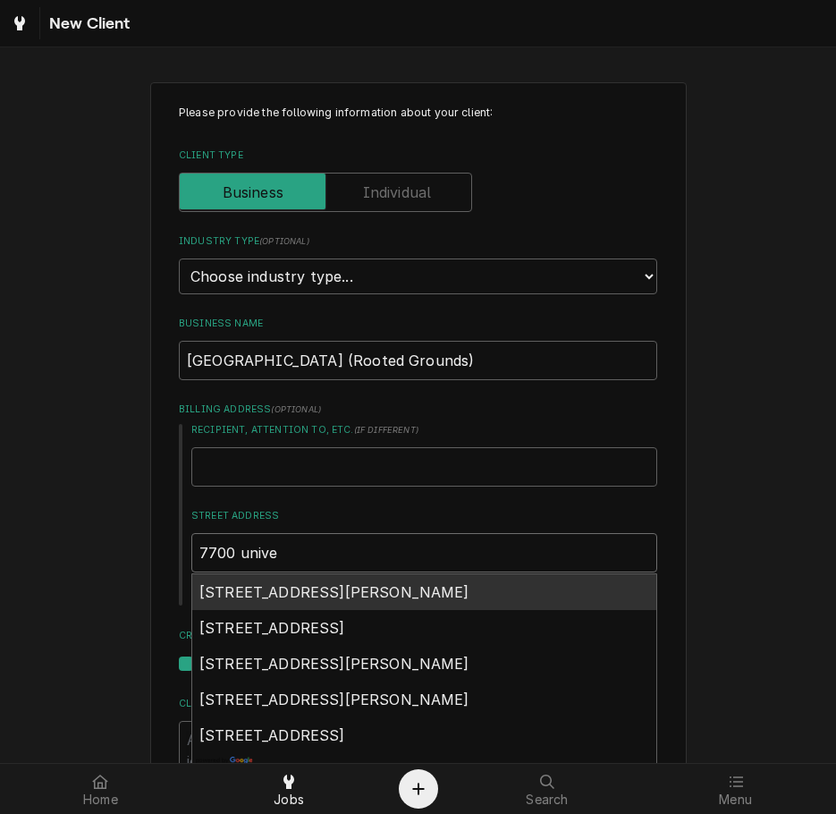
click at [445, 589] on span "7700 University Drive, West Chester Township, OH, USA" at bounding box center [334, 592] width 270 height 18
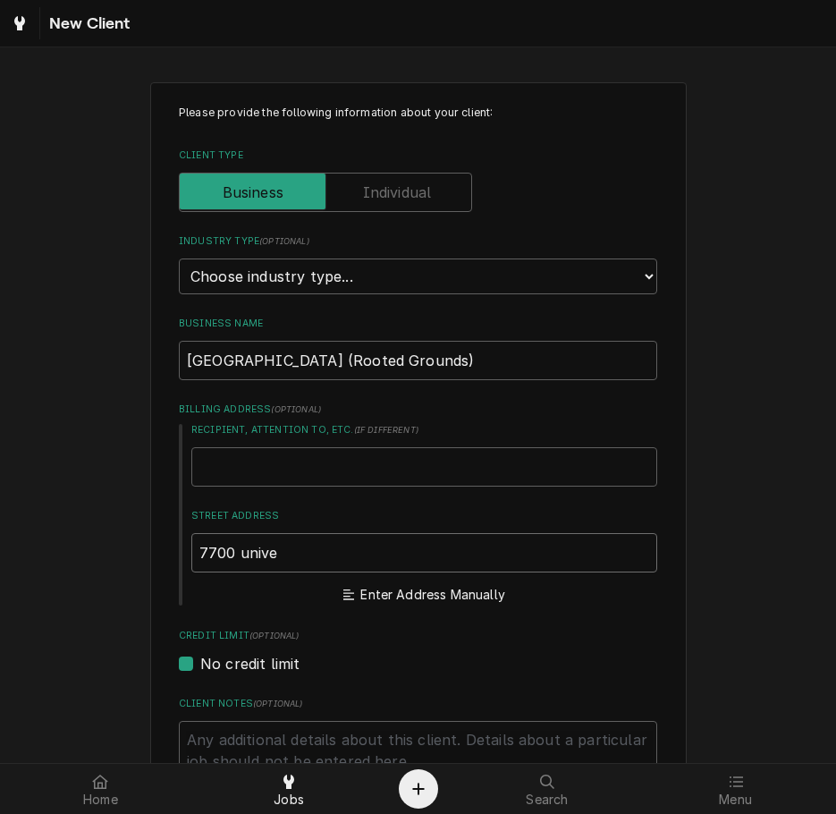
type textarea "x"
type input "7700 University Dr"
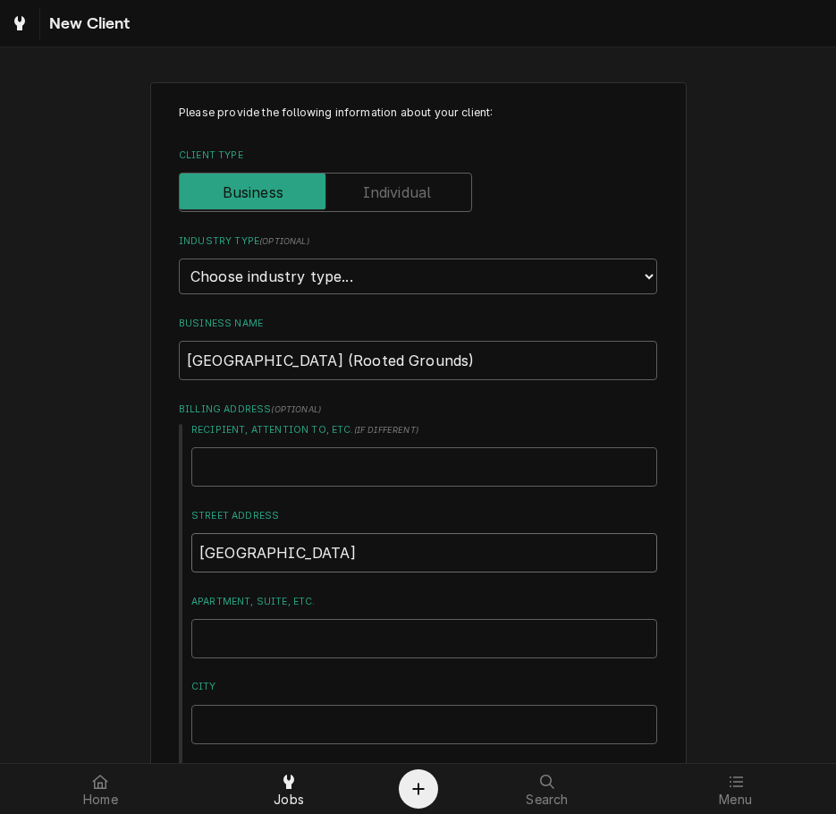
type textarea "x"
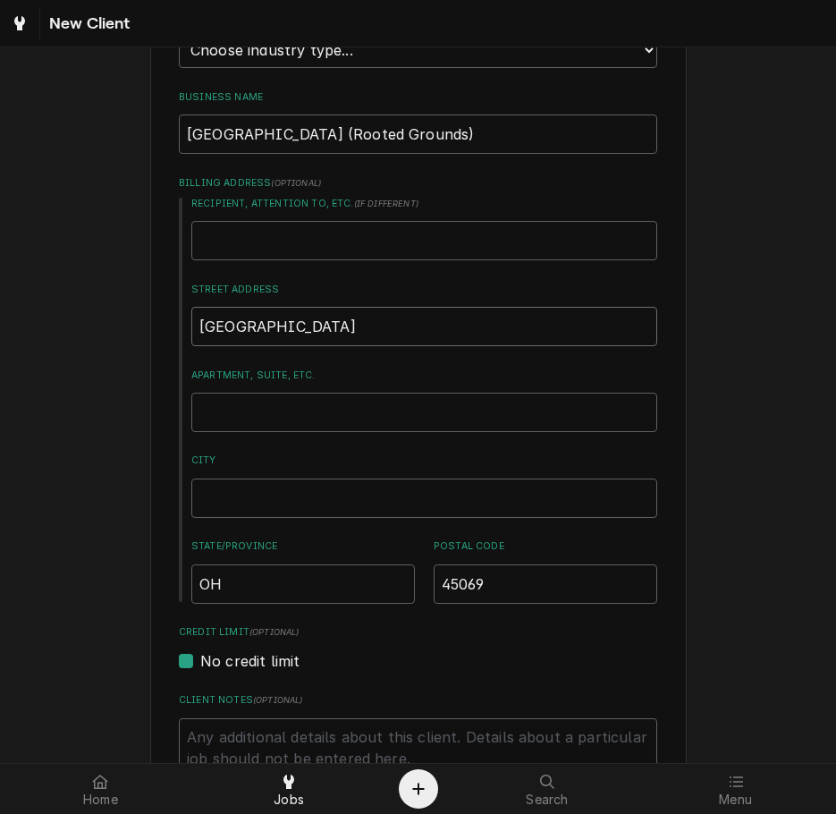
scroll to position [322, 0]
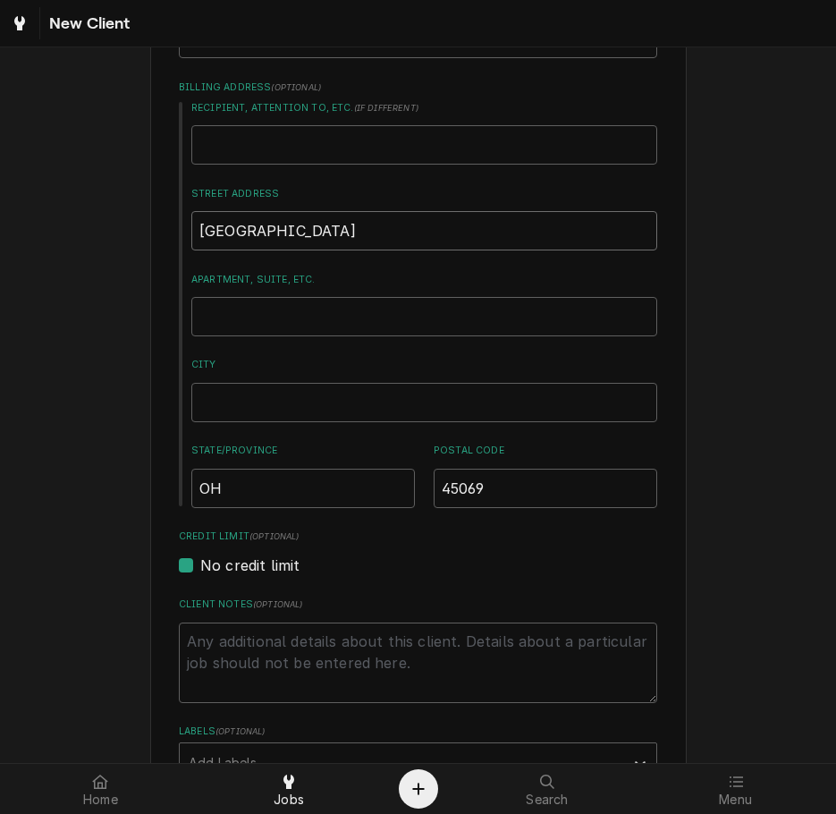
type input "7700 University Dr"
click at [355, 630] on textarea "Client Notes ( optional )" at bounding box center [418, 663] width 479 height 81
paste textarea "Location: main cafeteria Machine: DUAL TF DBC Serial Number: DUAL082797 Locatio…"
type textarea "x"
type textarea "Location: main cafeteria Machine: DUAL TF DBC Serial Number: DUAL082797 Locatio…"
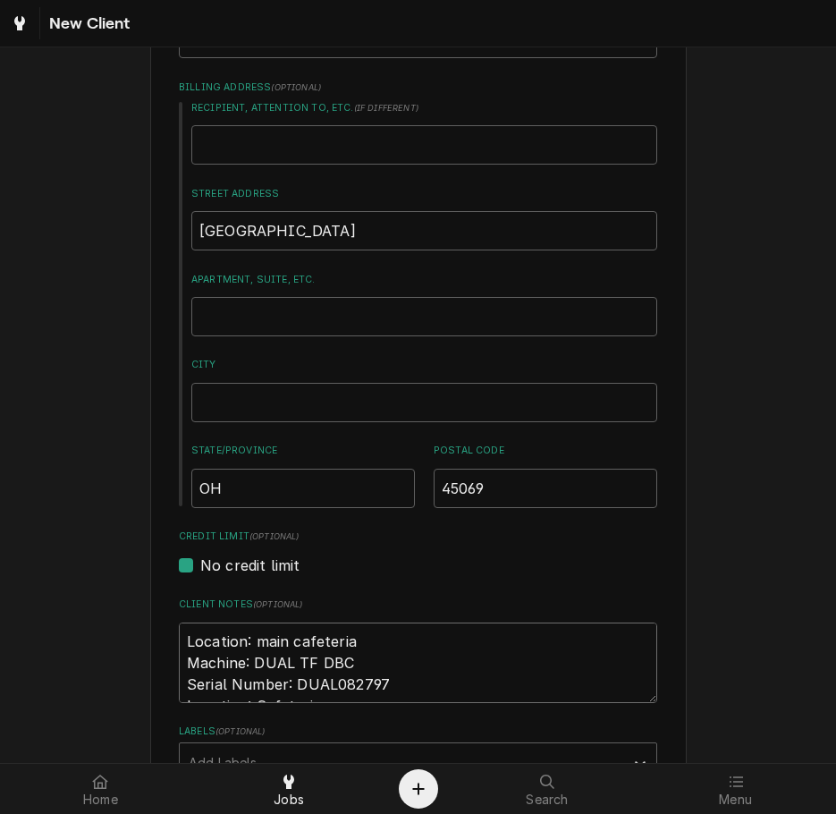
scroll to position [338, 0]
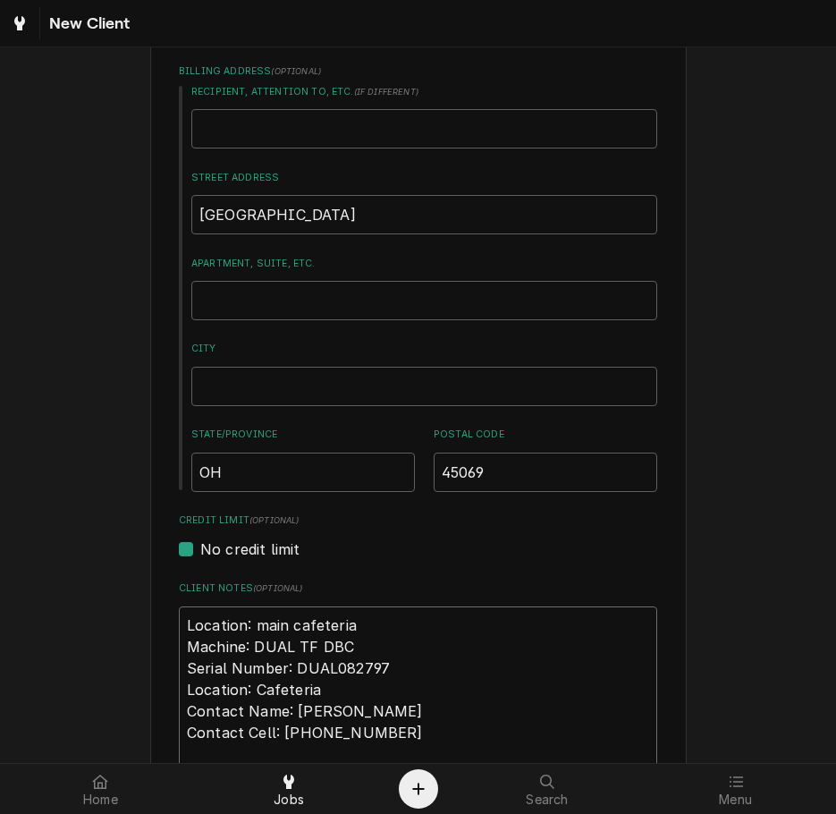
type textarea "x"
type textarea "Location: main cafeteria Machine: DUAL TF DBC Serial Number: DUAL082797 Locatio…"
click at [450, 735] on textarea "Location: main cafeteria Machine: DUAL TF DBC Serial Number: DUAL082797 Locatio…" at bounding box center [418, 690] width 479 height 166
click at [184, 643] on textarea "Location: main cafeteria Machine: DUAL TF DBC Serial Number: DUAL082797 Locatio…" at bounding box center [418, 690] width 479 height 166
type textarea "x"
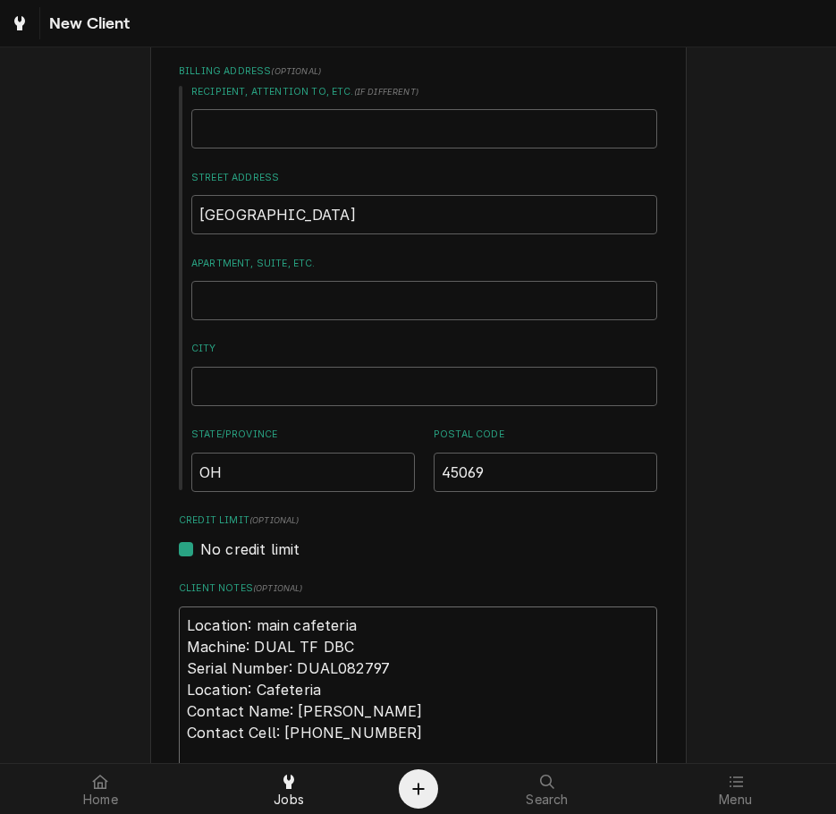
type textarea "Location: main cafeteria Machine: DUAL TF DBC Serial Number: DUAL082797 Locatio…"
type textarea "x"
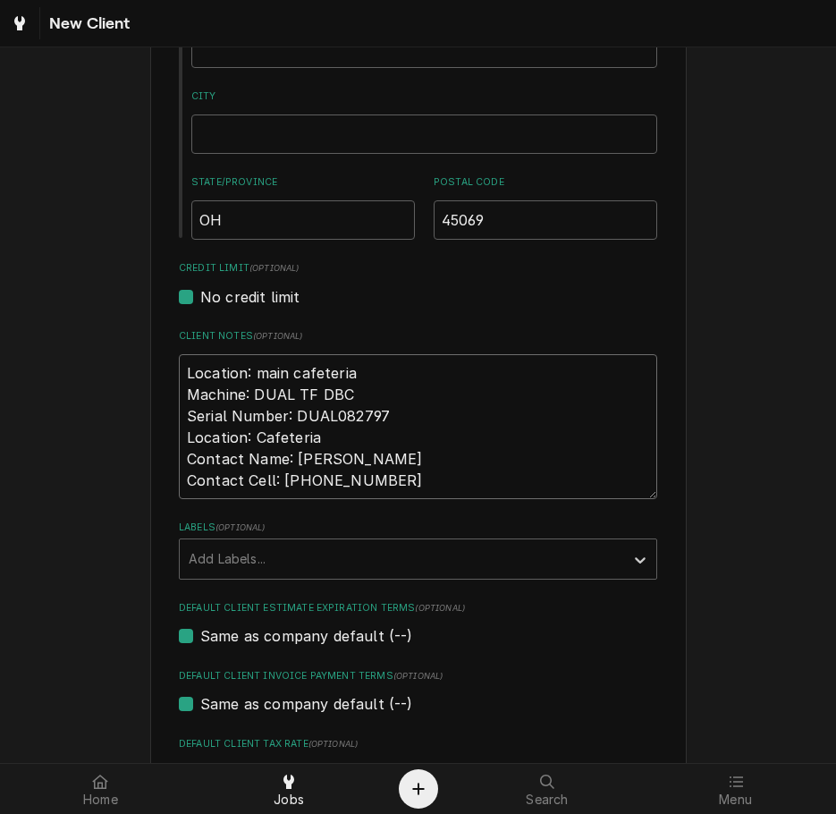
scroll to position [592, 0]
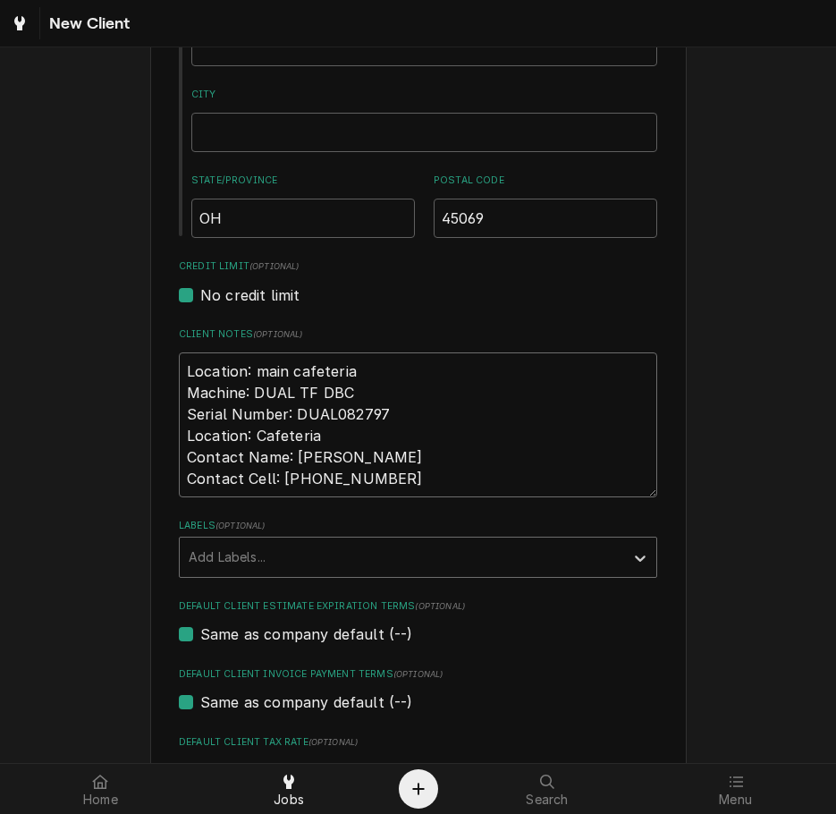
type textarea "Location: main cafeteria Machine: DUAL TF DBC Serial Number: DUAL082797 Locatio…"
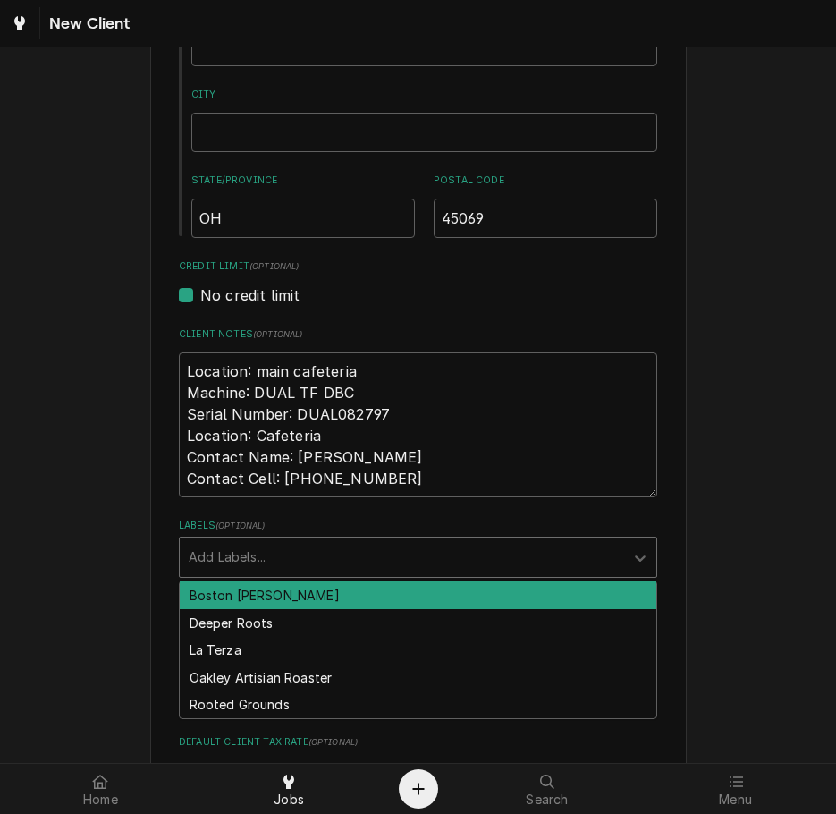
click at [569, 563] on div "Labels" at bounding box center [402, 557] width 427 height 32
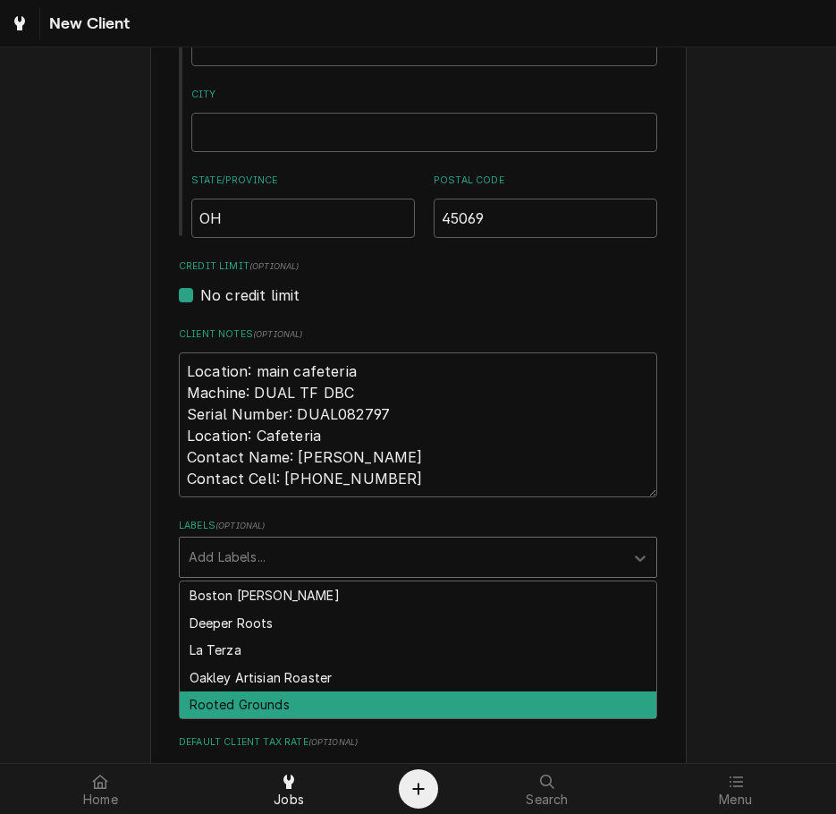
click at [226, 709] on div "Rooted Grounds" at bounding box center [418, 706] width 477 height 28
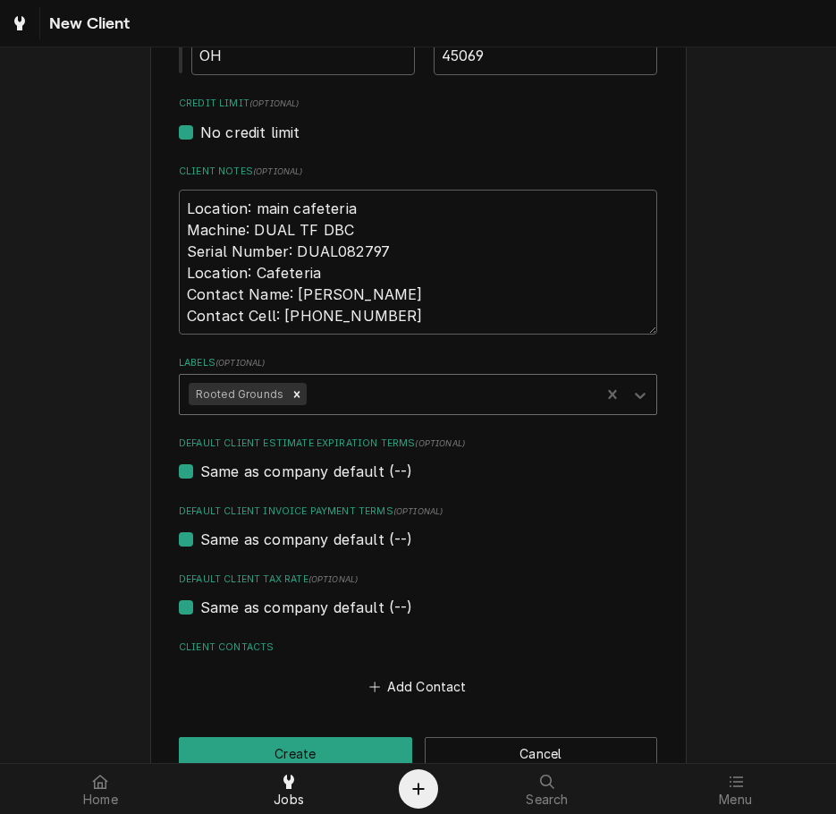
scroll to position [801, 0]
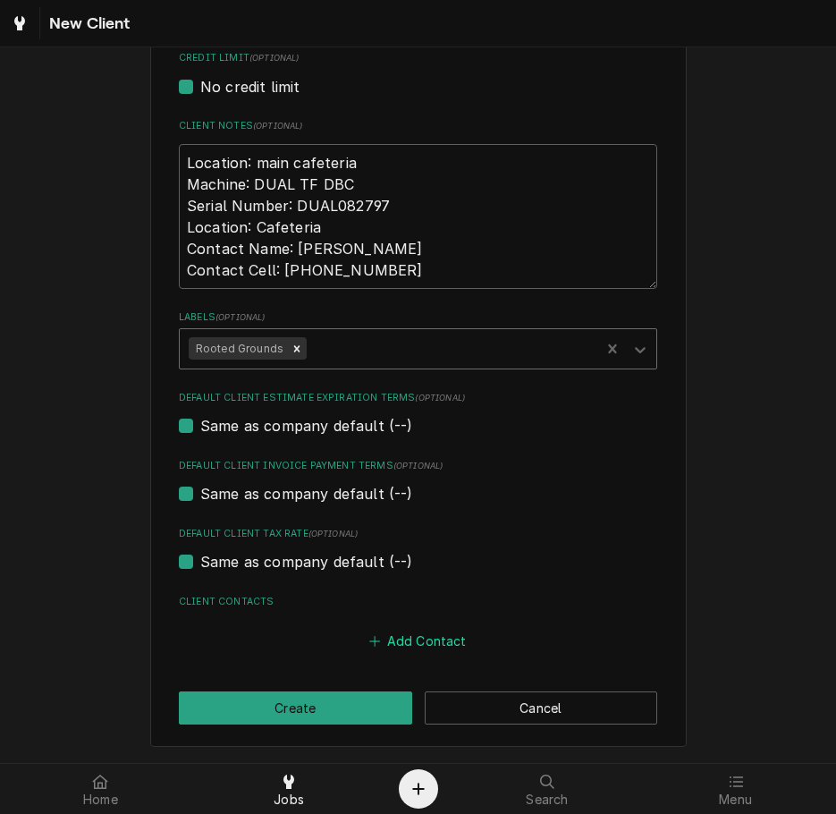
click at [431, 641] on button "Add Contact" at bounding box center [418, 641] width 103 height 25
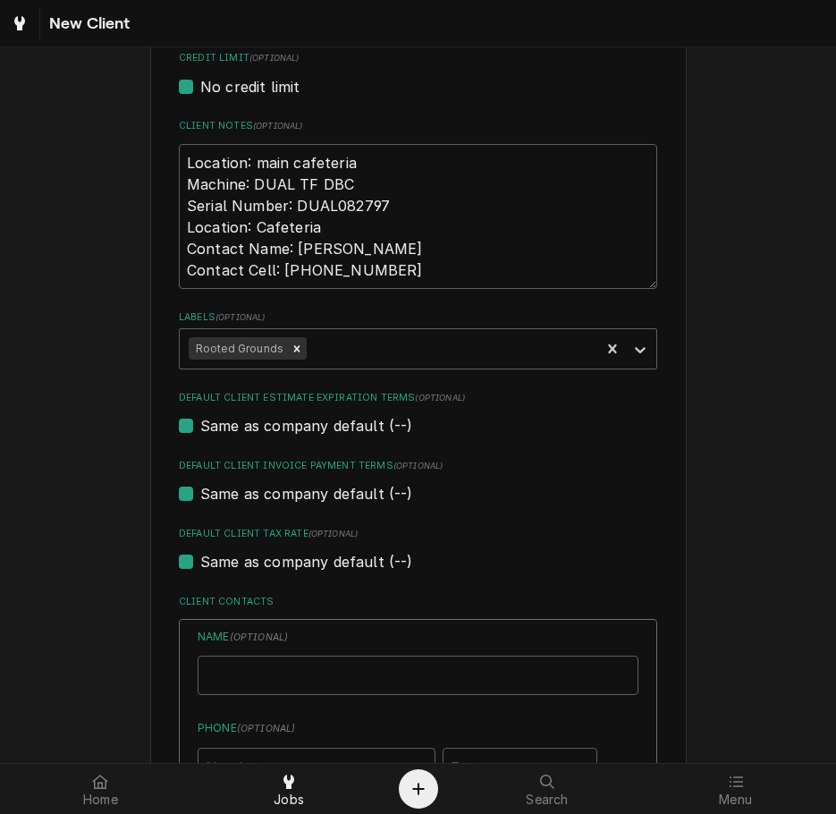
type textarea "x"
click at [242, 670] on input "Business Name" at bounding box center [418, 675] width 441 height 39
type input "K"
type input "[PERSON_NAME]"
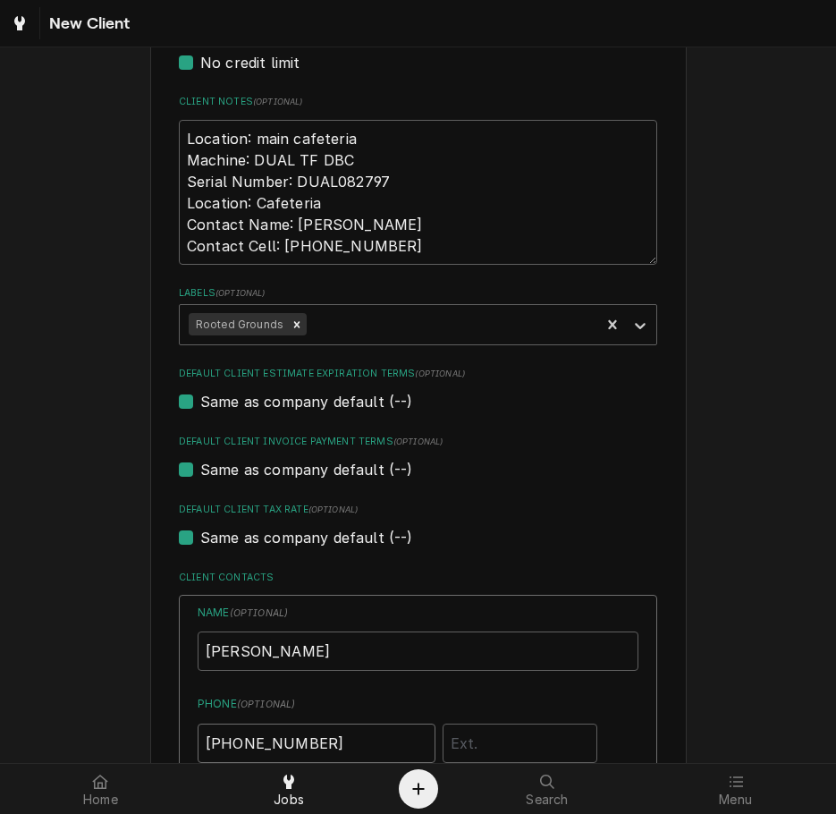
type input "[PHONE_NUMBER]"
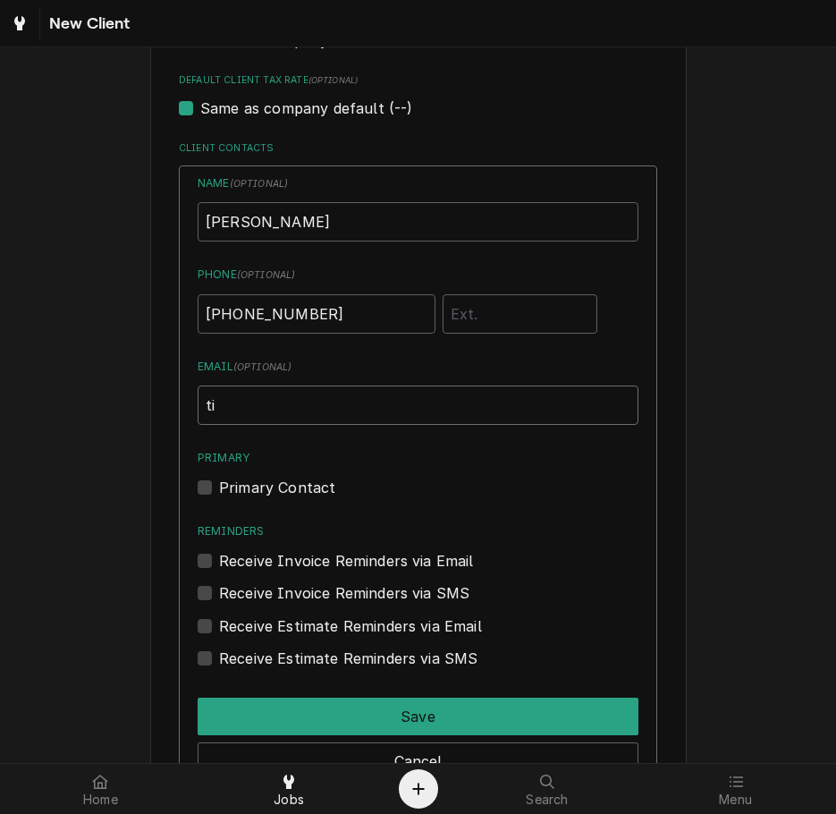
type input "t"
type input "ap@rgcoffee.com"
click at [219, 491] on label "Primary Contact" at bounding box center [277, 487] width 116 height 21
click at [219, 491] on input "Primary" at bounding box center [439, 496] width 441 height 39
checkbox input "true"
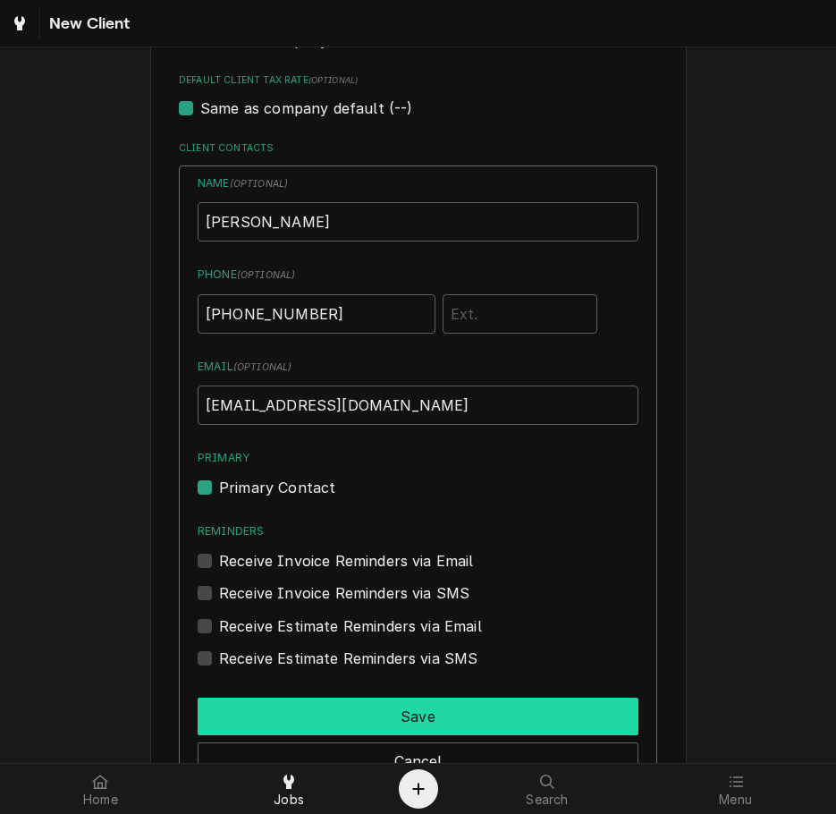
click at [456, 724] on button "Save" at bounding box center [418, 717] width 441 height 38
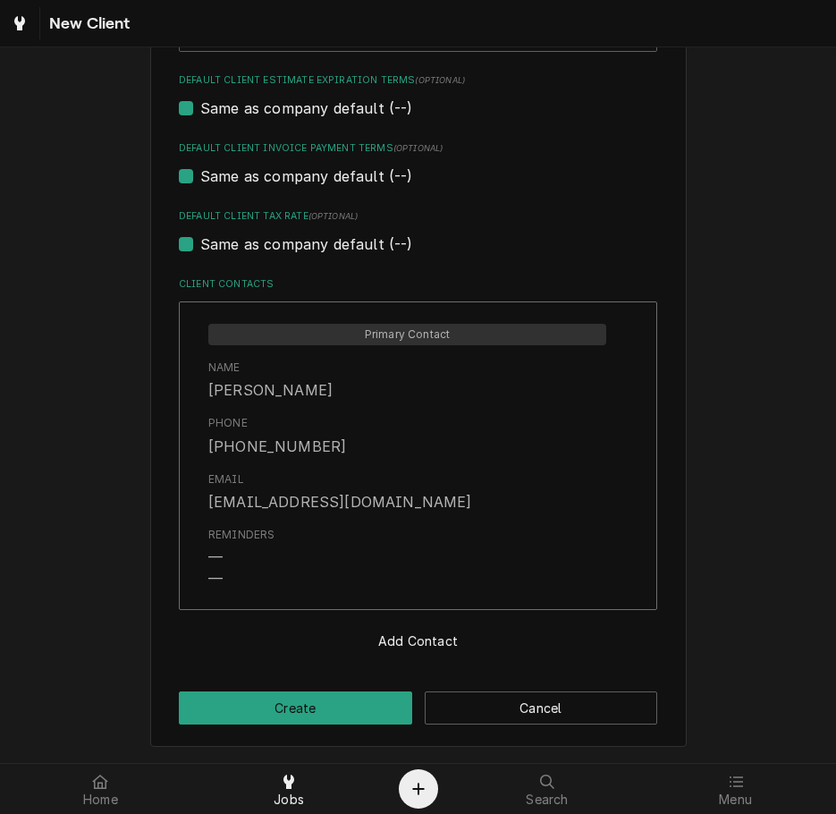
scroll to position [1118, 0]
click at [334, 693] on button "Create" at bounding box center [295, 708] width 233 height 33
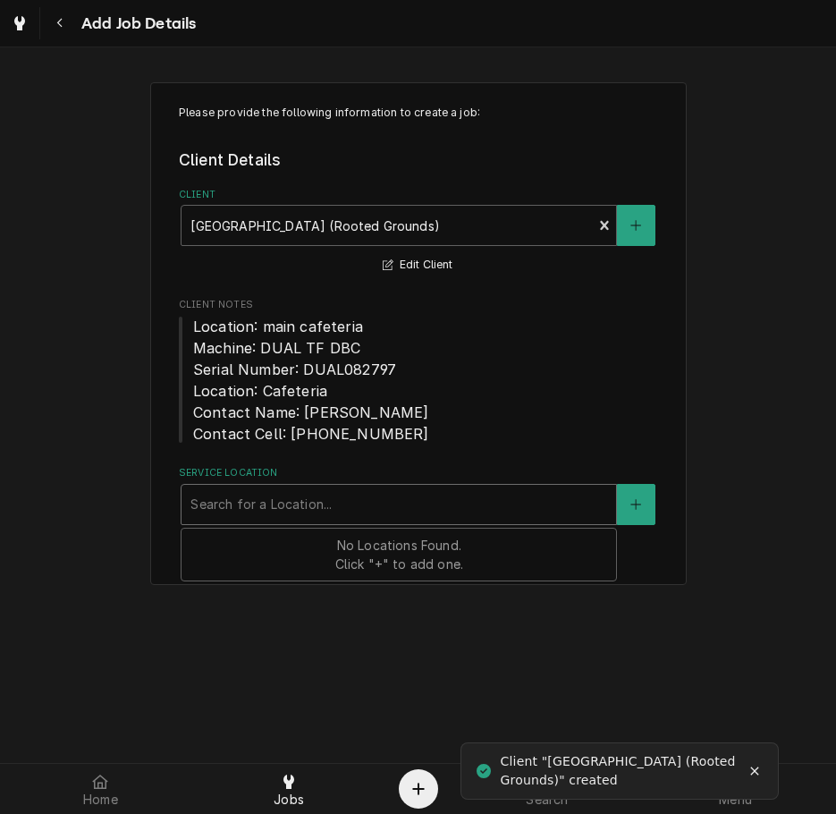
click at [346, 509] on div "Service Location" at bounding box center [399, 504] width 417 height 32
click at [632, 502] on icon "Create New Location" at bounding box center [636, 504] width 11 height 13
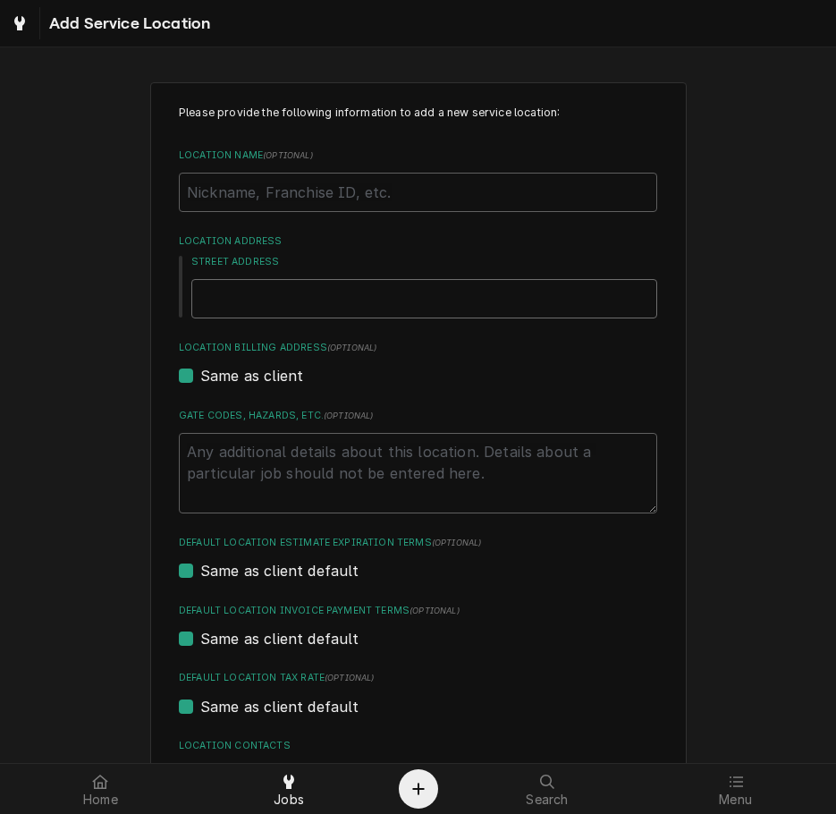
click at [324, 312] on input "Street Address" at bounding box center [424, 298] width 466 height 39
type textarea "x"
type input "7"
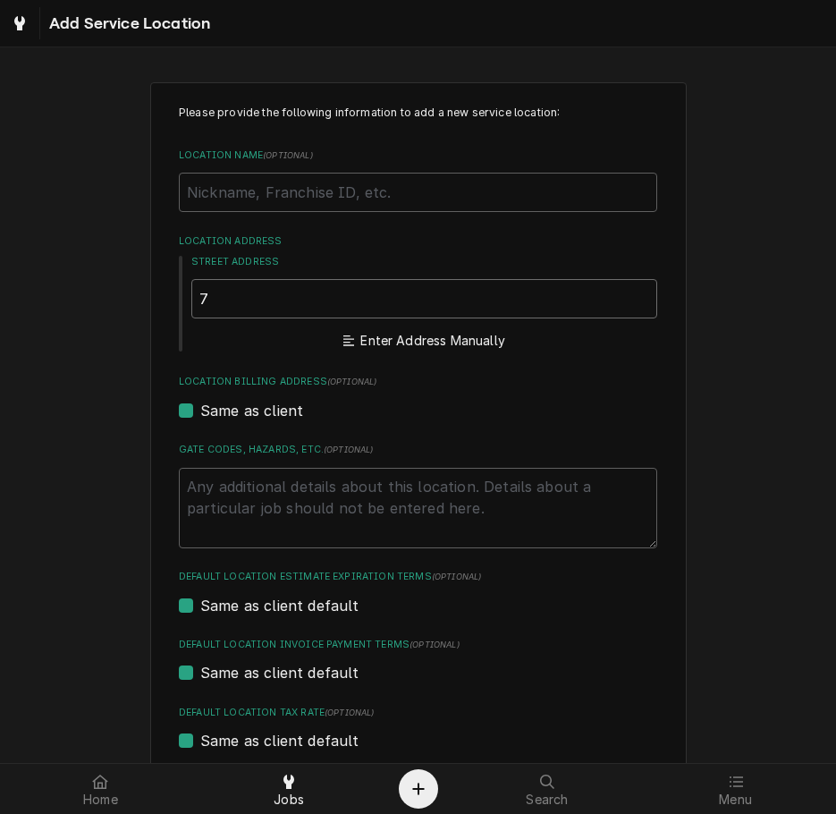
type textarea "x"
type input "70"
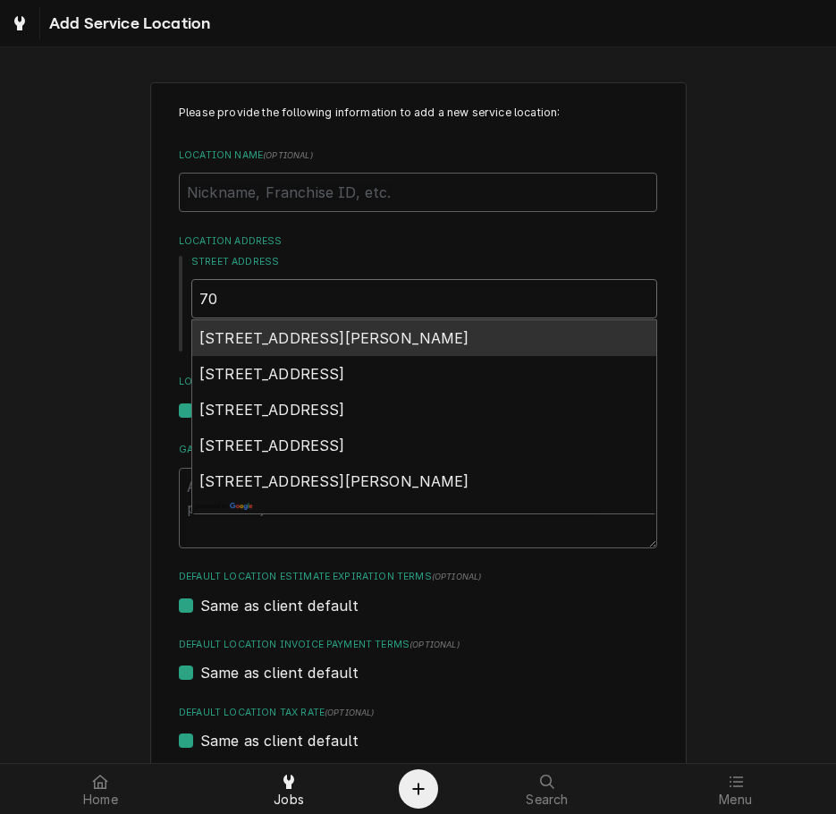
type textarea "x"
type input "700"
type textarea "x"
type input "7000"
type textarea "x"
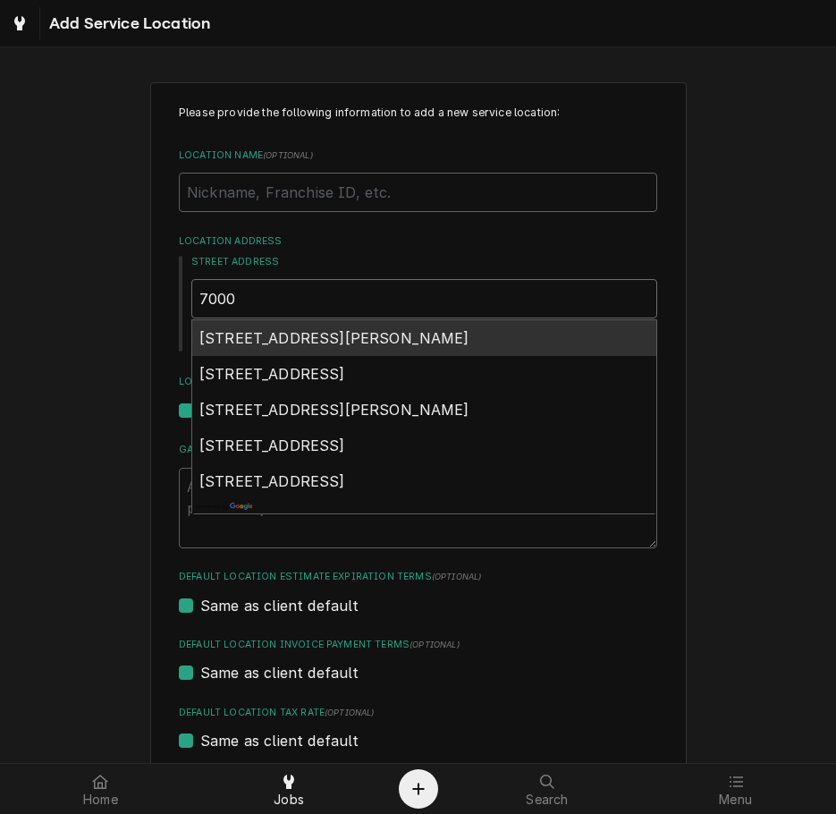
type input "700"
type textarea "x"
type input "70"
type textarea "x"
type input "7"
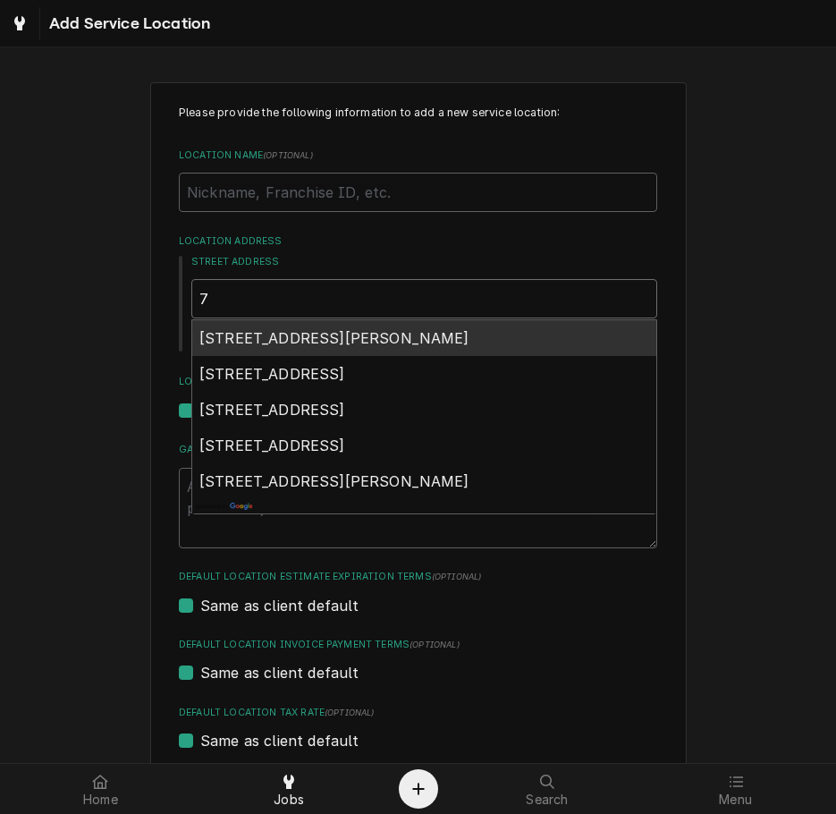
type textarea "x"
type input "77"
type textarea "x"
type input "770"
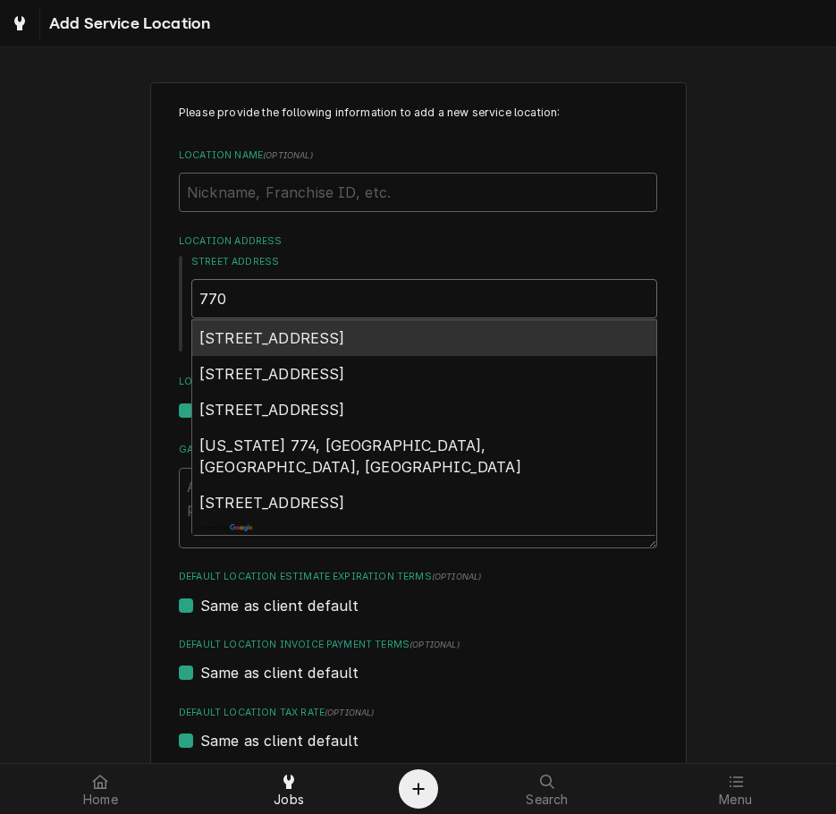
type textarea "x"
type input "7700"
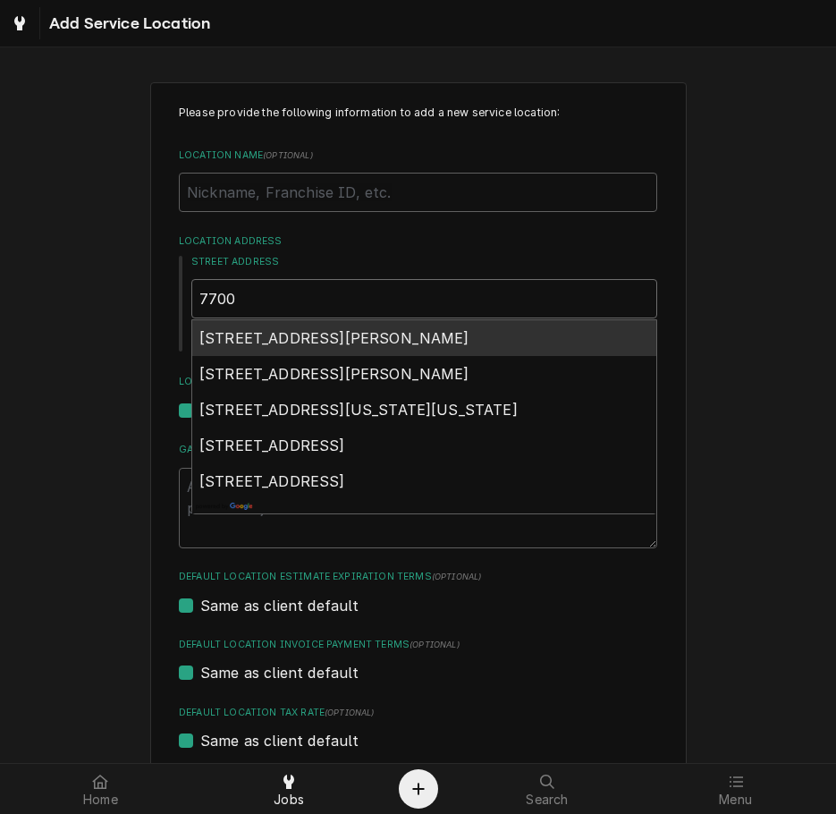
type textarea "x"
type input "7700"
type textarea "x"
type input "7700 u"
type textarea "x"
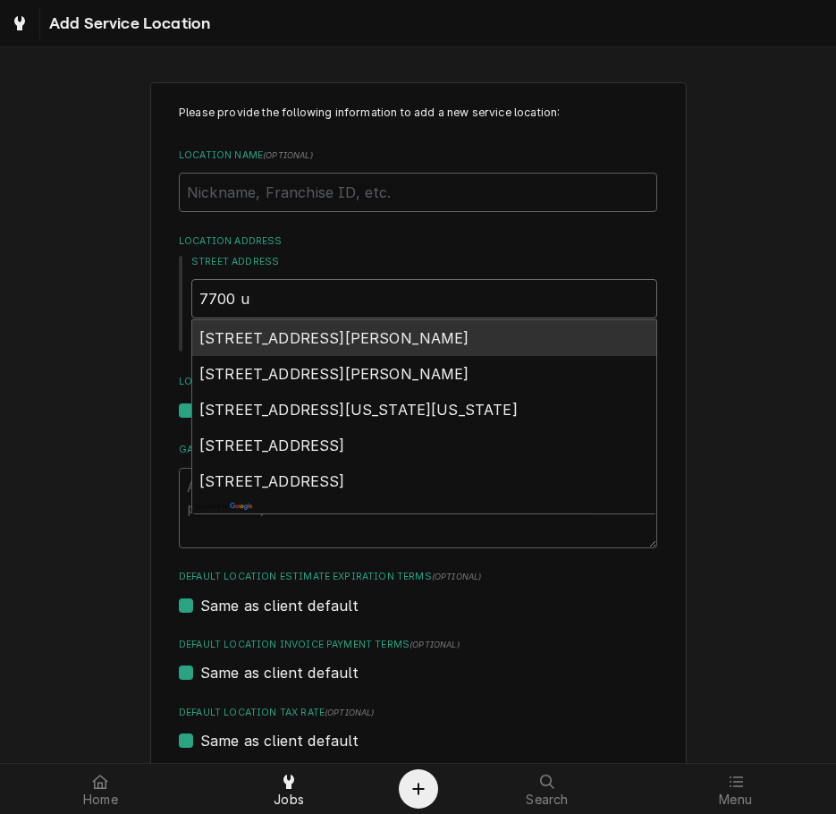
type input "7700 un"
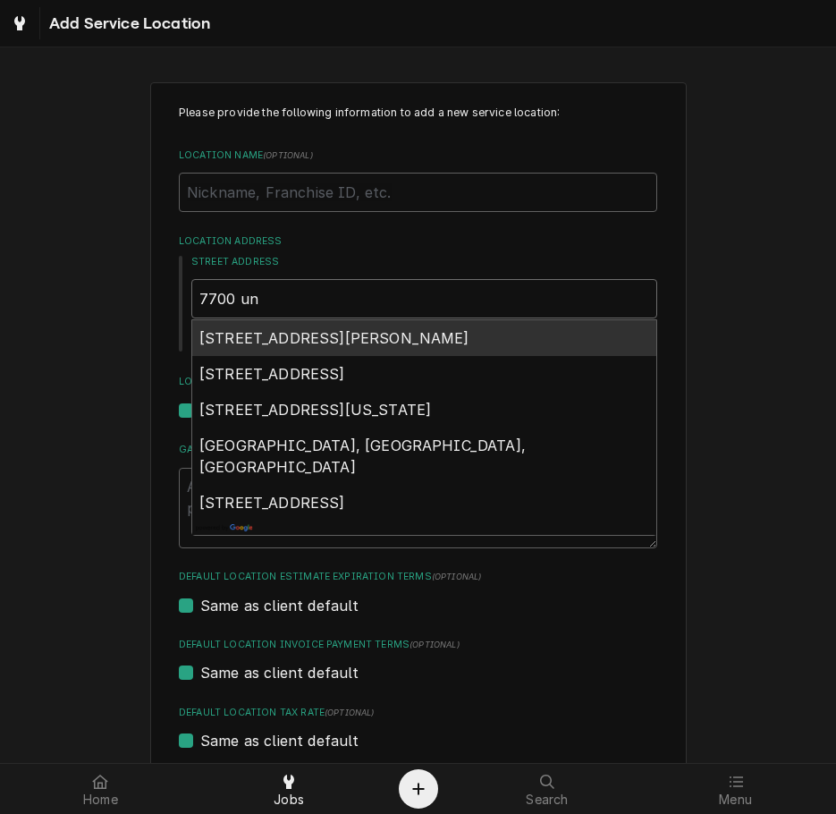
type textarea "x"
type input "7700 uni"
type textarea "x"
type input "7700 univ"
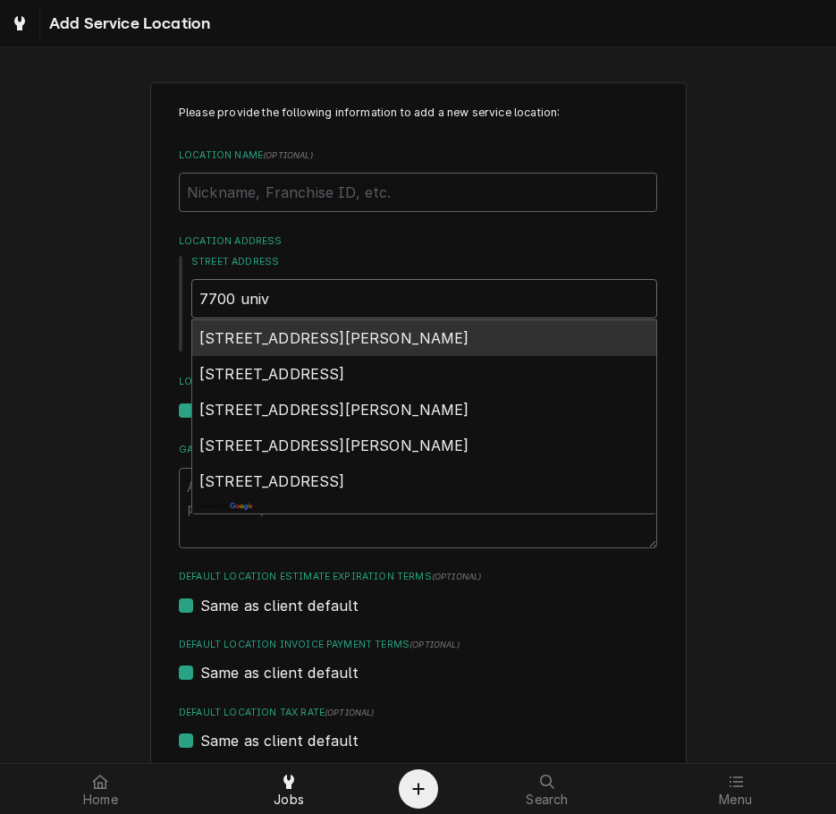
click at [338, 347] on span "7700 University Drive, West Chester Township, OH, USA" at bounding box center [334, 338] width 270 height 18
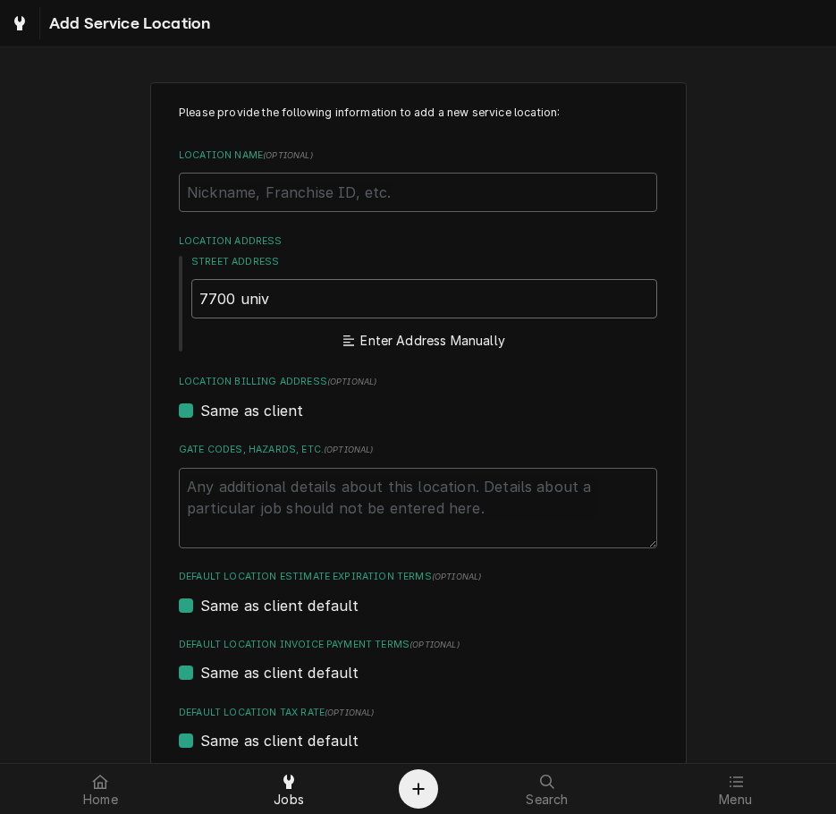
type textarea "x"
type input "7700 University Dr"
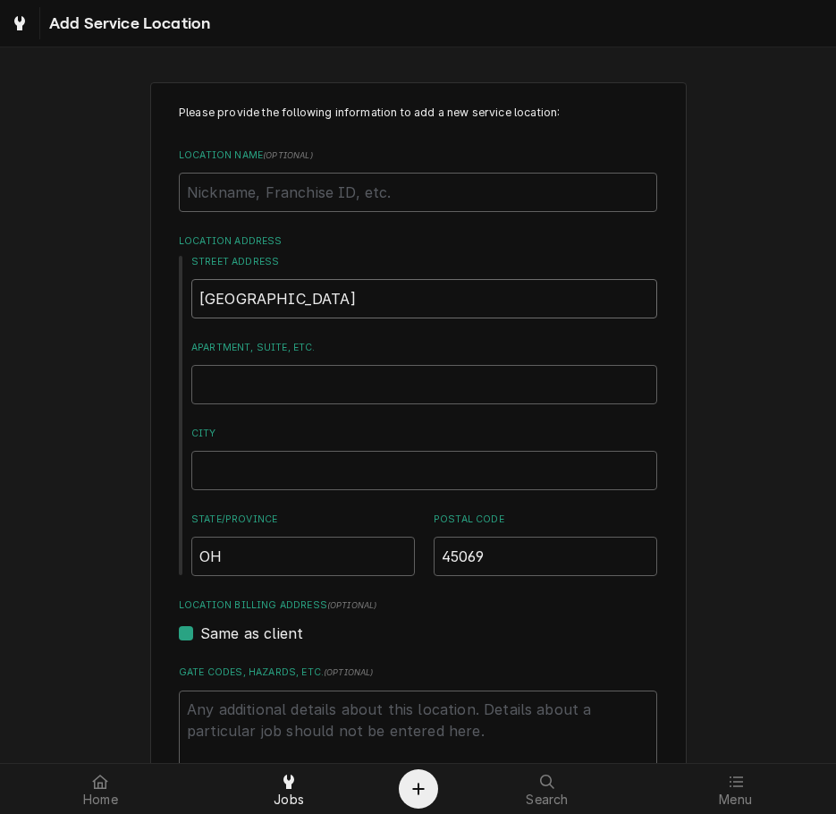
type textarea "x"
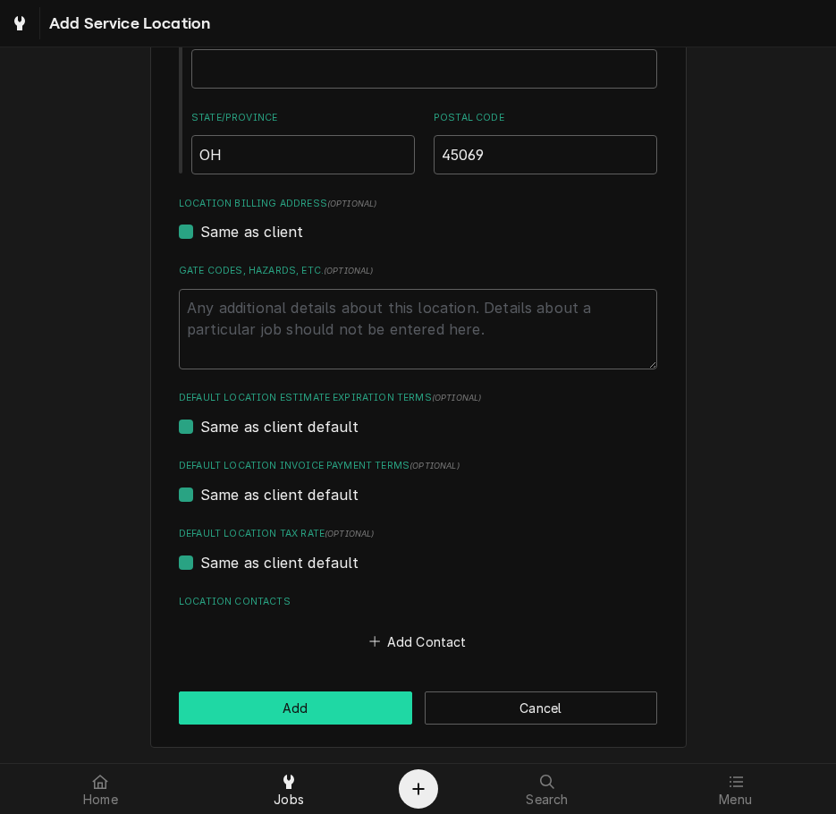
type input "7700 University Dr"
click at [356, 709] on button "Add" at bounding box center [295, 708] width 233 height 33
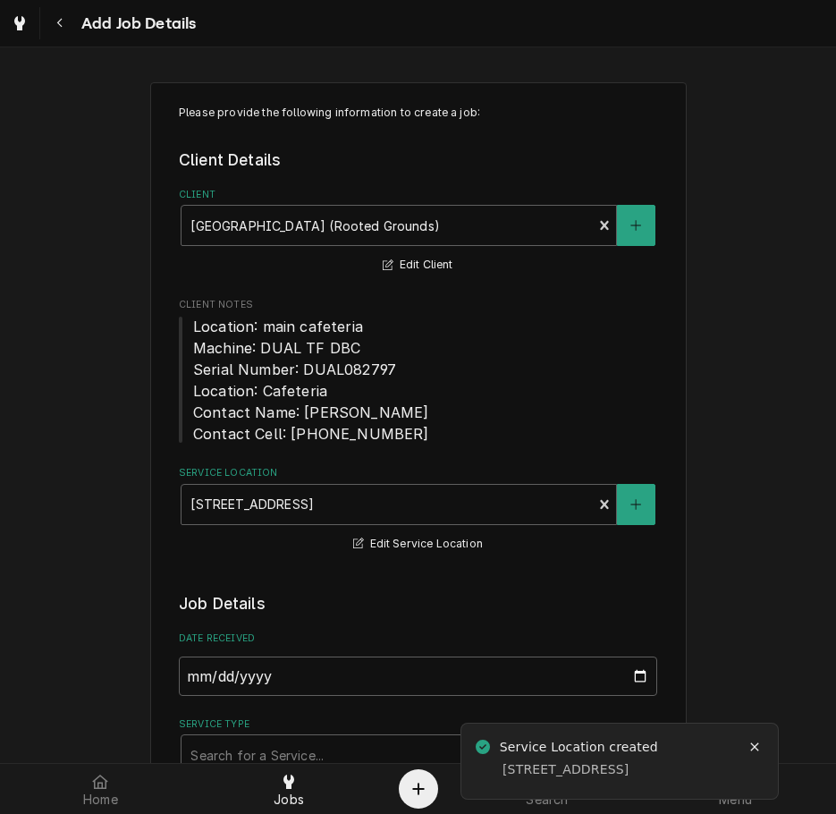
type textarea "x"
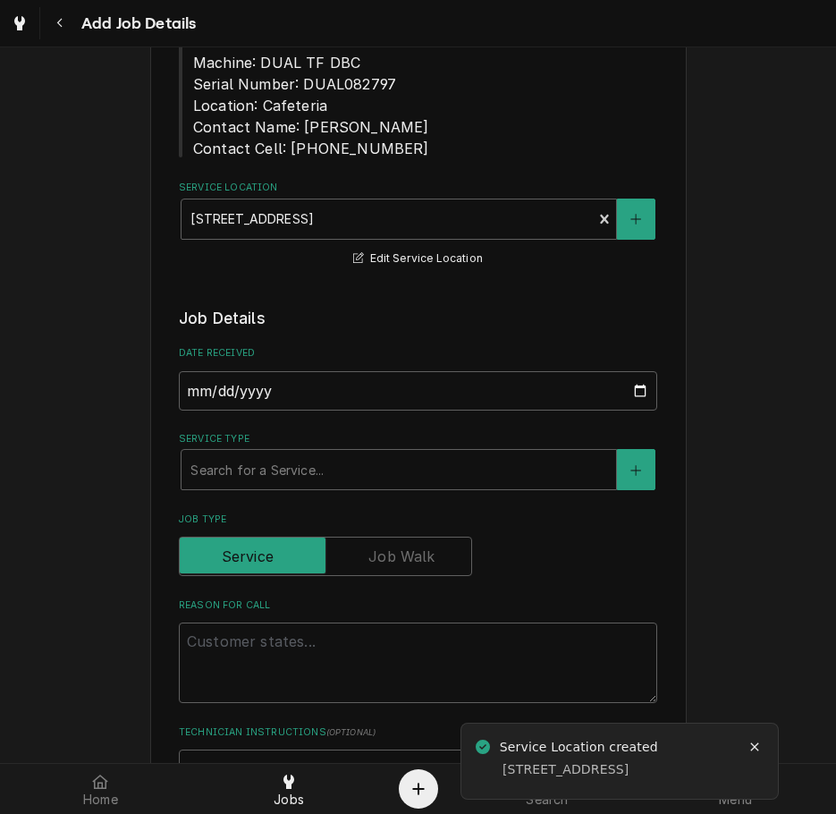
scroll to position [286, 0]
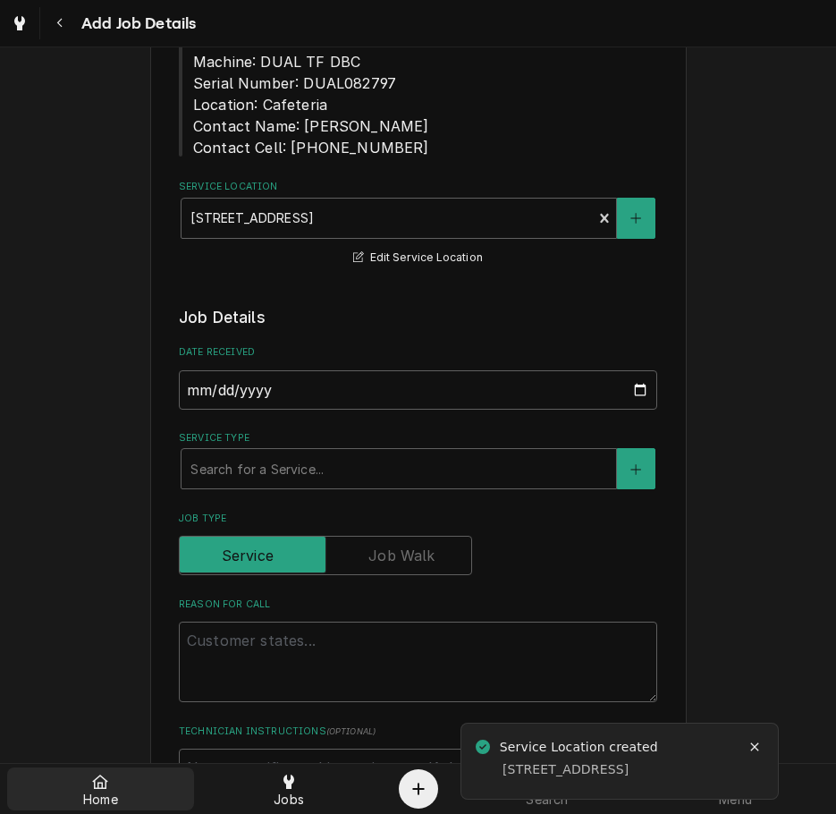
click at [91, 791] on div at bounding box center [99, 781] width 21 height 21
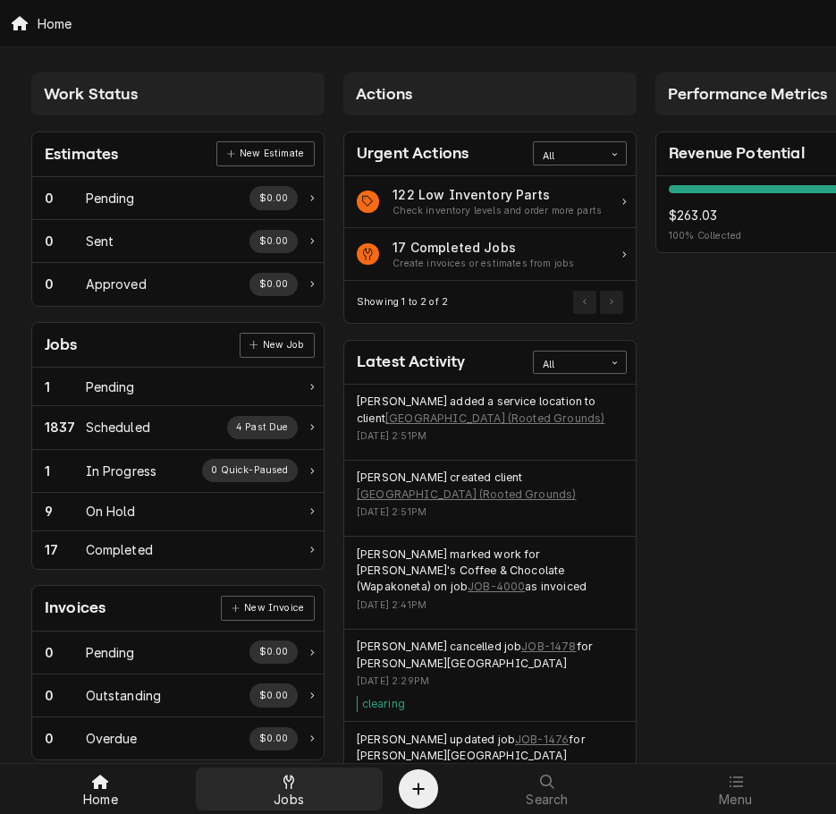
click at [279, 780] on div at bounding box center [288, 781] width 21 height 21
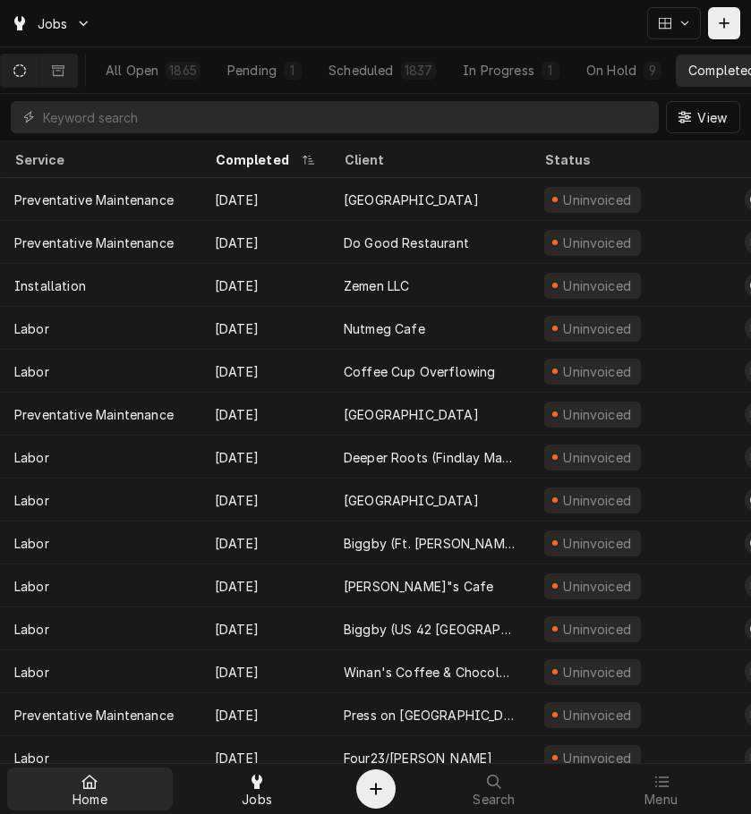
click at [115, 777] on div "Home" at bounding box center [90, 789] width 158 height 36
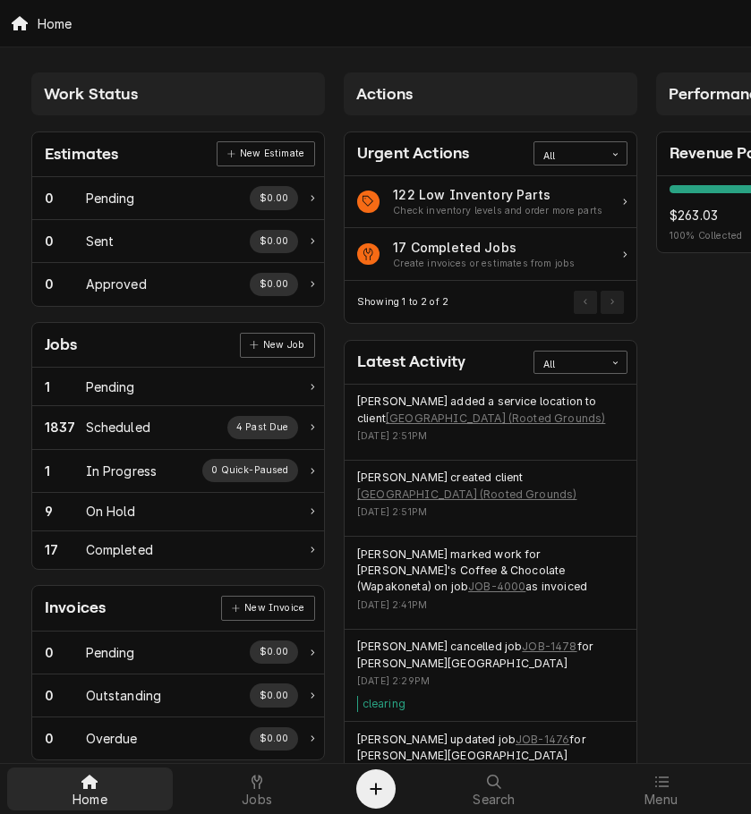
click at [86, 789] on div at bounding box center [89, 781] width 21 height 21
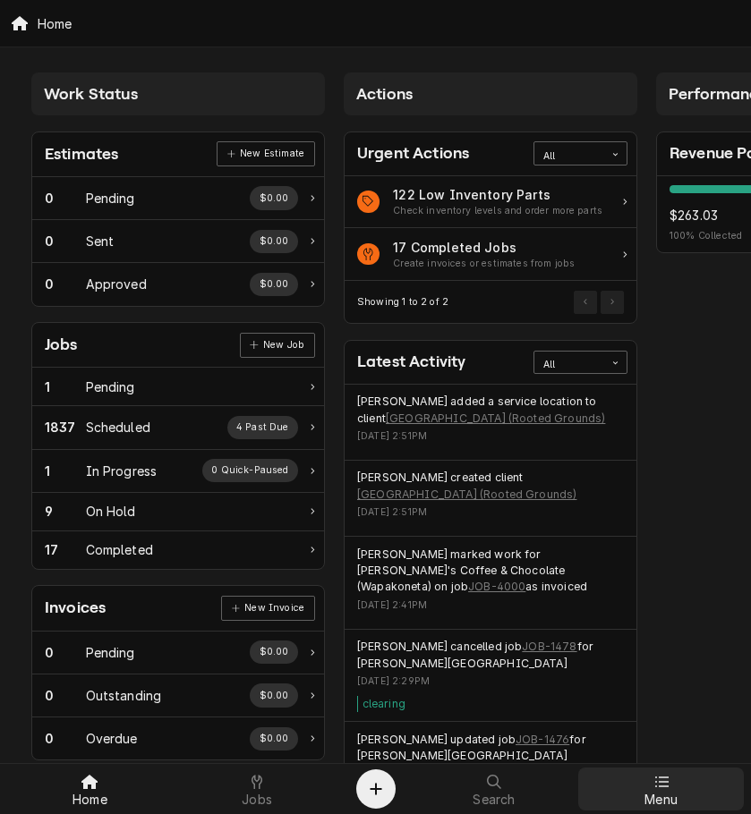
click at [664, 785] on icon at bounding box center [661, 782] width 14 height 14
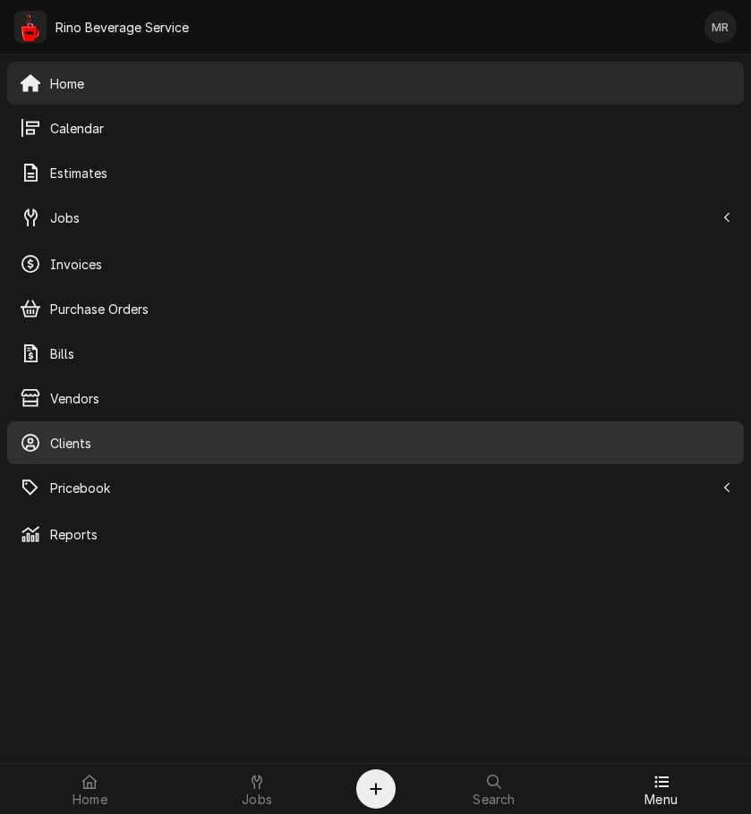
click at [94, 442] on span "Clients" at bounding box center [390, 443] width 681 height 19
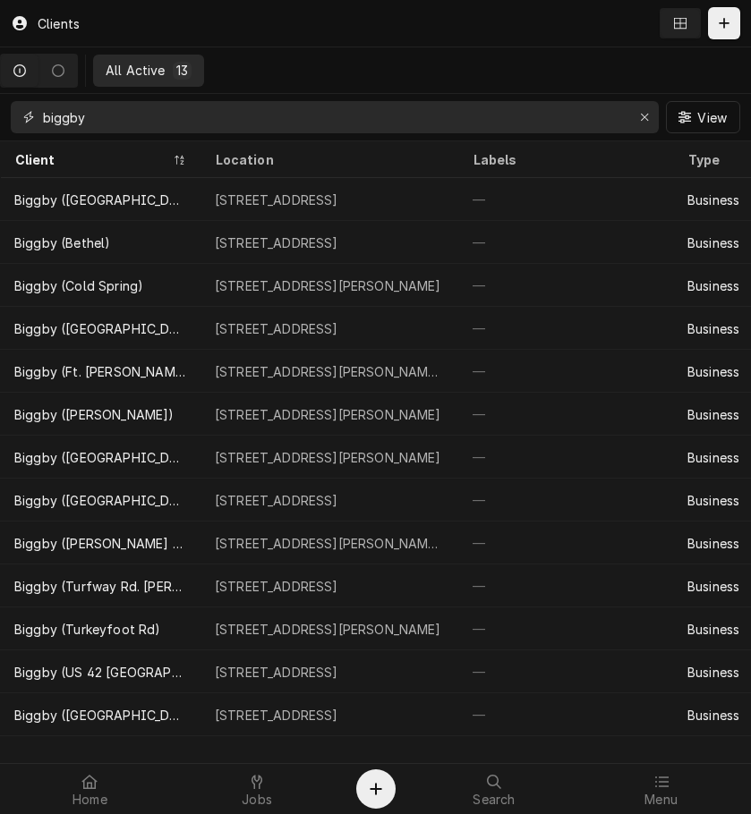
drag, startPoint x: 156, startPoint y: 115, endPoint x: -258, endPoint y: 138, distance: 413.9
click at [0, 138] on html "Clients All Active 13 biggby View Client Location Labels Type Last Modified Ter…" at bounding box center [375, 407] width 751 height 814
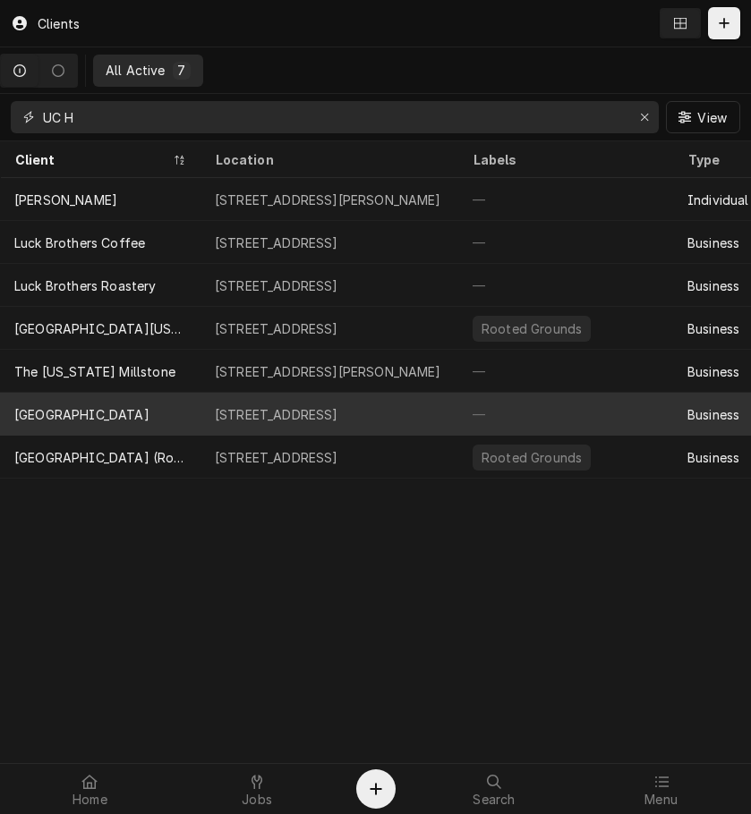
type input "UC H"
click at [133, 399] on div "[GEOGRAPHIC_DATA]" at bounding box center [100, 414] width 200 height 43
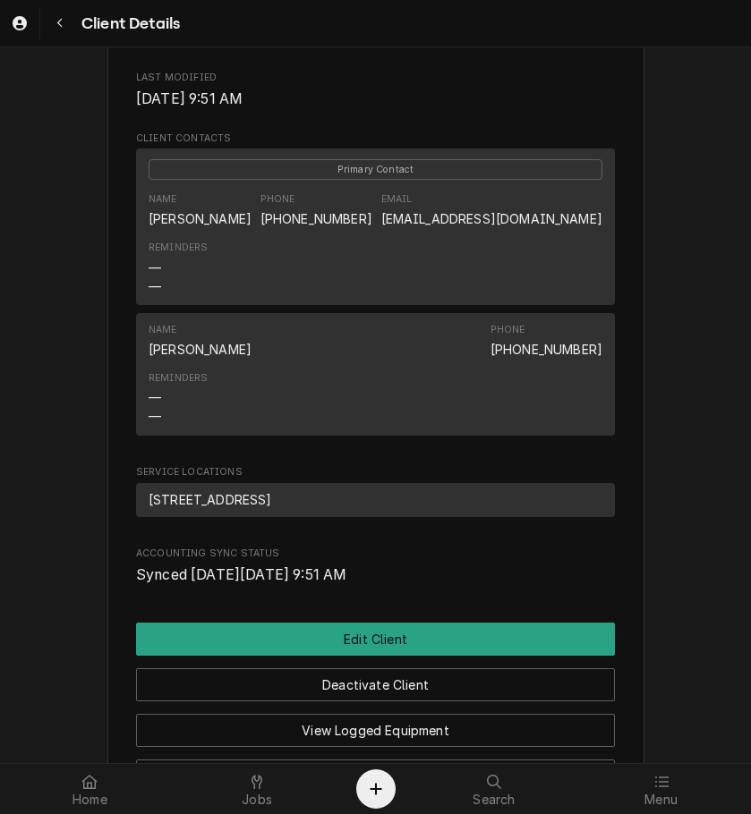
scroll to position [753, 0]
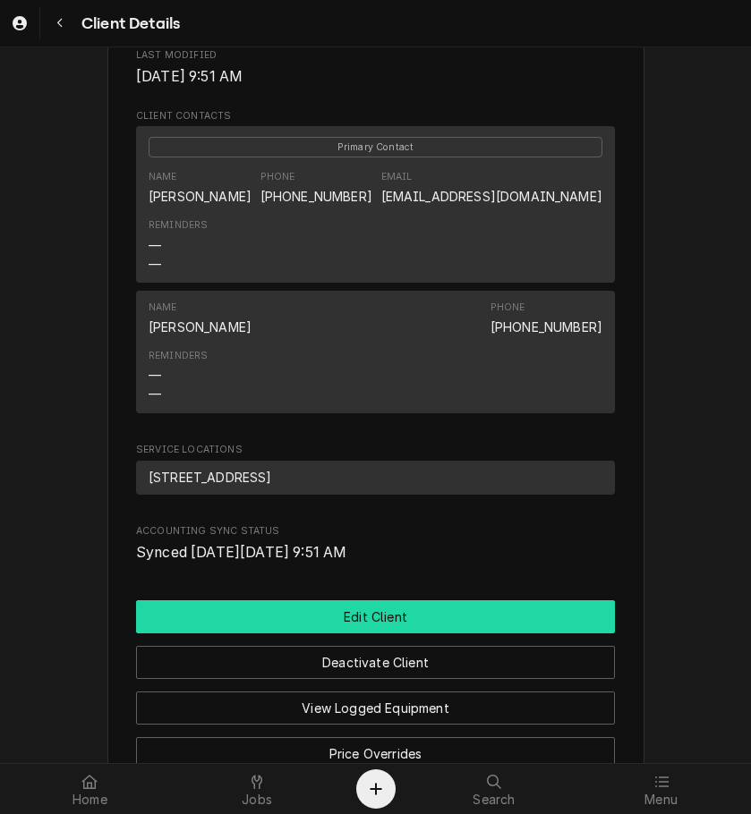
click at [421, 633] on button "Edit Client" at bounding box center [375, 616] width 479 height 33
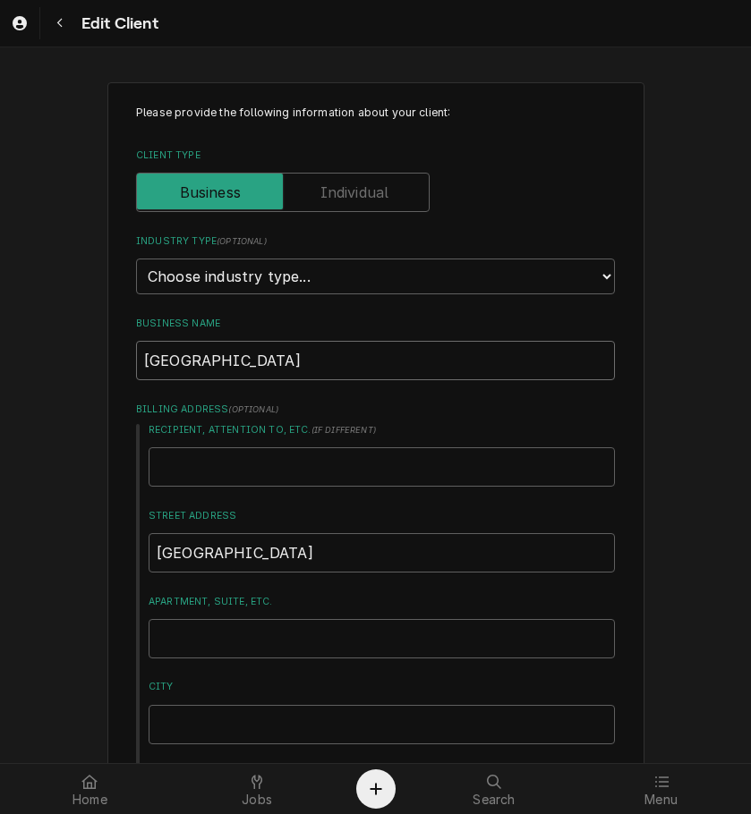
click at [254, 367] on input "[GEOGRAPHIC_DATA]" at bounding box center [375, 360] width 479 height 39
type textarea "x"
type input "[GEOGRAPHIC_DATA]"
type textarea "x"
type input "[GEOGRAPHIC_DATA] ("
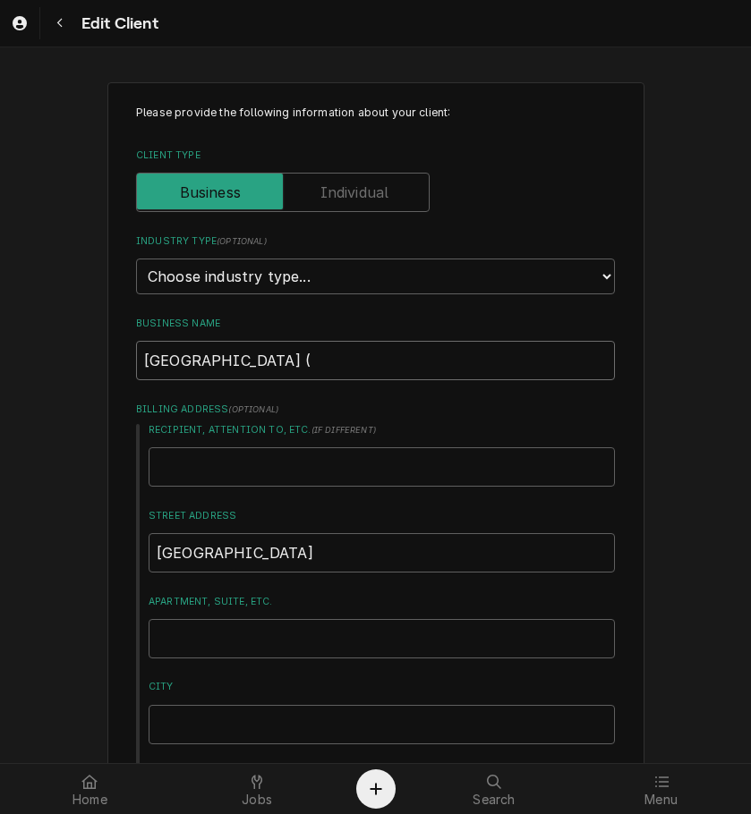
type textarea "x"
type input "[GEOGRAPHIC_DATA] (L"
type textarea "x"
type input "UC Hospital (La"
type textarea "x"
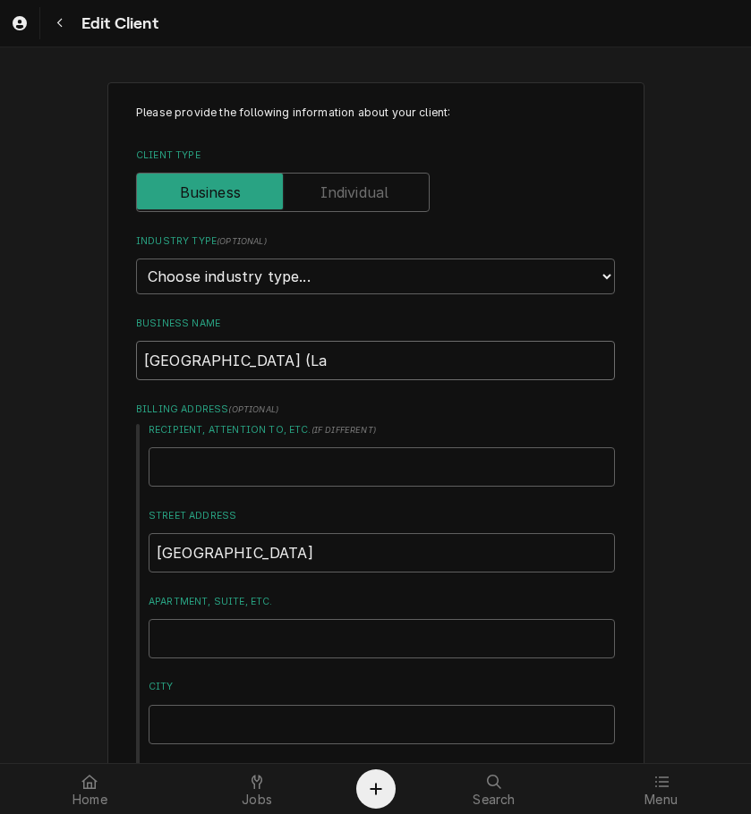
type input "UC Hospital (LaC"
type textarea "x"
type input "UC Hospital (LaCr"
type textarea "x"
type input "UC Hospital (LaCre"
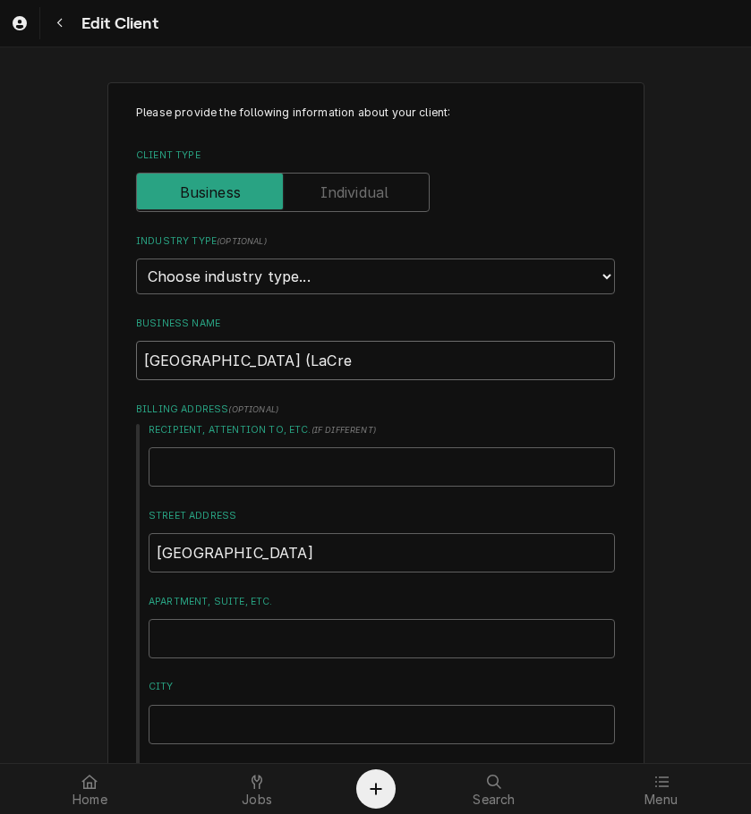
type textarea "x"
type input "UC Hospital (LaCrem"
type textarea "x"
type input "UC Hospital (LaCreme"
click at [326, 351] on input "UC Hospital (LaCreme" at bounding box center [375, 360] width 479 height 39
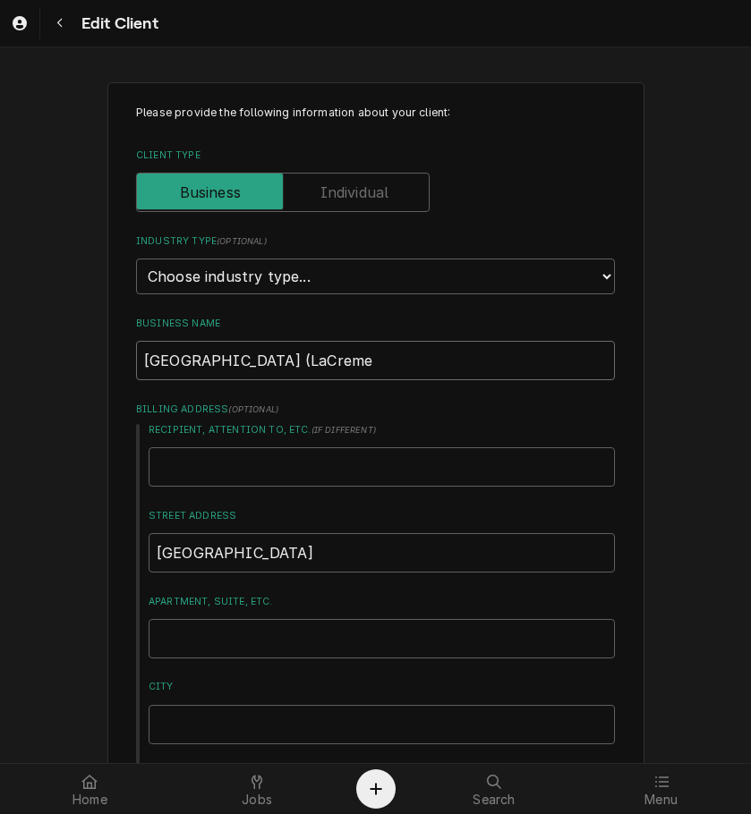
type textarea "x"
type input "UC Hospital (LaCrem"
type textarea "x"
type input "UC Hospital (LaCrema"
type textarea "x"
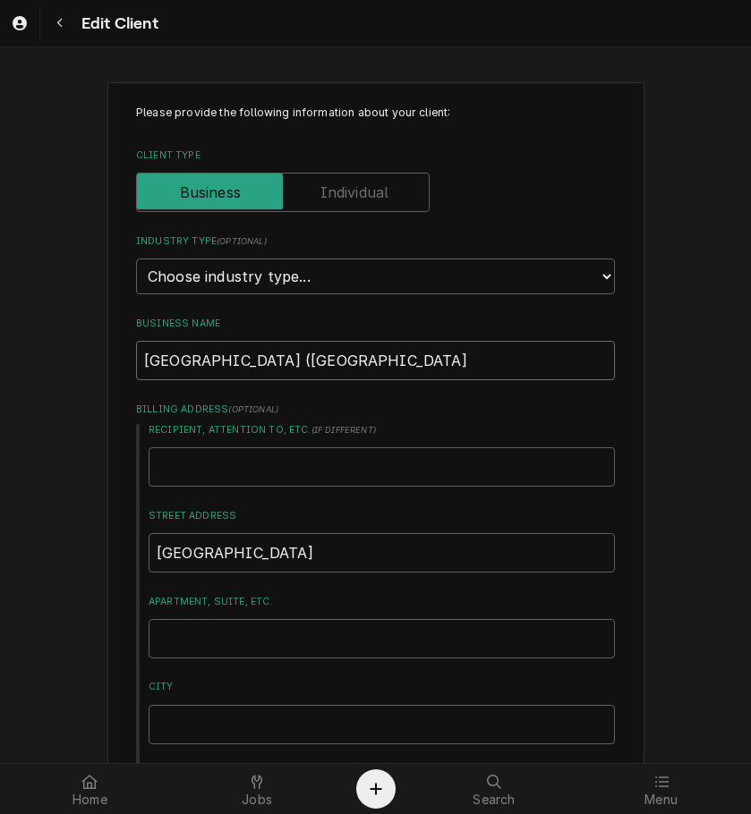
type input "UC Hospital (LaCrema)"
type textarea "x"
type input "UC Hospital (LaCrema"
type textarea "x"
type input "UC Hospital (LaCrema"
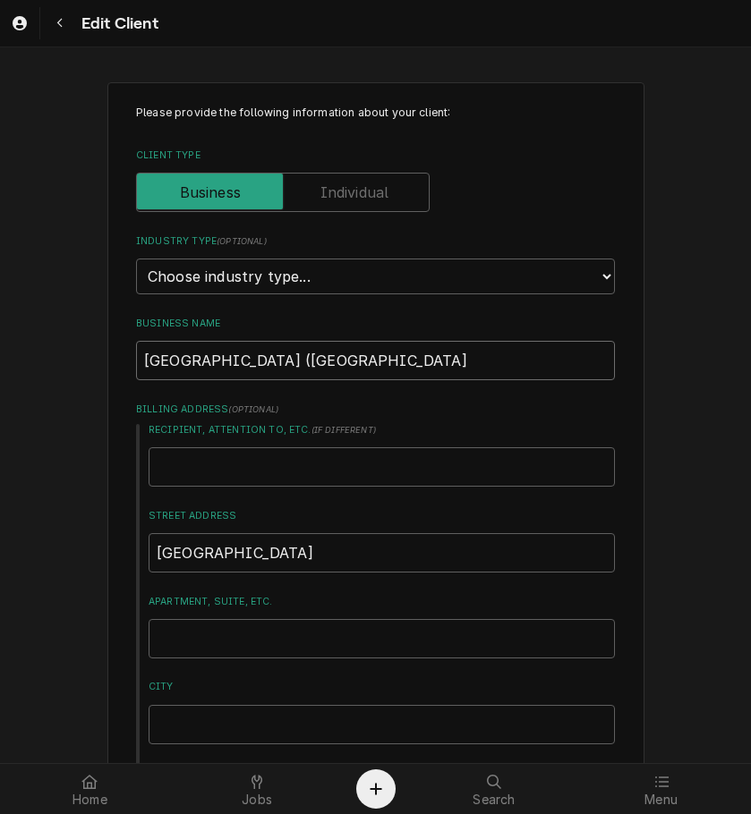
type textarea "x"
type input "UC Hospital (LaCrema V"
type textarea "x"
type input "UC Hospital (LaCrema"
type textarea "x"
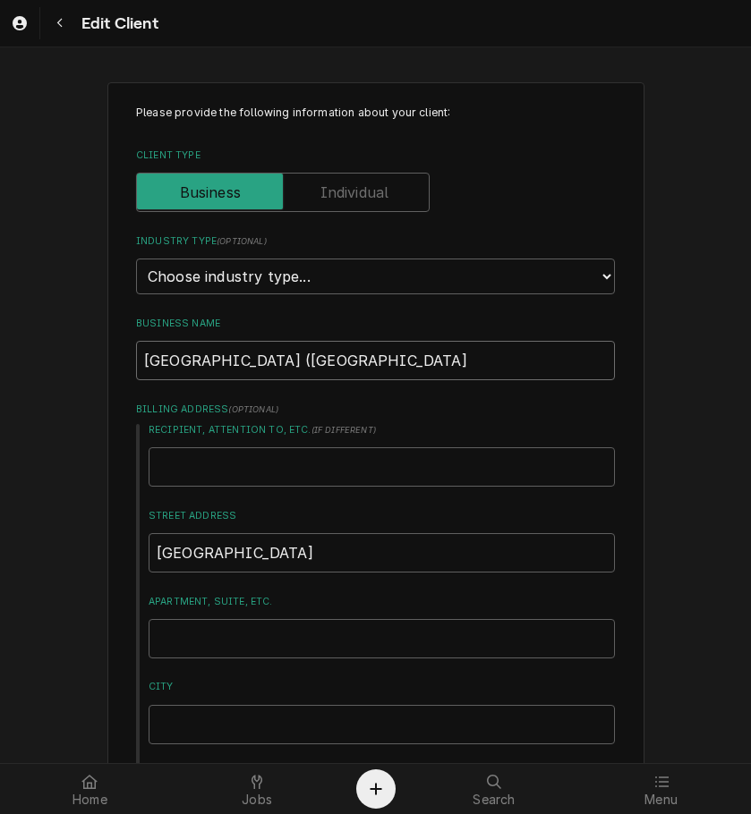
type input "UC Hospital (LaCrema C"
type textarea "x"
type input "UC Hospital (LaCrema Co"
type textarea "x"
type input "UC Hospital (LaCrema Cof"
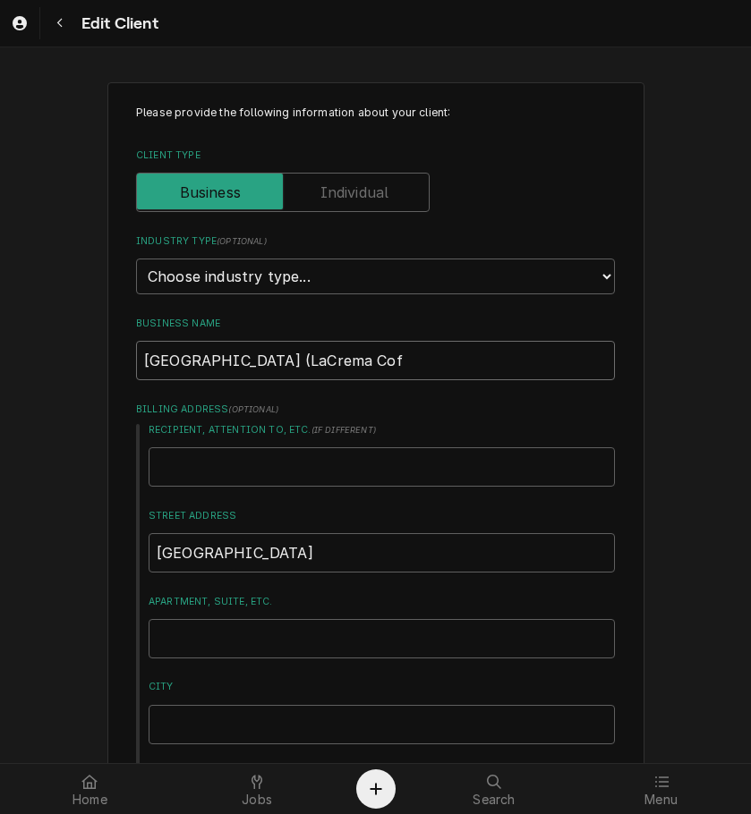
type textarea "x"
type input "UC Hospital (LaCrema Coff"
type textarea "x"
type input "UC Hospital (LaCrema Coffe"
type textarea "x"
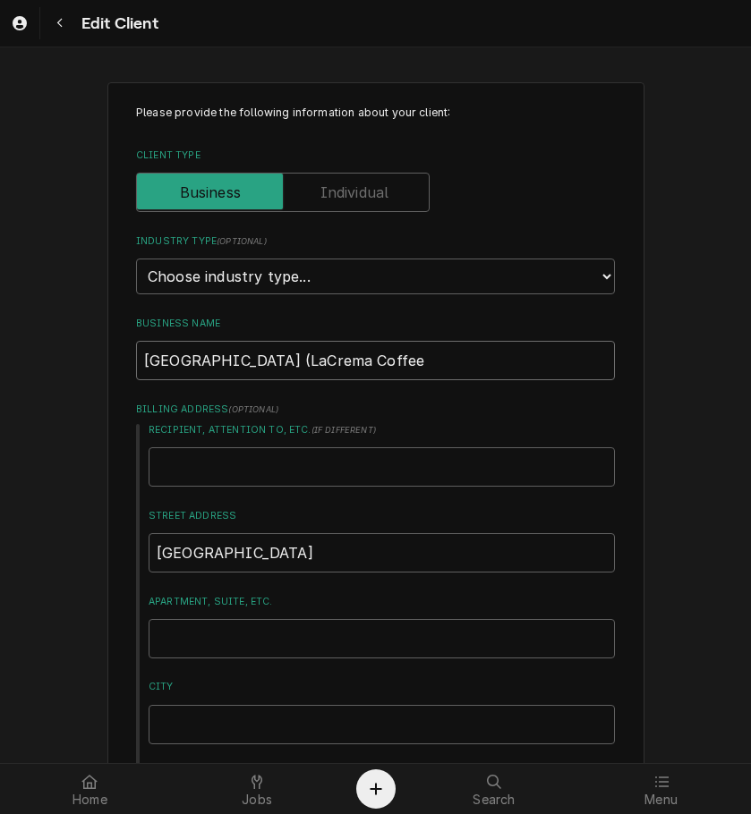
type input "UC Hospital (LaCrema Coffee"
click at [242, 363] on input "UC Hospital (LaCrema Coffee" at bounding box center [375, 360] width 479 height 39
type textarea "x"
type input "UC Hospital (La Crema Coffee"
click at [380, 346] on input "UC Hospital (La Crema Coffee" at bounding box center [375, 360] width 479 height 39
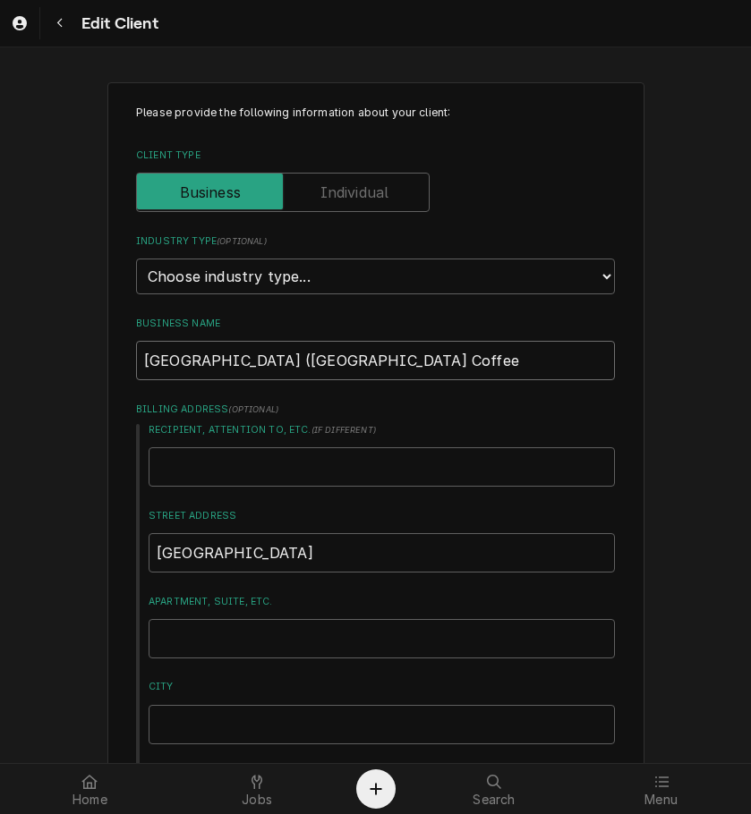
type textarea "x"
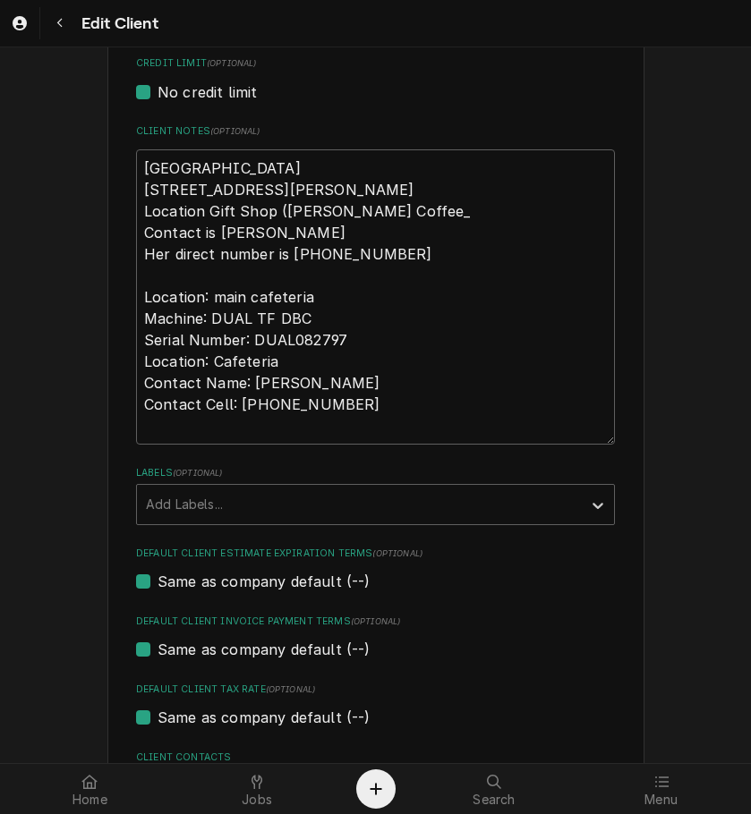
scroll to position [818, 0]
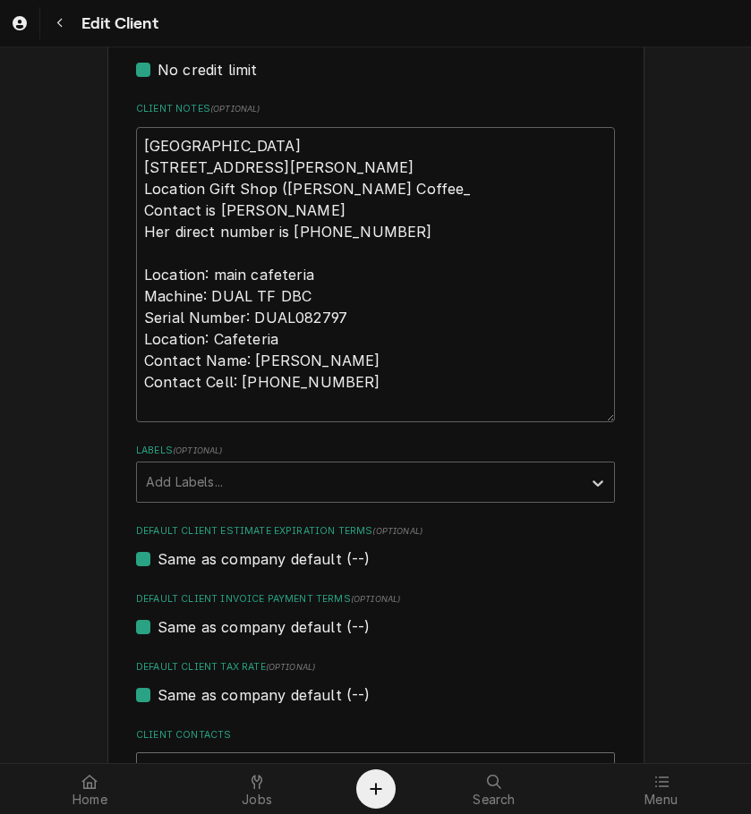
type input "[GEOGRAPHIC_DATA] ([GEOGRAPHIC_DATA] Coffee)"
click at [140, 300] on textarea "UC Hospital 7700 University Drive West Chester, OH 45069 Location Gift Shop (Ki…" at bounding box center [375, 274] width 479 height 295
type textarea "x"
type textarea "UC Hospital 7700 University Drive West Chester, OH 45069 Location Gift Shop (Ki…"
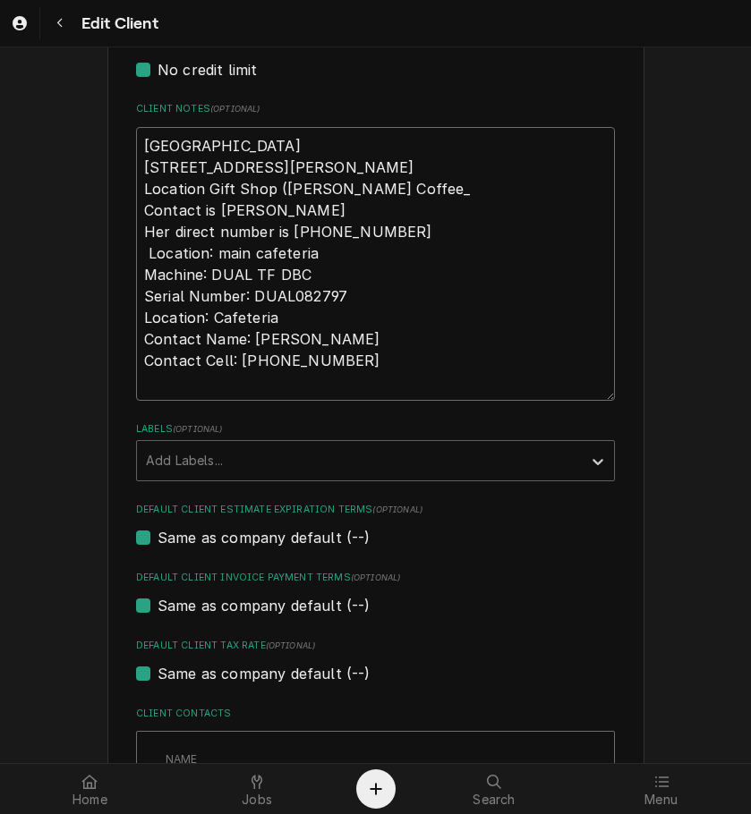
type textarea "x"
type textarea "UC Hospital 7700 University Drive West Chester, OH 45069 Location Gift Shop (Ki…"
type textarea "x"
type textarea "UC Hospital 7700 University Drive West Chester, OH 45069 Location Gift Shop (Ki…"
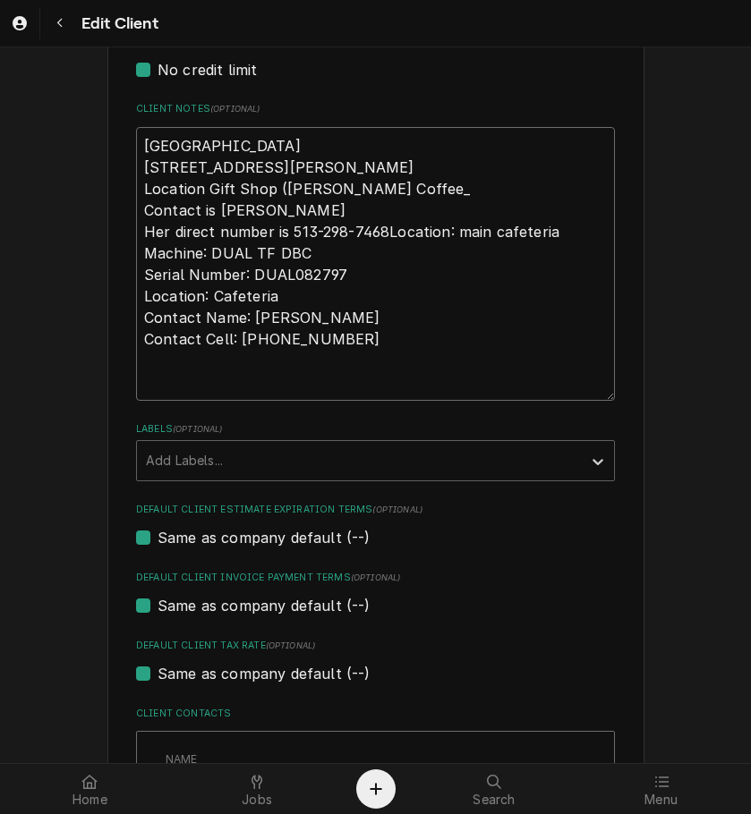
type textarea "x"
type textarea "UC Hospital 7700 University Drive West Chester, OH 45069 Location Gift Shop (Ki…"
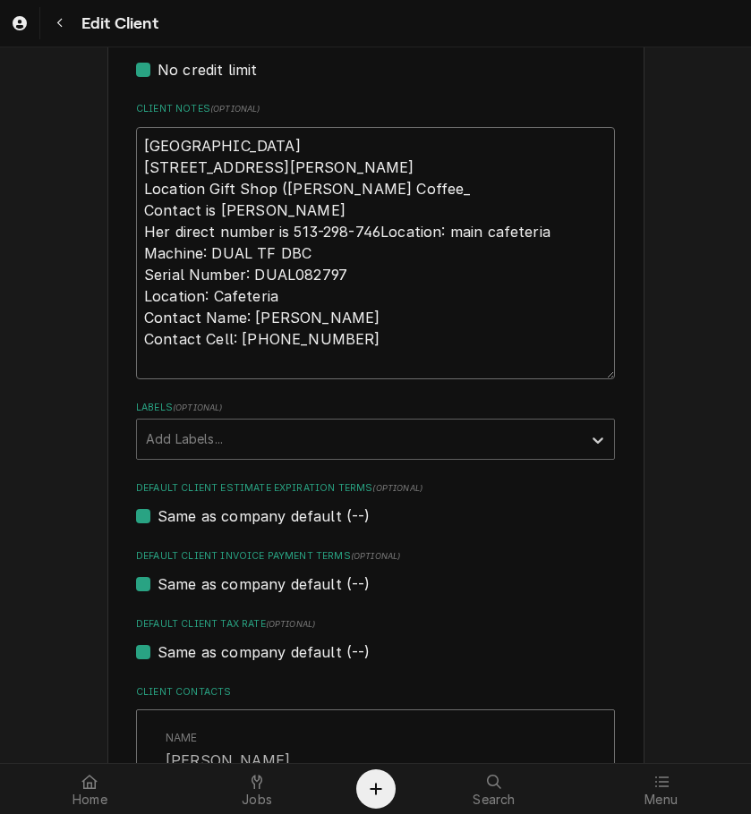
type textarea "x"
type textarea "UC Hospital 7700 University Drive West Chester, OH 45069 Location Gift Shop (Ki…"
type textarea "x"
type textarea "UC Hospital 7700 University Drive West Chester, OH 45069 Location Gift Shop (Ki…"
type textarea "x"
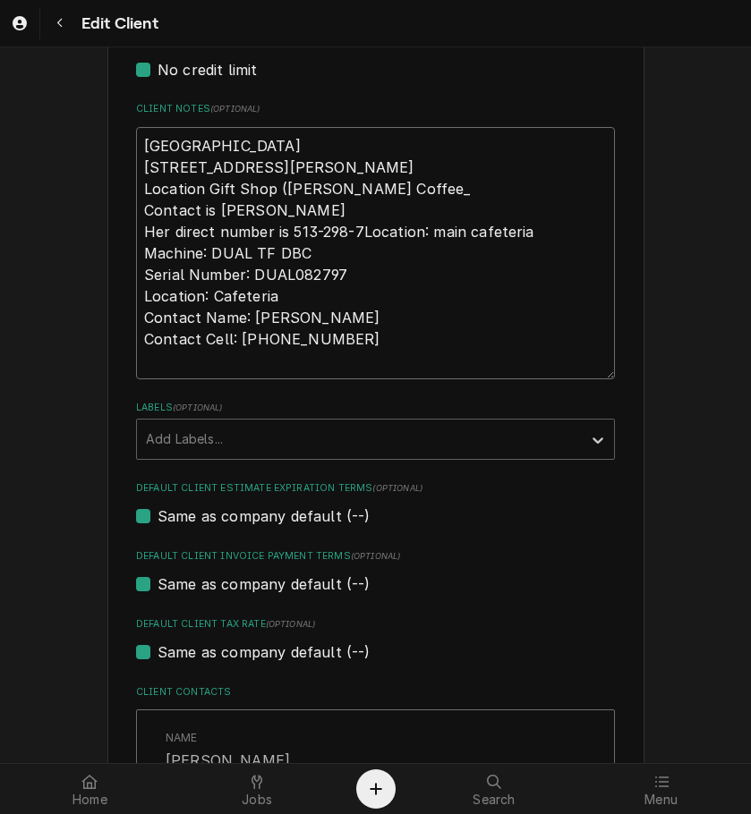
type textarea "UC Hospital 7700 University Drive West Chester, OH 45069 Location Gift Shop (Ki…"
type textarea "x"
type textarea "UC Hospital 7700 University Drive West Chester, OH 45069 Location Gift Shop (Ki…"
type textarea "x"
type textarea "UC Hospital 7700 University Drive West Chester, OH 45069 Location Gift Shop (Ki…"
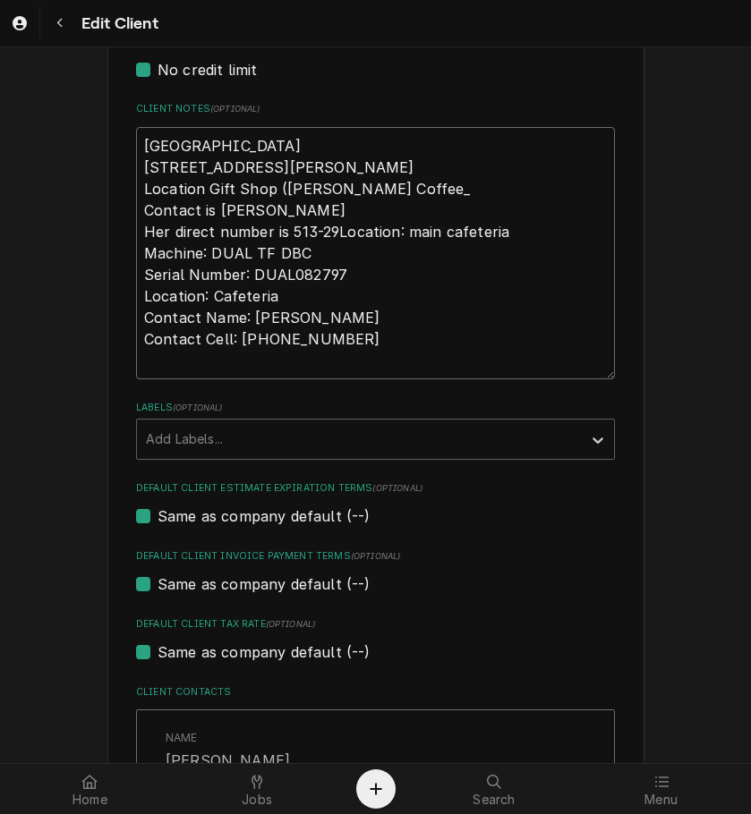
type textarea "x"
type textarea "UC Hospital 7700 University Drive West Chester, OH 45069 Location Gift Shop (Ki…"
type textarea "x"
type textarea "UC Hospital 7700 University Drive West Chester, OH 45069 Location Gift Shop (Ki…"
type textarea "x"
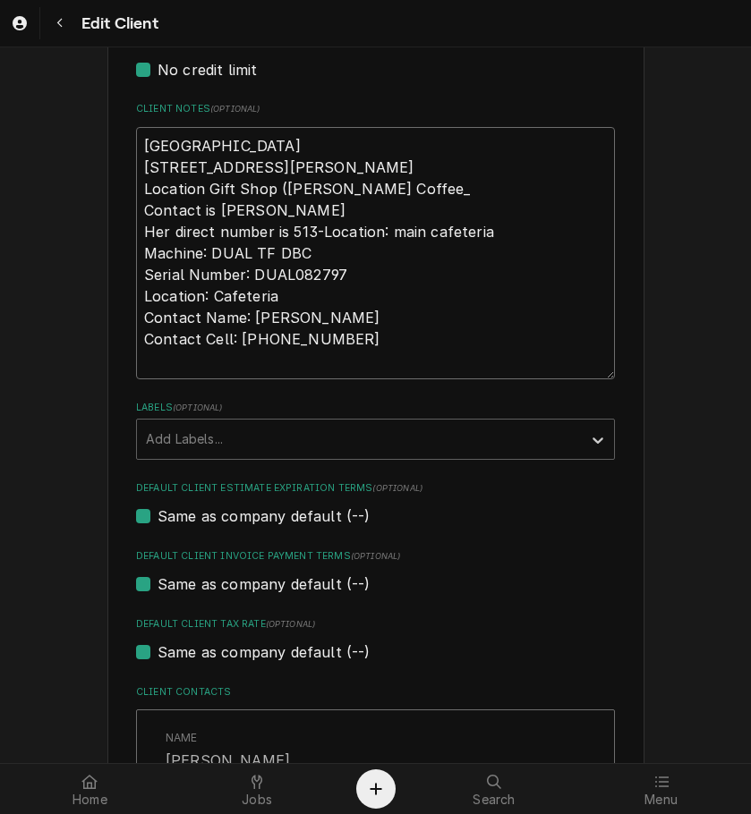
type textarea "UC Hospital 7700 University Drive West Chester, OH 45069 Location Gift Shop (Ki…"
type textarea "x"
type textarea "UC Hospital 7700 University Drive West Chester, OH 45069 Location Gift Shop (Ki…"
type textarea "x"
type textarea "UC Hospital 7700 University Drive West Chester, OH 45069 Location Gift Shop (Ki…"
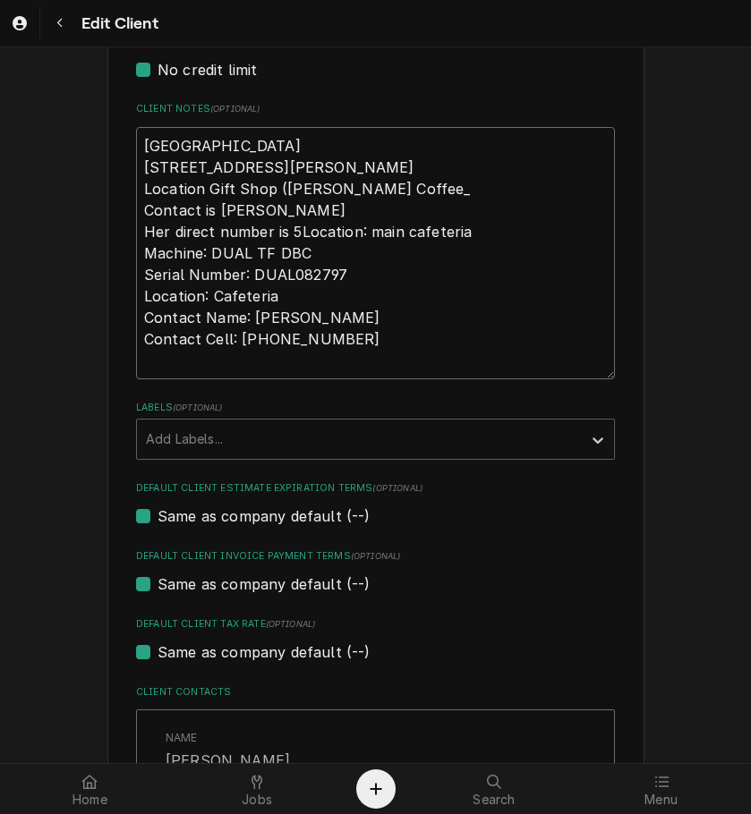
type textarea "x"
type textarea "UC Hospital 7700 University Drive West Chester, OH 45069 Location Gift Shop (Ki…"
type textarea "x"
type textarea "UC Hospital 7700 University Drive West Chester, OH 45069 Location Gift Shop (Ki…"
type textarea "x"
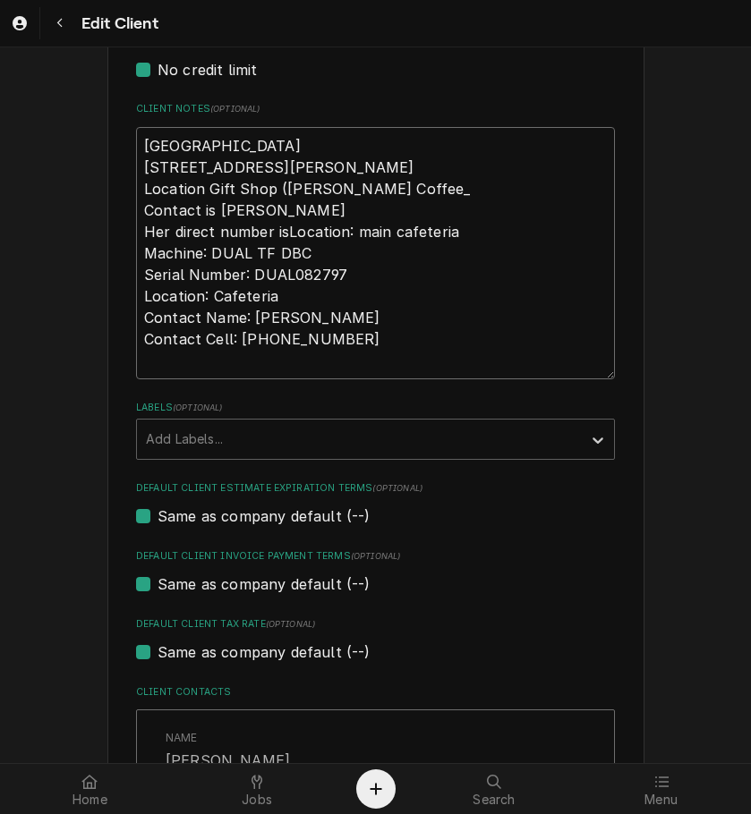
type textarea "UC Hospital 7700 University Drive West Chester, OH 45069 Location Gift Shop (Ki…"
type textarea "x"
type textarea "UC Hospital 7700 University Drive West Chester, OH 45069 Location Gift Shop (Ki…"
type textarea "x"
type textarea "UC Hospital 7700 University Drive West Chester, OH 45069 Location Gift Shop (Ki…"
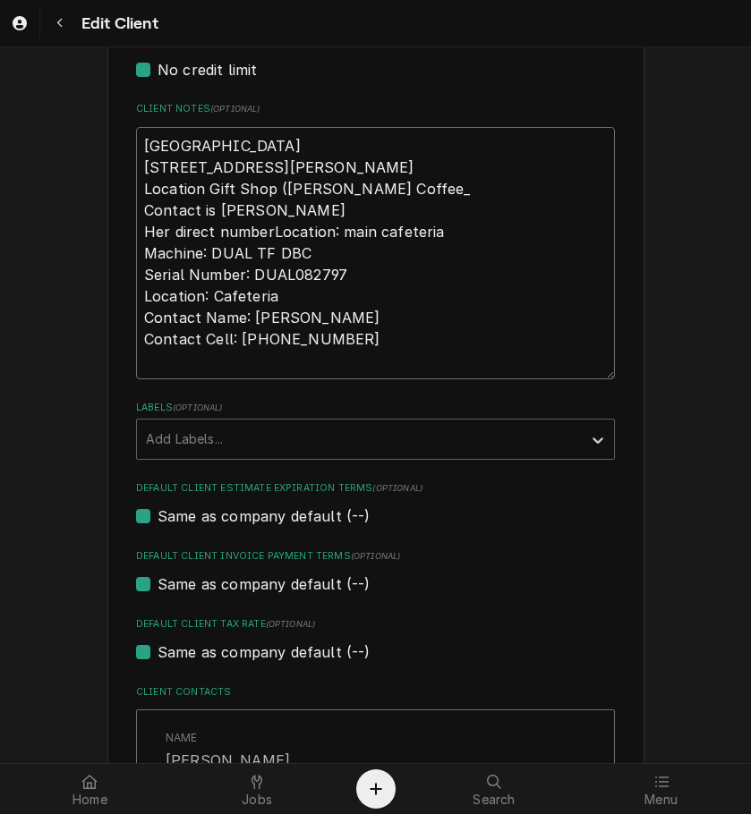
type textarea "x"
type textarea "UC Hospital 7700 University Drive West Chester, OH 45069 Location Gift Shop (Ki…"
type textarea "x"
type textarea "UC Hospital 7700 University Drive West Chester, OH 45069 Location Gift Shop (Ki…"
type textarea "x"
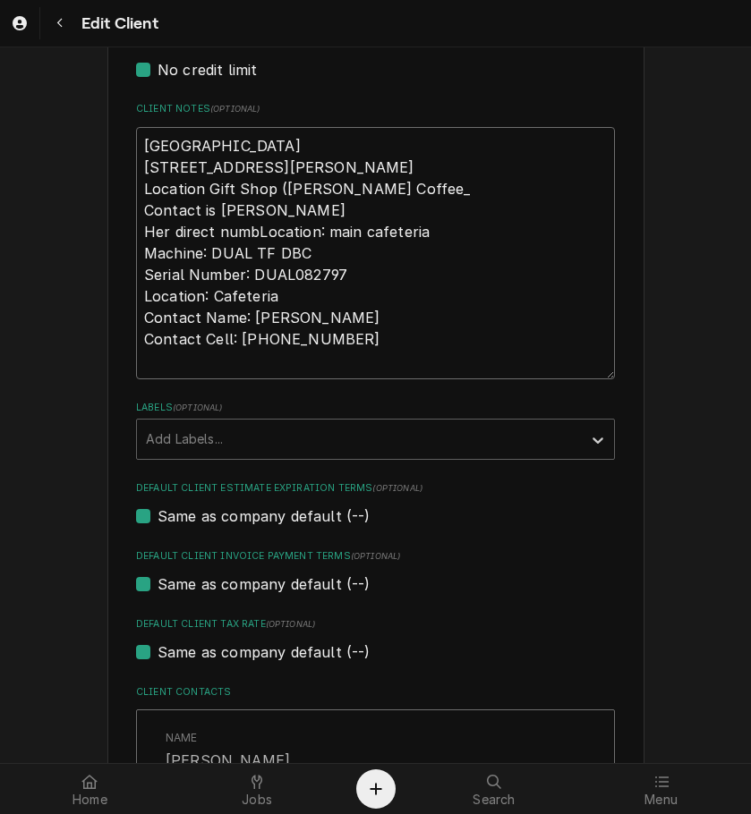
type textarea "UC Hospital 7700 University Drive West Chester, OH 45069 Location Gift Shop (Ki…"
type textarea "x"
type textarea "UC Hospital 7700 University Drive West Chester, OH 45069 Location Gift Shop (Ki…"
type textarea "x"
type textarea "UC Hospital 7700 University Drive West Chester, OH 45069 Location Gift Shop (Ki…"
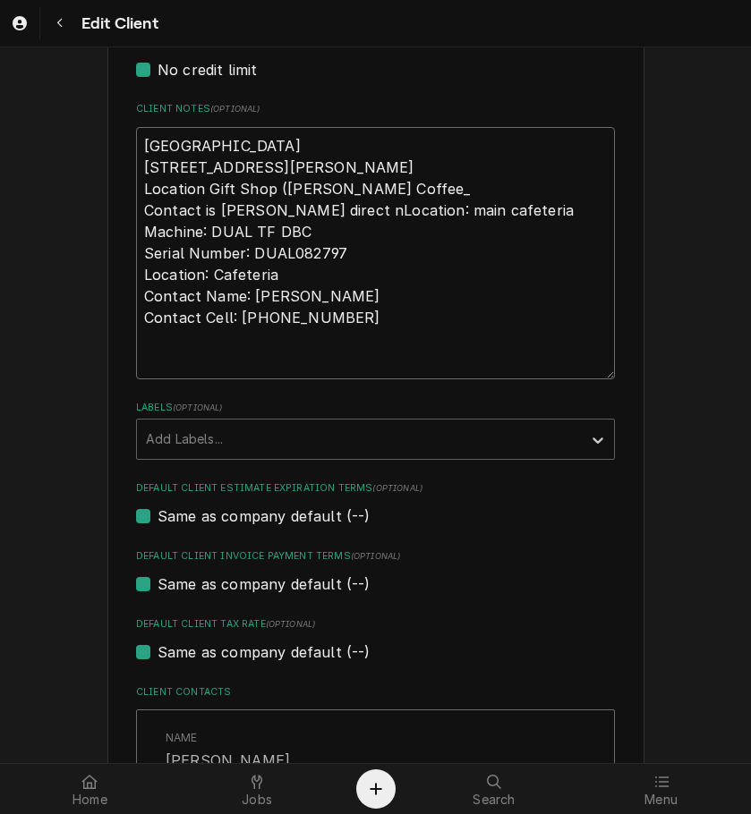
type textarea "x"
type textarea "UC Hospital 7700 University Drive West Chester, OH 45069 Location Gift Shop (Ki…"
type textarea "x"
type textarea "UC Hospital 7700 University Drive West Chester, OH 45069 Location Gift Shop (Ki…"
type textarea "x"
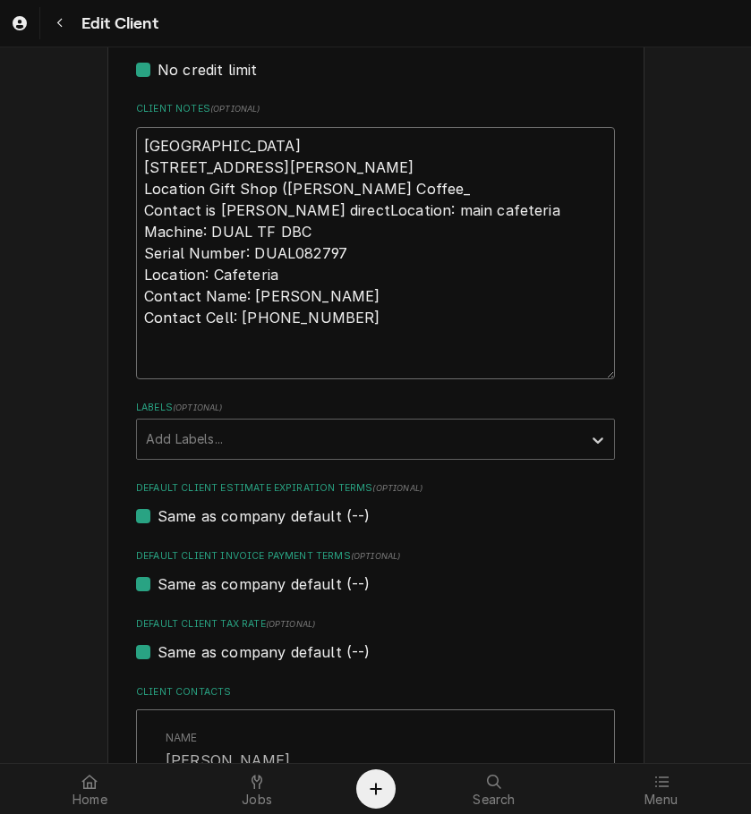
type textarea "UC Hospital 7700 University Drive West Chester, OH 45069 Location Gift Shop (Ki…"
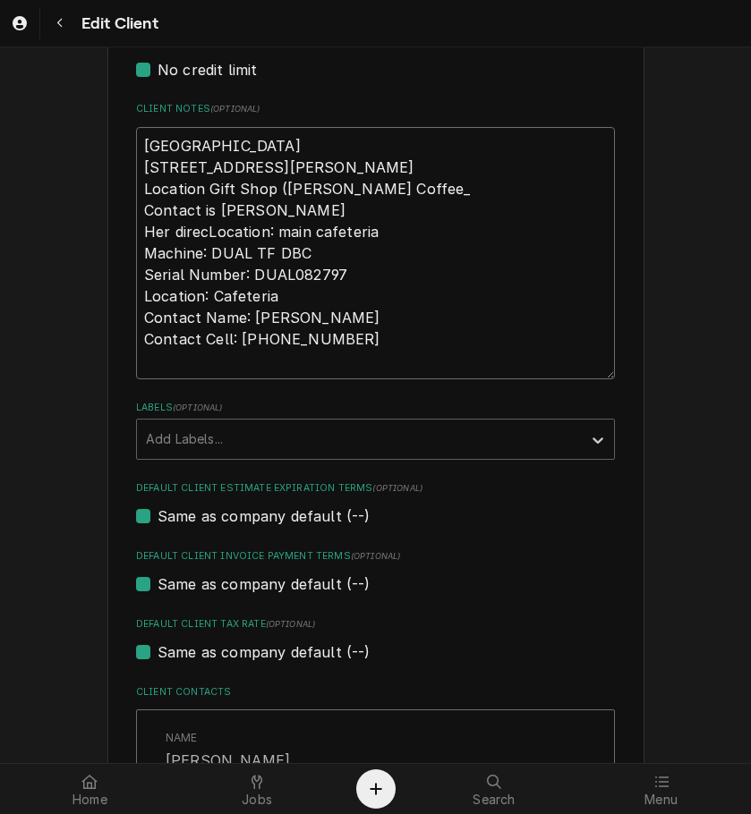
type textarea "x"
type textarea "UC Hospital 7700 University Drive West Chester, OH 45069 Location Gift Shop (Ki…"
type textarea "x"
type textarea "UC Hospital 7700 University Drive West Chester, OH 45069 Location Gift Shop (Ki…"
type textarea "x"
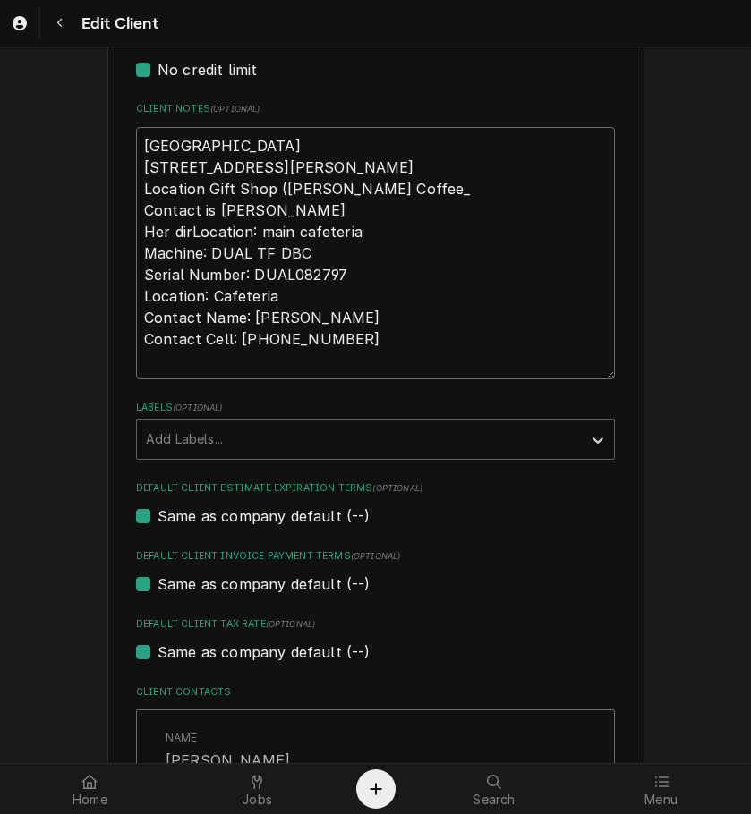
type textarea "UC Hospital 7700 University Drive West Chester, OH 45069 Location Gift Shop (Ki…"
type textarea "x"
type textarea "UC Hospital 7700 University Drive West Chester, OH 45069 Location Gift Shop (Ki…"
type textarea "x"
type textarea "UC Hospital 7700 University Drive West Chester, OH 45069 Location Gift Shop (Ki…"
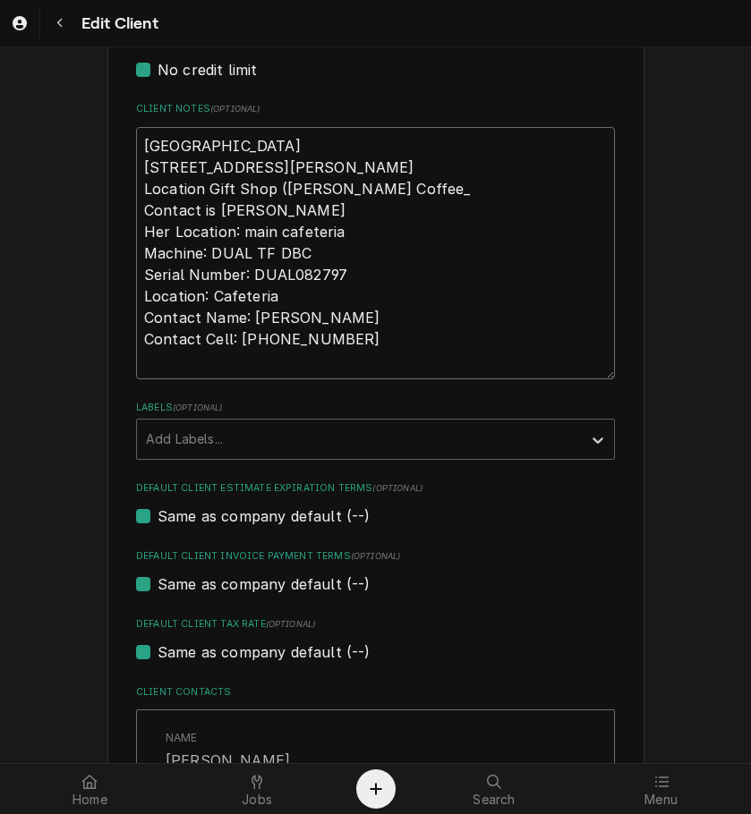
type textarea "x"
type textarea "UC Hospital 7700 University Drive West Chester, OH 45069 Location Gift Shop (Ki…"
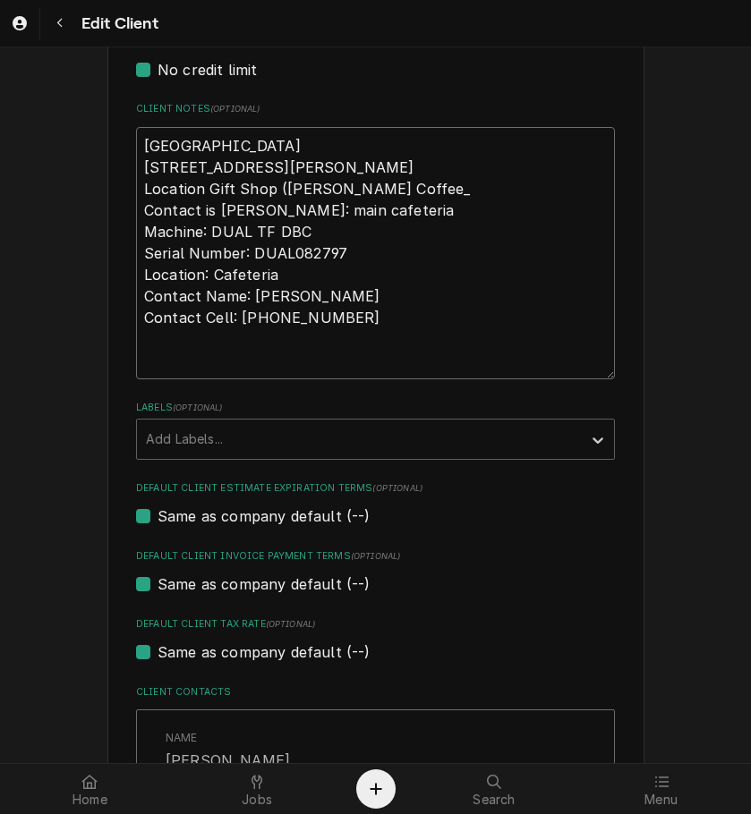
type textarea "x"
type textarea "UC Hospital 7700 University Drive West Chester, OH 45069 Location Gift Shop (Ki…"
type textarea "x"
type textarea "UC Hospital 7700 University Drive West Chester, OH 45069 Location Gift Shop (Ki…"
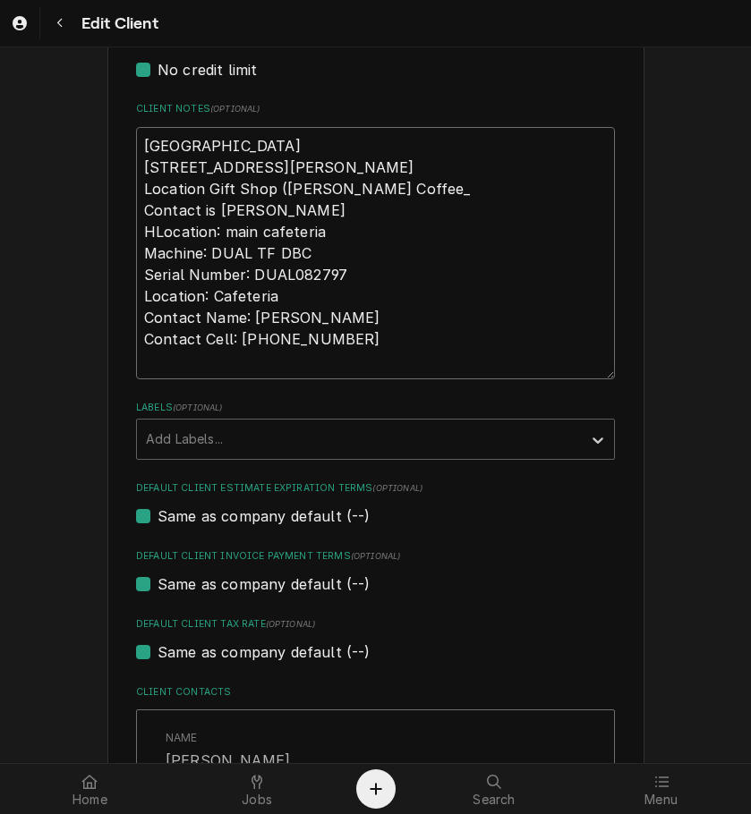
type textarea "x"
type textarea "UC Hospital 7700 University Drive West Chester, OH 45069 Location Gift Shop (Ki…"
type textarea "x"
type textarea "UC Hospital 7700 University Drive West Chester, OH 45069 Location Gift Shop (Ki…"
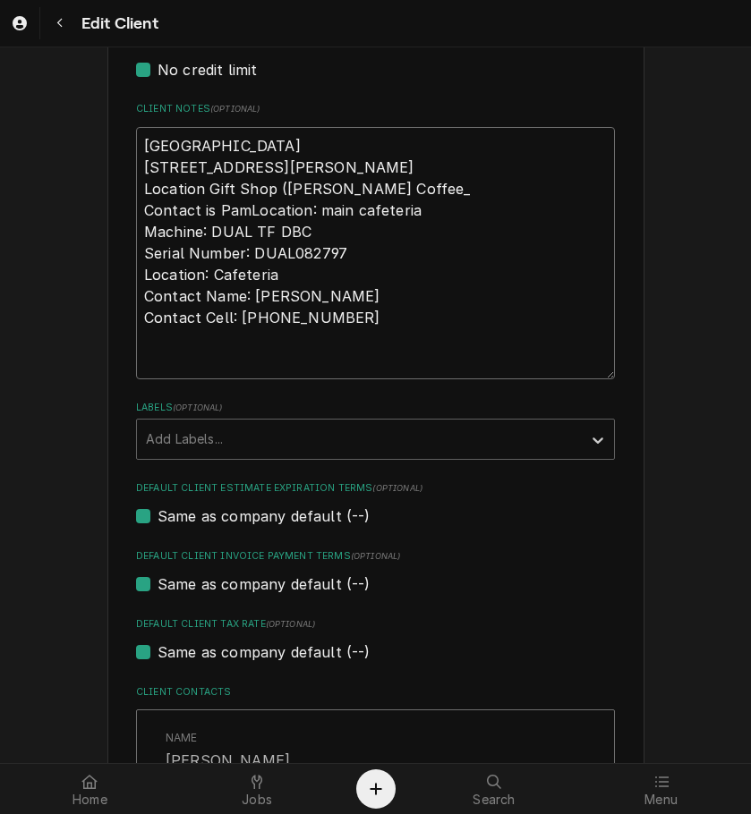
type textarea "x"
type textarea "UC Hospital 7700 University Drive West Chester, OH 45069 Location Gift Shop (Ki…"
type textarea "x"
type textarea "UC Hospital 7700 University Drive West Chester, OH 45069 Location Gift Shop (Ki…"
type textarea "x"
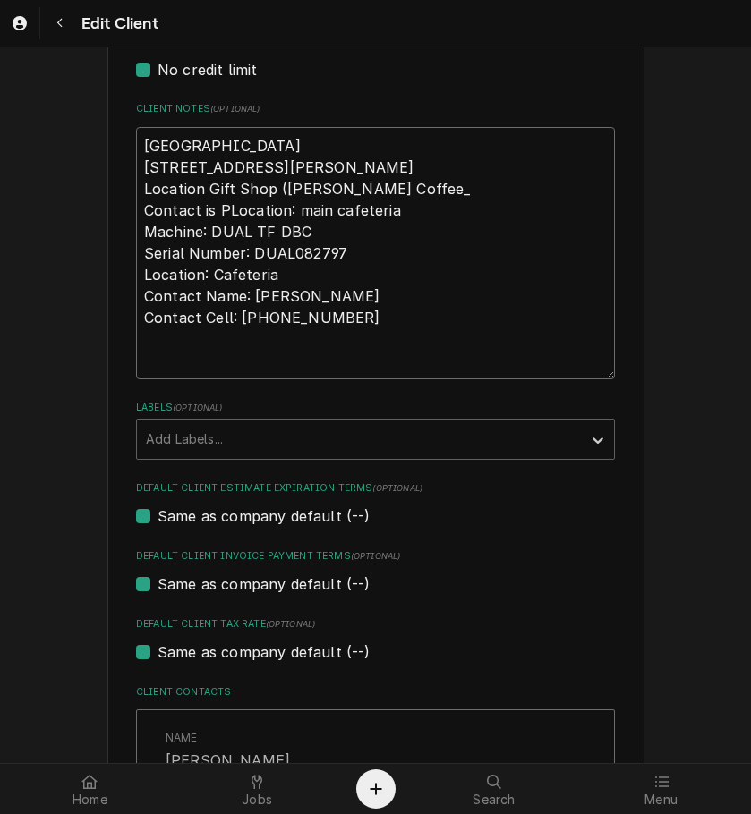
type textarea "UC Hospital 7700 University Drive West Chester, OH 45069 Location Gift Shop (Ki…"
type textarea "x"
type textarea "UC Hospital 7700 University Drive West Chester, OH 45069 Location Gift Shop (Ki…"
type textarea "x"
type textarea "UC Hospital 7700 University Drive West Chester, OH 45069 Location Gift Shop (Ki…"
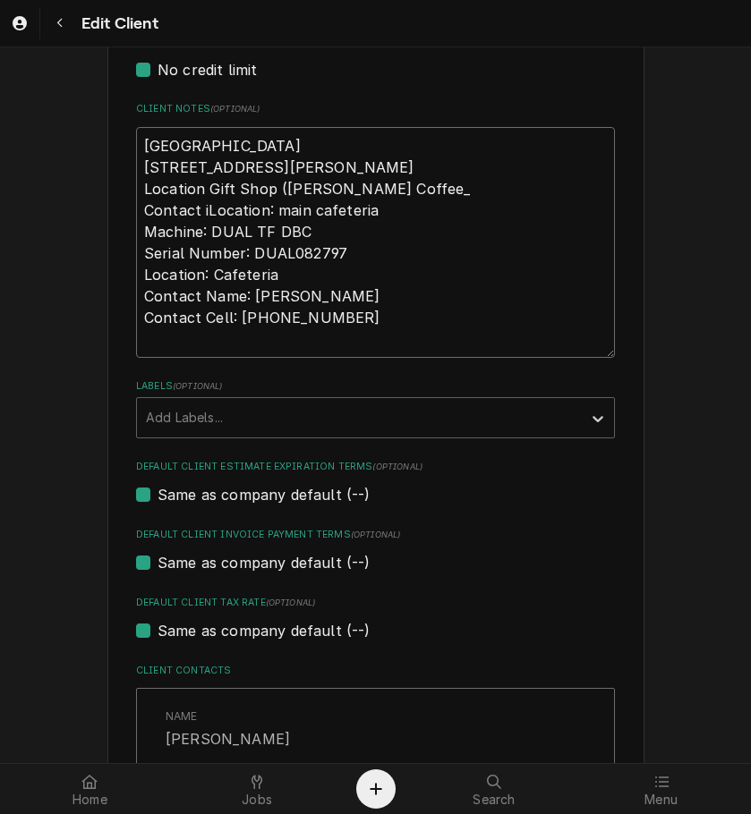
type textarea "x"
type textarea "UC Hospital 7700 University Drive West Chester, OH 45069 Location Gift Shop (Ki…"
type textarea "x"
type textarea "UC Hospital 7700 University Drive West Chester, OH 45069 Location Gift Shop (Ki…"
type textarea "x"
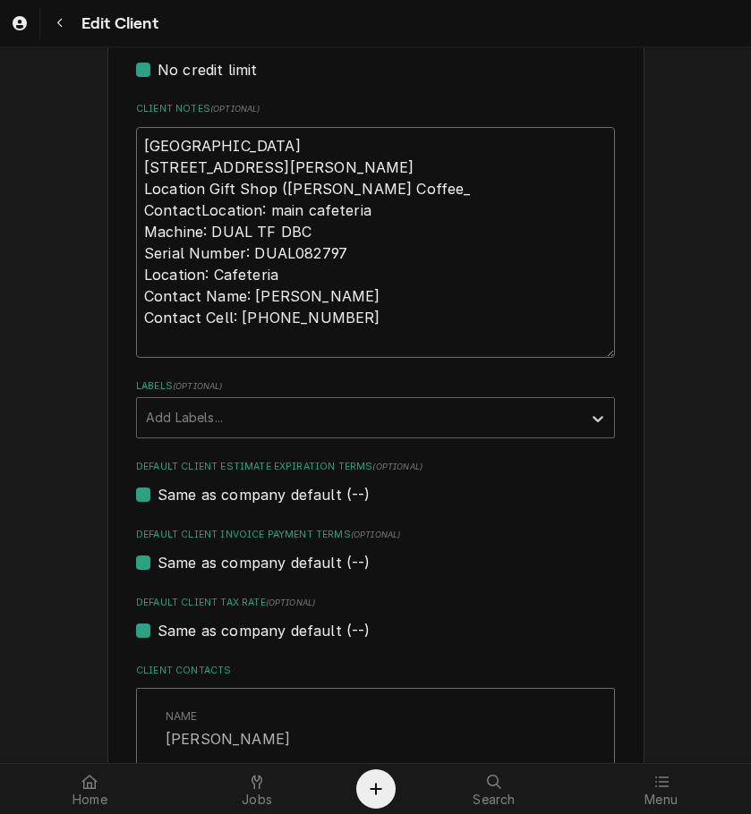
type textarea "UC Hospital 7700 University Drive West Chester, OH 45069 Location Gift Shop (Ki…"
type textarea "x"
type textarea "UC Hospital 7700 University Drive West Chester, OH 45069 Location Gift Shop (Ki…"
type textarea "x"
type textarea "UC Hospital 7700 University Drive West Chester, OH 45069 Location Gift Shop (Ki…"
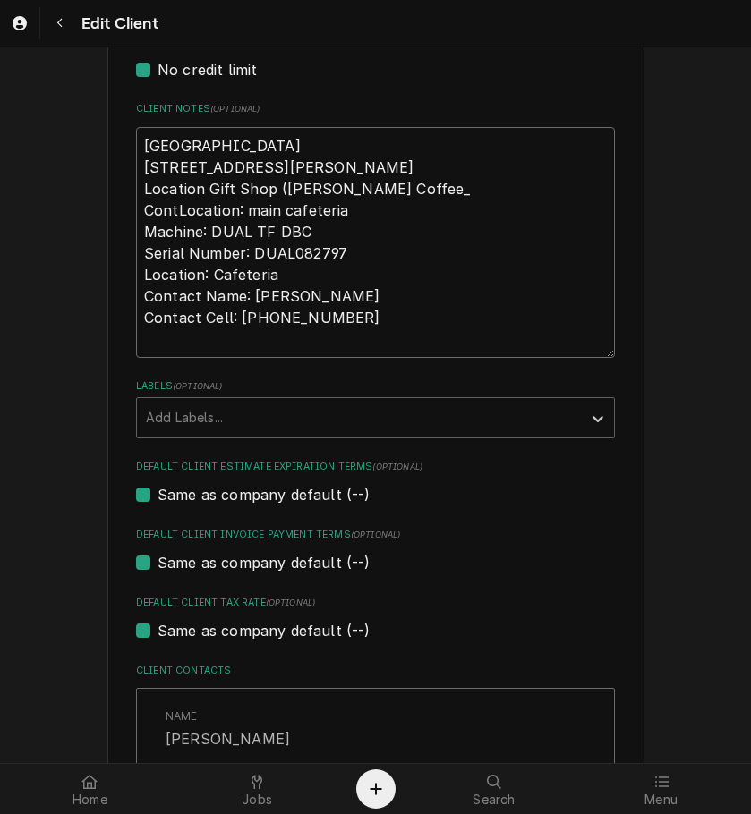
type textarea "x"
type textarea "UC Hospital 7700 University Drive West Chester, OH 45069 Location Gift Shop (Ki…"
type textarea "x"
type textarea "UC Hospital 7700 University Drive West Chester, OH 45069 Location Gift Shop (Ki…"
type textarea "x"
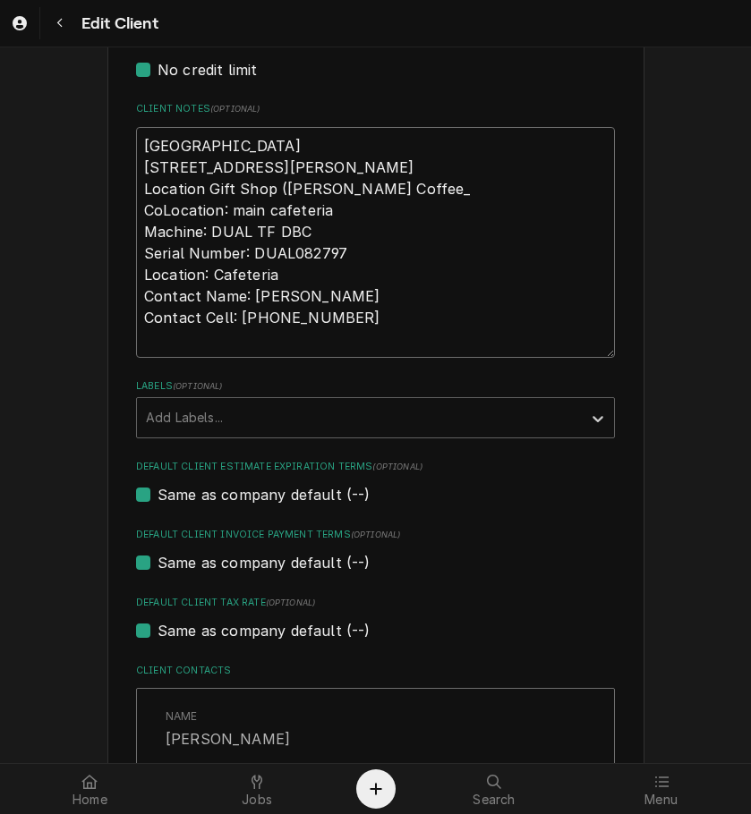
type textarea "UC Hospital 7700 University Drive West Chester, OH 45069 Location Gift Shop (Ki…"
type textarea "x"
type textarea "UC Hospital 7700 University Drive West Chester, OH 45069 Location Gift Shop (Ki…"
type textarea "x"
type textarea "UC Hospital 7700 University Drive West Chester, OH 45069 Location Gift Shop (Ki…"
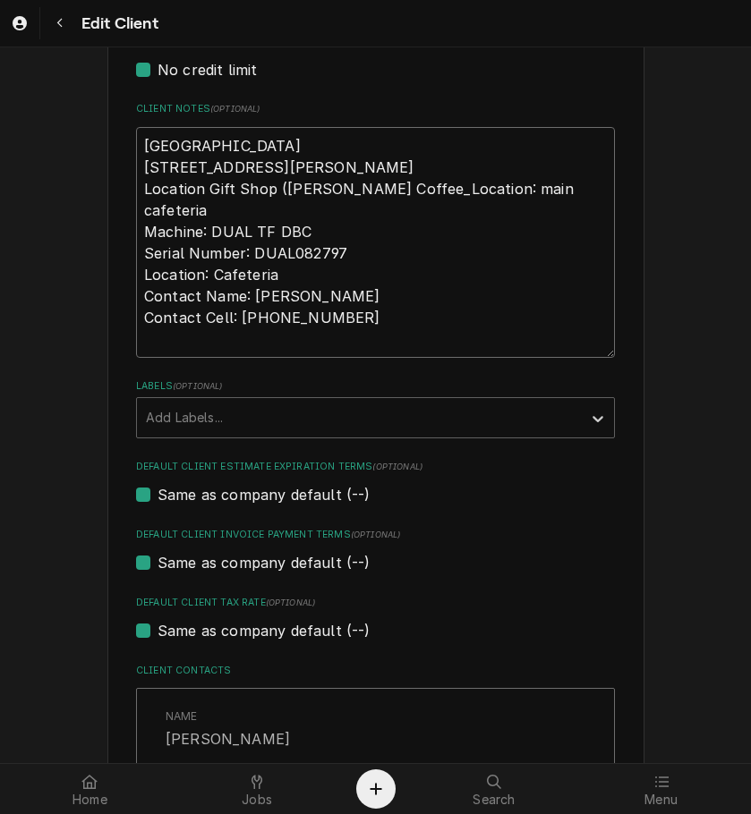
type textarea "x"
type textarea "UC Hospital 7700 University Drive West Chester, OH 45069 Location Gift Shop (Ki…"
type textarea "x"
type textarea "UC Hospital 7700 University Drive West Chester, OH 45069 Location Gift Shop (Ki…"
type textarea "x"
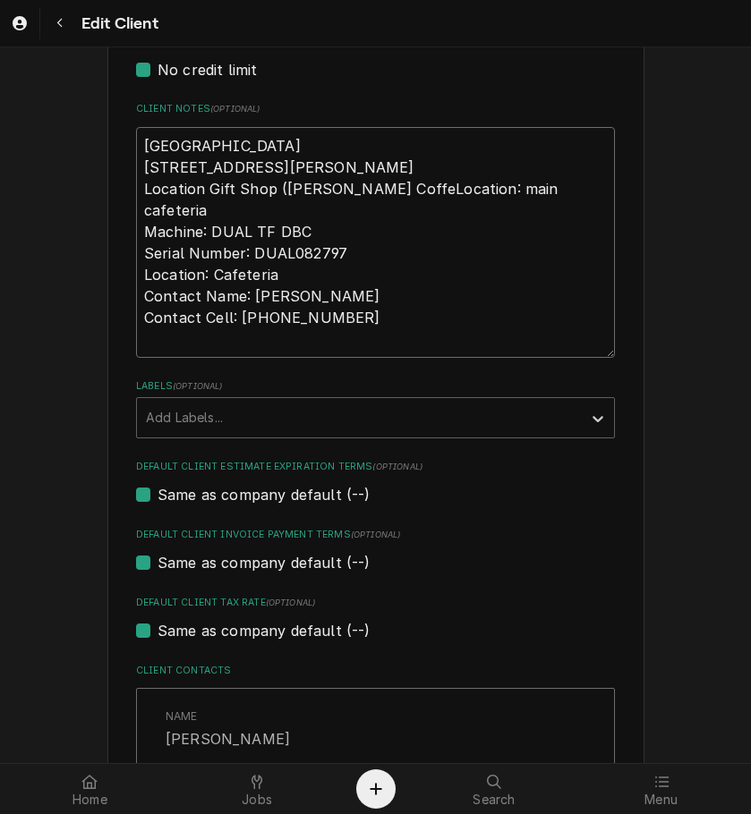
type textarea "UC Hospital 7700 University Drive West Chester, OH 45069 Location Gift Shop (Ki…"
type textarea "x"
type textarea "UC Hospital 7700 University Drive West Chester, OH 45069 Location Gift Shop (Ki…"
type textarea "x"
type textarea "UC Hospital 7700 University Drive West Chester, OH 45069 Location Gift Shop (Ki…"
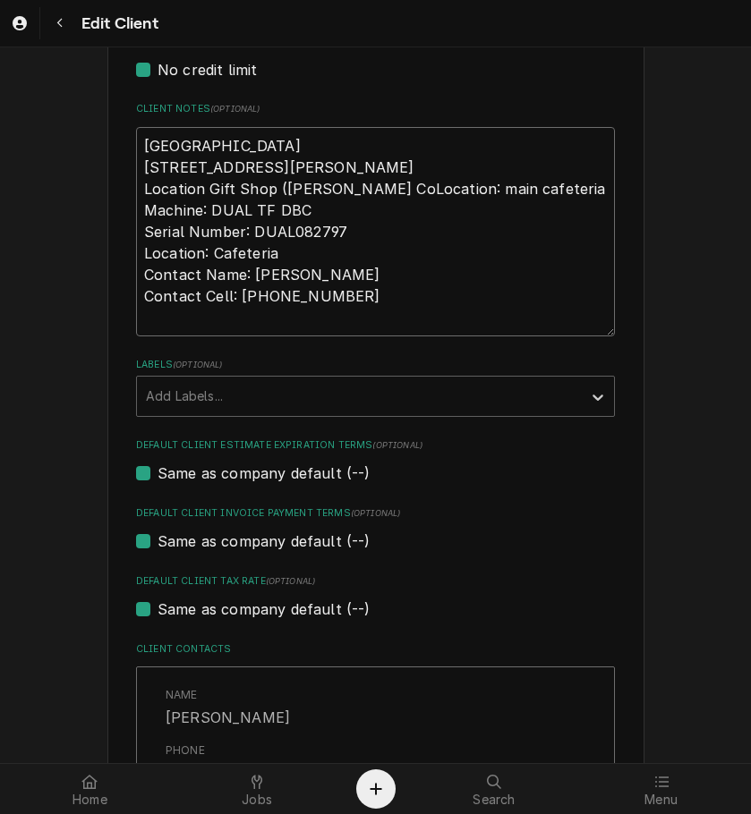
type textarea "x"
type textarea "UC Hospital 7700 University Drive West Chester, OH 45069 Location Gift Shop (Ki…"
type textarea "x"
type textarea "UC Hospital 7700 University Drive West Chester, OH 45069 Location Gift Shop (Ki…"
type textarea "x"
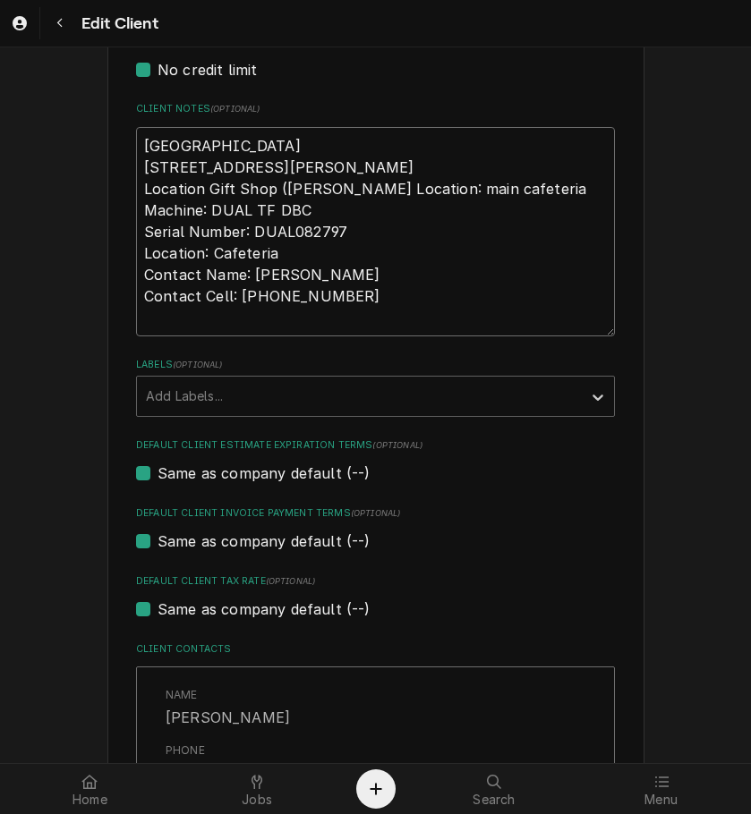
type textarea "UC Hospital 7700 University Drive West Chester, OH 45069 Location Gift Shop (Ki…"
type textarea "x"
type textarea "UC Hospital 7700 University Drive West Chester, OH 45069 Location Gift Shop (Ki…"
type textarea "x"
type textarea "UC Hospital 7700 University Drive West Chester, OH 45069 Location Gift Shop (Ki…"
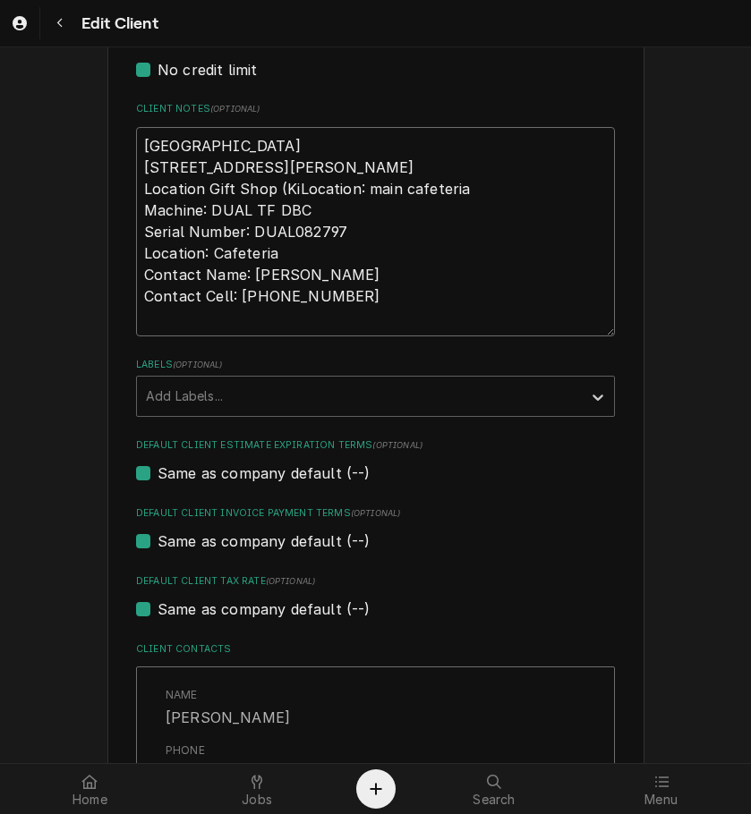
type textarea "x"
type textarea "UC Hospital 7700 University Drive West Chester, OH 45069 Location Gift Shop (KL…"
type textarea "x"
type textarea "UC Hospital 7700 University Drive West Chester, OH 45069 Location Gift Shop (Lo…"
type textarea "x"
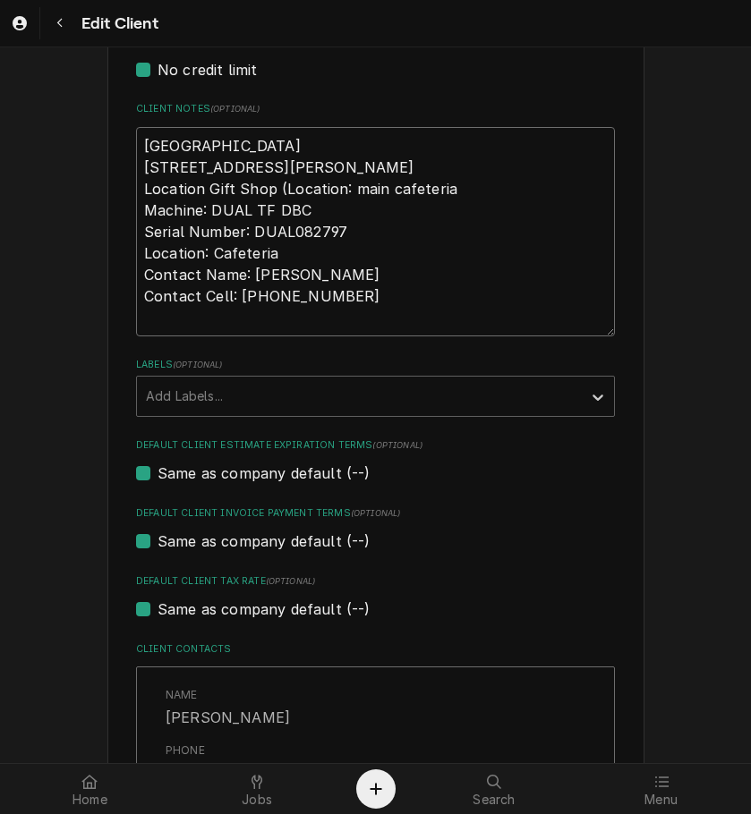
type textarea "UC Hospital 7700 University Drive West Chester, OH 45069 Location Gift Shop Loc…"
type textarea "x"
type textarea "UC Hospital 7700 University Drive West Chester, OH 45069 Location Gift ShopLoca…"
type textarea "x"
type textarea "UC Hospital 7700 University Drive West Chester, OH 45069 Location Gift ShoLocat…"
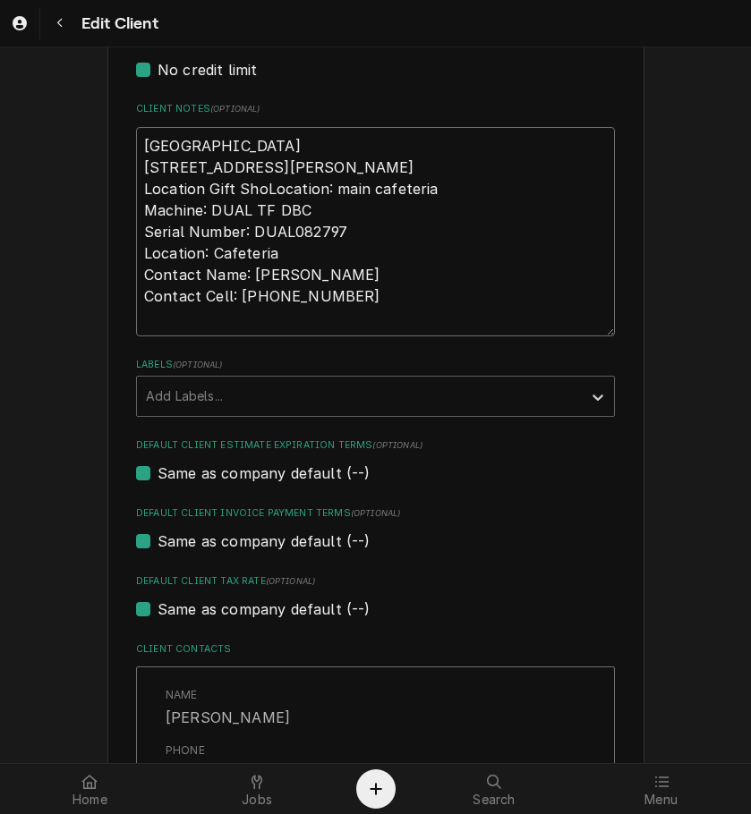
type textarea "x"
type textarea "UC Hospital 7700 University Drive West Chester, OH 45069 Location Gift ShLocati…"
type textarea "x"
type textarea "UC Hospital 7700 University Drive West Chester, OH 45069 Location Gift SLocatio…"
type textarea "x"
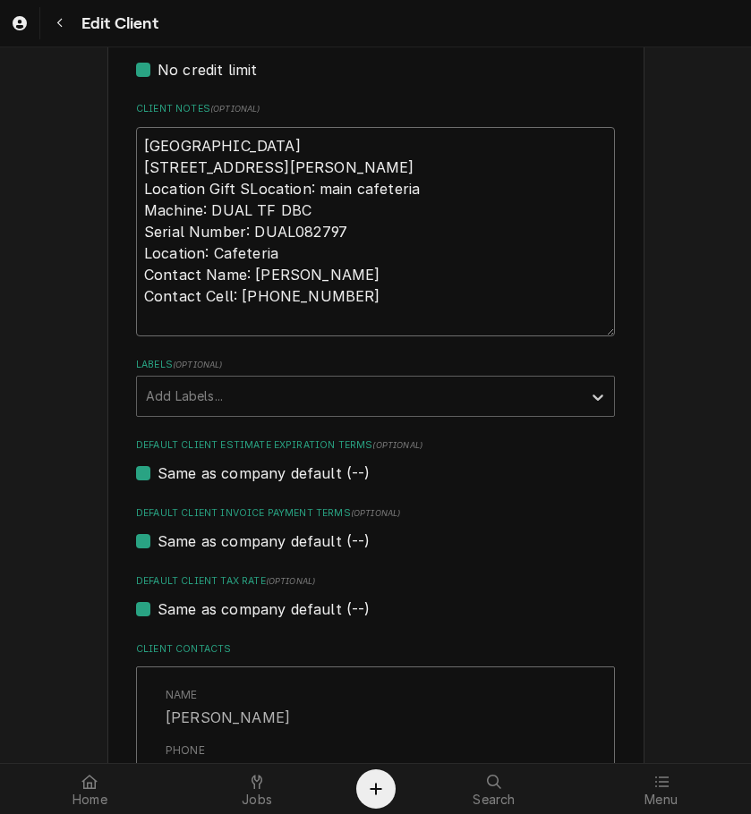
type textarea "UC Hospital 7700 University Drive West Chester, OH 45069 Location Gift Location…"
type textarea "x"
type textarea "UC Hospital 7700 University Drive West Chester, OH 45069 Location GiftLocation:…"
type textarea "x"
type textarea "UC Hospital 7700 University Drive West Chester, OH 45069 Location GifLocation: …"
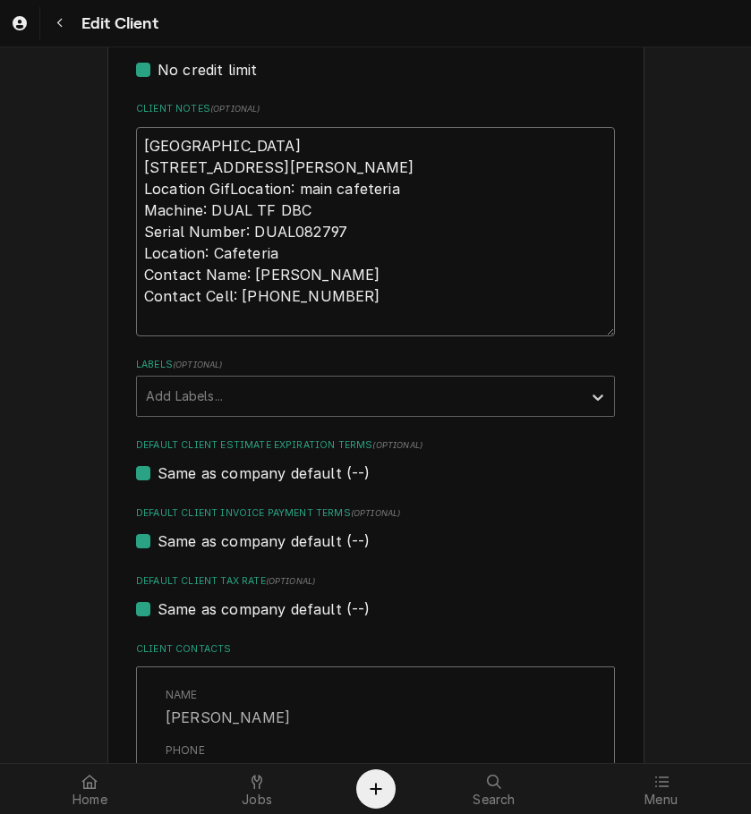
type textarea "x"
type textarea "UC Hospital 7700 University Drive West Chester, OH 45069 Location GiLocation: m…"
type textarea "x"
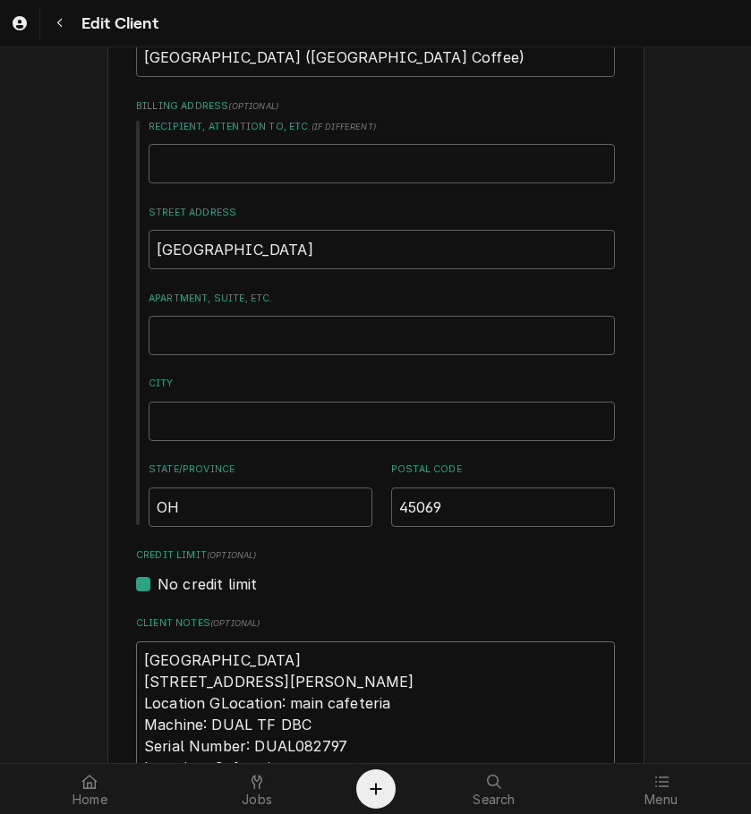
scroll to position [0, 0]
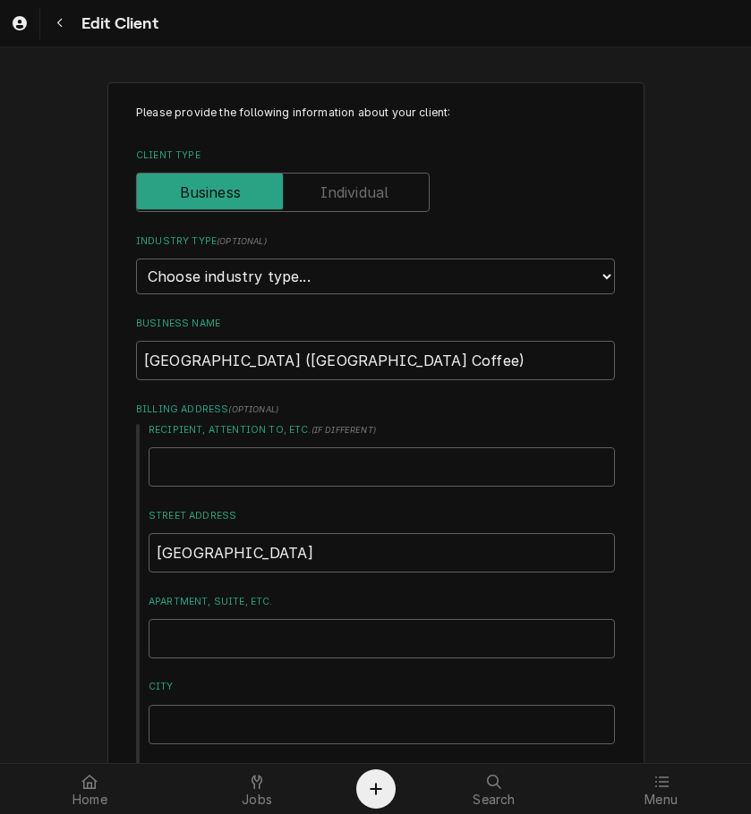
type textarea "UC Hospital 7700 University Drive West Chester, OH 45069 Location GLocation: ma…"
drag, startPoint x: 423, startPoint y: 367, endPoint x: -86, endPoint y: 416, distance: 511.4
click at [0, 416] on html "Edit Client Please provide the following information about your client: Client …" at bounding box center [375, 407] width 751 height 814
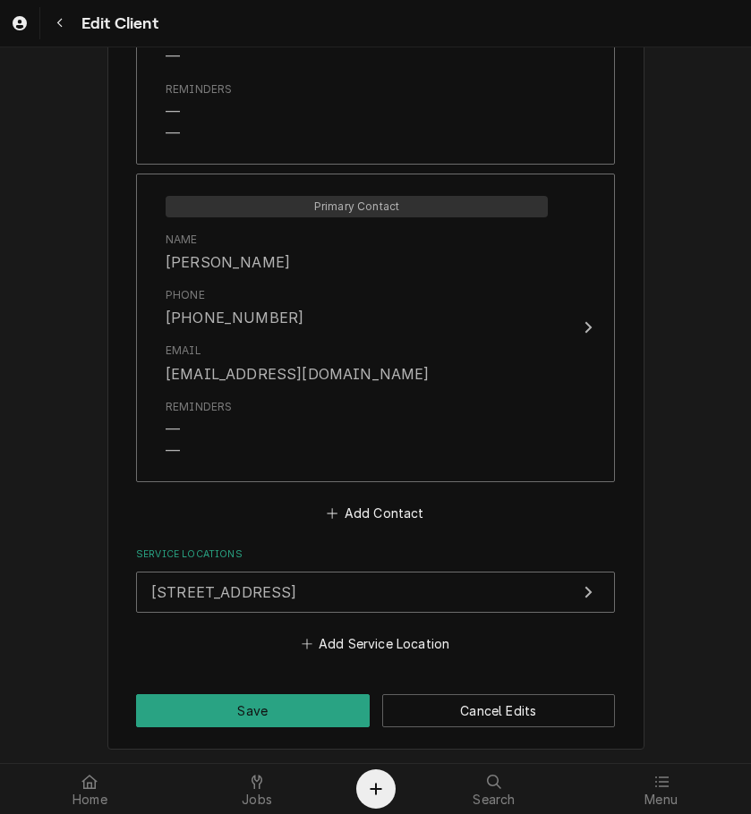
scroll to position [1593, 0]
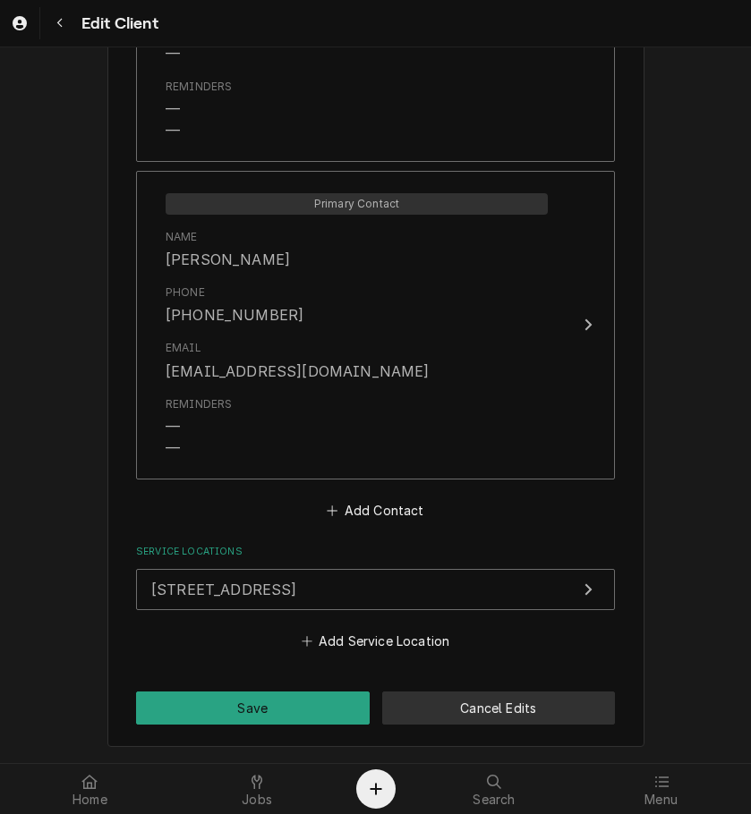
click at [552, 705] on button "Cancel Edits" at bounding box center [498, 708] width 233 height 33
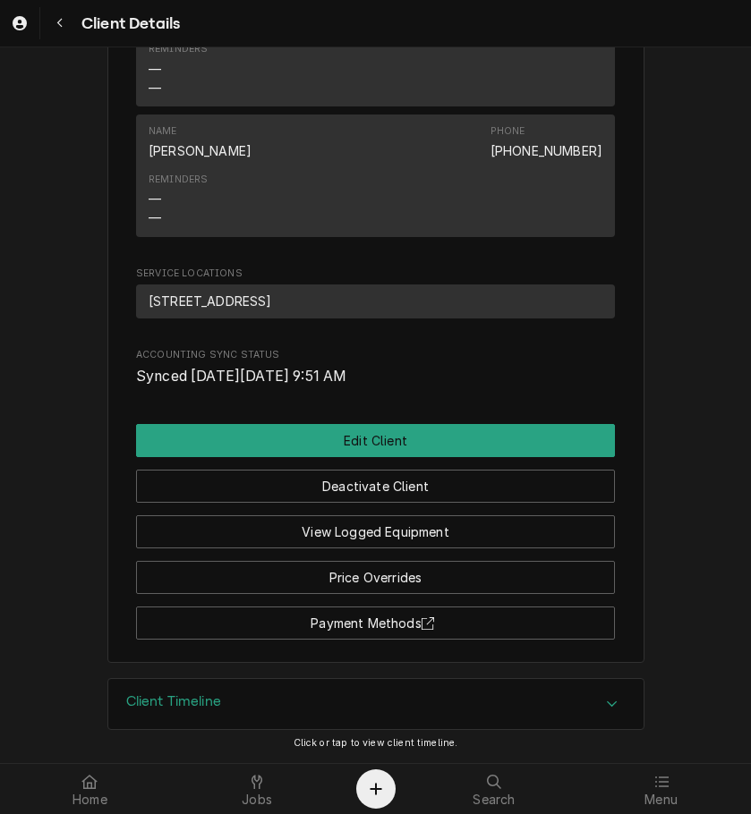
scroll to position [972, 0]
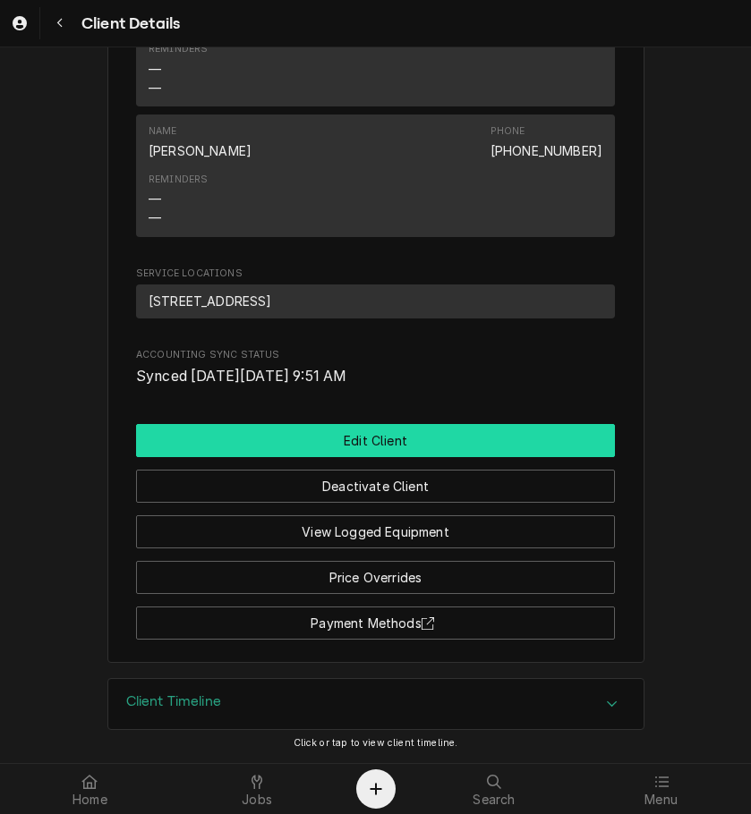
click at [560, 442] on button "Edit Client" at bounding box center [375, 440] width 479 height 33
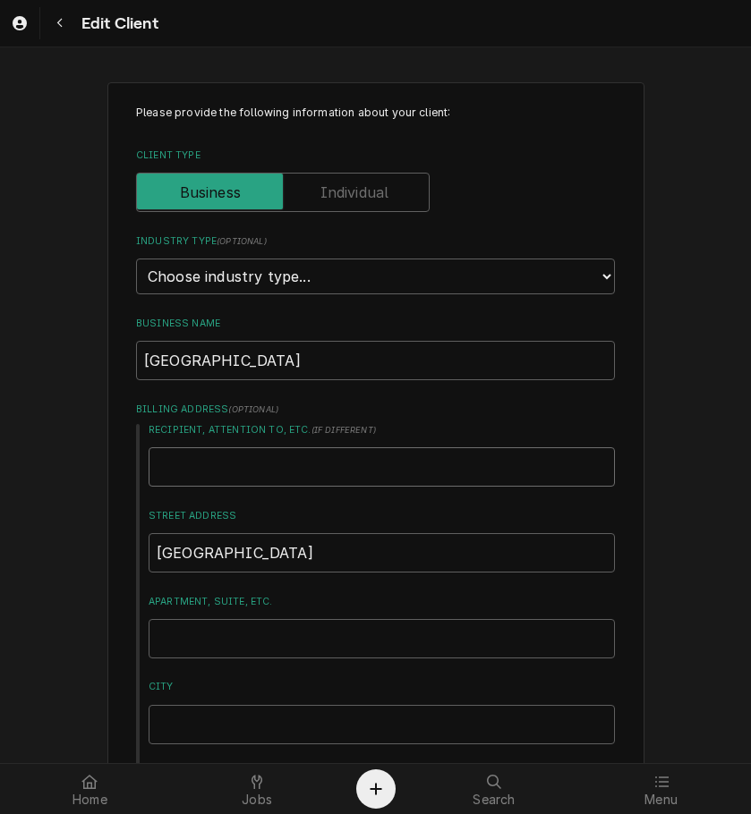
drag, startPoint x: 507, startPoint y: 455, endPoint x: 370, endPoint y: 344, distance: 176.2
click at [293, 352] on input "[GEOGRAPHIC_DATA]" at bounding box center [375, 360] width 479 height 39
type textarea "x"
type input "UC Hospita"
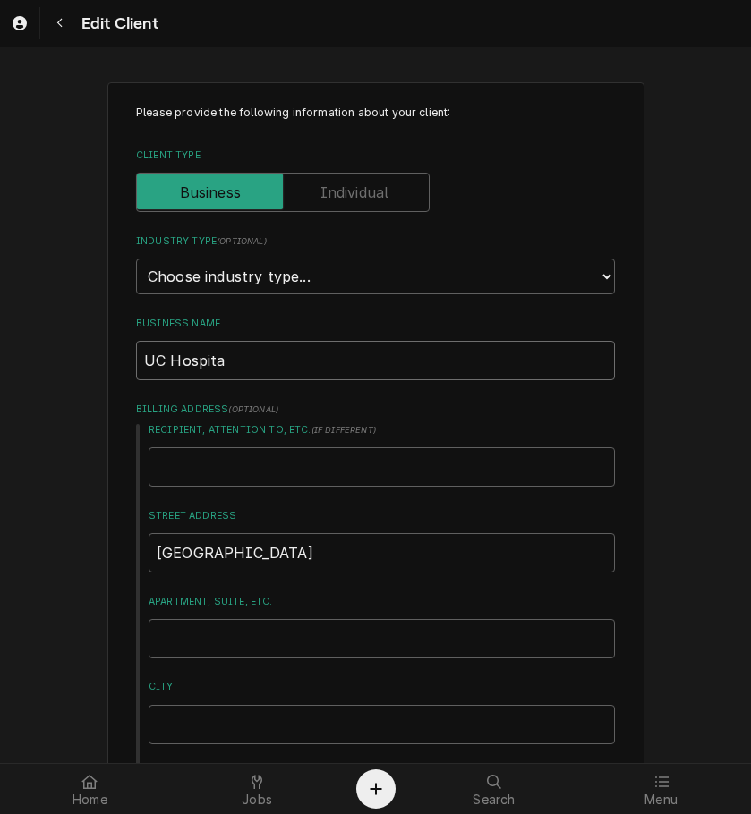
type textarea "x"
type input "UC Hospit"
type textarea "x"
type input "UC Hospi"
type textarea "x"
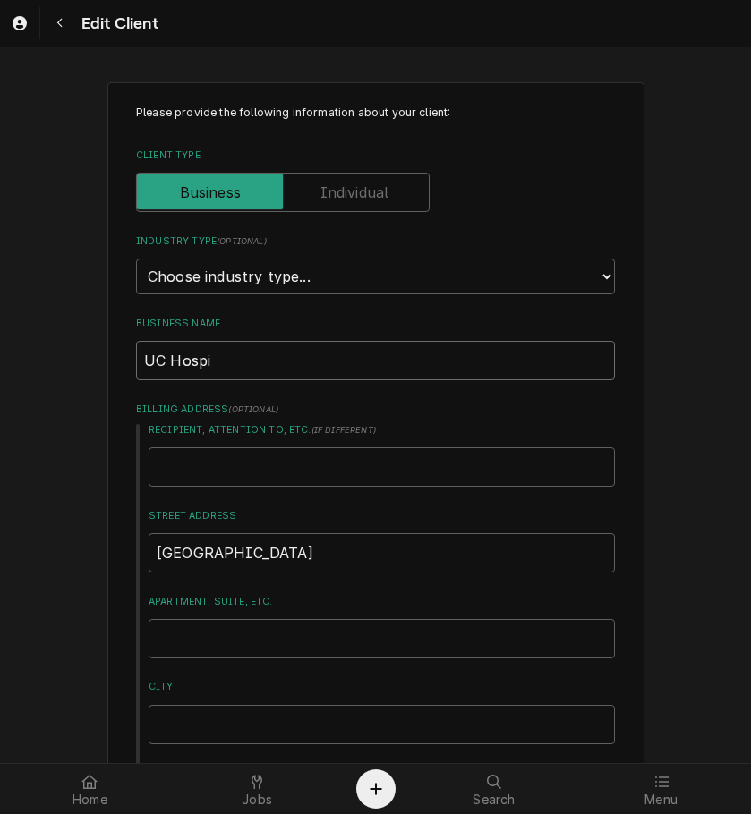
type input "UC Hosp"
type textarea "x"
type input "UC Hos"
type textarea "x"
type input "UC Ho"
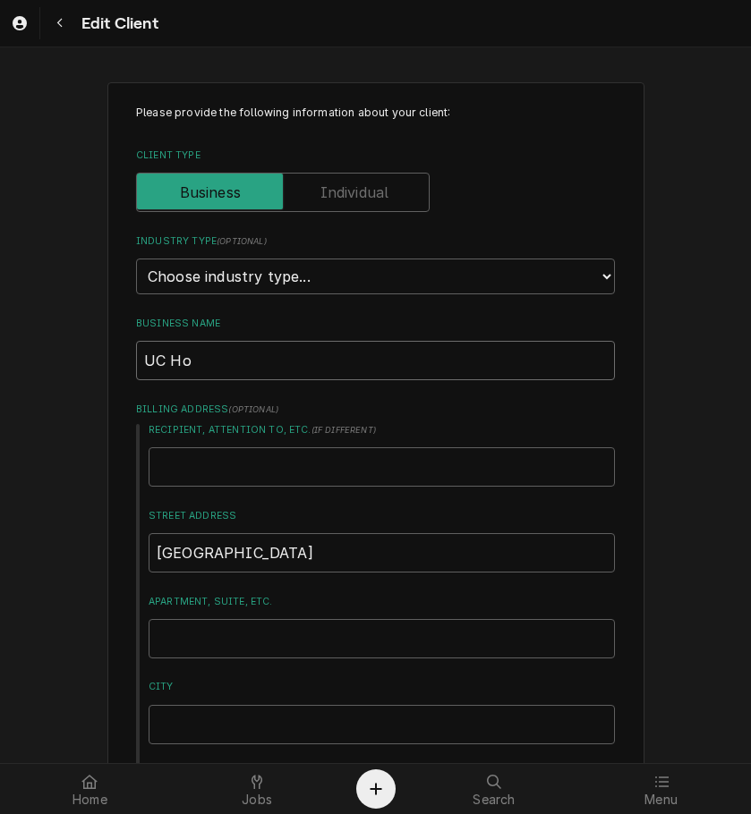
type textarea "x"
type input "UC H"
type textarea "x"
type input "UC"
type textarea "x"
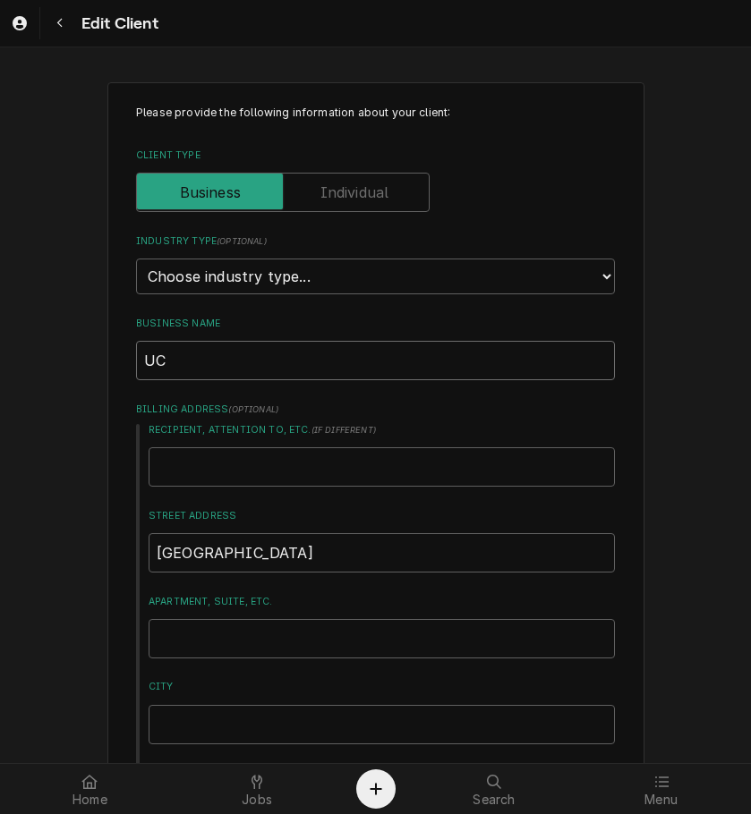
type input "UC"
type textarea "x"
type input "U"
type textarea "x"
paste input "[GEOGRAPHIC_DATA] ([GEOGRAPHIC_DATA] Coffee)"
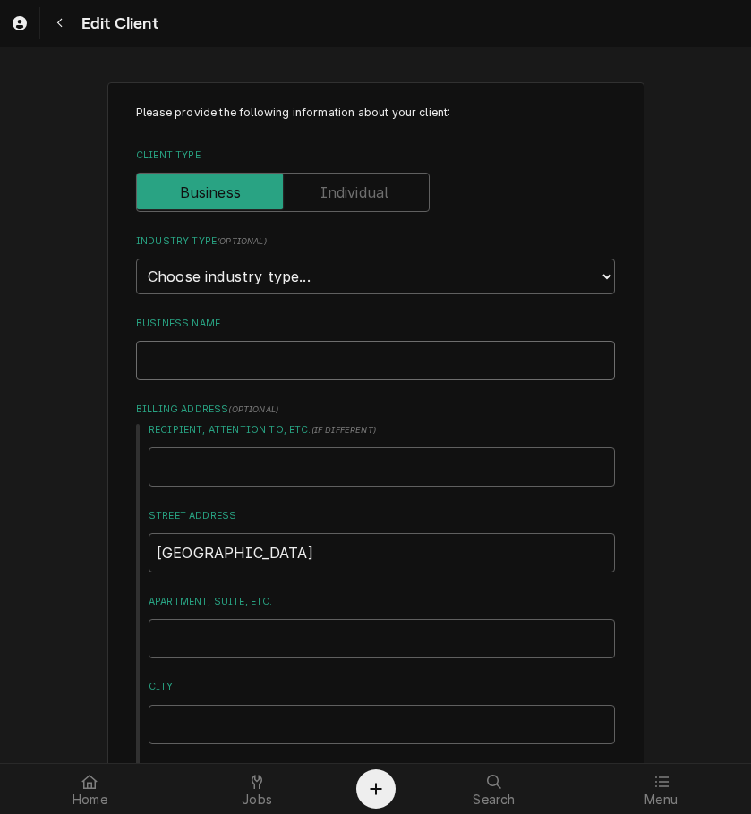
type textarea "x"
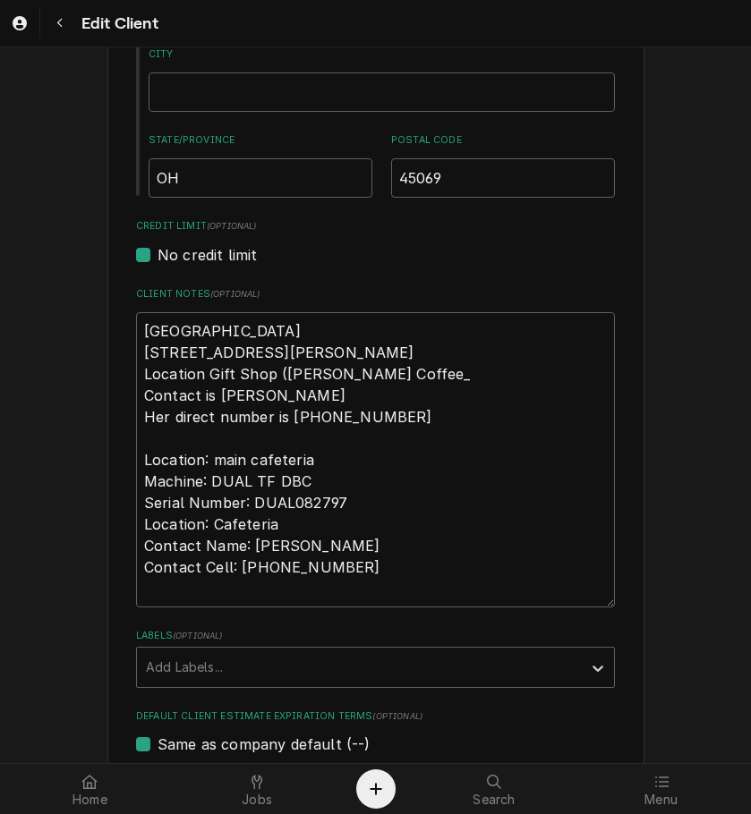
scroll to position [751, 0]
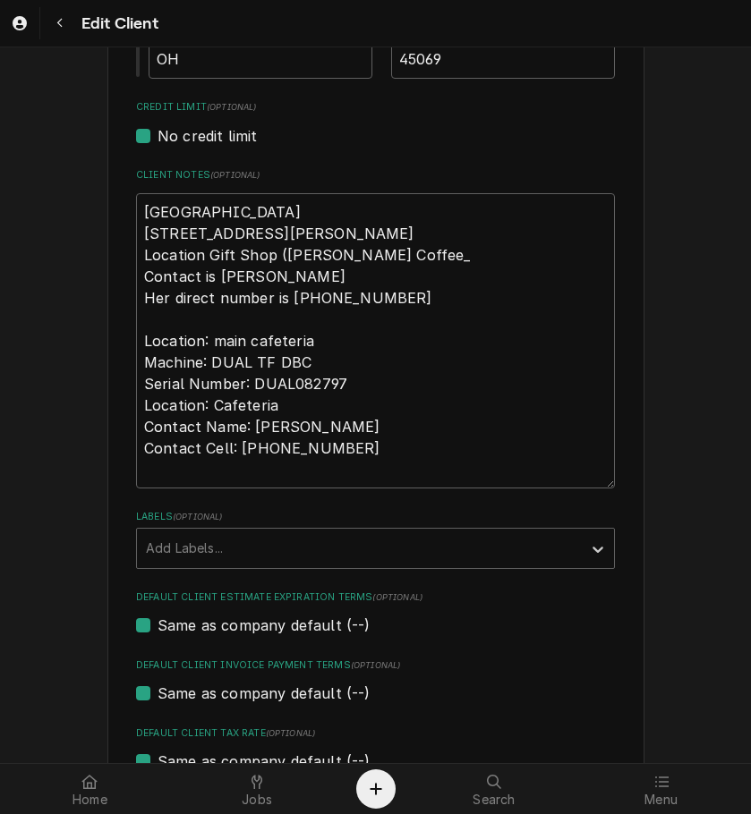
type input "[GEOGRAPHIC_DATA] ([GEOGRAPHIC_DATA] Coffee)"
drag, startPoint x: 345, startPoint y: 469, endPoint x: 147, endPoint y: 352, distance: 230.6
click at [147, 352] on textarea "UC Hospital 7700 University Drive West Chester, OH 45069 Location Gift Shop (Ki…" at bounding box center [375, 340] width 479 height 295
type textarea "x"
type textarea "UC Hospital 7700 University Drive West Chester, OH 45069 Location Gift Shop (Ki…"
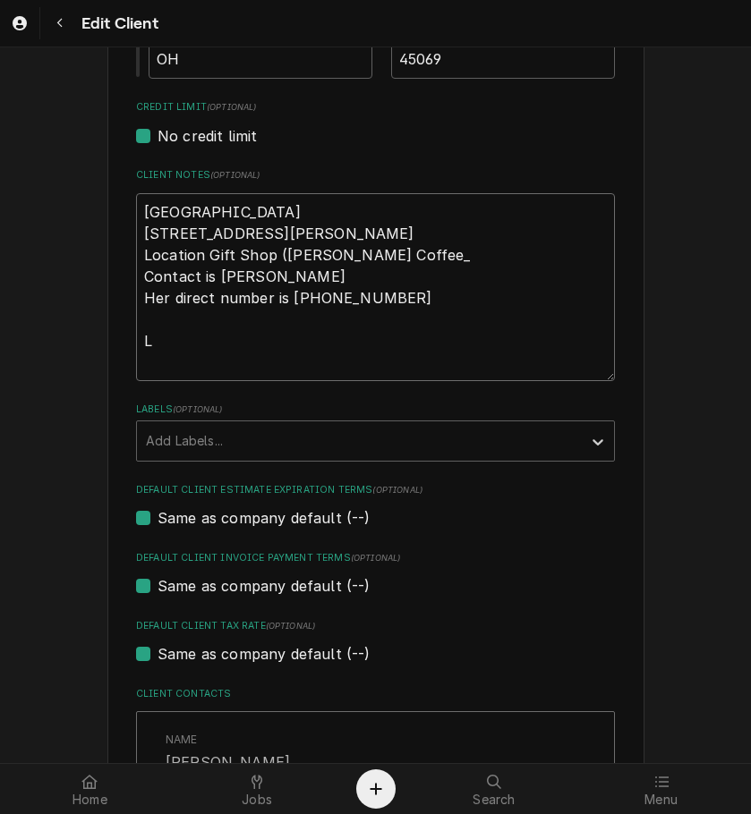
type textarea "x"
type textarea "UC Hospital 7700 University Drive West Chester, OH 45069 Location Gift Shop (Ki…"
type textarea "x"
type textarea "UC Hospital 7700 University Drive West Chester, OH 45069 Location Gift Shop (Ki…"
type textarea "x"
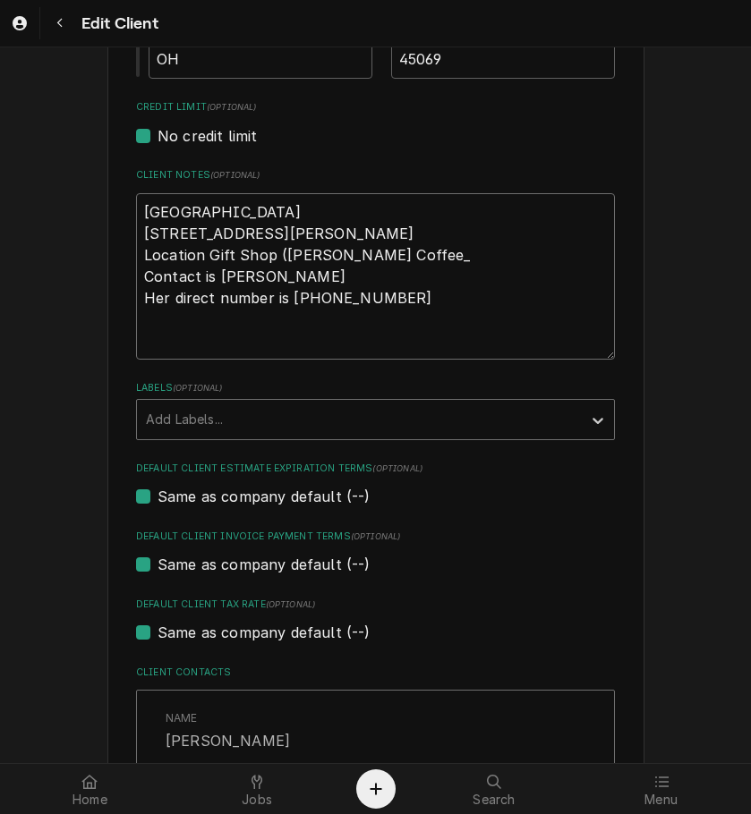
type textarea "UC Hospital 7700 University Drive West Chester, OH 45069 Location Gift Shop (Ki…"
click at [235, 423] on div "Labels" at bounding box center [359, 419] width 427 height 32
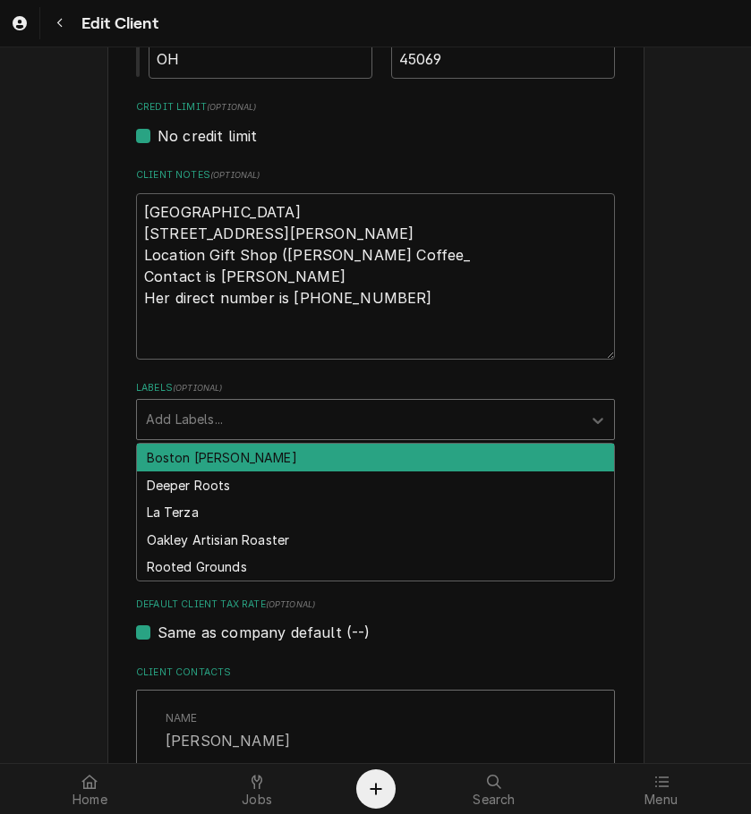
click at [235, 423] on div "Labels" at bounding box center [359, 419] width 427 height 32
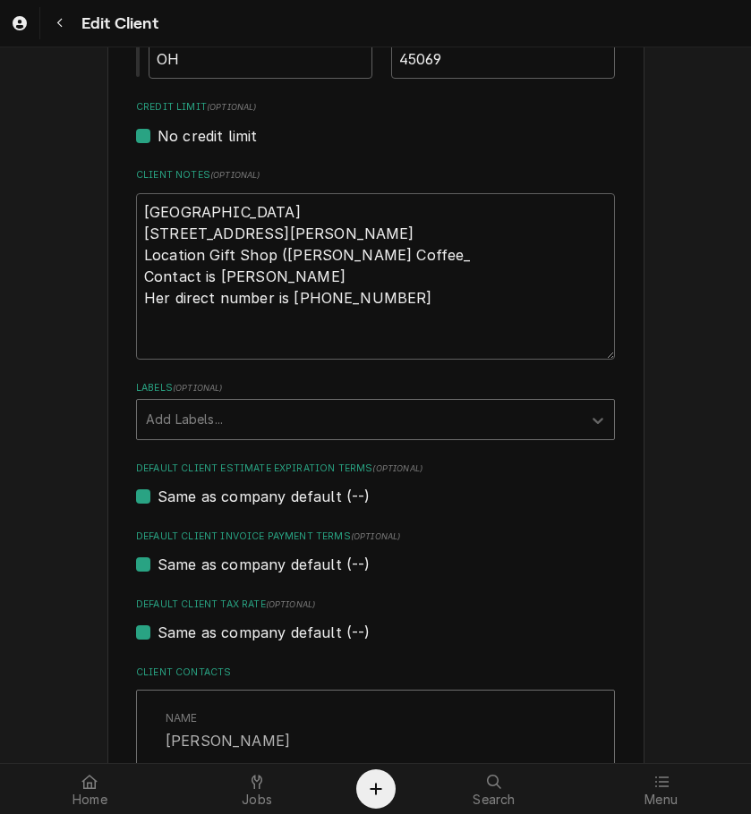
scroll to position [1378, 0]
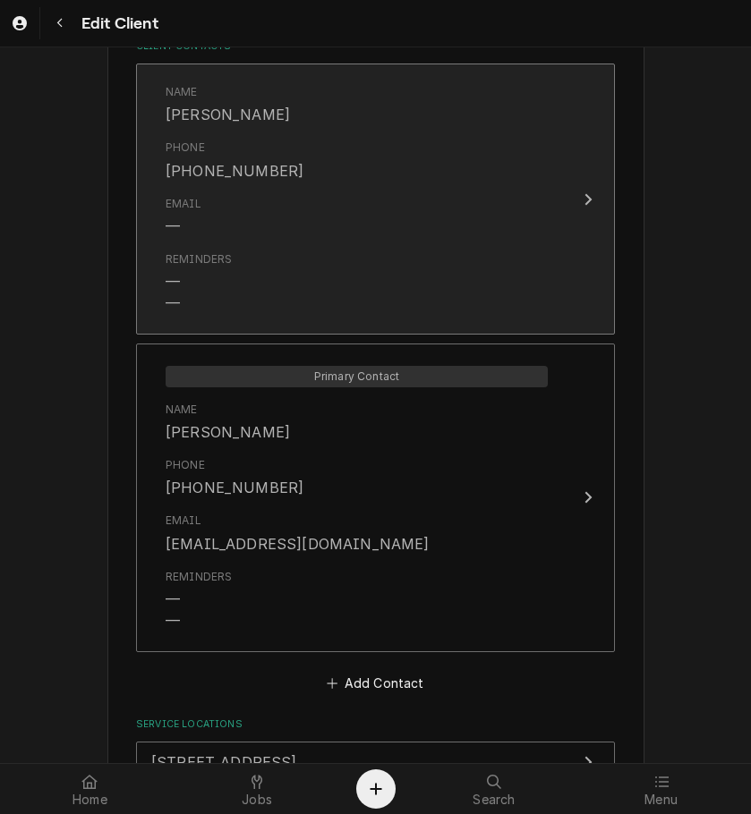
click at [536, 158] on div "Phone (513) 484-6760" at bounding box center [356, 159] width 382 height 55
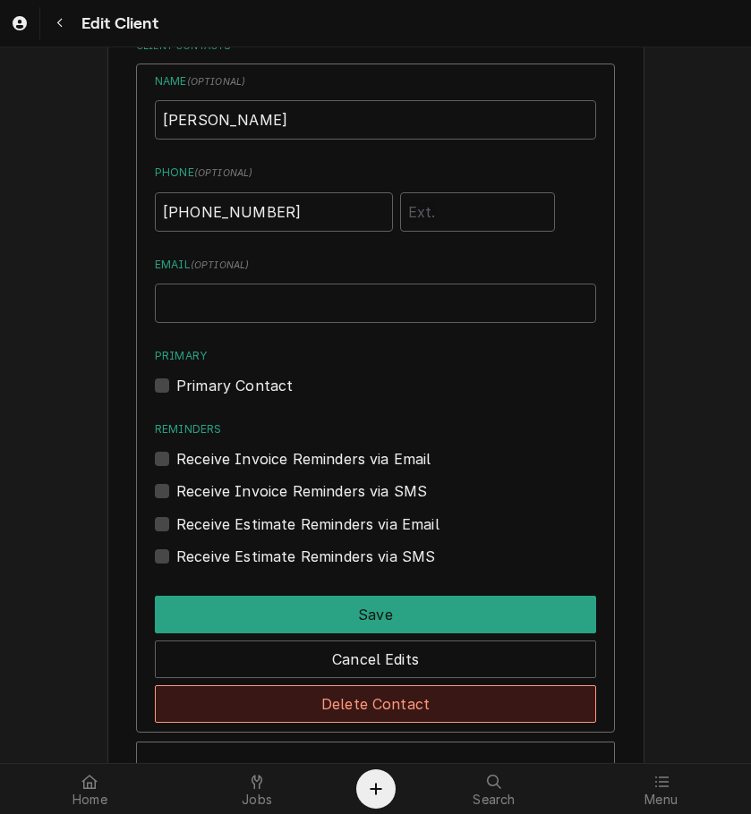
click at [291, 711] on button "Delete Contact" at bounding box center [375, 704] width 441 height 38
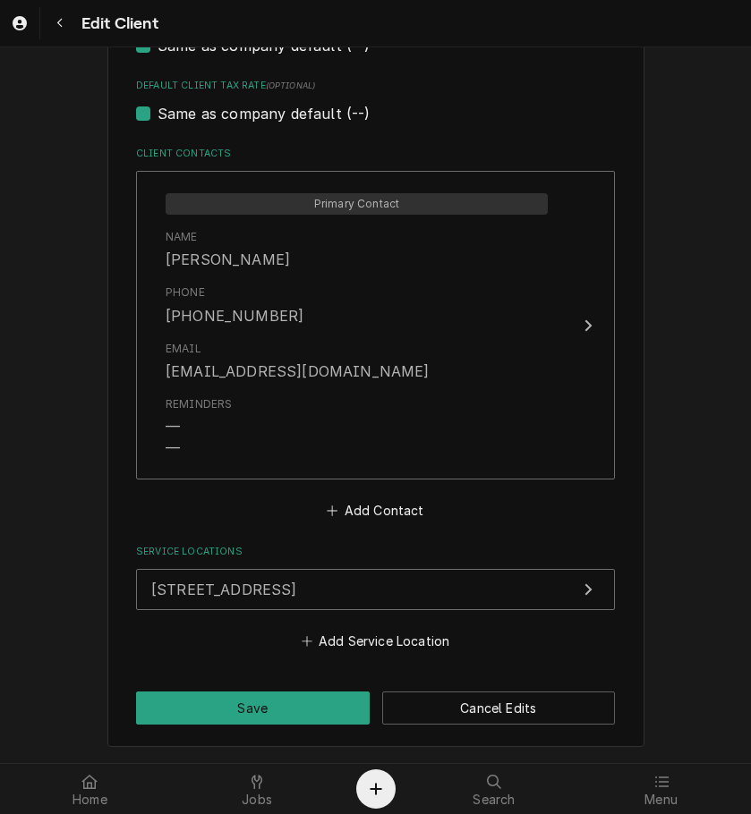
scroll to position [1270, 0]
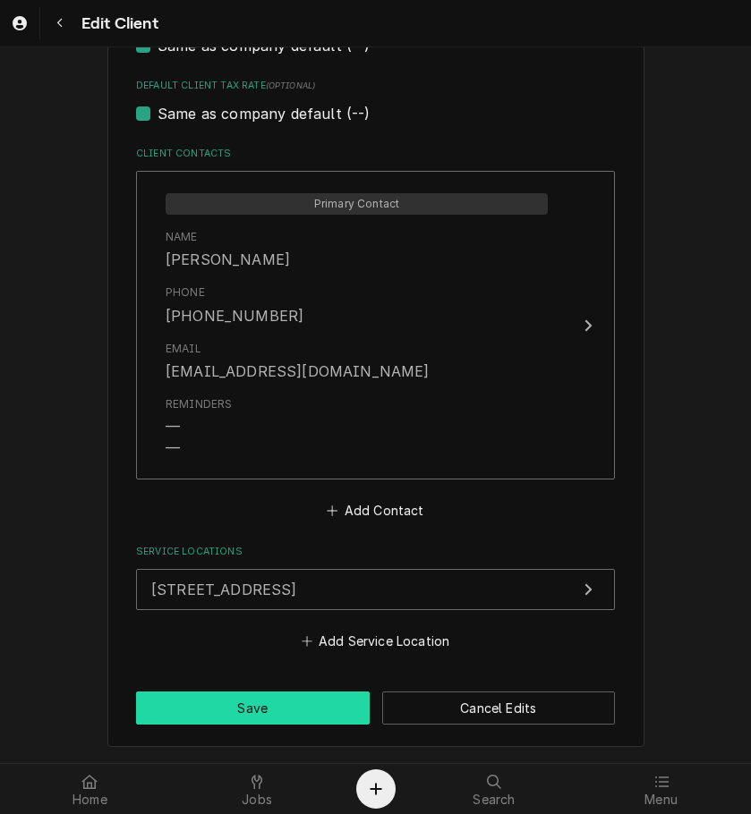
click at [282, 708] on button "Save" at bounding box center [252, 708] width 233 height 33
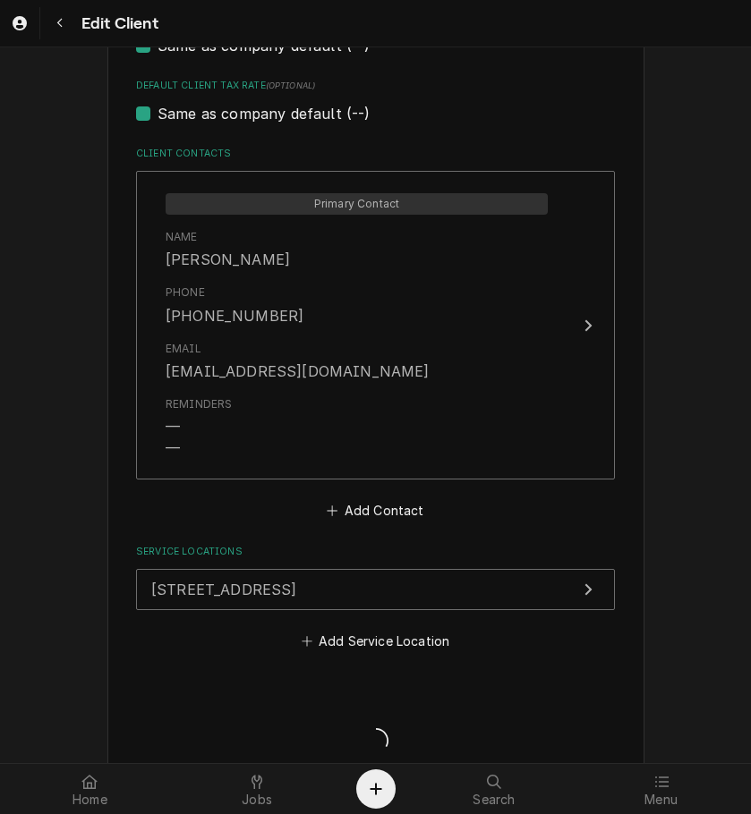
type textarea "x"
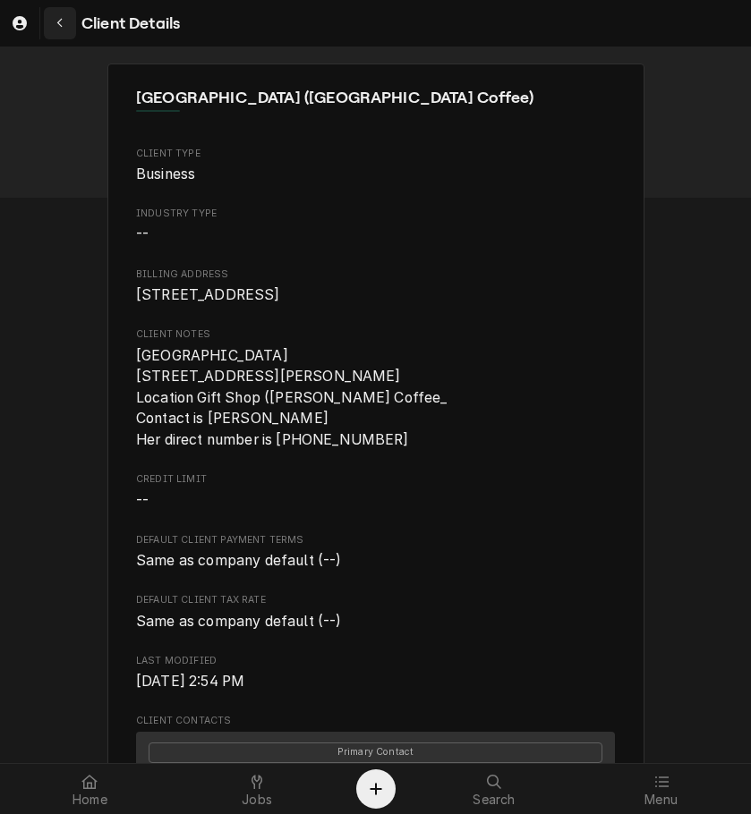
click at [56, 17] on icon "Navigate back" at bounding box center [60, 23] width 8 height 13
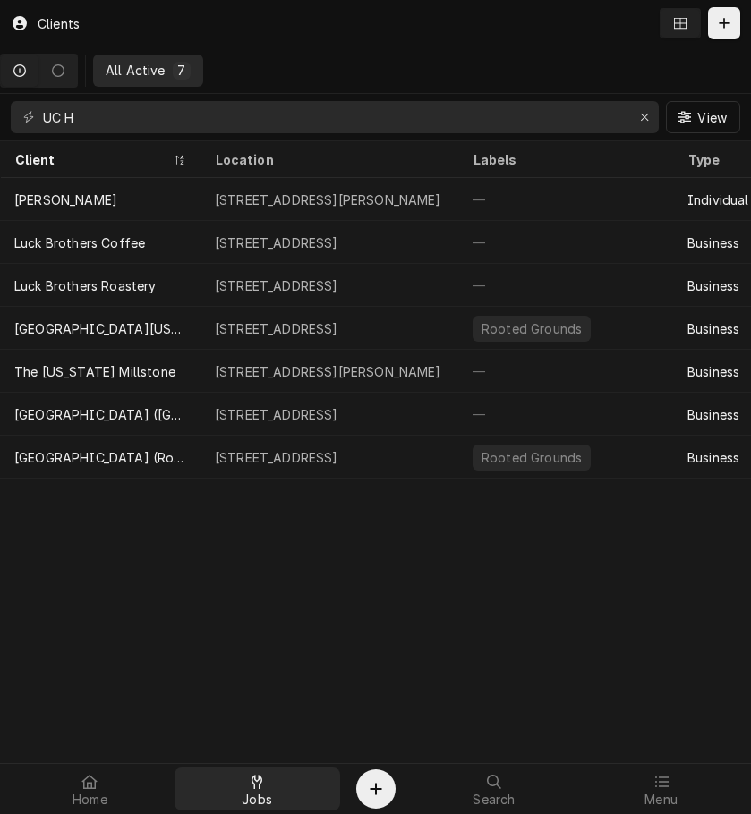
click at [276, 781] on div "Jobs" at bounding box center [257, 789] width 158 height 36
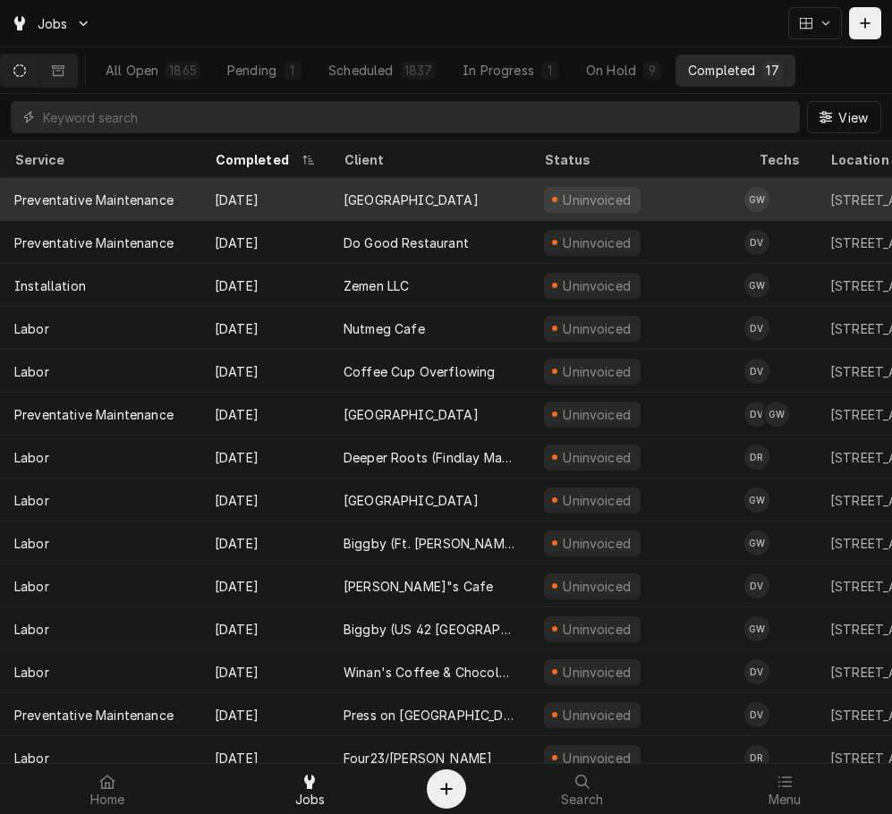
click at [275, 195] on div "[DATE]" at bounding box center [264, 199] width 129 height 43
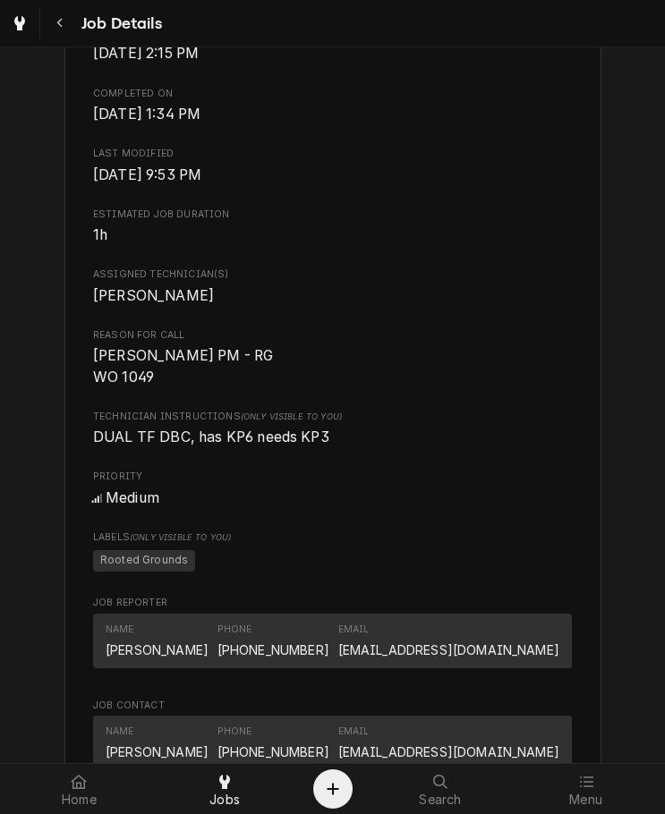
scroll to position [631, 0]
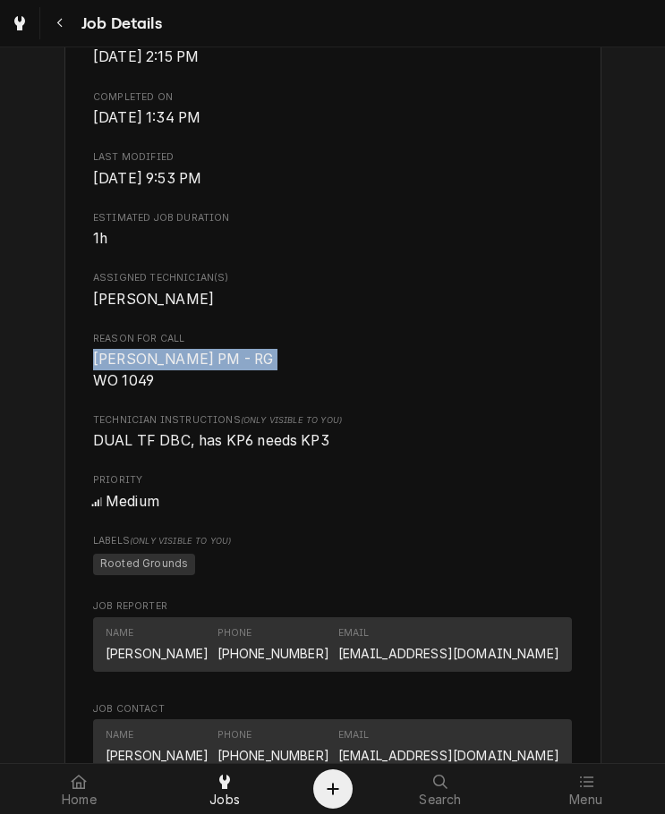
drag, startPoint x: 162, startPoint y: 401, endPoint x: 78, endPoint y: 381, distance: 86.4
click at [78, 381] on div "[GEOGRAPHIC_DATA] [STREET_ADDRESS] Open in Maps Roopairs Job ID JOB-3746 Date R…" at bounding box center [332, 502] width 537 height 2045
copy span "Brewer PM - RG WO 1049"
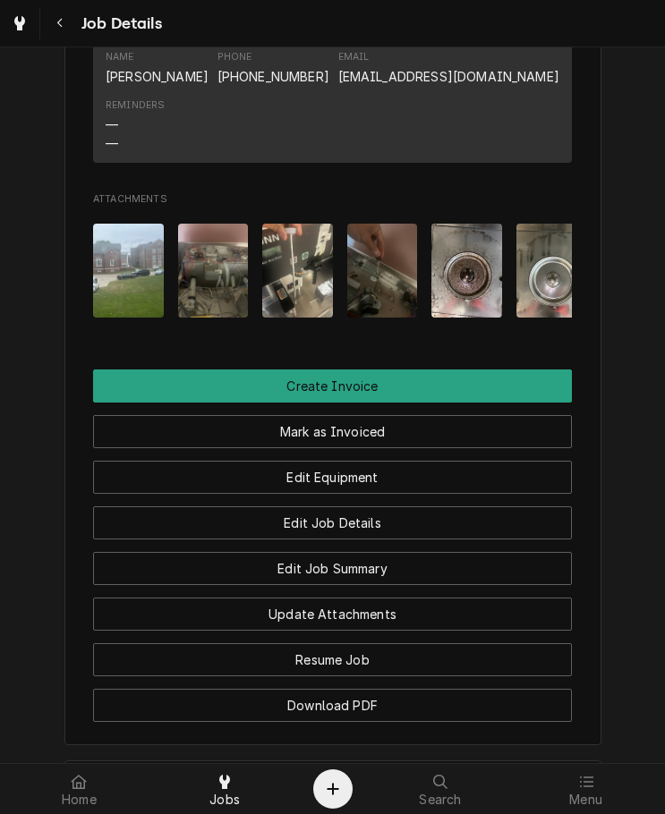
scroll to position [1471, 0]
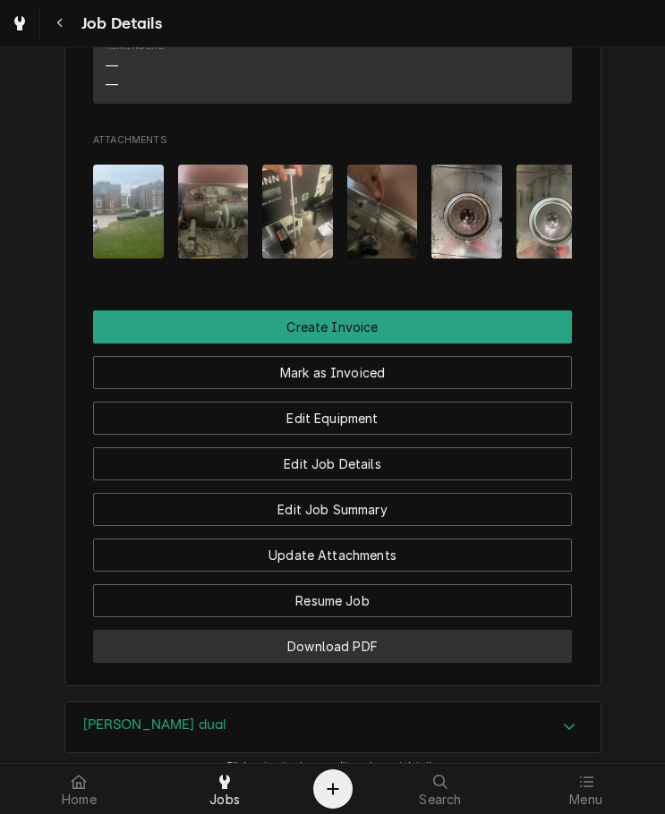
click at [547, 663] on button "Download PDF" at bounding box center [332, 646] width 479 height 33
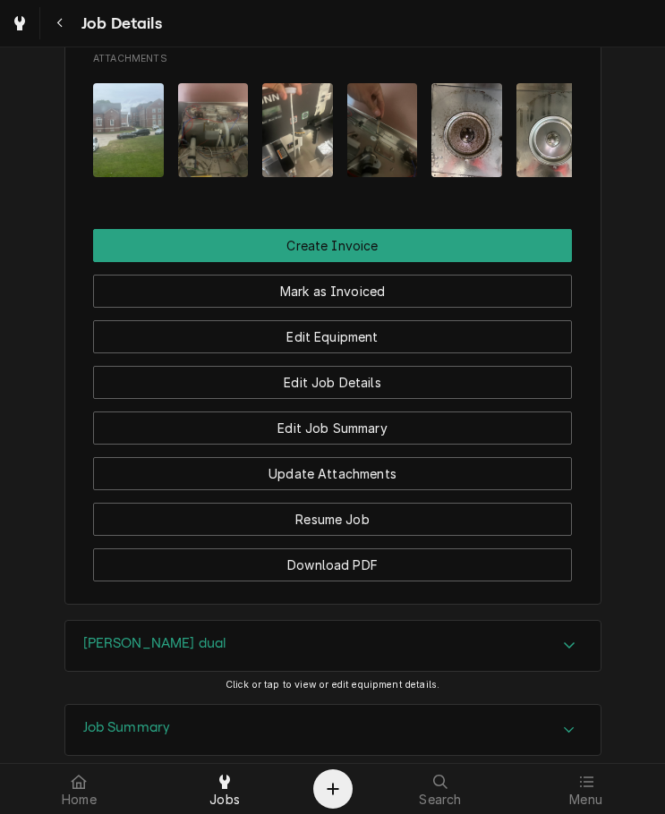
scroll to position [1575, 0]
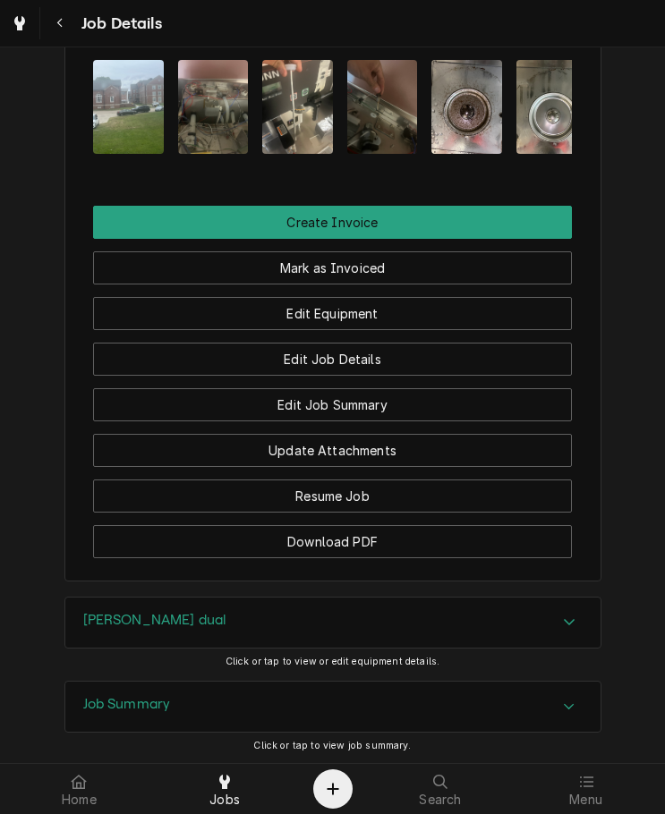
click at [144, 648] on div "Bunn dual" at bounding box center [332, 623] width 535 height 50
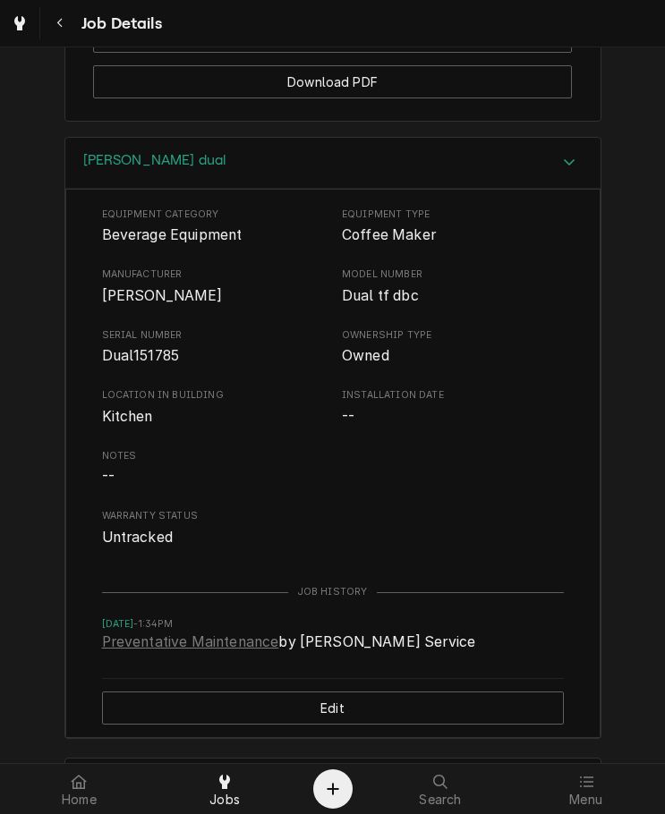
scroll to position [2154, 0]
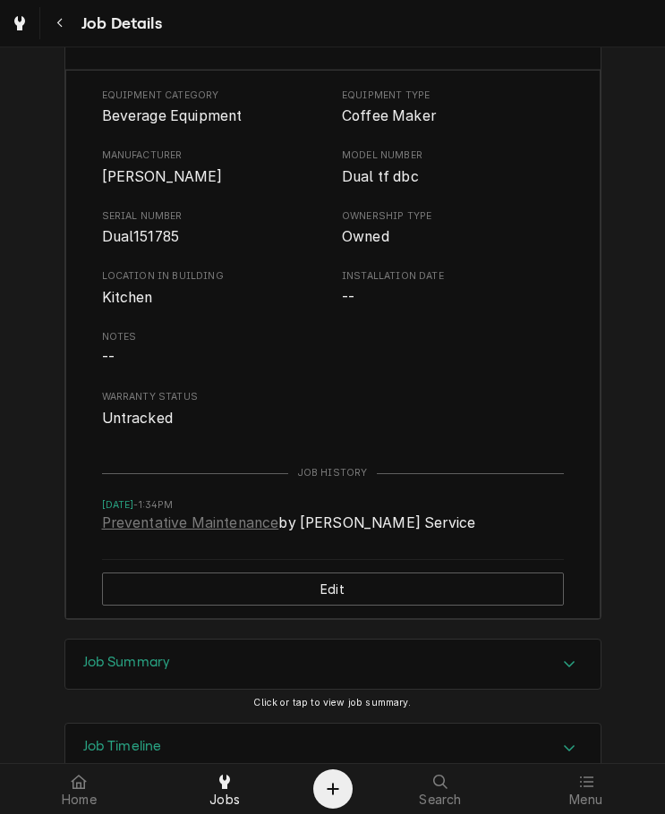
click at [305, 70] on div "Bunn dual" at bounding box center [332, 44] width 535 height 51
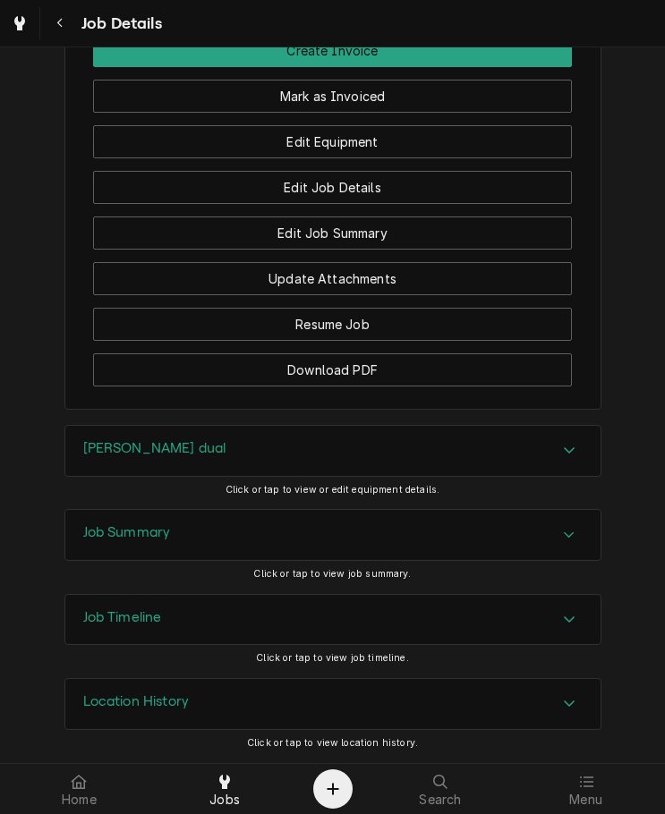
click at [193, 547] on div "Job Summary" at bounding box center [332, 535] width 535 height 50
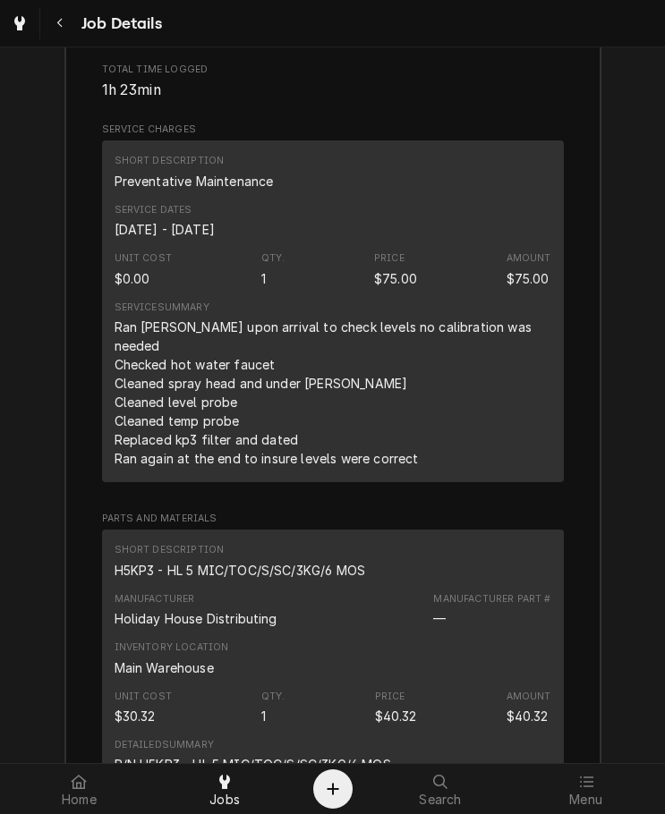
scroll to position [2499, 0]
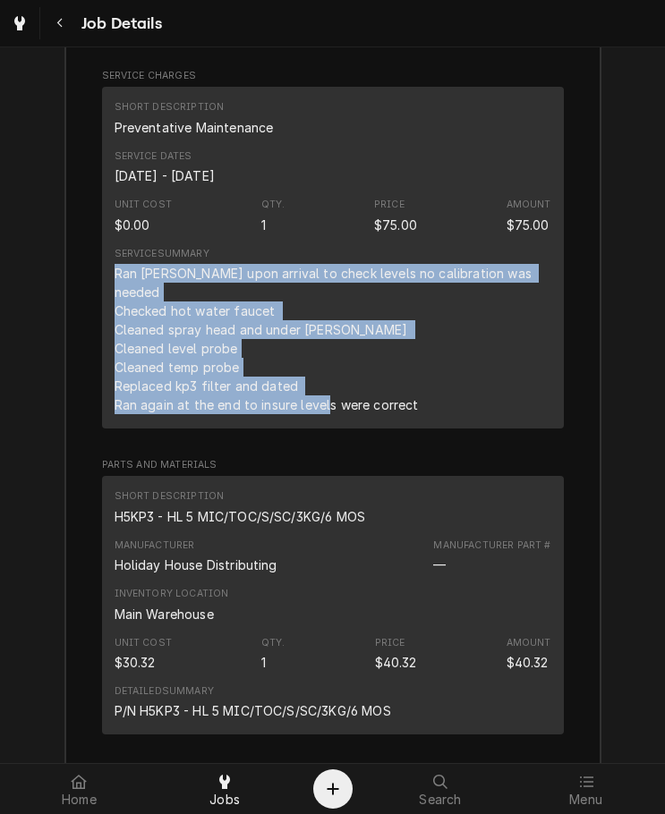
drag, startPoint x: 431, startPoint y: 429, endPoint x: 99, endPoint y: 313, distance: 351.4
click at [102, 313] on div "Short Description Preventative Maintenance Service Dates Jun 24, 2025 - Aug 20,…" at bounding box center [333, 258] width 462 height 342
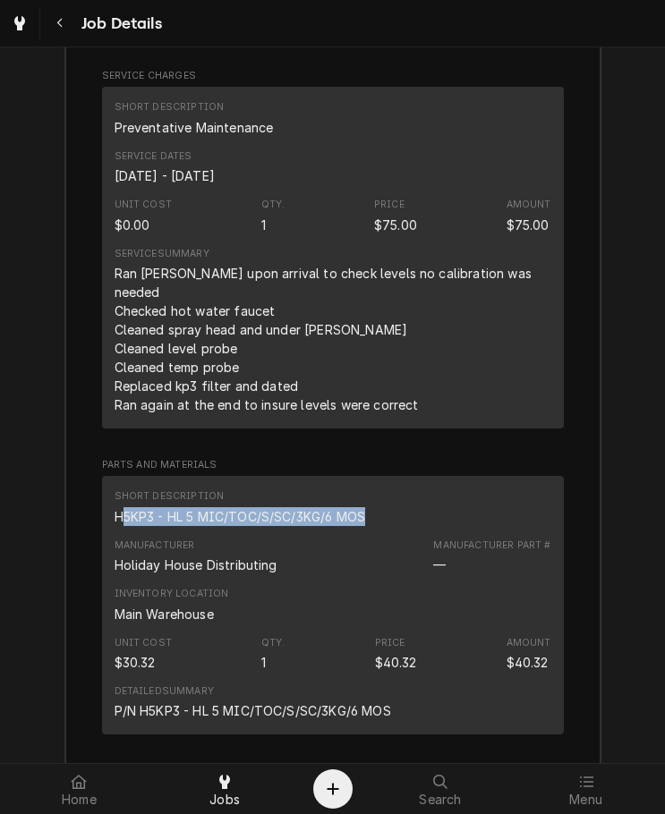
drag, startPoint x: 345, startPoint y: 538, endPoint x: 114, endPoint y: 529, distance: 231.9
click at [115, 529] on div "Short Description H5KP3 - HL 5 MIC/TOC/S/SC/3KG/6 MOS" at bounding box center [333, 507] width 437 height 48
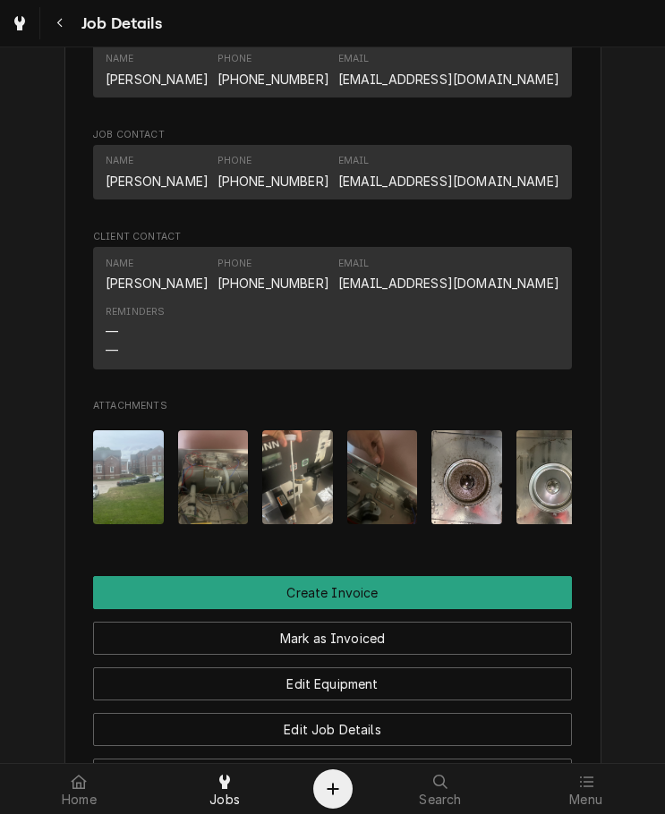
scroll to position [1794, 0]
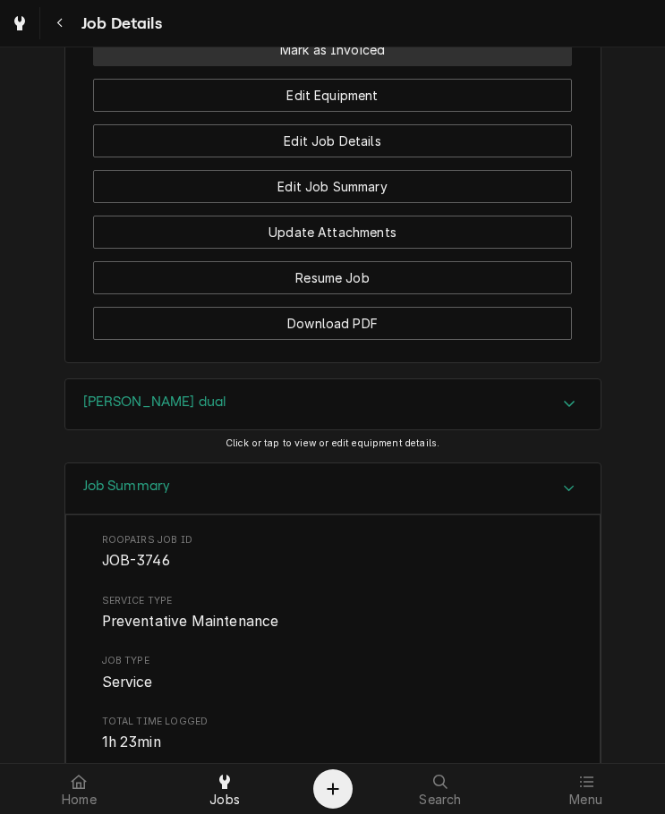
click at [516, 66] on button "Mark as Invoiced" at bounding box center [332, 49] width 479 height 33
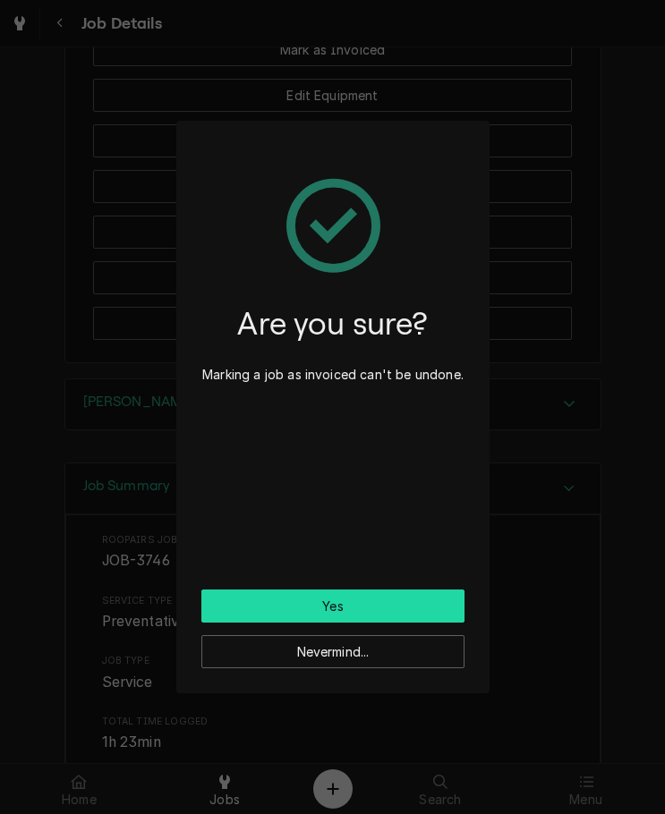
click at [326, 615] on button "Yes" at bounding box center [332, 606] width 263 height 33
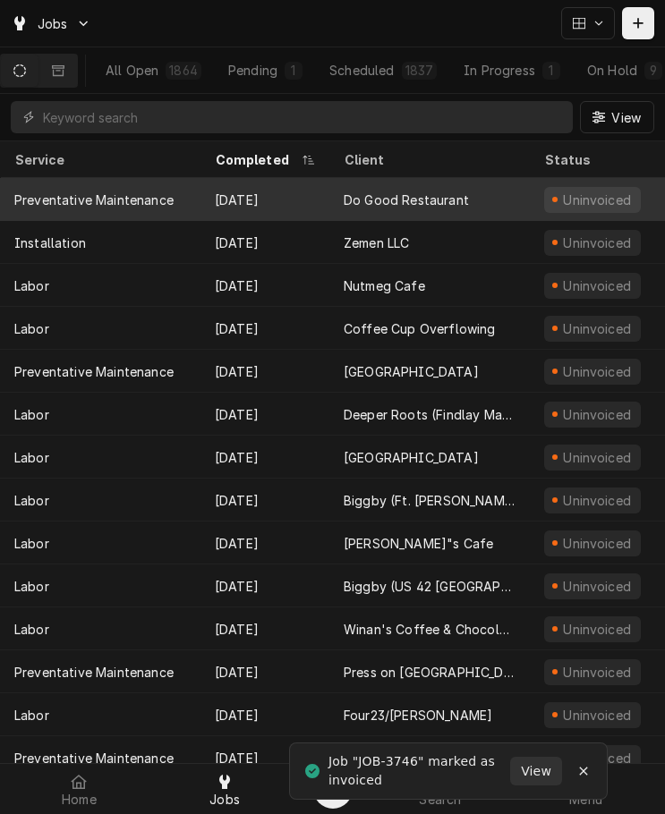
click at [417, 186] on div "Do Good Restaurant" at bounding box center [429, 199] width 200 height 43
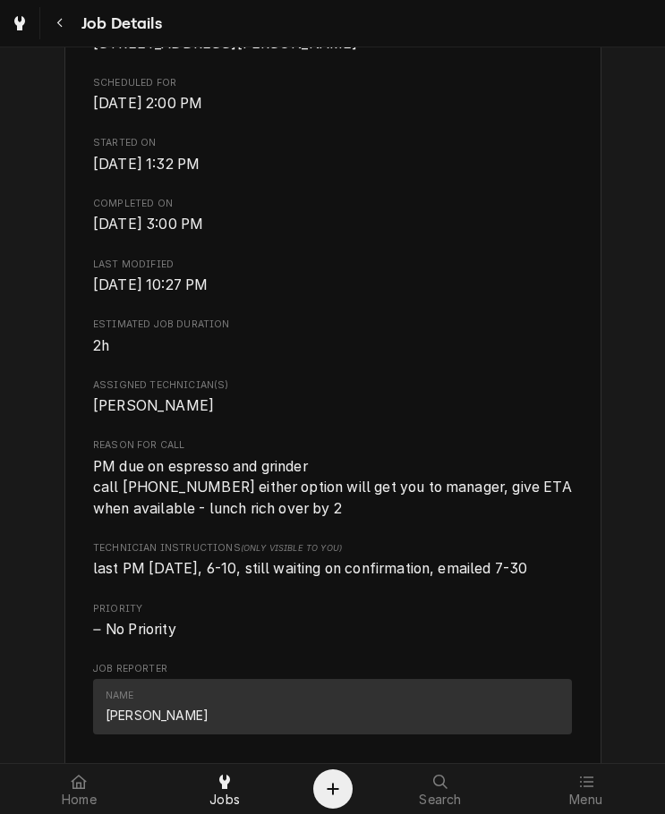
scroll to position [553, 0]
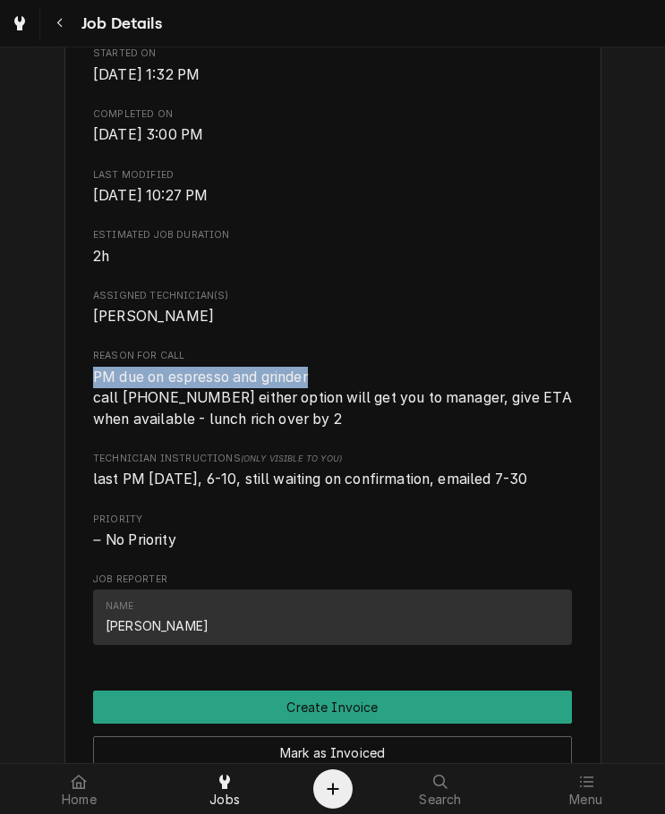
drag, startPoint x: 322, startPoint y: 393, endPoint x: 72, endPoint y: 398, distance: 249.6
click at [72, 398] on div "Do Good Restaurant [STREET_ADDRESS][PERSON_NAME] Open in Maps Roopairs Job ID J…" at bounding box center [332, 311] width 537 height 1507
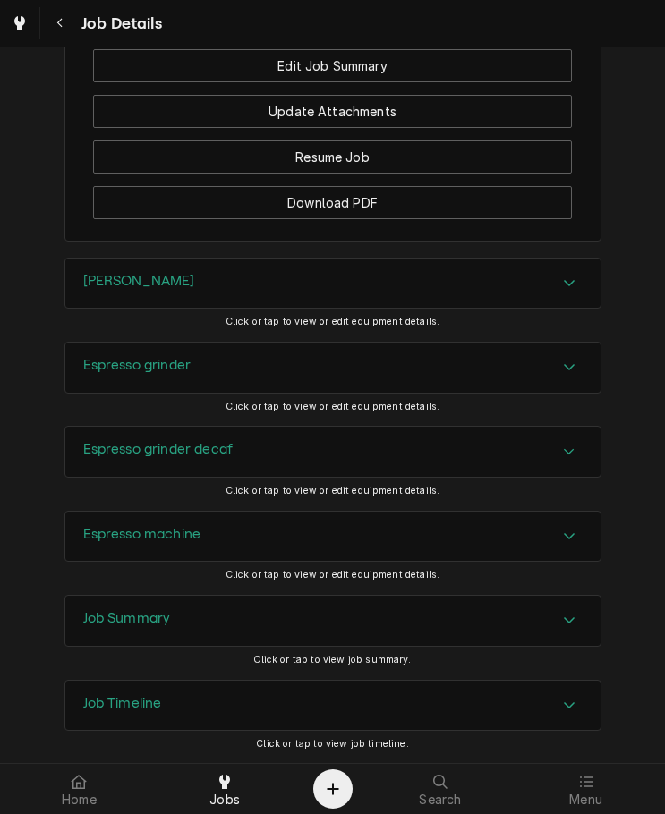
scroll to position [1483, 0]
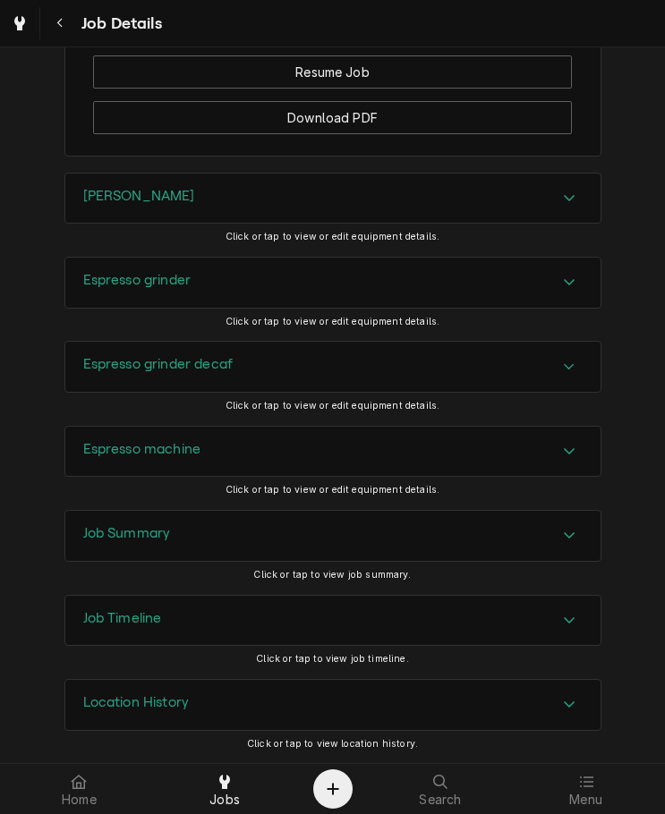
click at [305, 211] on div "Brewer" at bounding box center [332, 199] width 535 height 50
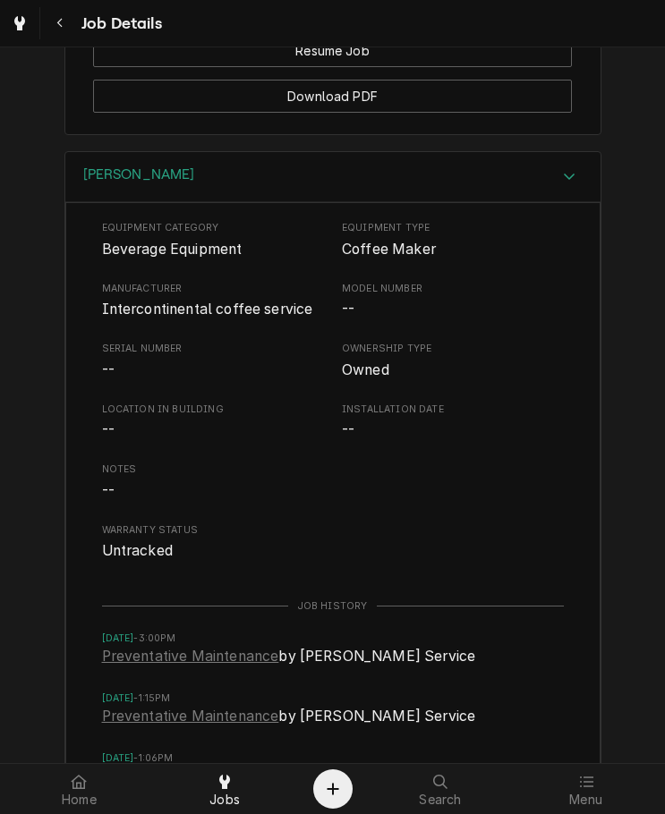
click at [186, 318] on span "Intercontinental coffee service" at bounding box center [207, 309] width 211 height 17
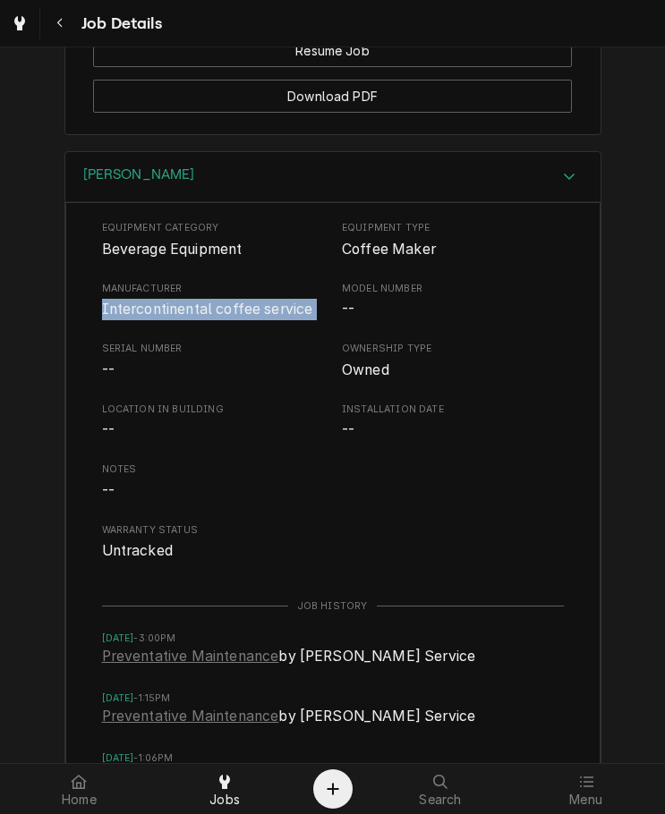
click at [186, 318] on span "Intercontinental coffee service" at bounding box center [207, 309] width 211 height 17
click at [218, 197] on div "Brewer" at bounding box center [332, 177] width 535 height 51
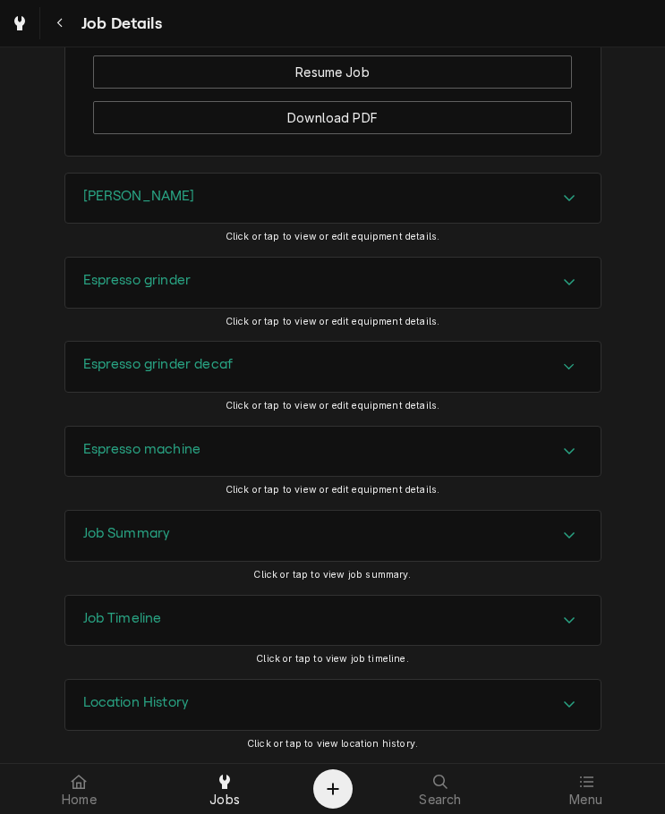
click at [184, 286] on h3 "Espresso grinder" at bounding box center [137, 280] width 108 height 17
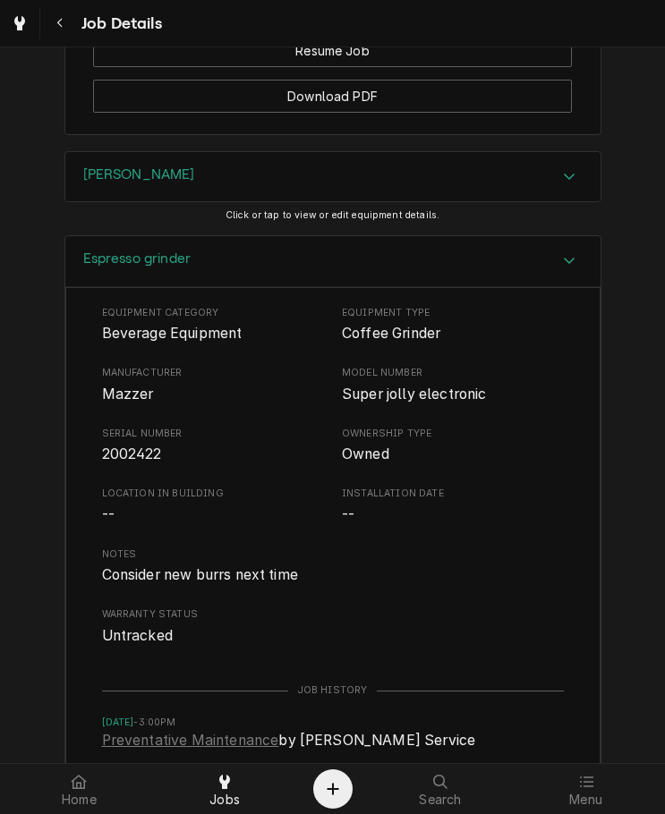
scroll to position [1481, 0]
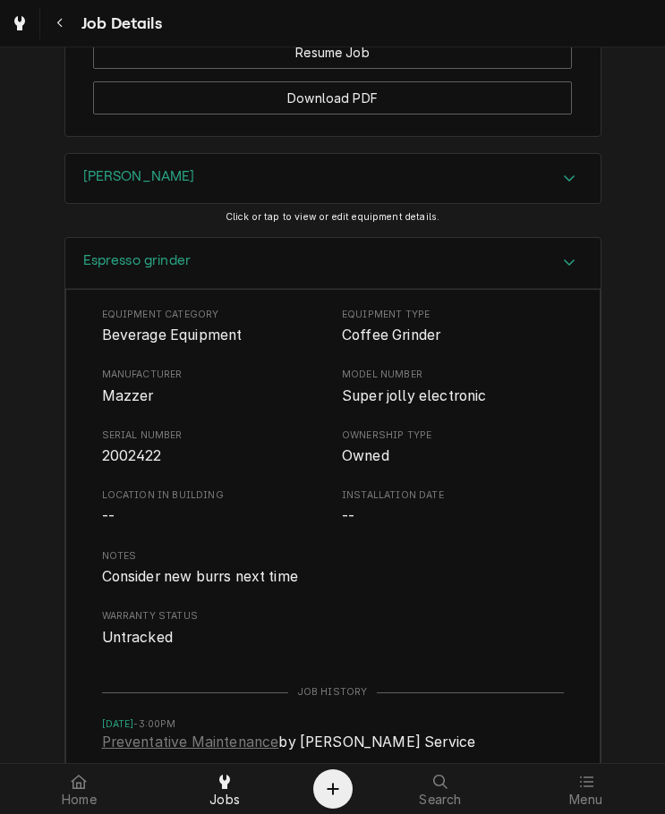
click at [117, 404] on span "Mazzer" at bounding box center [128, 395] width 52 height 17
click at [129, 404] on span "Mazzer" at bounding box center [128, 395] width 52 height 17
click at [221, 269] on div "Espresso grinder" at bounding box center [332, 263] width 535 height 51
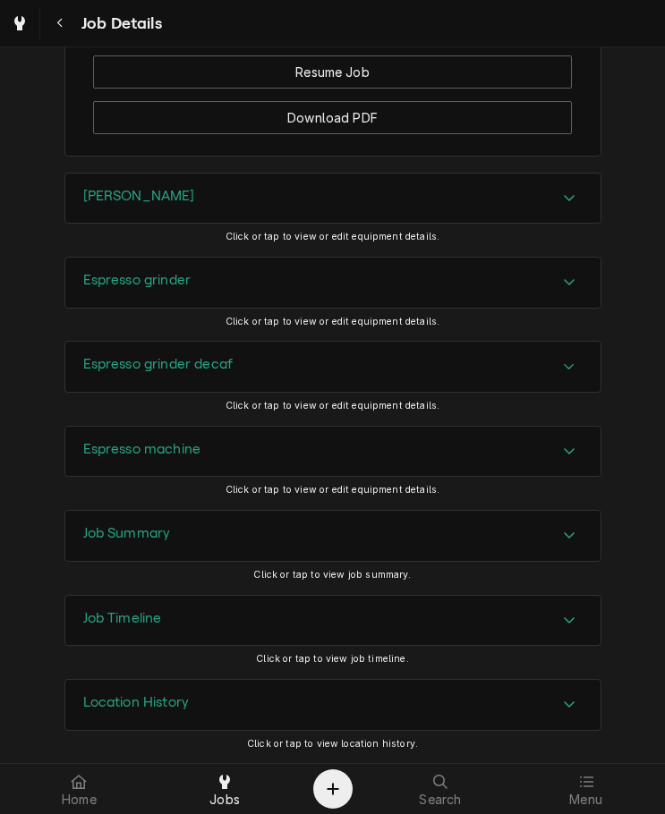
click at [199, 361] on h3 "Espresso grinder decaf" at bounding box center [158, 364] width 150 height 17
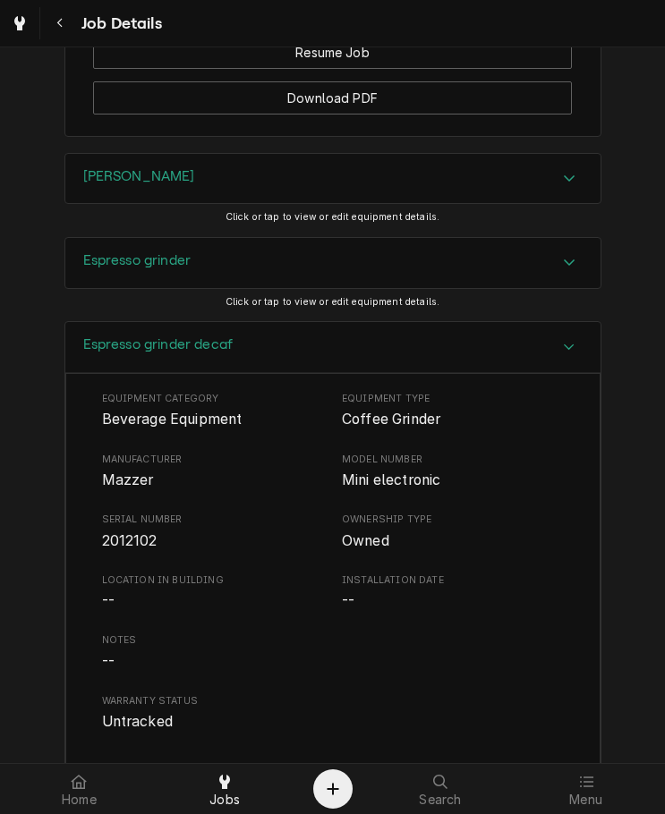
click at [122, 549] on span "2012102" at bounding box center [129, 540] width 55 height 17
click at [125, 549] on span "2012102" at bounding box center [129, 540] width 55 height 17
click at [230, 373] on div "Espresso grinder decaf" at bounding box center [332, 347] width 535 height 51
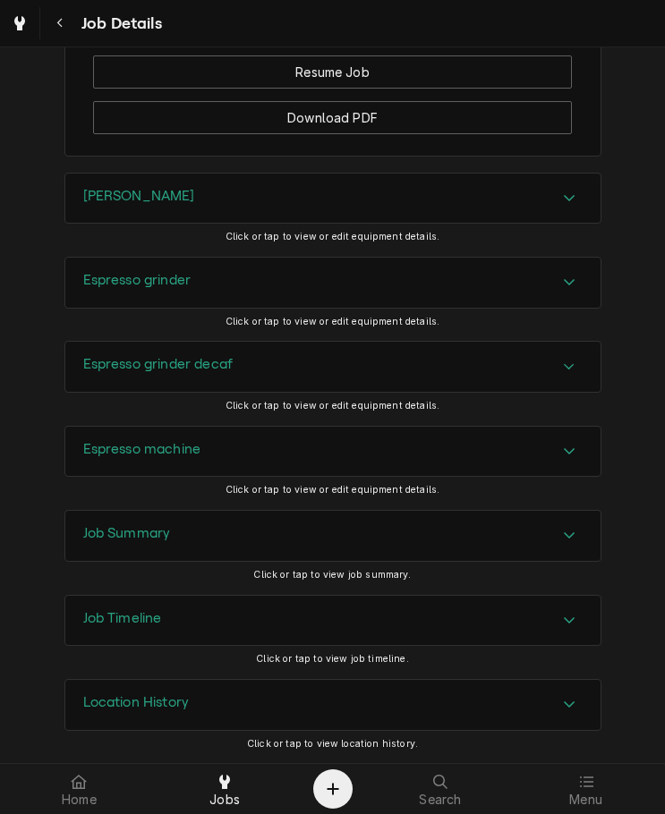
click at [208, 437] on div "Espresso machine" at bounding box center [332, 452] width 535 height 50
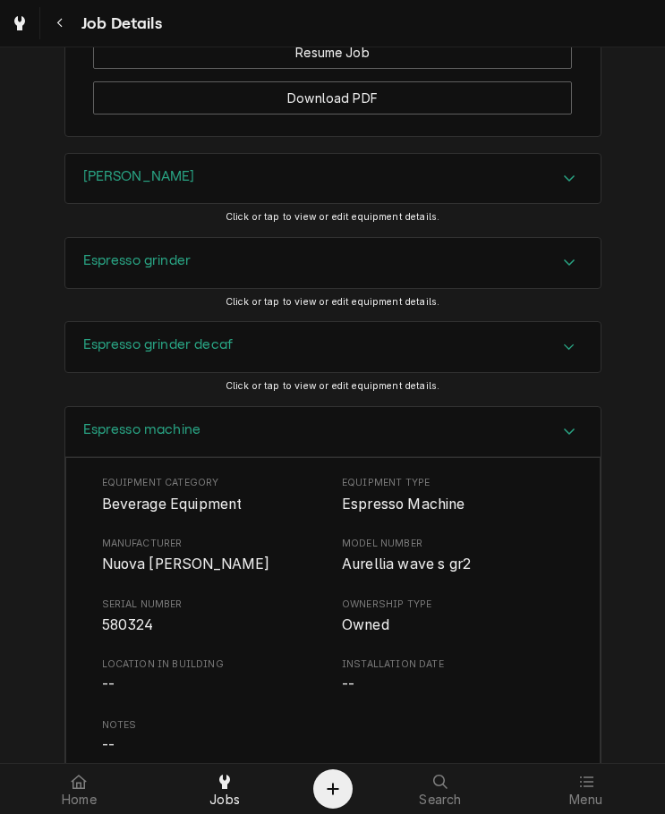
click at [170, 573] on span "Nuova simonelli" at bounding box center [186, 564] width 168 height 17
click at [177, 438] on h3 "Espresso machine" at bounding box center [142, 429] width 118 height 17
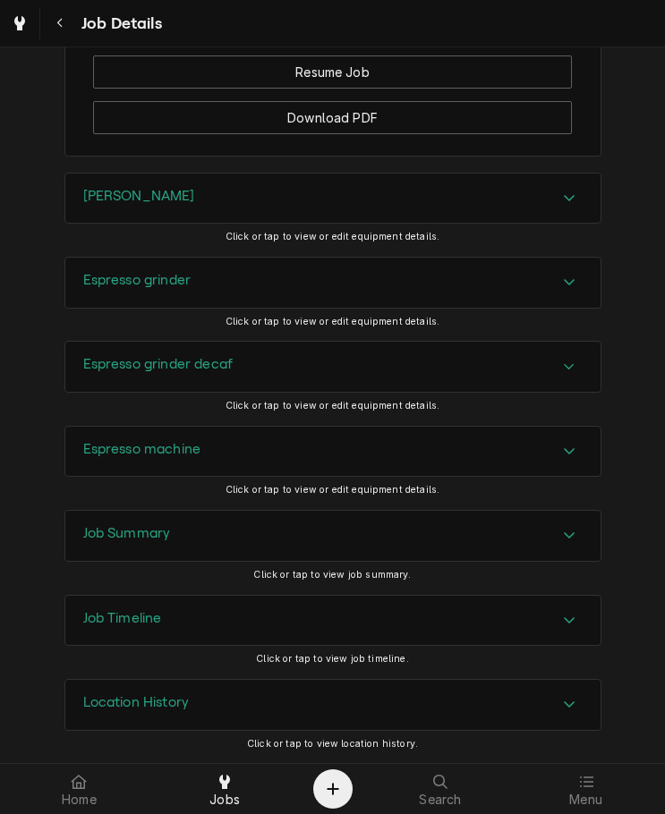
click at [166, 526] on div "Job Summary" at bounding box center [332, 536] width 535 height 50
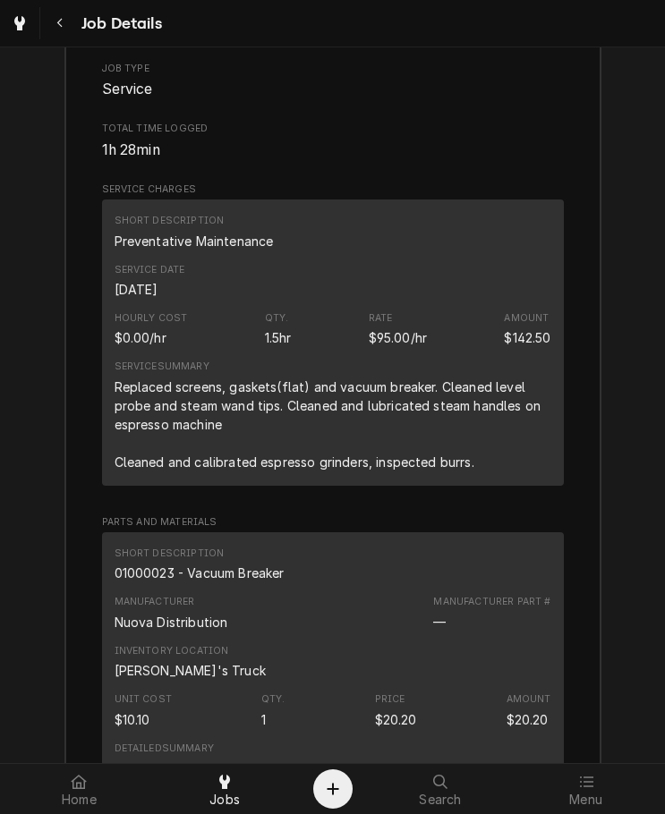
scroll to position [2077, 0]
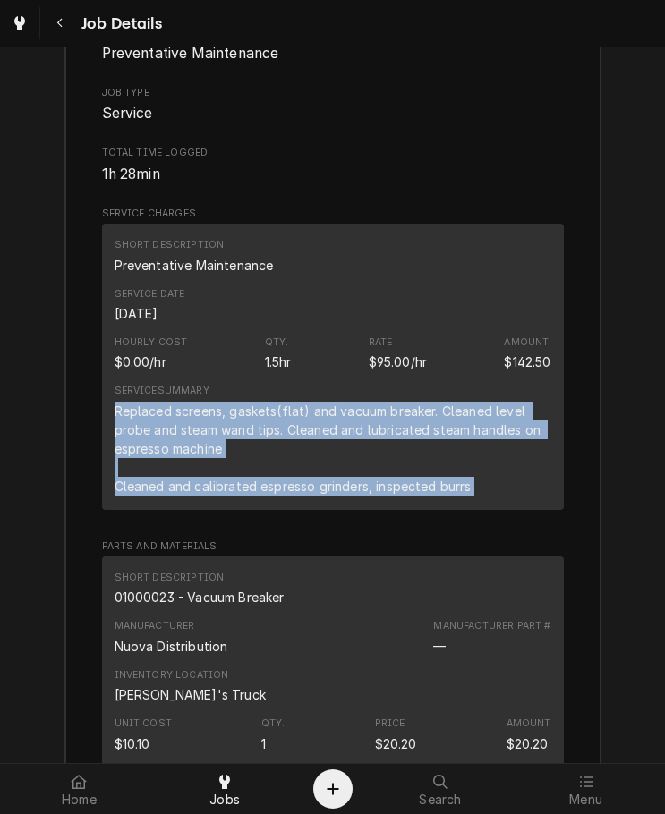
drag, startPoint x: 476, startPoint y: 505, endPoint x: 86, endPoint y: 426, distance: 397.9
copy div "Replaced screens, gaskets(flat) and vacuum breaker. Cleaned level probe and ste…"
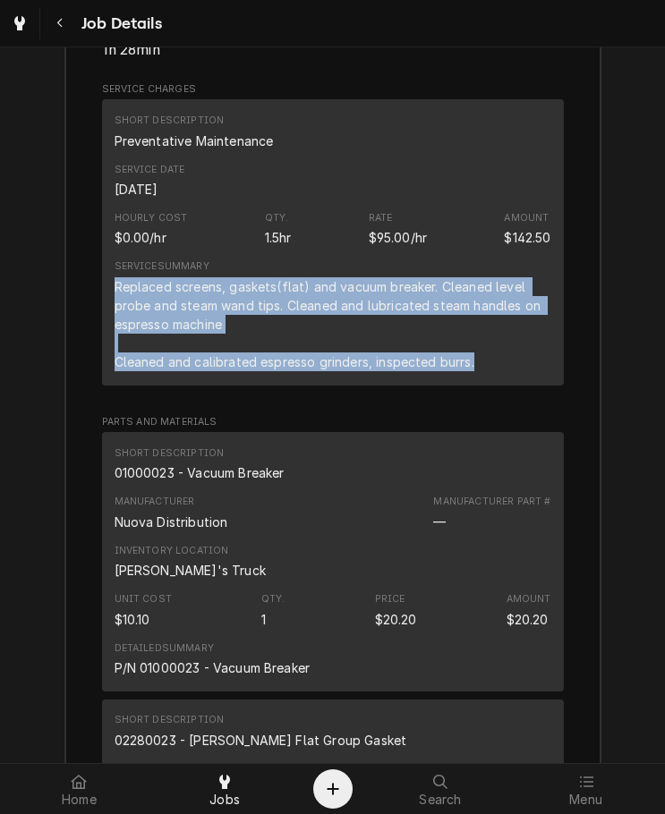
scroll to position [2196, 0]
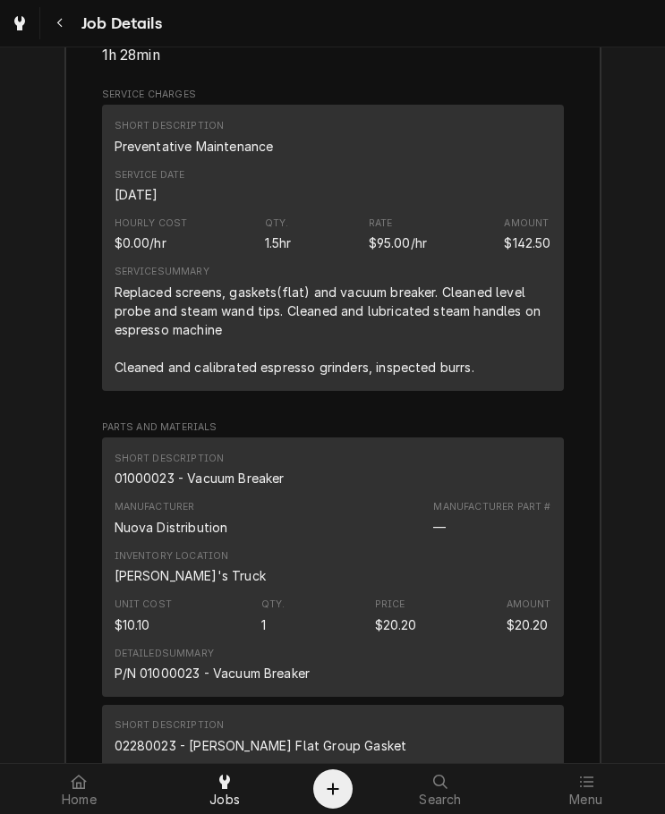
click at [211, 488] on div "01000023 - Vacuum Breaker" at bounding box center [200, 478] width 170 height 19
click at [140, 515] on div "Manufacturer Nuova Distribution Manufacturer Part # —" at bounding box center [333, 518] width 437 height 48
click at [171, 488] on div "01000023 - Vacuum Breaker" at bounding box center [200, 478] width 170 height 19
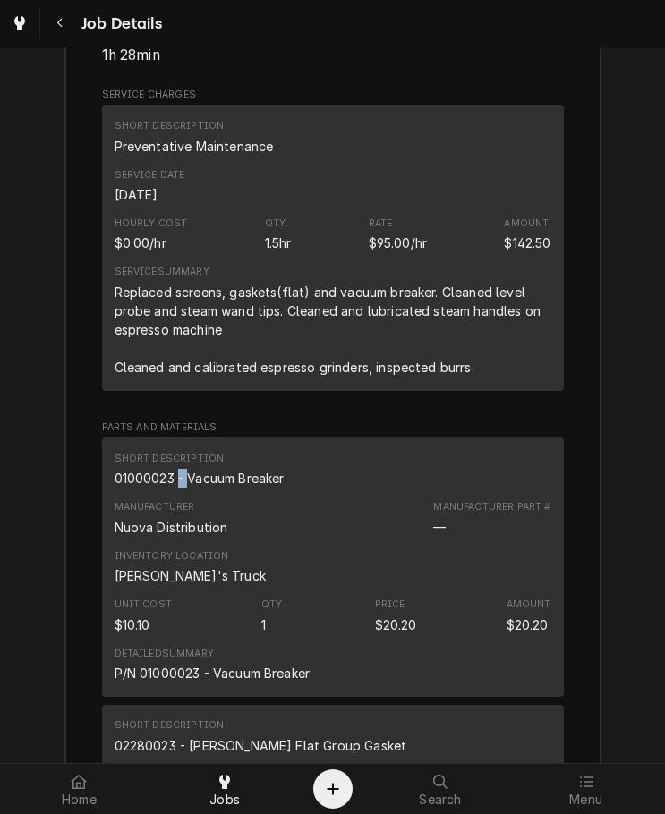
click at [171, 488] on div "01000023 - Vacuum Breaker" at bounding box center [200, 478] width 170 height 19
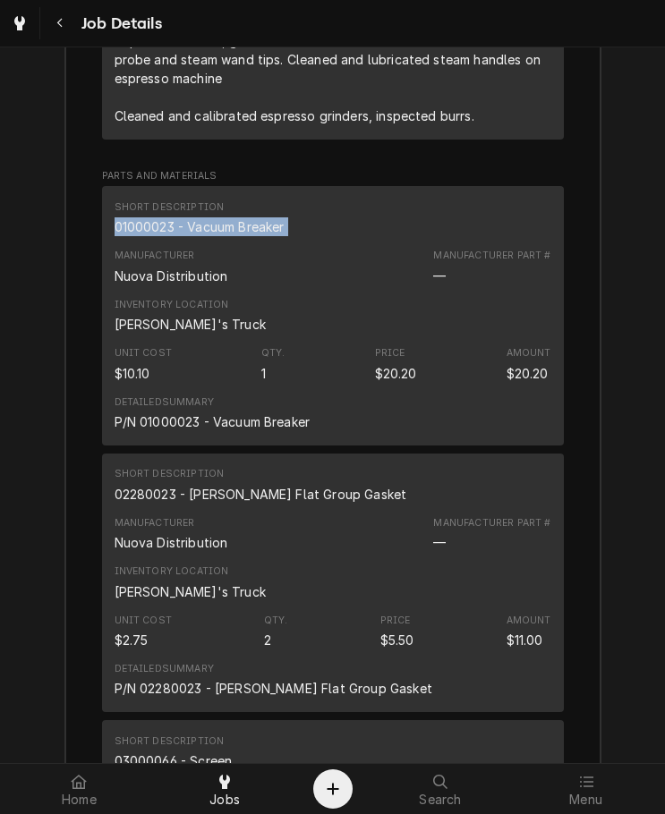
scroll to position [2471, 0]
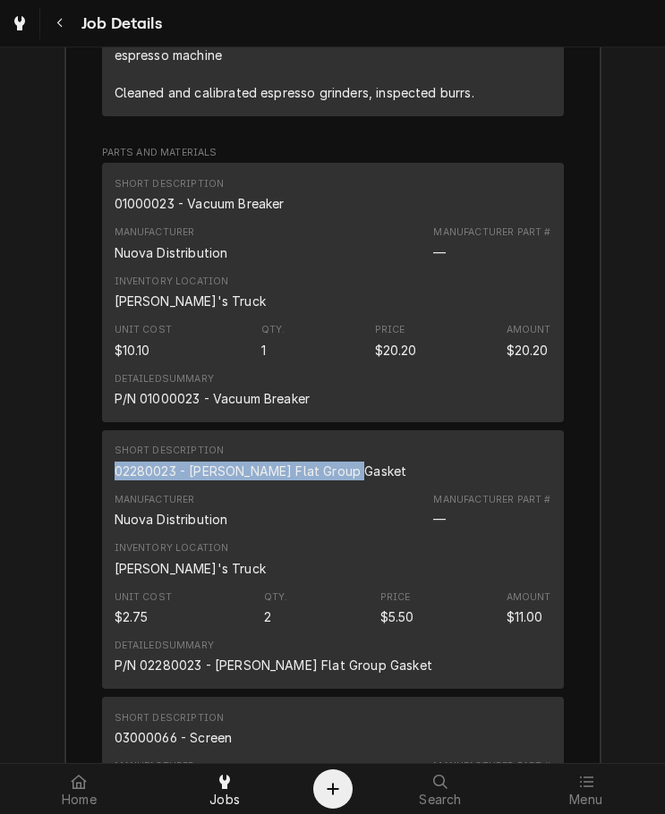
drag, startPoint x: 343, startPoint y: 496, endPoint x: 107, endPoint y: 495, distance: 235.3
click at [115, 486] on div "Short Description 02280023 - Aurelia Flat Group Gasket" at bounding box center [333, 461] width 437 height 48
click at [115, 480] on div "02280023 - Aurelia Flat Group Gasket" at bounding box center [261, 471] width 293 height 19
drag, startPoint x: 342, startPoint y: 491, endPoint x: 99, endPoint y: 491, distance: 242.4
click at [102, 491] on div "Short Description 02280023 - Aurelia Flat Group Gasket Manufacturer Nuova Distr…" at bounding box center [333, 559] width 462 height 259
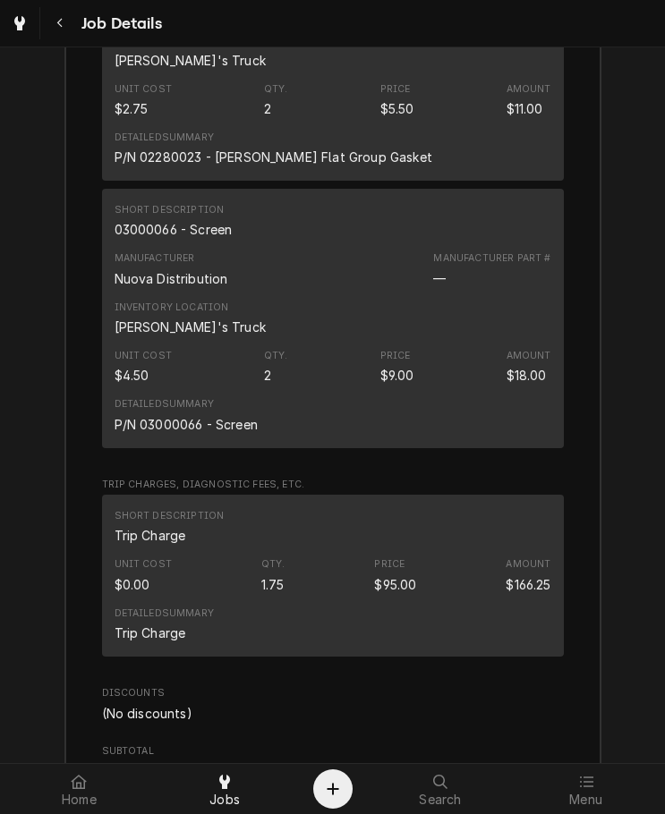
scroll to position [2997, 0]
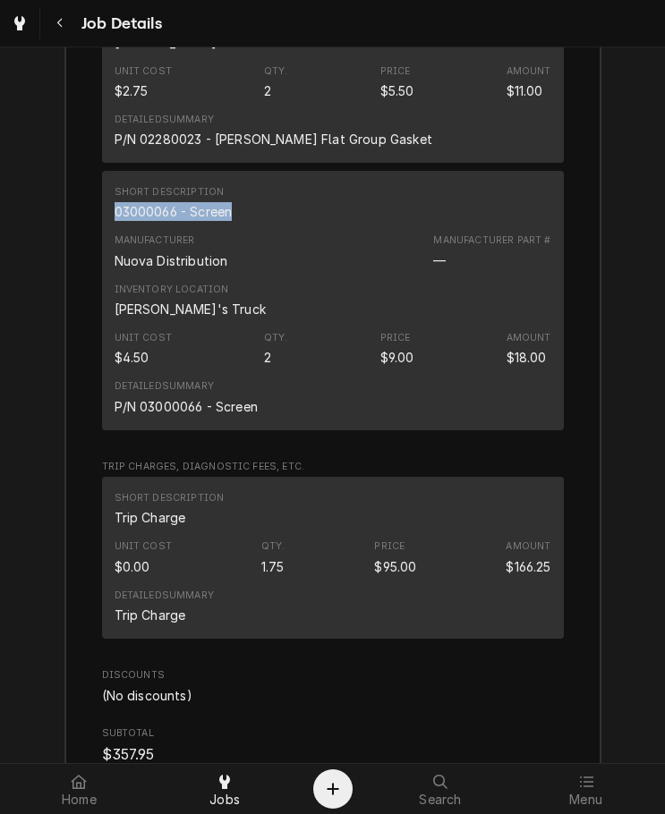
drag, startPoint x: 237, startPoint y: 231, endPoint x: 105, endPoint y: 235, distance: 132.5
click at [105, 235] on div "Short Description 03000066 - Screen Manufacturer Nuova Distribution Manufacture…" at bounding box center [333, 300] width 462 height 259
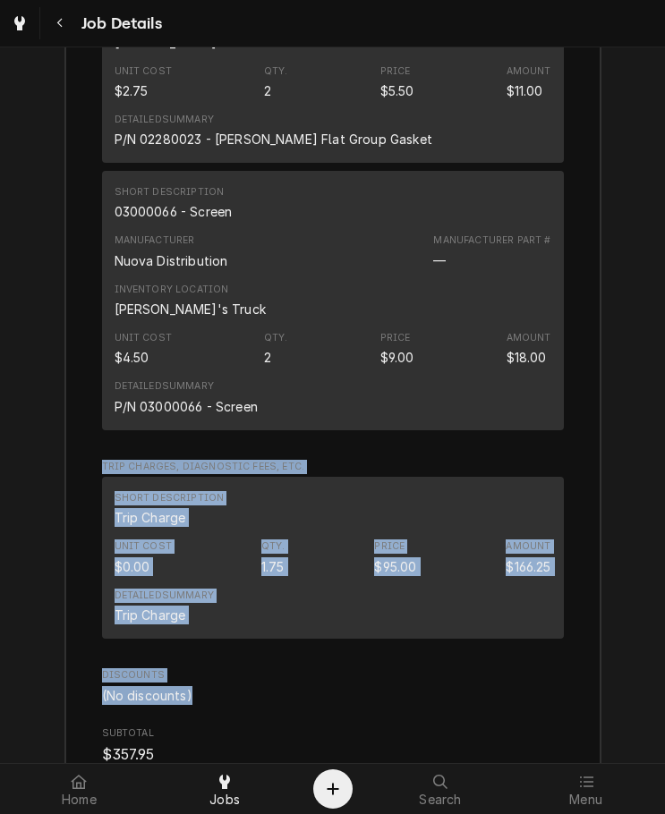
drag, startPoint x: 649, startPoint y: 705, endPoint x: 621, endPoint y: 368, distance: 338.5
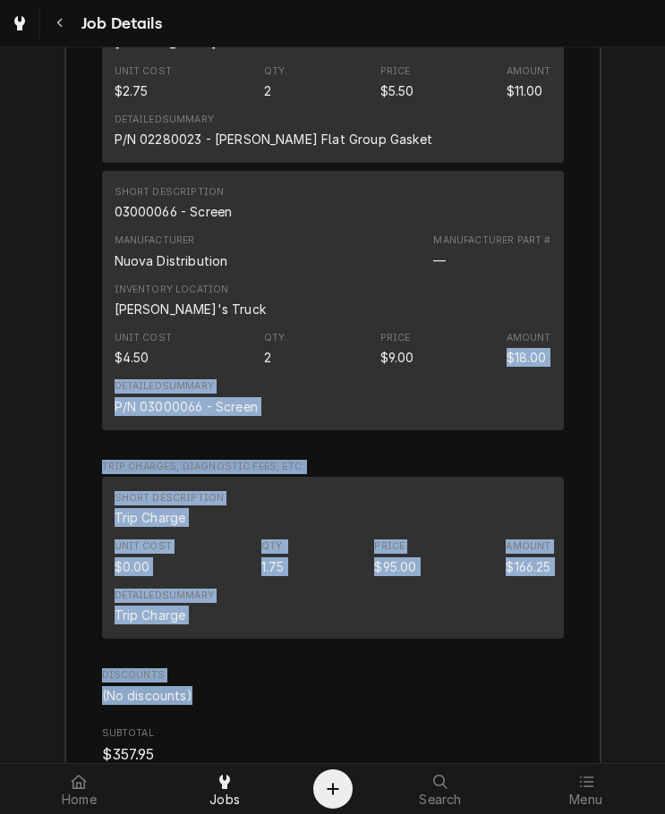
click at [621, 368] on div "Job Summary Roopairs Job ID JOB-403 Service Type Preventative Maintenance Job T…" at bounding box center [332, 149] width 665 height 2348
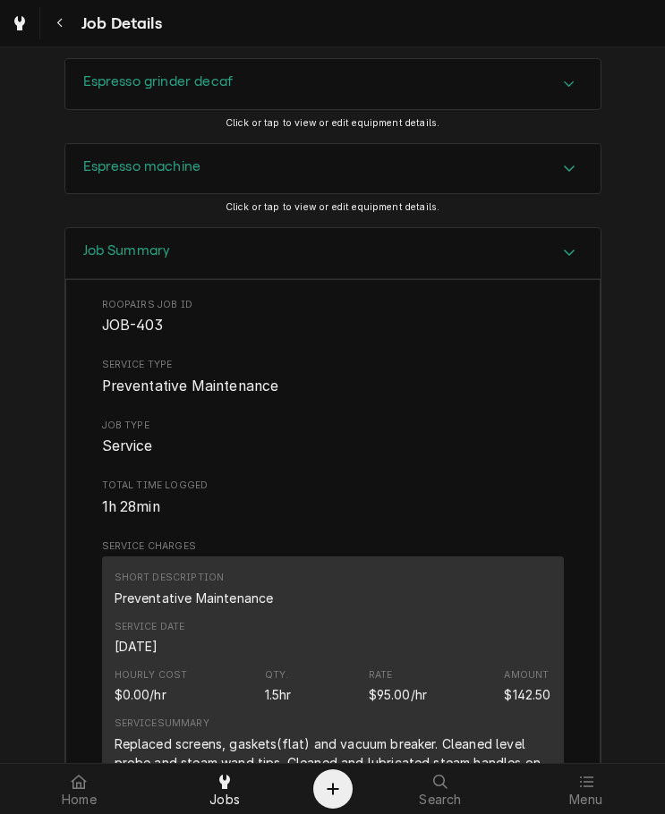
scroll to position [1118, 0]
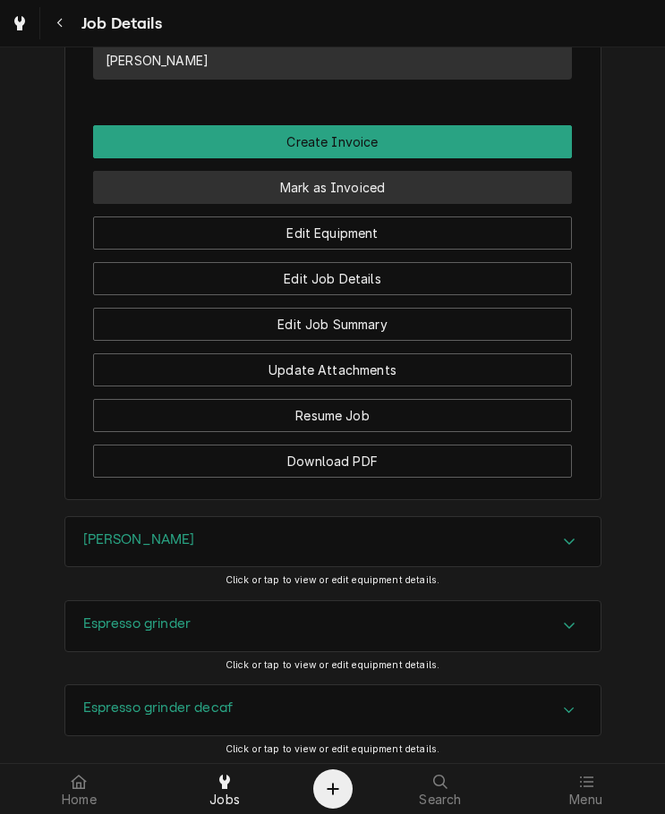
click at [506, 204] on button "Mark as Invoiced" at bounding box center [332, 187] width 479 height 33
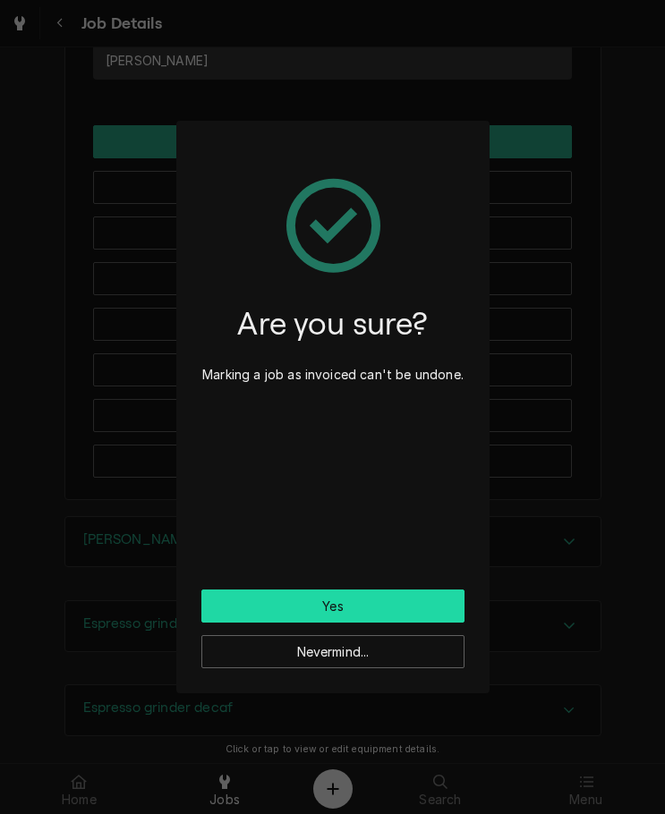
click at [423, 612] on button "Yes" at bounding box center [332, 606] width 263 height 33
